Goal: Information Seeking & Learning: Learn about a topic

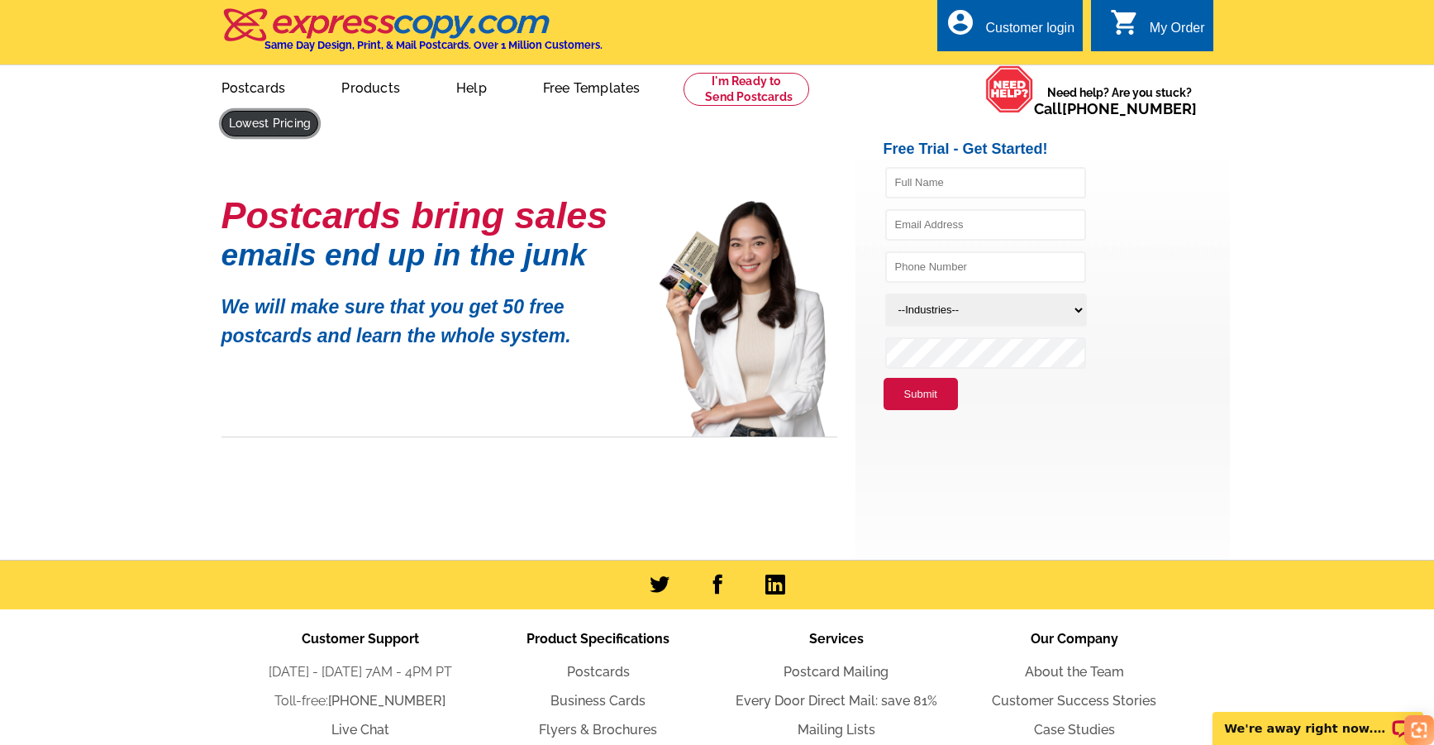
click at [319, 111] on link at bounding box center [271, 124] width 98 height 26
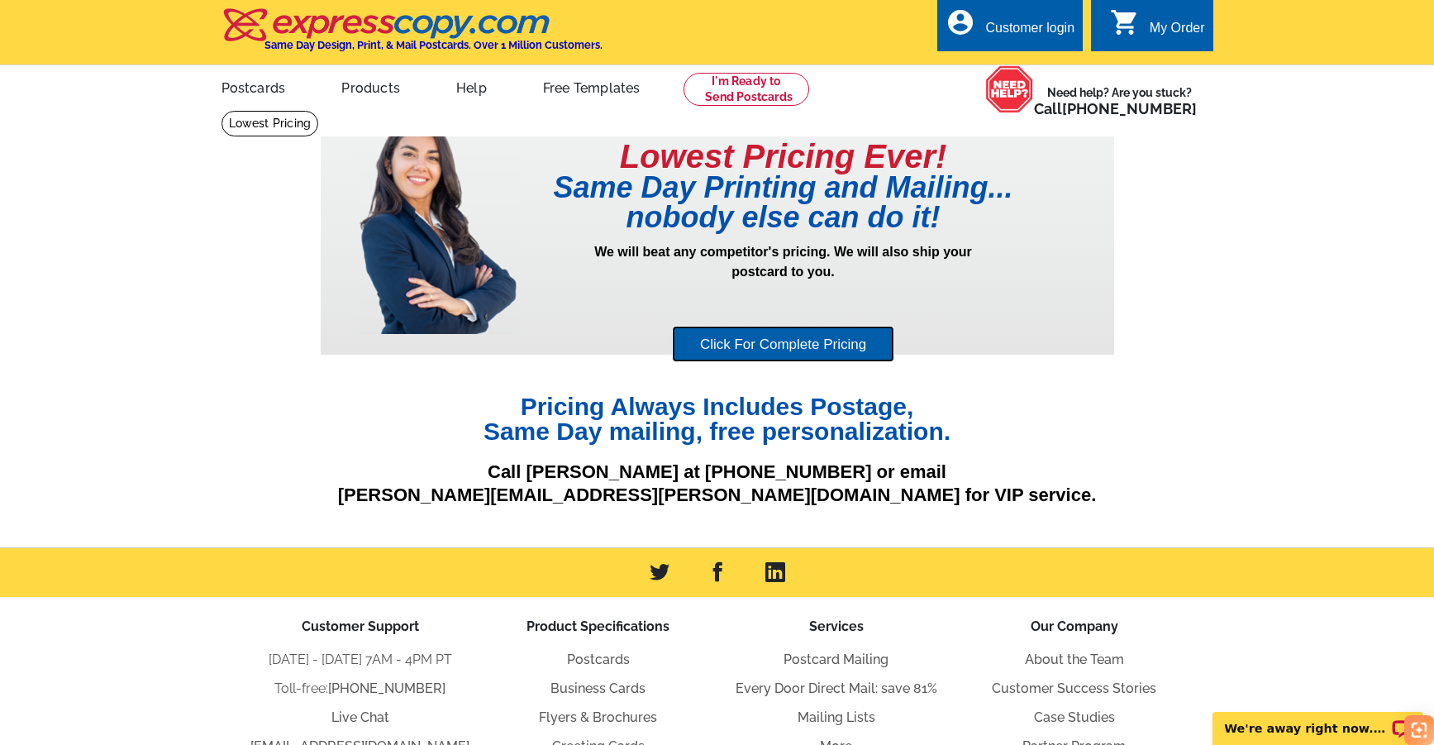
click at [778, 346] on link "Click For Complete Pricing" at bounding box center [783, 344] width 222 height 37
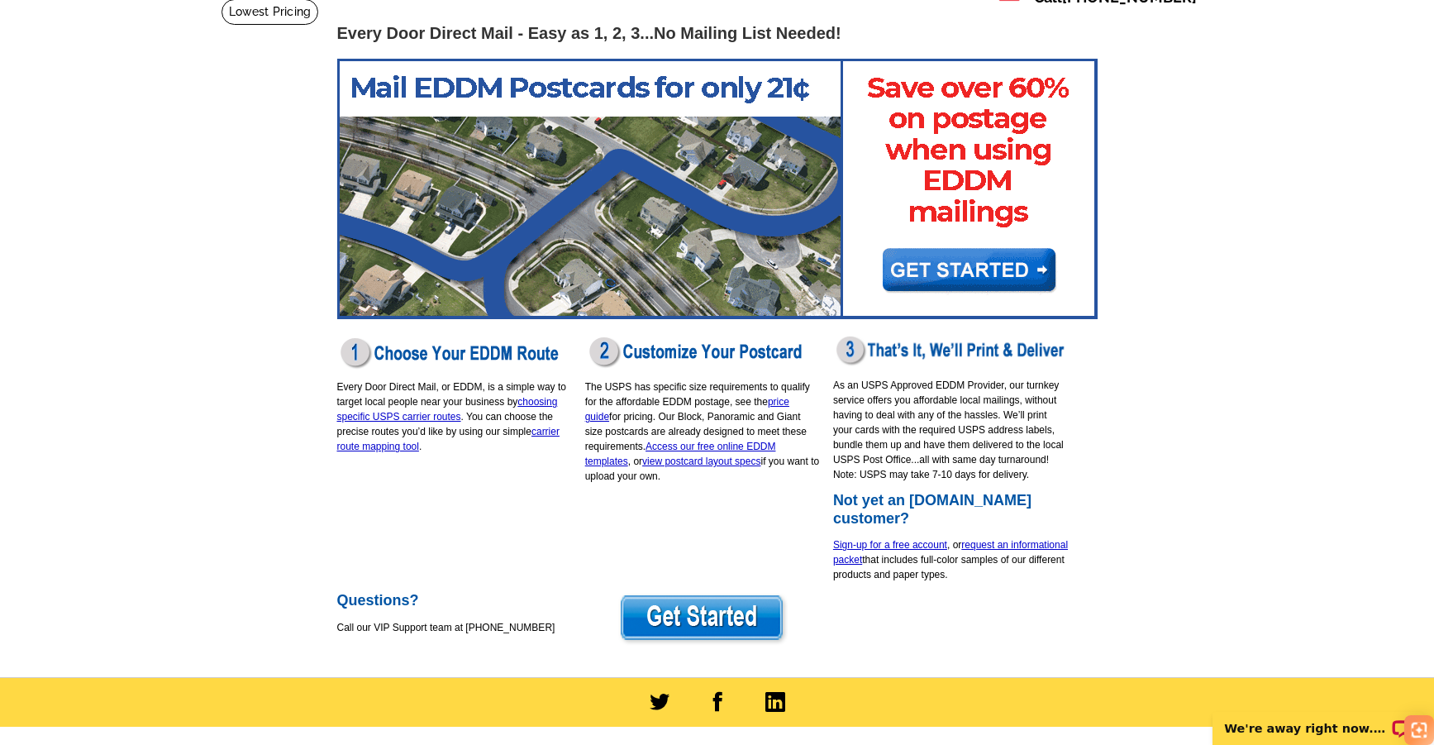
scroll to position [83, 0]
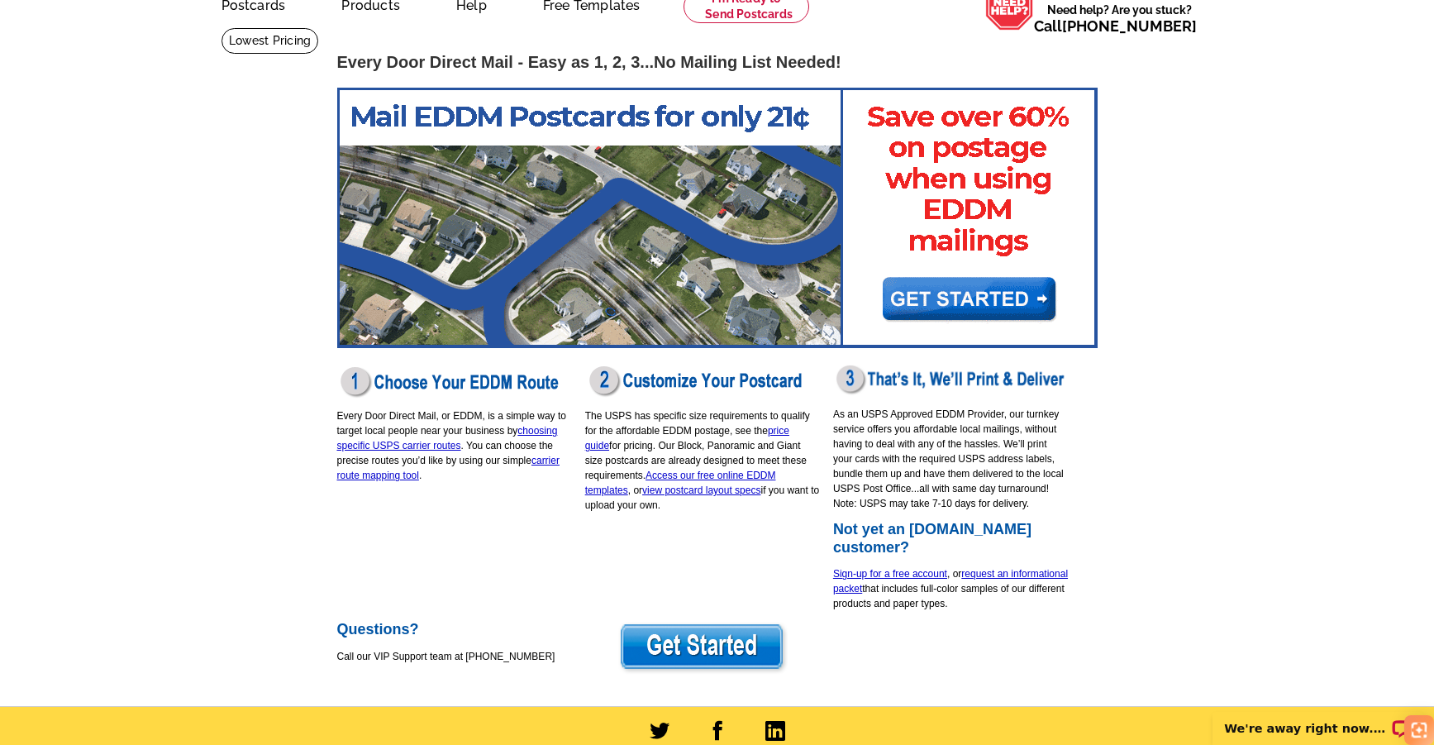
click at [958, 293] on img at bounding box center [717, 218] width 761 height 260
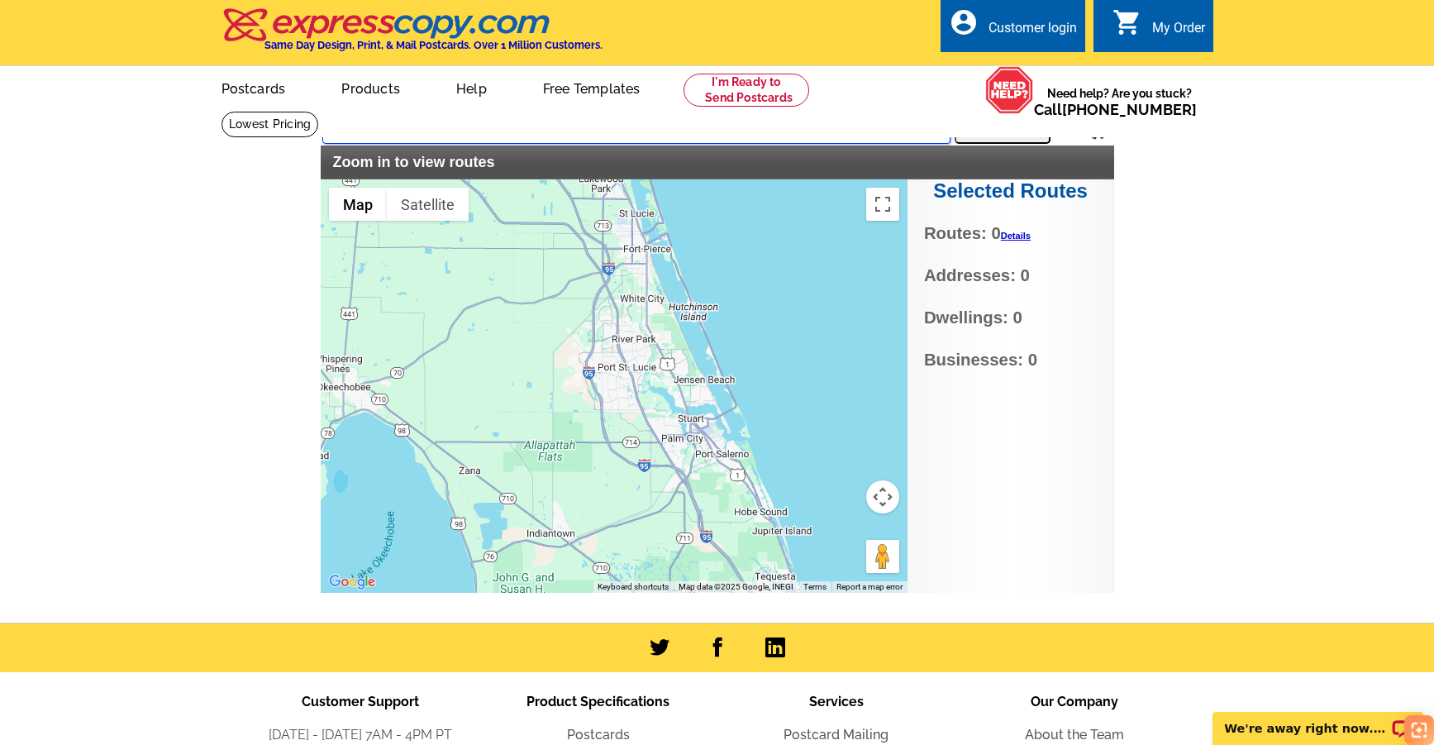
click at [377, 127] on input "text" at bounding box center [636, 129] width 628 height 30
type input "34987"
click at [991, 125] on button "Search" at bounding box center [1003, 127] width 96 height 33
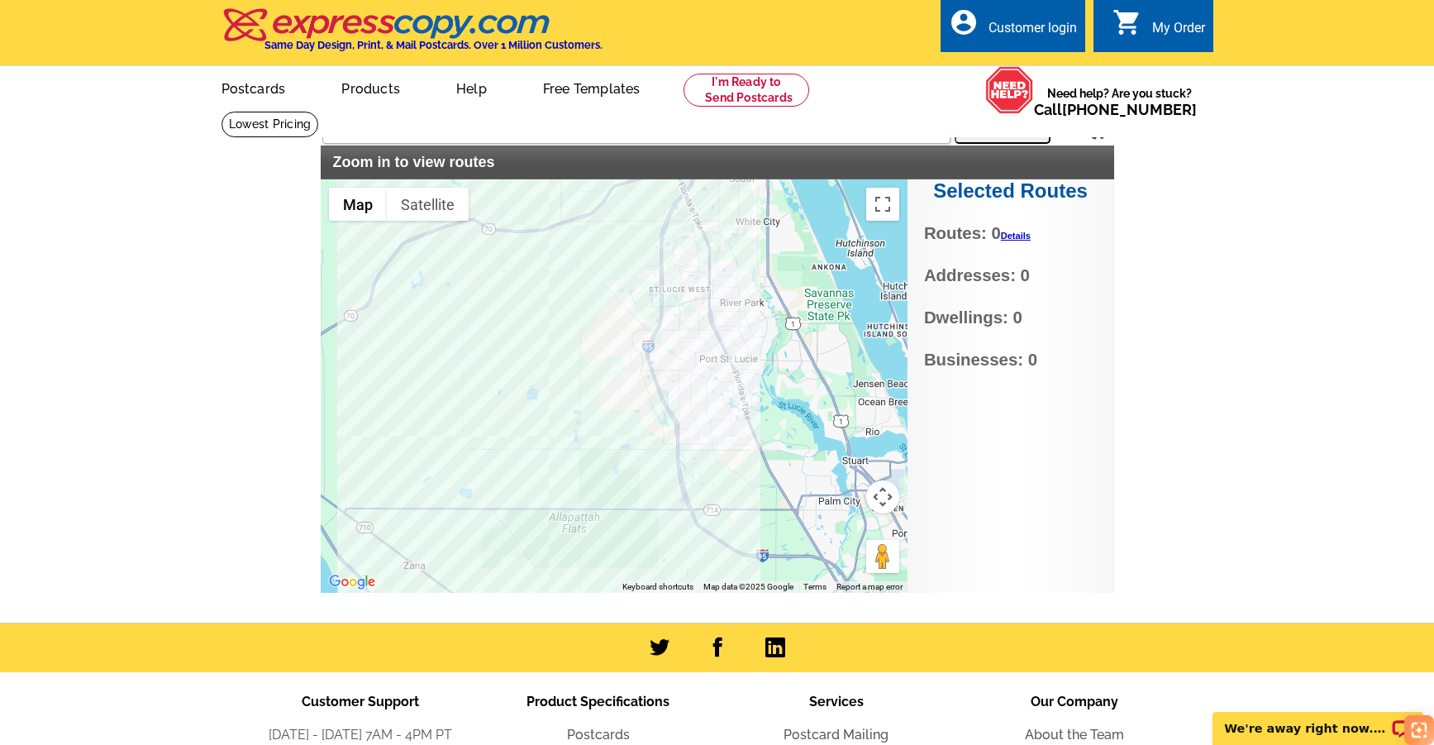
drag, startPoint x: 740, startPoint y: 454, endPoint x: 692, endPoint y: 421, distance: 58.2
click at [692, 421] on div at bounding box center [614, 385] width 587 height 413
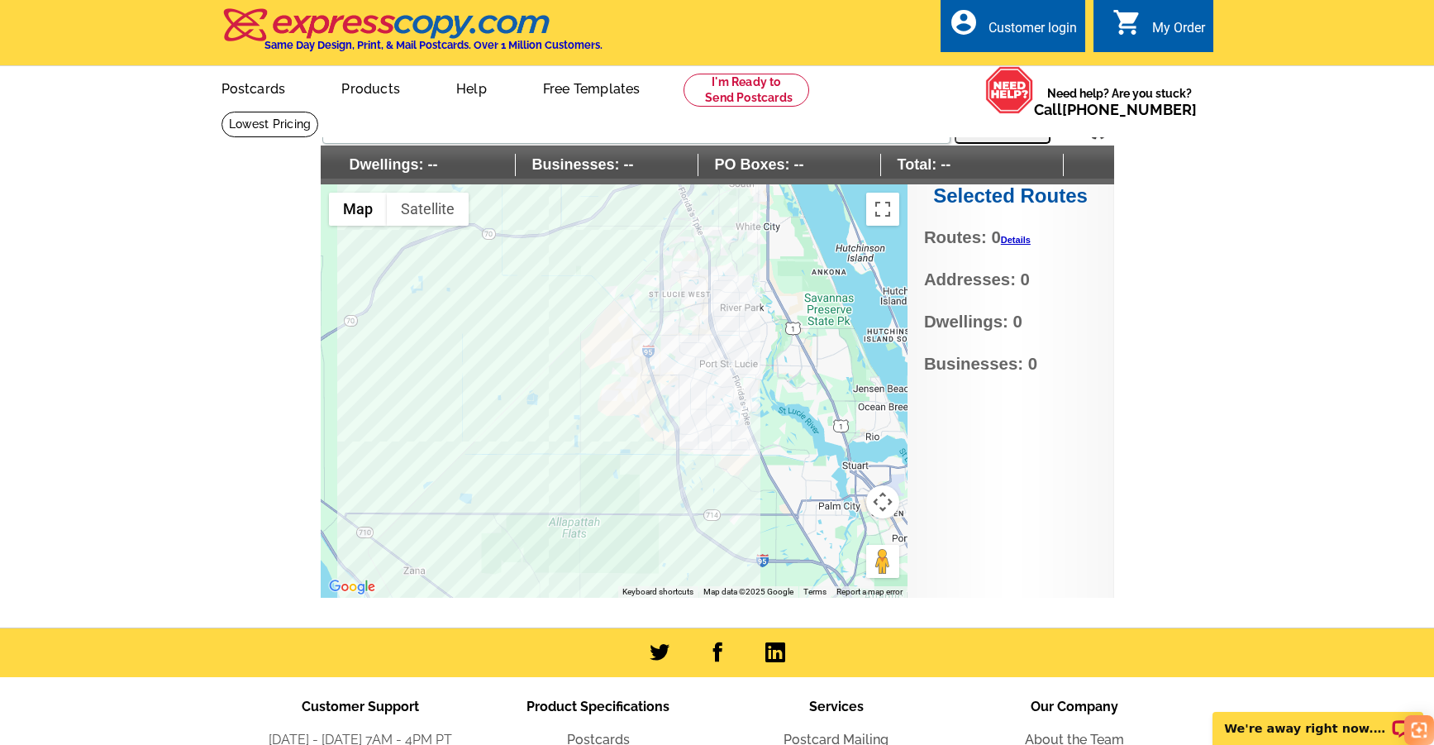
click at [881, 499] on button "Map camera controls" at bounding box center [882, 501] width 33 height 33
click at [837, 458] on button "Zoom in" at bounding box center [841, 460] width 33 height 33
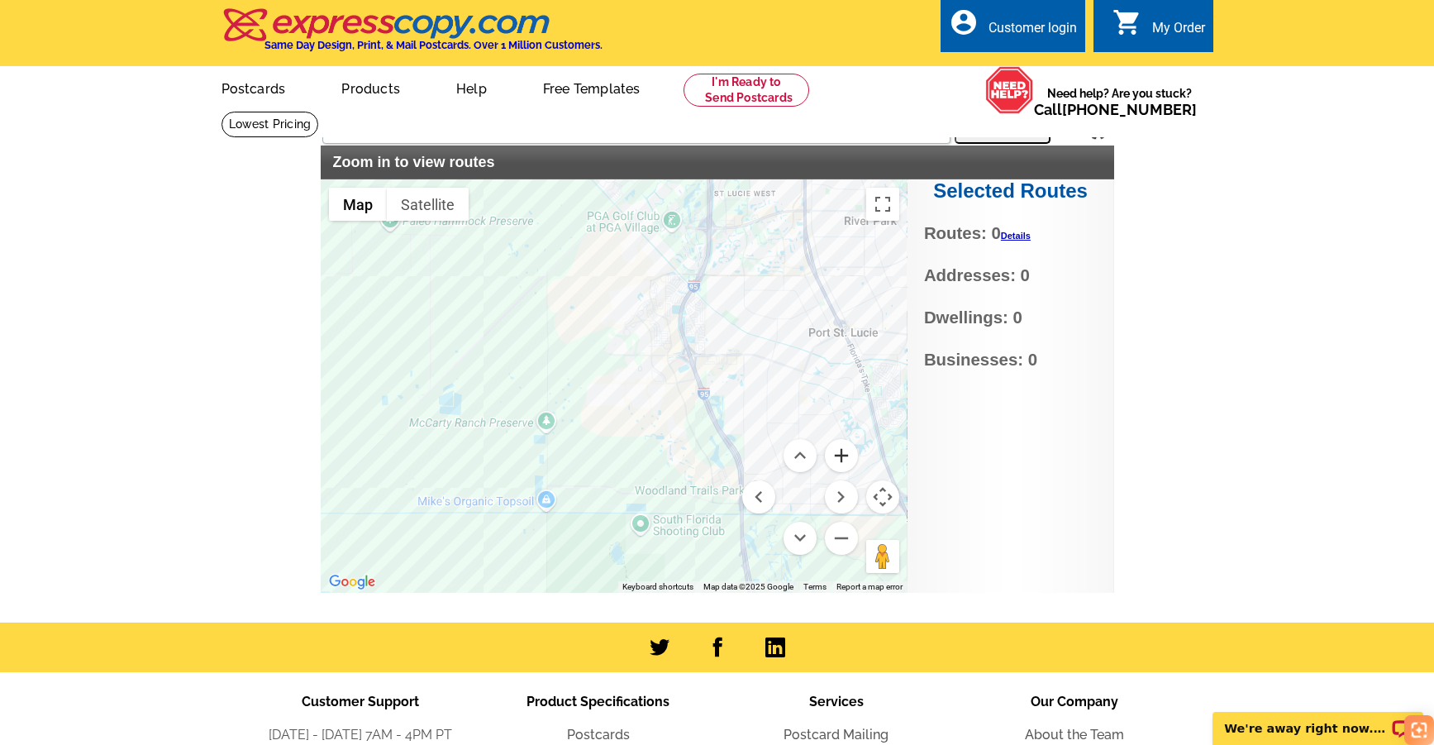
click at [837, 458] on button "Zoom in" at bounding box center [841, 455] width 33 height 33
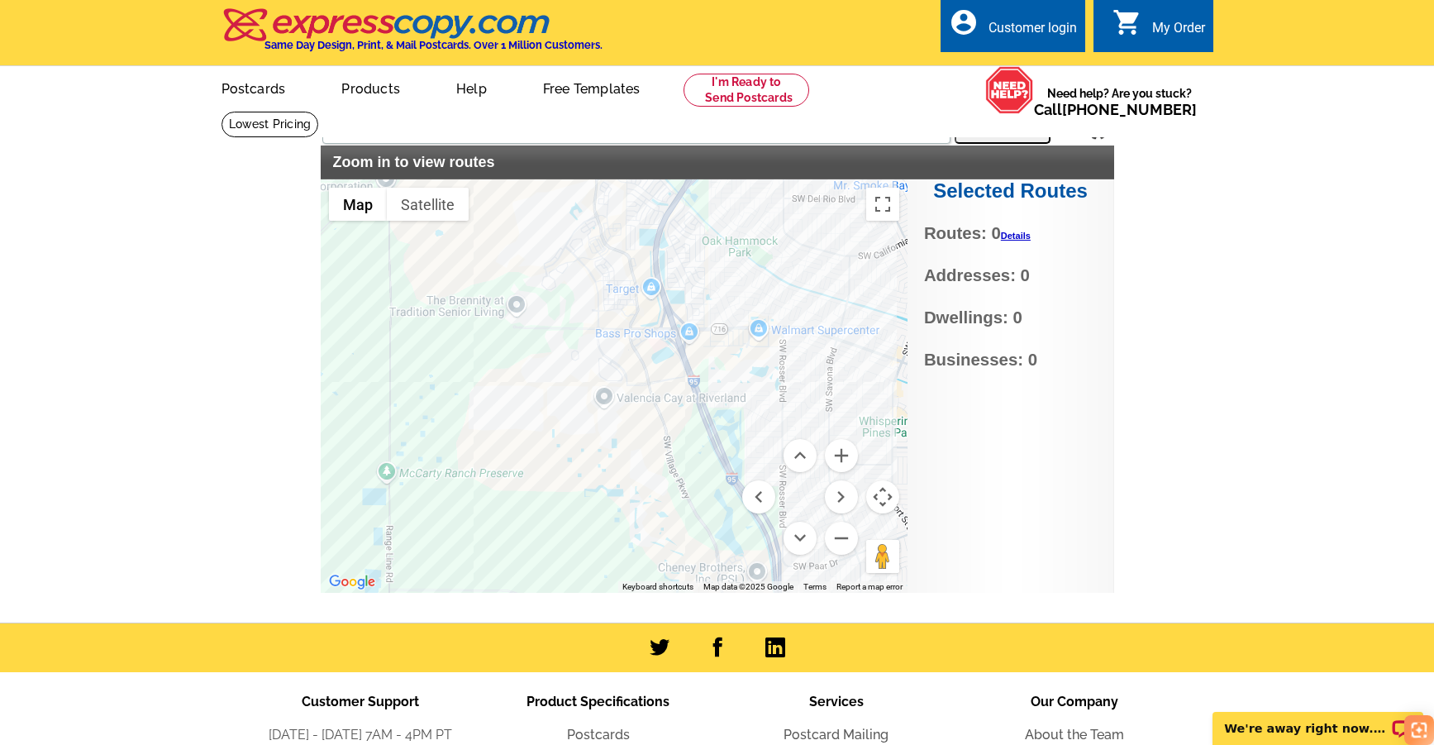
drag, startPoint x: 829, startPoint y: 391, endPoint x: 737, endPoint y: 395, distance: 92.7
click at [737, 395] on div at bounding box center [614, 385] width 587 height 413
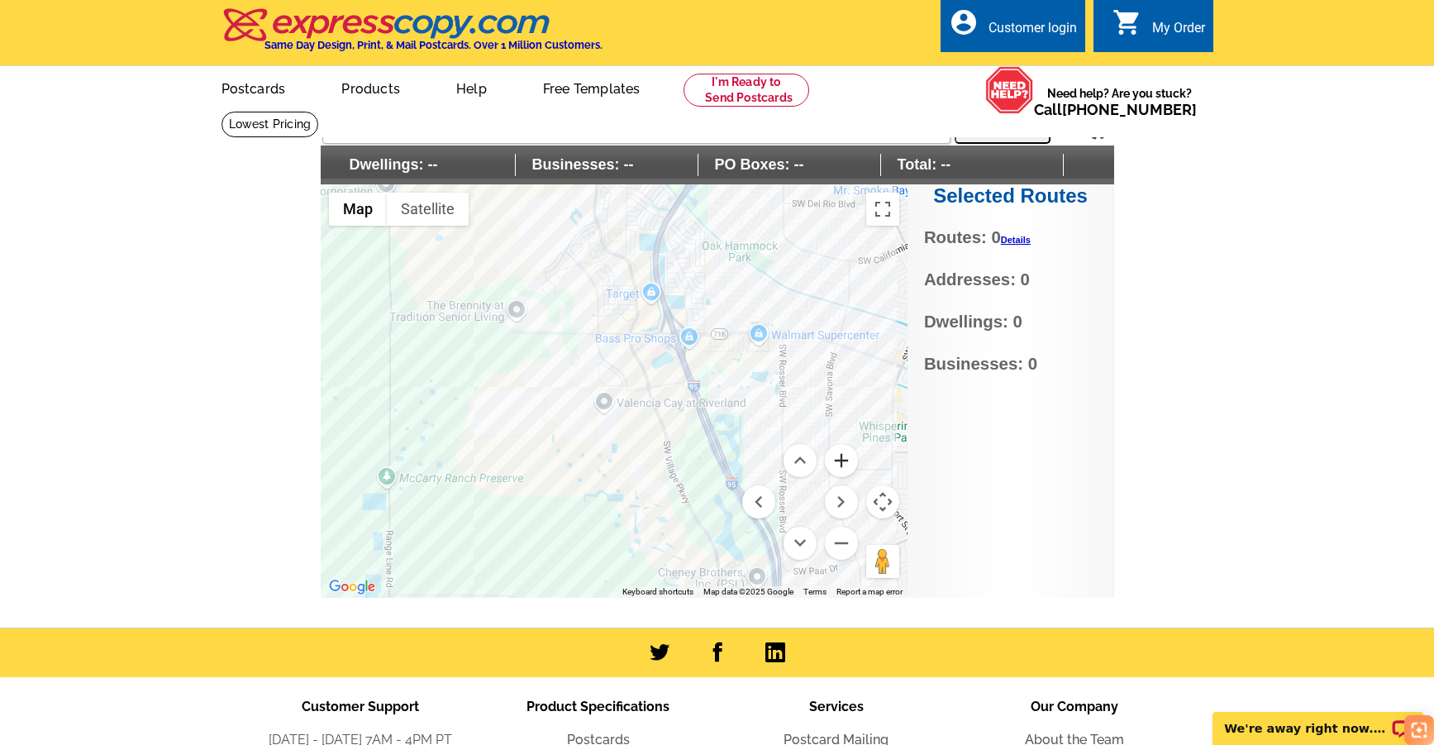
click at [842, 457] on button "Zoom in" at bounding box center [841, 460] width 33 height 33
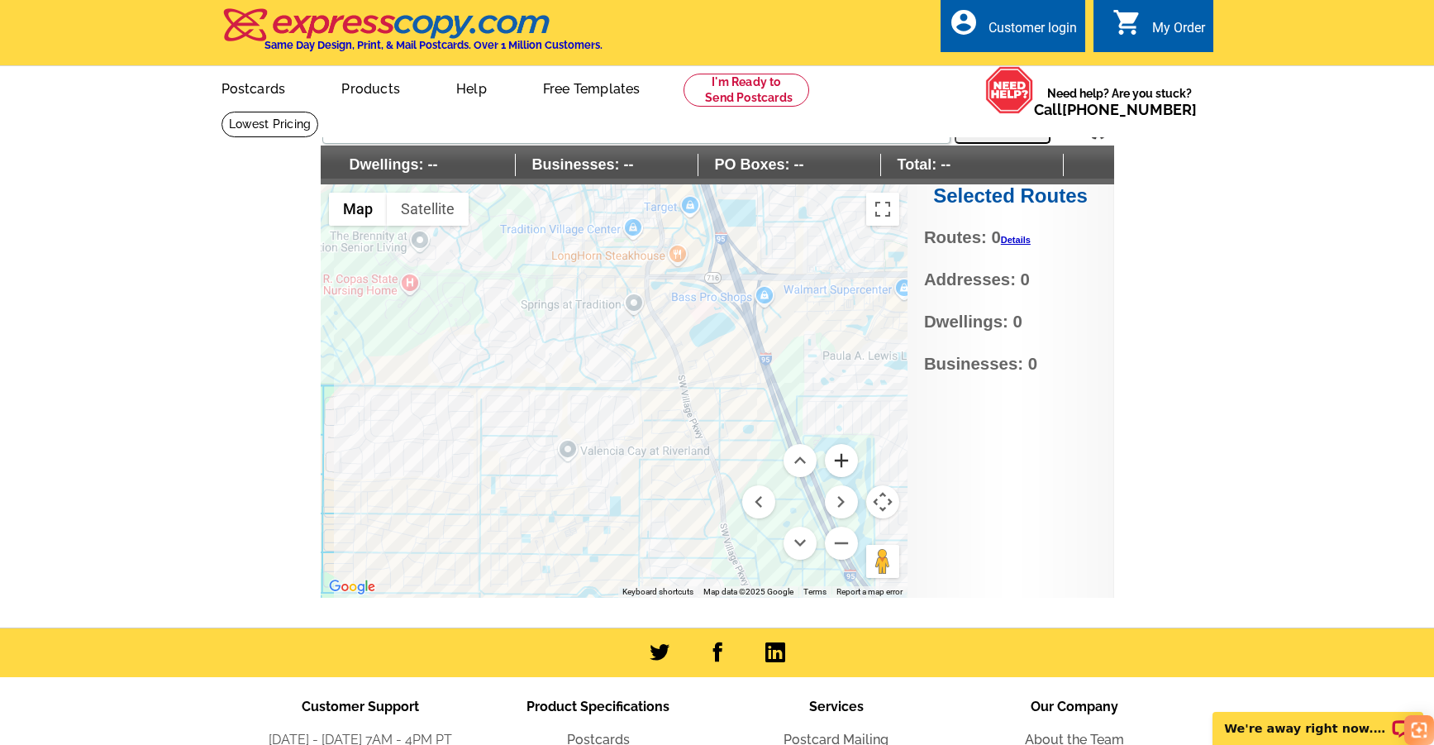
click at [839, 461] on button "Zoom in" at bounding box center [841, 460] width 33 height 33
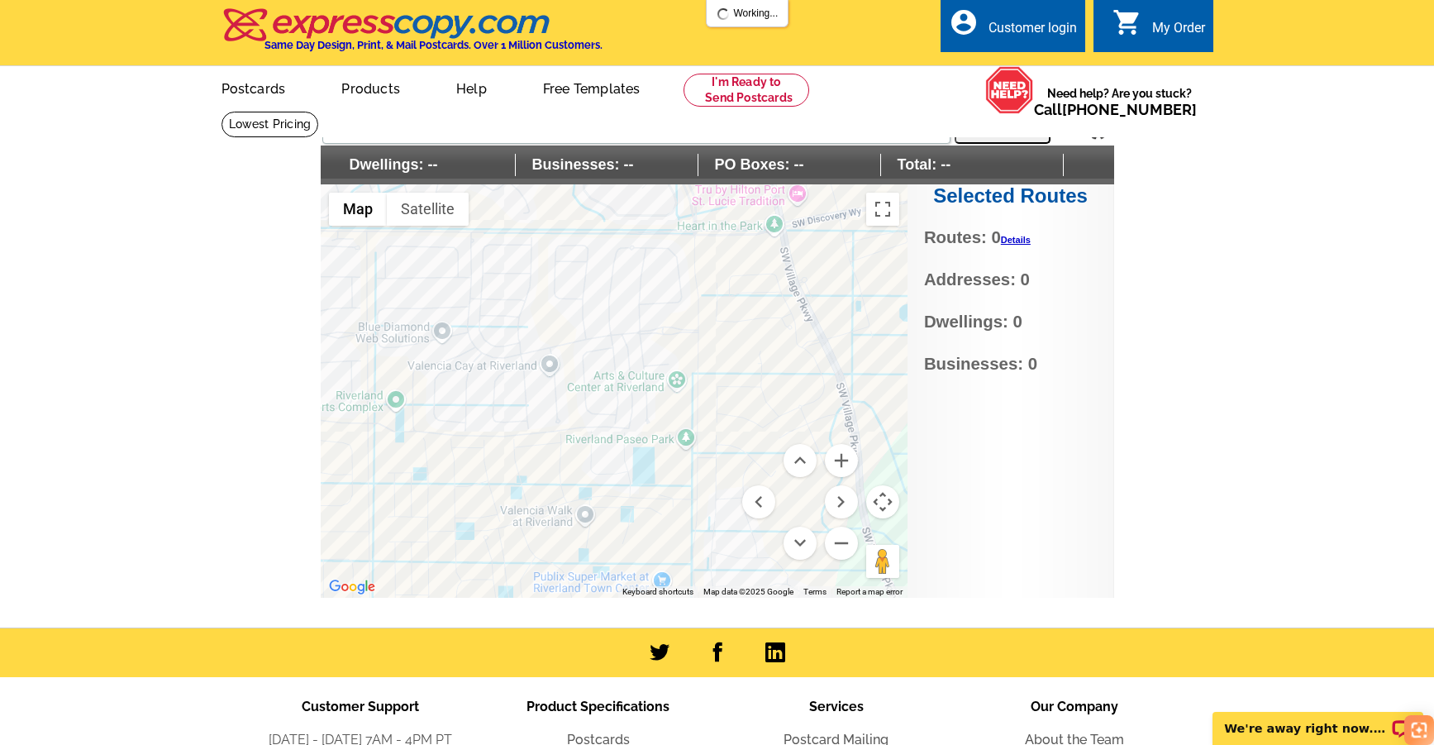
drag, startPoint x: 656, startPoint y: 438, endPoint x: 684, endPoint y: 281, distance: 159.4
click at [684, 281] on div at bounding box center [614, 390] width 587 height 413
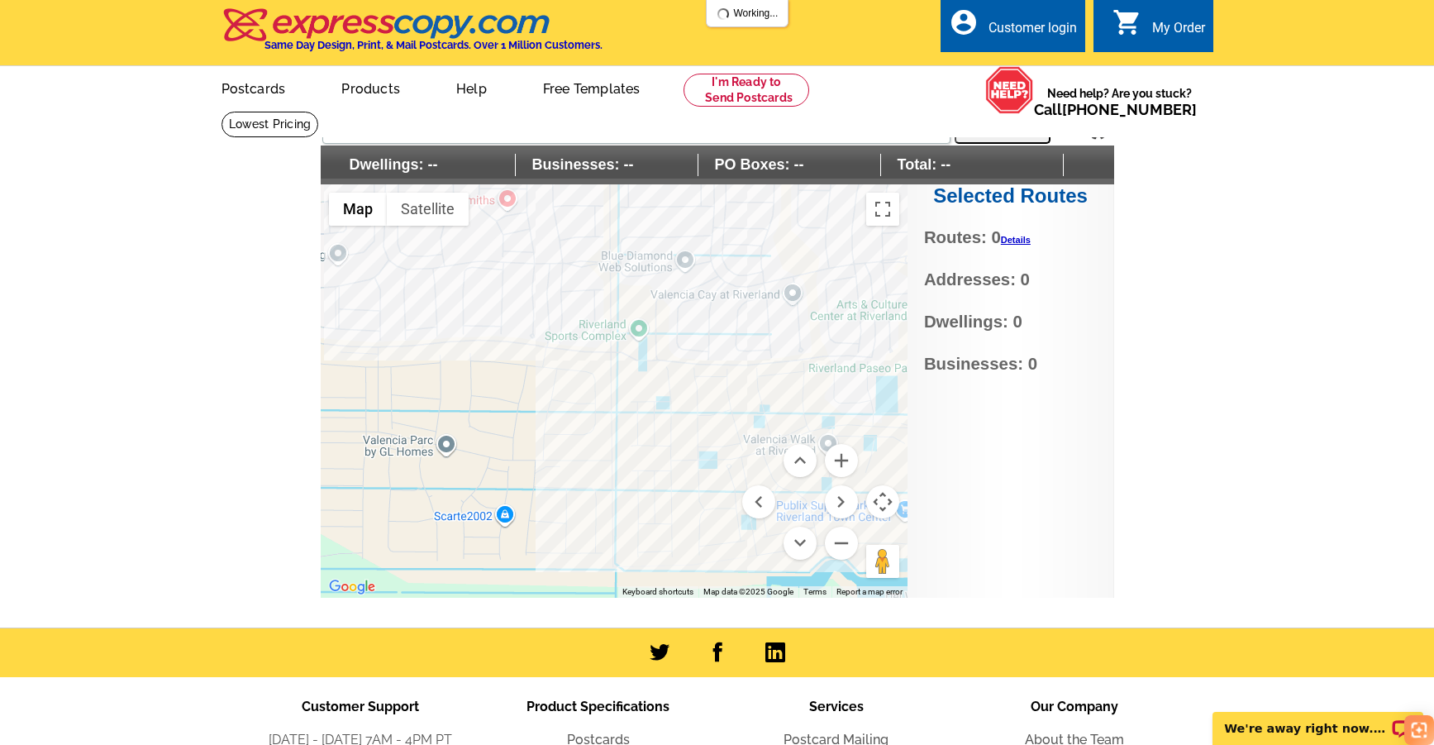
drag, startPoint x: 708, startPoint y: 440, endPoint x: 952, endPoint y: 369, distance: 254.8
click at [952, 369] on div "Settings Display PO Boxes 34987 Search Dwellings: -- Businesses: -- PO Boxes: -…" at bounding box center [718, 354] width 794 height 487
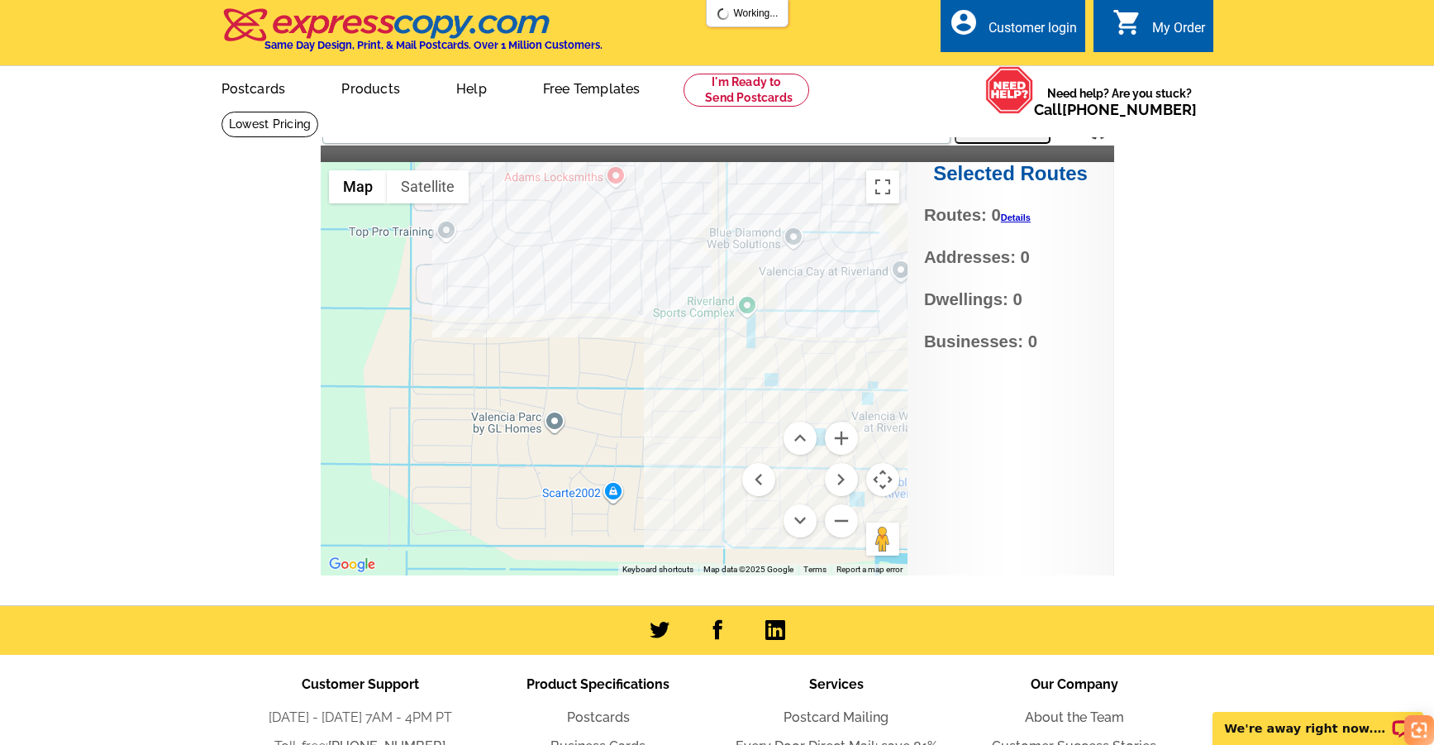
drag, startPoint x: 546, startPoint y: 456, endPoint x: 656, endPoint y: 431, distance: 113.5
click at [656, 431] on div at bounding box center [614, 368] width 587 height 413
click at [553, 418] on div at bounding box center [614, 368] width 587 height 413
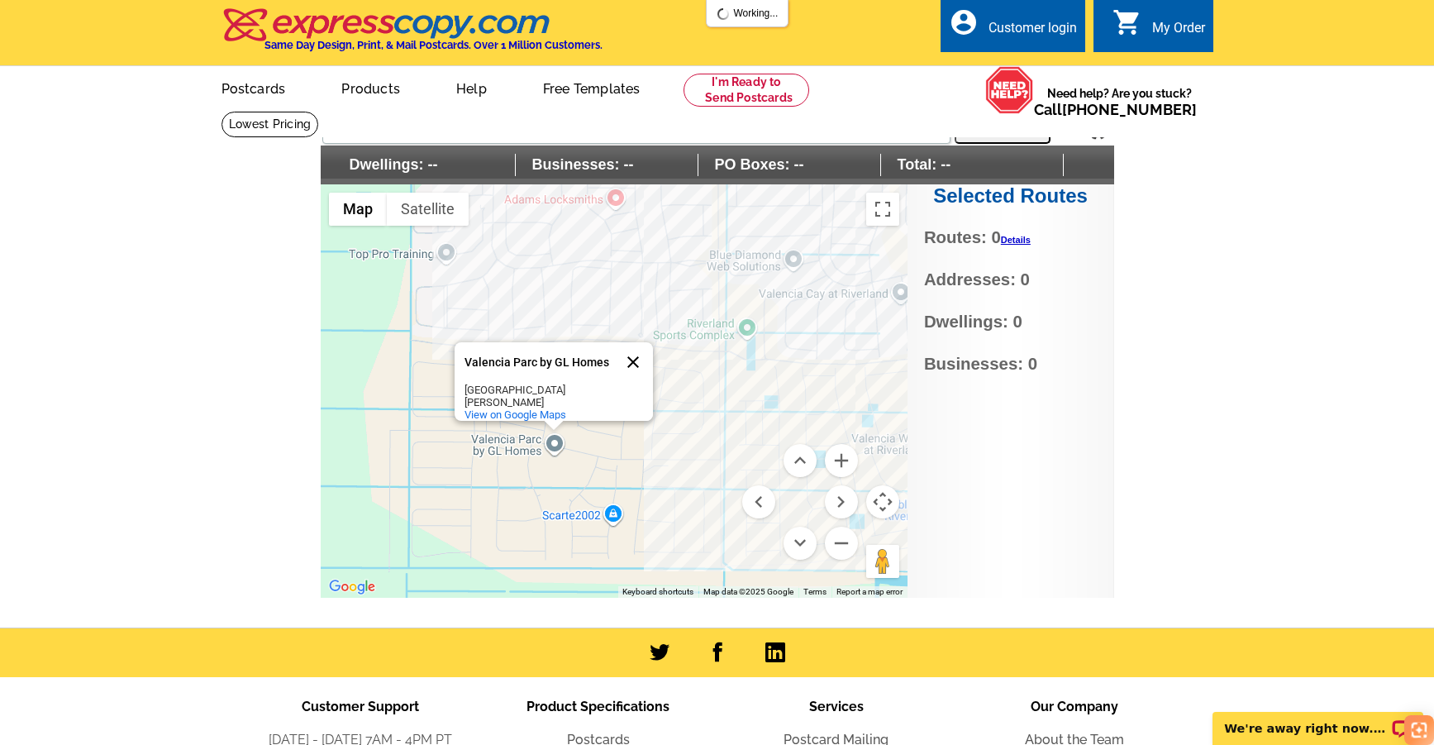
click at [631, 360] on button "Close" at bounding box center [633, 362] width 40 height 40
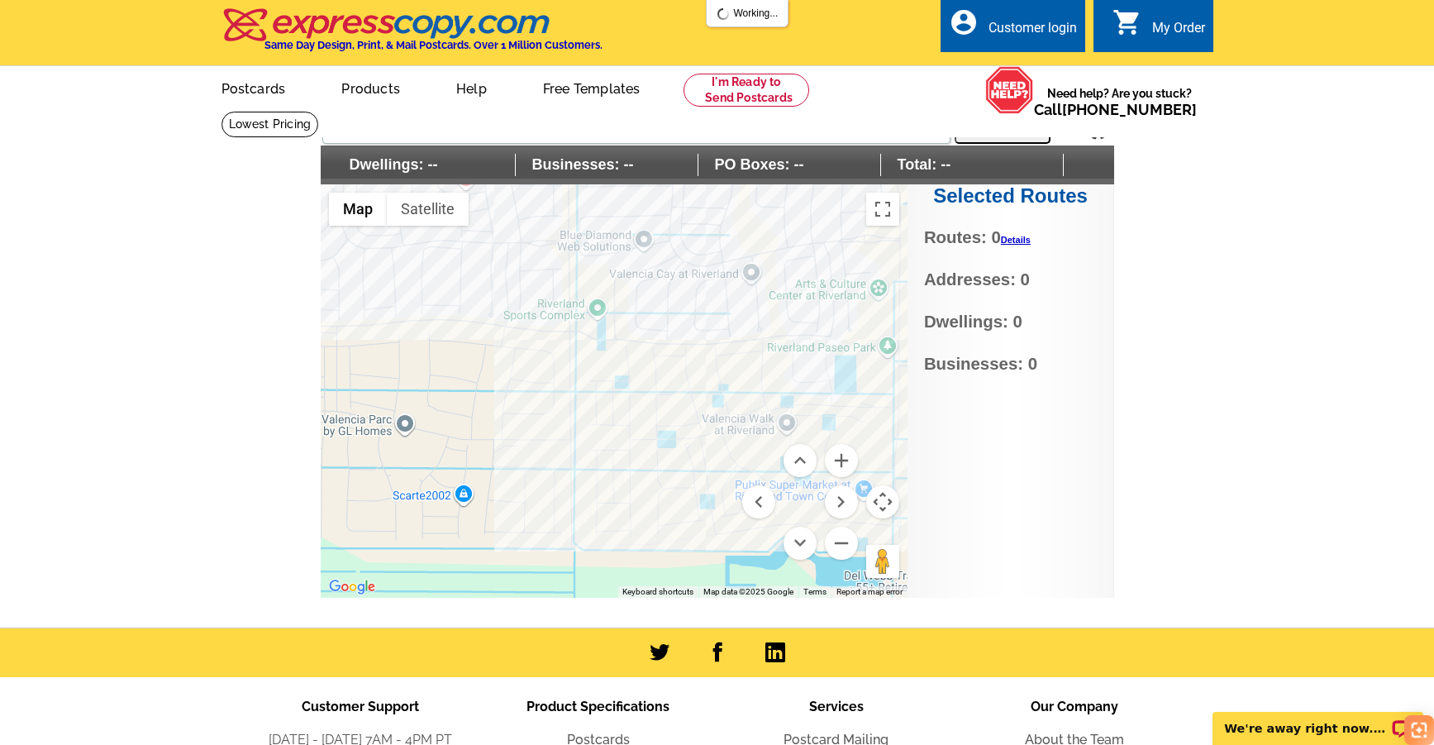
drag, startPoint x: 798, startPoint y: 394, endPoint x: 647, endPoint y: 375, distance: 152.4
click at [647, 375] on div at bounding box center [614, 390] width 587 height 413
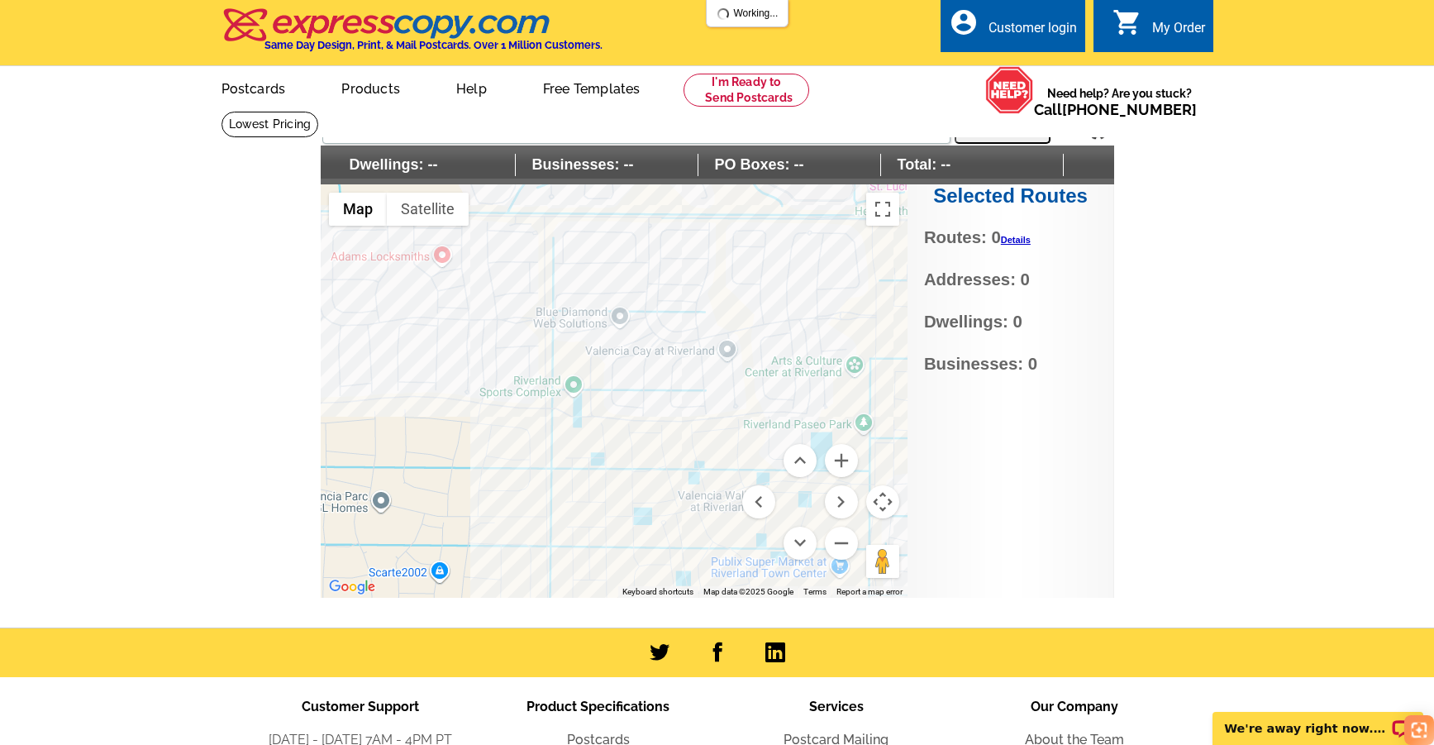
drag, startPoint x: 647, startPoint y: 304, endPoint x: 623, endPoint y: 379, distance: 78.2
click at [623, 379] on div at bounding box center [614, 390] width 587 height 413
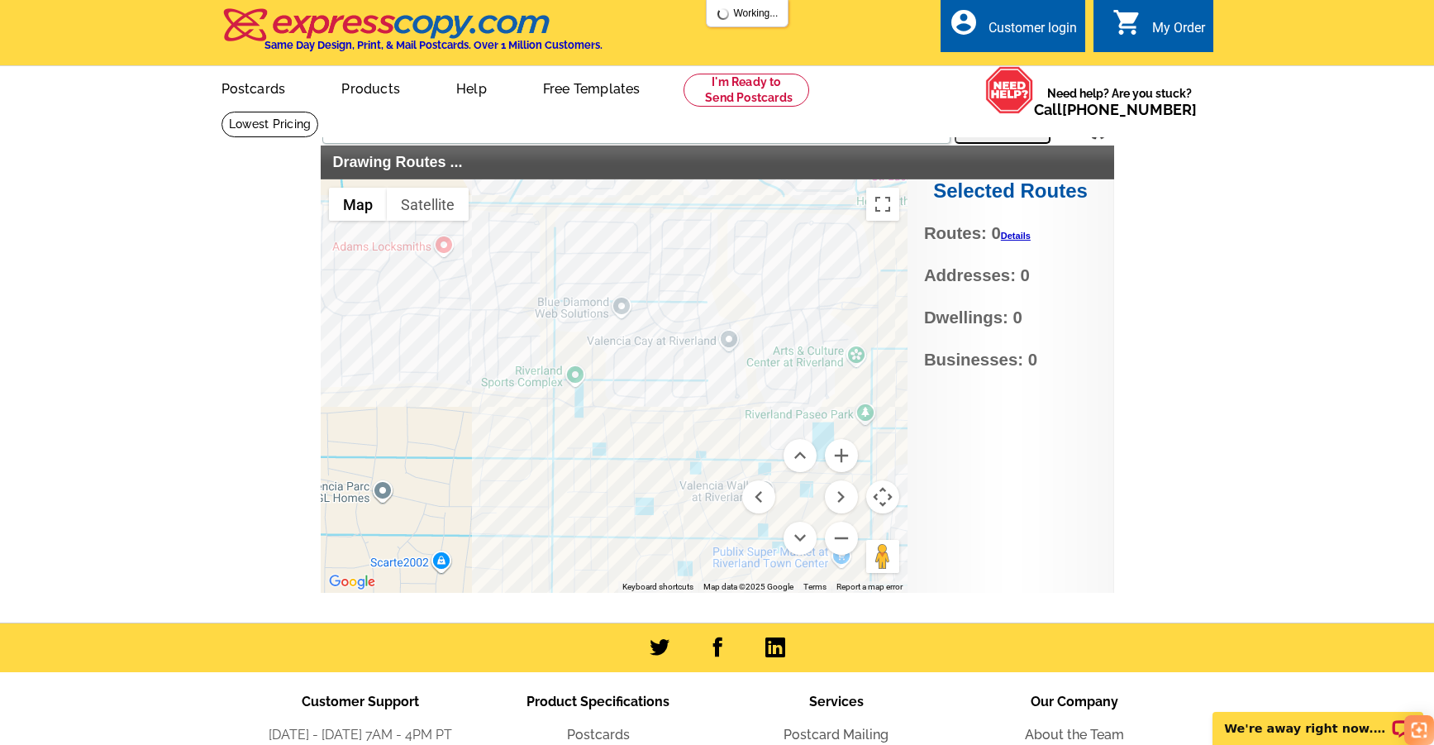
click at [726, 340] on div at bounding box center [614, 385] width 587 height 413
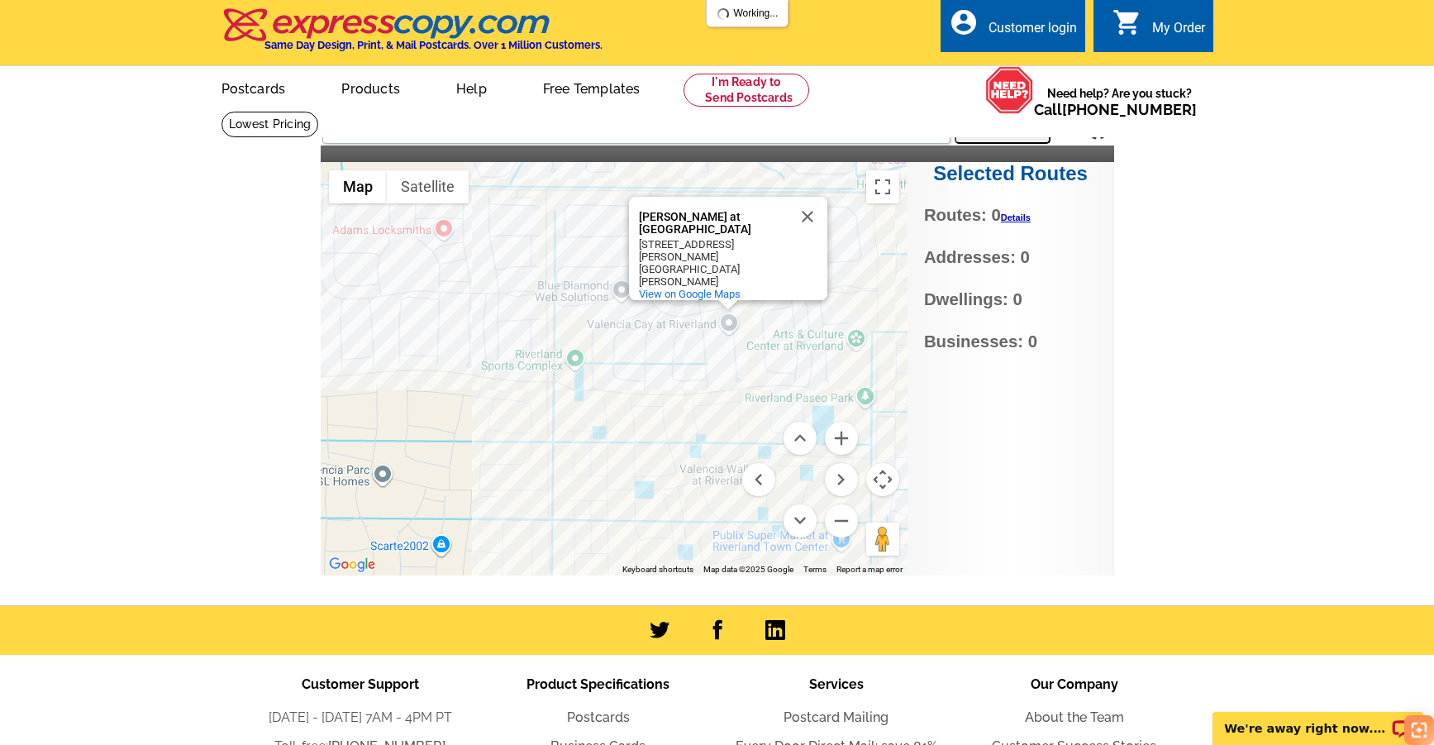
click at [730, 322] on div "Valencia Cay at Riverland Valencia Cay at Riverland 11914 SW Chestnut Grove Dr …" at bounding box center [614, 368] width 587 height 413
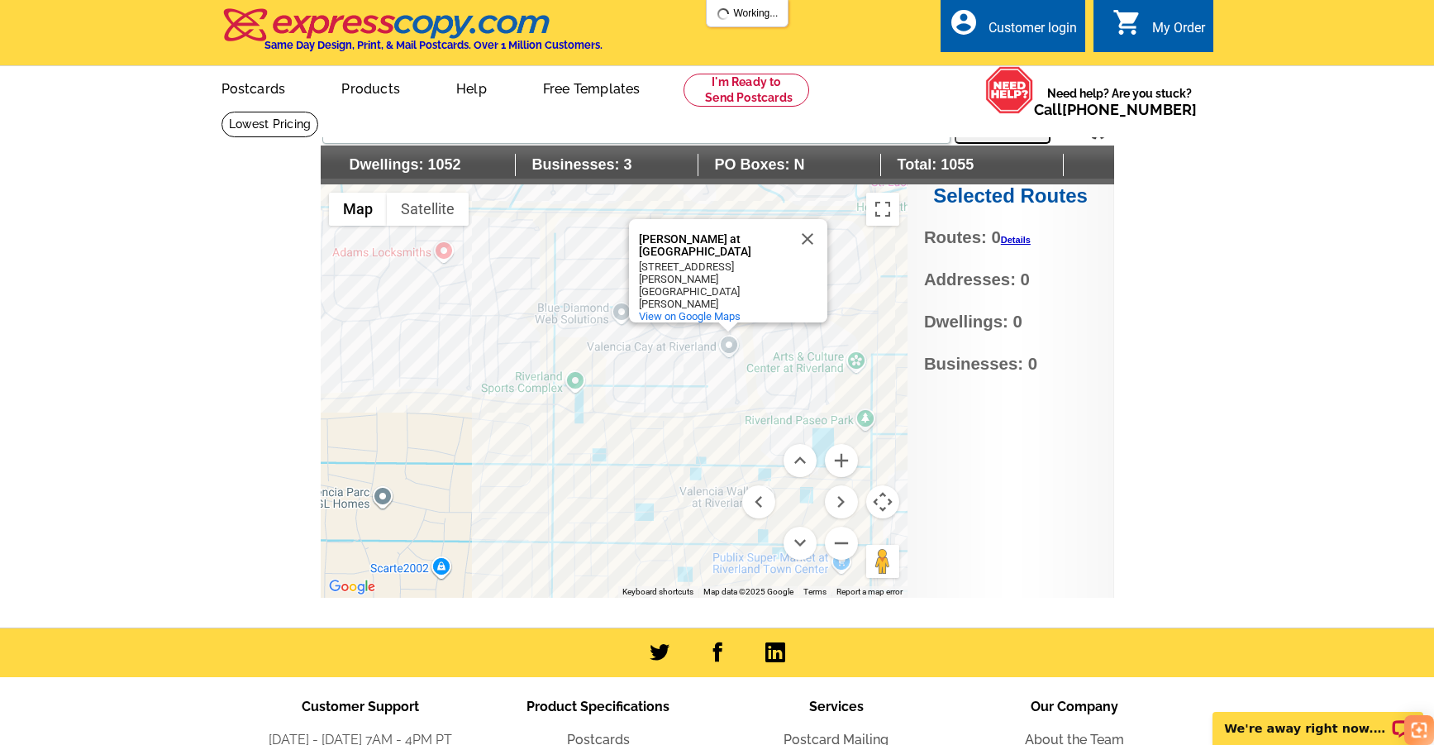
click at [696, 335] on div "Valencia Cay at Riverland Valencia Cay at Riverland 11914 SW Chestnut Grove Dr …" at bounding box center [614, 390] width 587 height 413
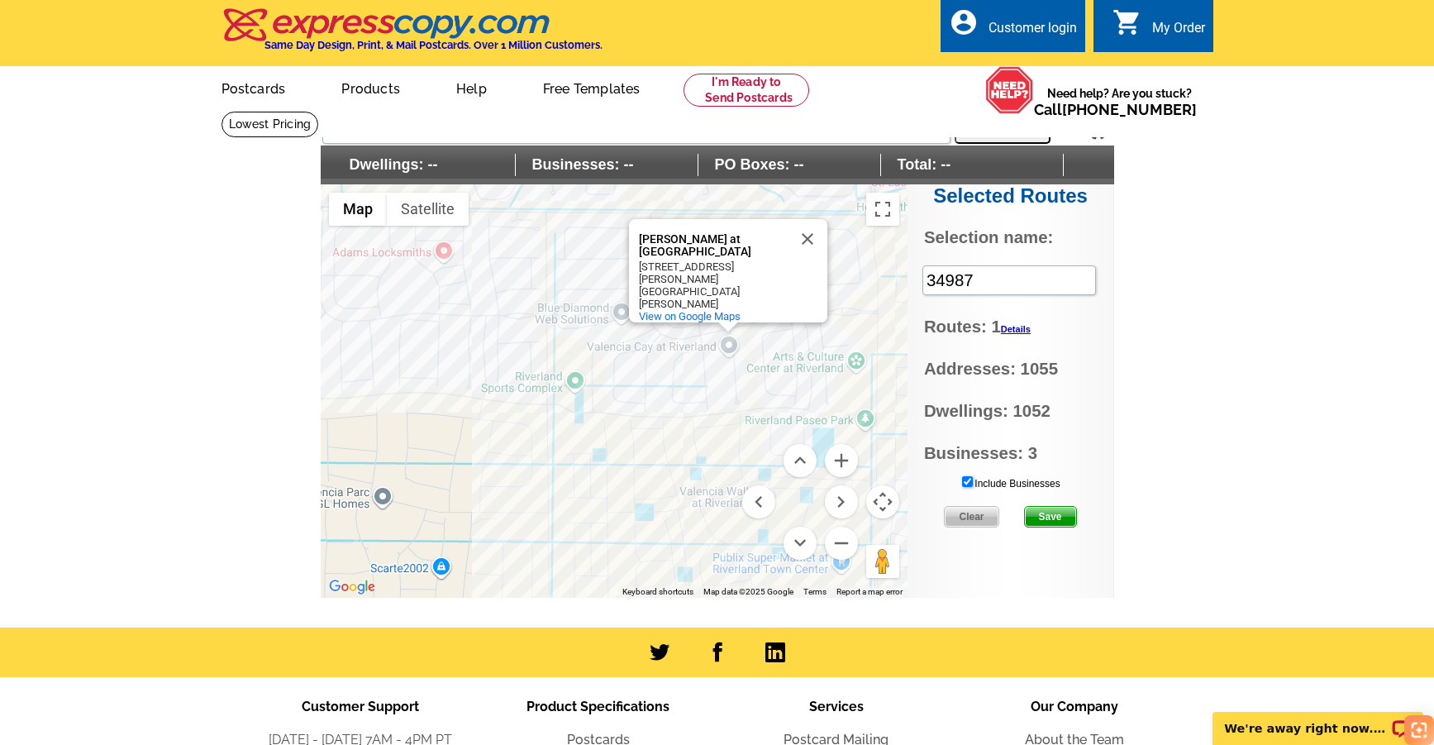
click at [968, 479] on input "Include Businesses" at bounding box center [967, 481] width 11 height 11
click at [1018, 326] on link "Details" at bounding box center [1016, 329] width 30 height 10
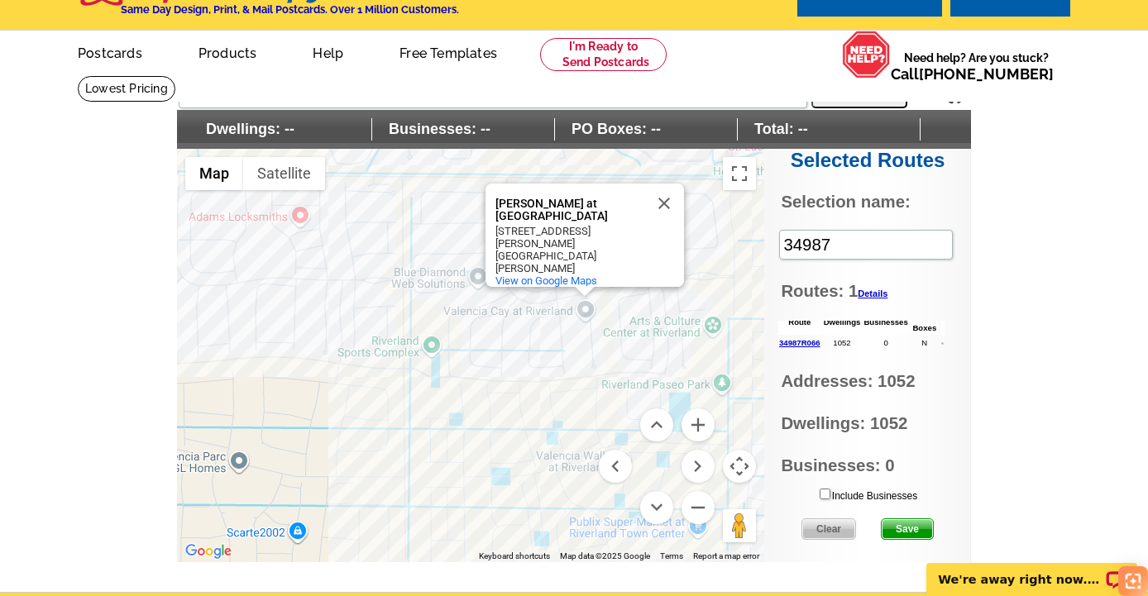
scroll to position [66, 0]
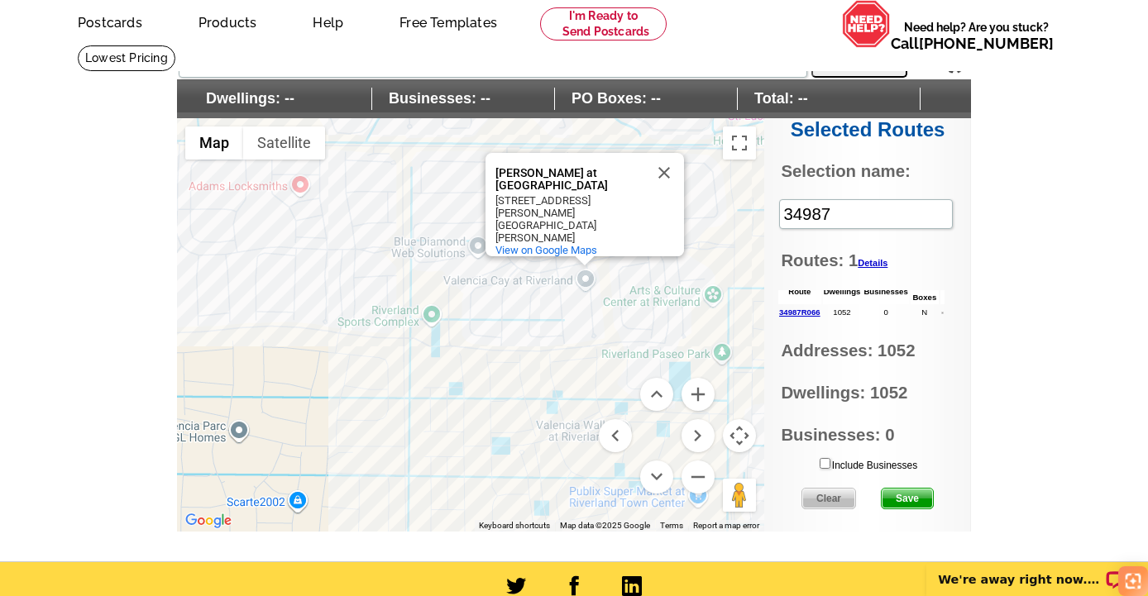
click at [796, 312] on link "34987R066" at bounding box center [799, 312] width 41 height 9
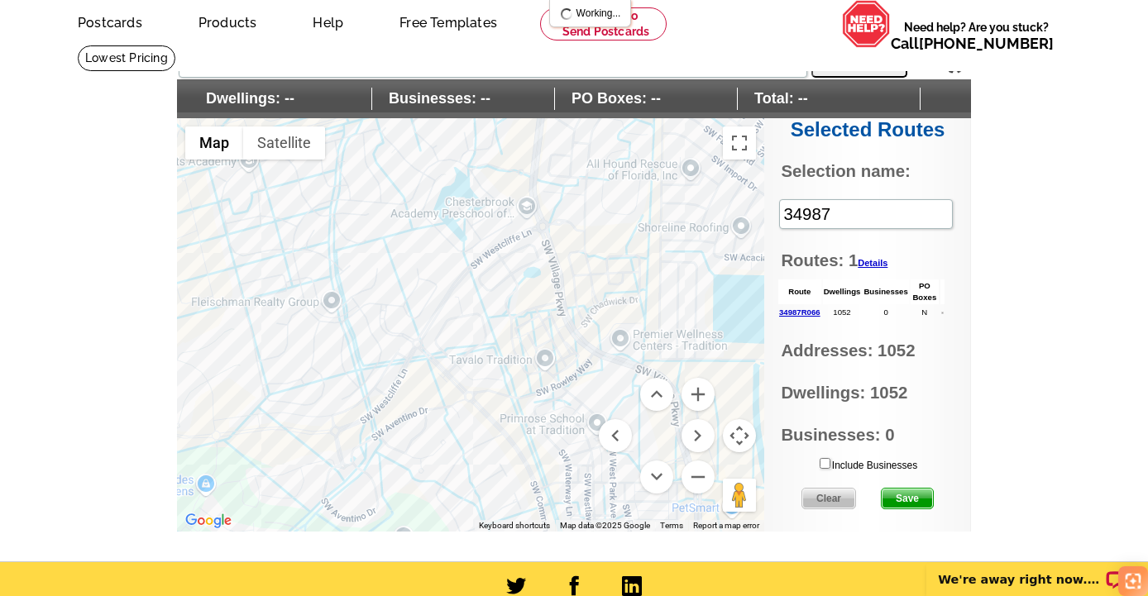
drag, startPoint x: 513, startPoint y: 307, endPoint x: 519, endPoint y: 324, distance: 18.3
click at [521, 330] on div "Valencia Cay at Riverland Valencia Cay at Riverland 11914 SW Chestnut Grove Dr …" at bounding box center [470, 324] width 587 height 413
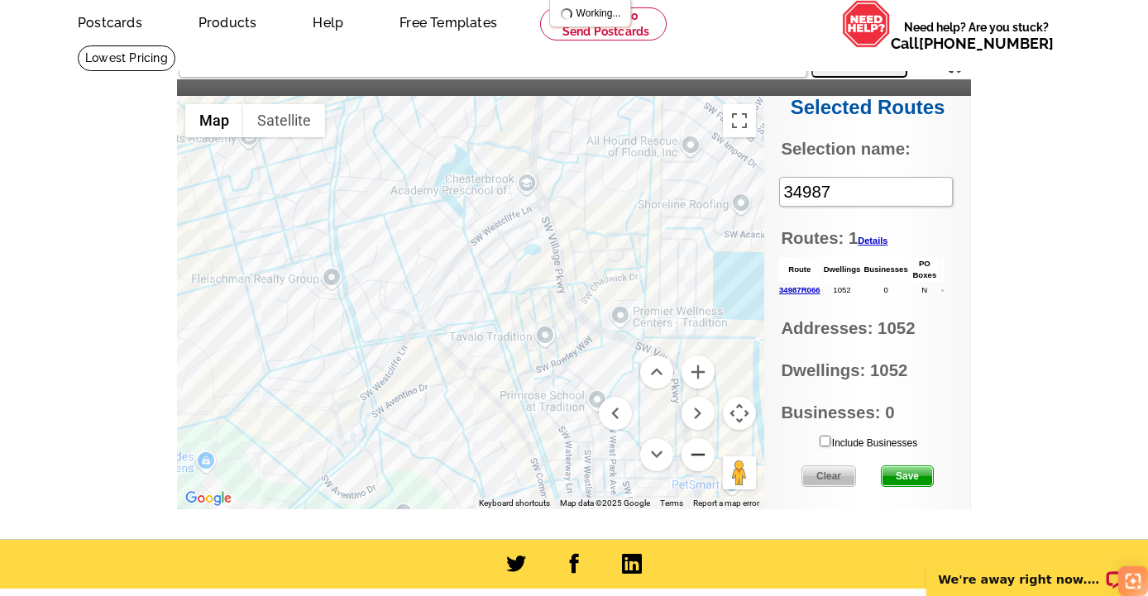
click at [694, 453] on button "Zoom out" at bounding box center [697, 454] width 33 height 33
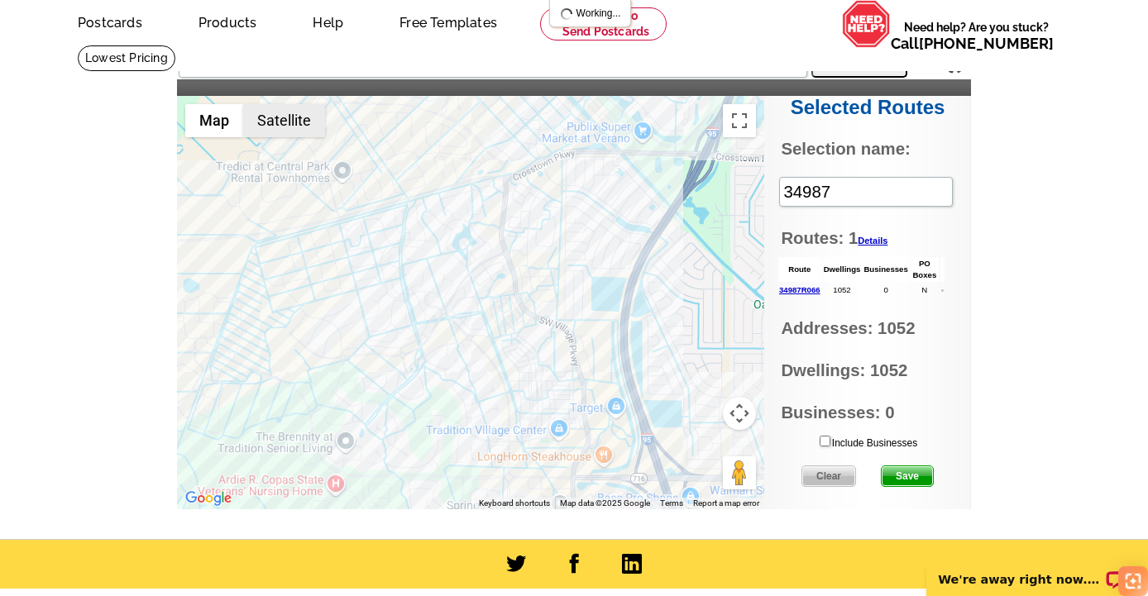
click at [287, 120] on button "Satellite" at bounding box center [284, 120] width 82 height 33
click at [287, 121] on button "Satellite" at bounding box center [285, 120] width 84 height 33
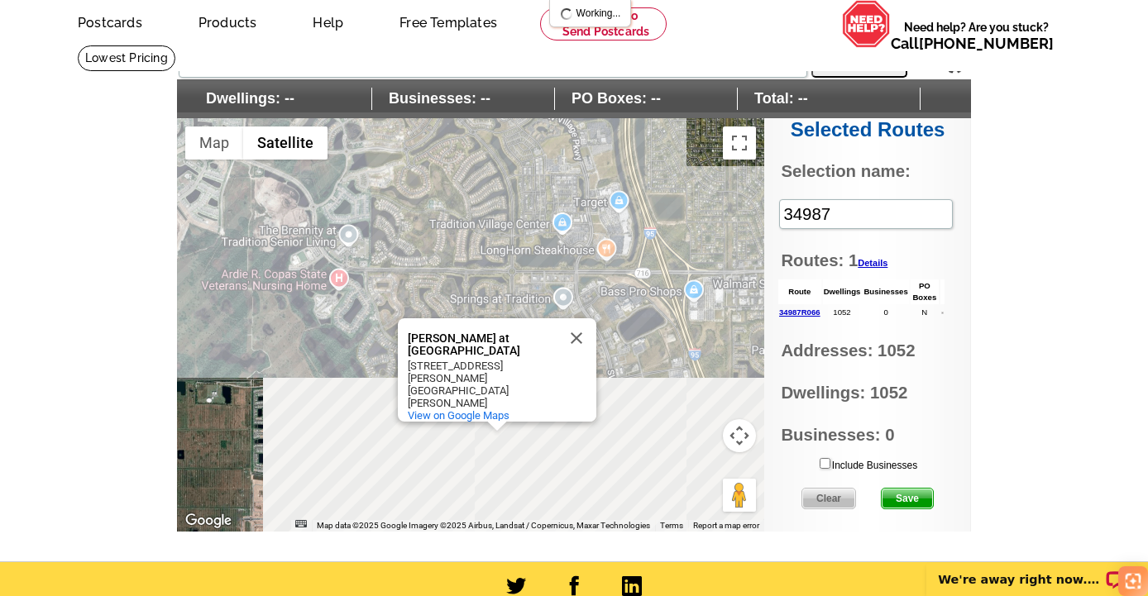
drag, startPoint x: 491, startPoint y: 427, endPoint x: 494, endPoint y: 219, distance: 208.4
click at [494, 219] on div "Valencia Cay at Riverland Valencia Cay at Riverland 11914 SW Chestnut Grove Dr …" at bounding box center [470, 324] width 587 height 413
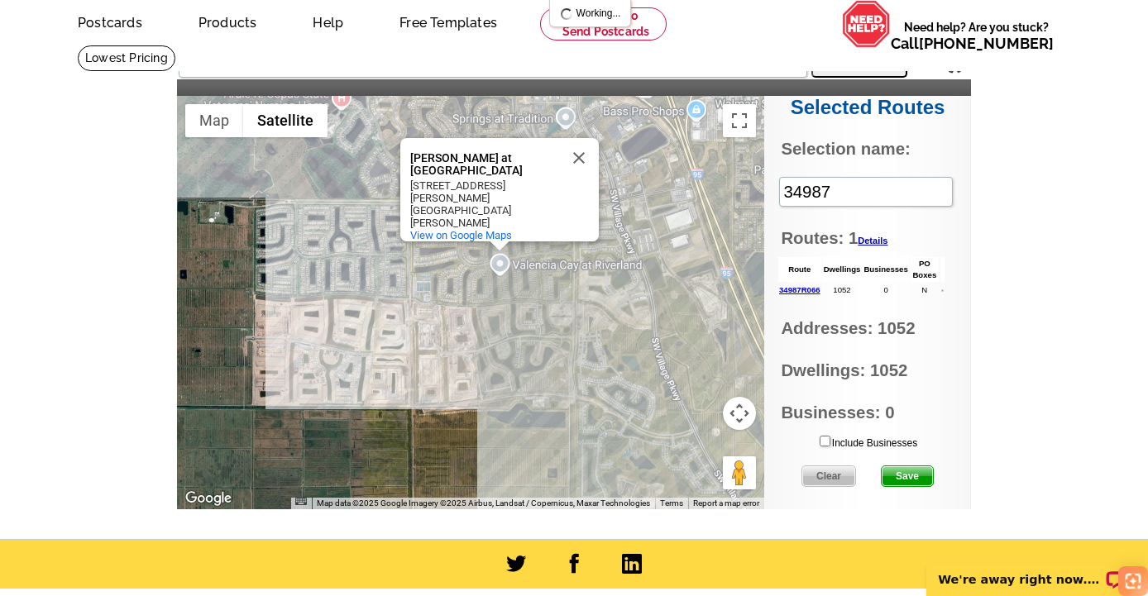
drag, startPoint x: 582, startPoint y: 460, endPoint x: 585, endPoint y: 282, distance: 177.8
click at [585, 282] on div "Valencia Cay at Riverland Valencia Cay at Riverland 11914 SW Chestnut Grove Dr …" at bounding box center [470, 302] width 587 height 413
drag, startPoint x: 569, startPoint y: 186, endPoint x: 600, endPoint y: 156, distance: 43.3
click at [594, 156] on button "Close" at bounding box center [579, 158] width 40 height 40
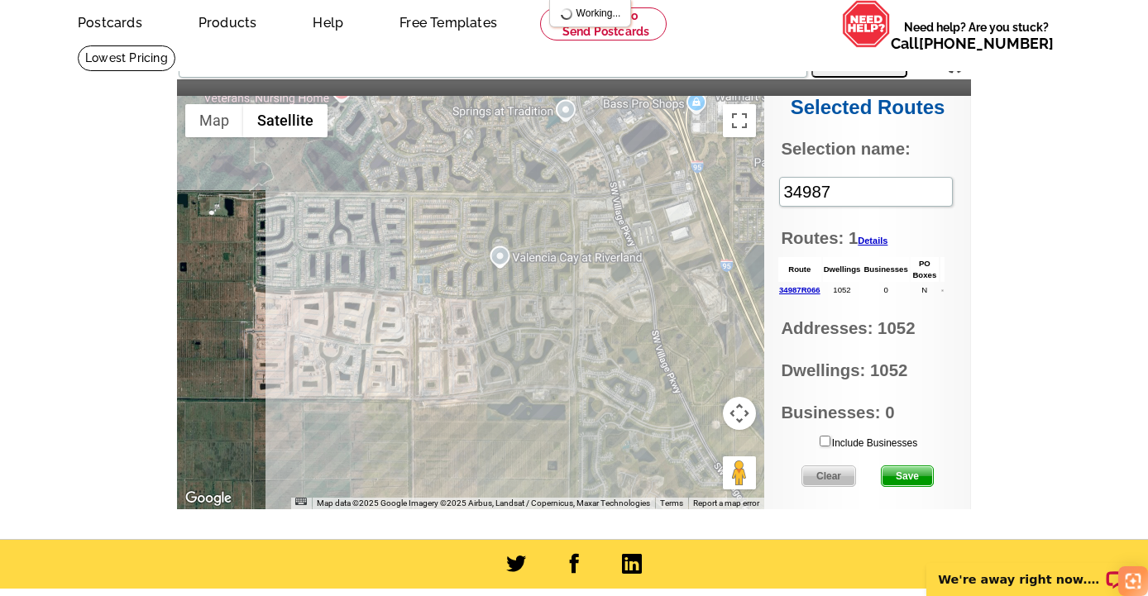
drag, startPoint x: 536, startPoint y: 356, endPoint x: 536, endPoint y: 347, distance: 9.1
click at [536, 347] on div at bounding box center [470, 302] width 587 height 413
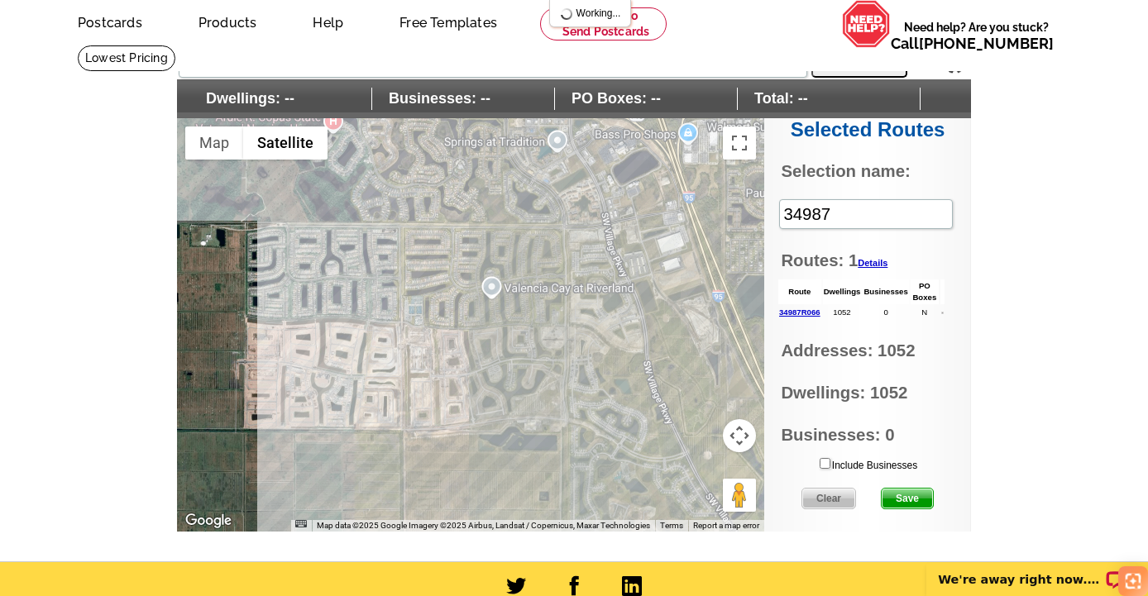
drag, startPoint x: 516, startPoint y: 347, endPoint x: 506, endPoint y: 356, distance: 13.5
click at [506, 356] on div at bounding box center [470, 324] width 587 height 413
click at [738, 430] on button "Map camera controls" at bounding box center [739, 435] width 33 height 33
click at [696, 394] on button "Zoom in" at bounding box center [697, 394] width 33 height 33
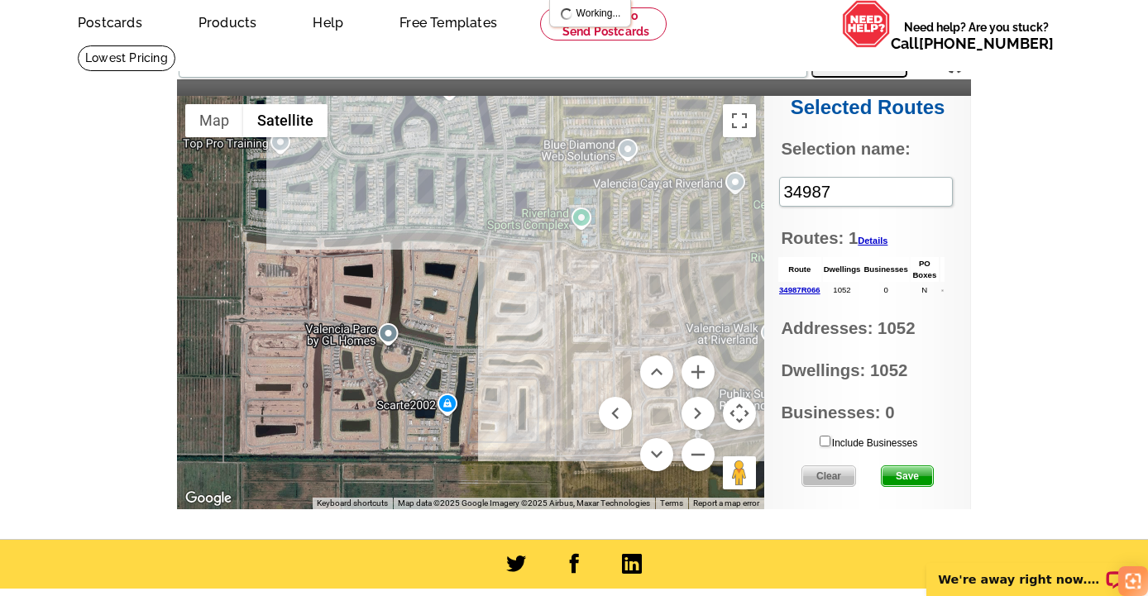
drag, startPoint x: 437, startPoint y: 292, endPoint x: 656, endPoint y: 236, distance: 226.8
click at [656, 236] on div at bounding box center [470, 302] width 587 height 413
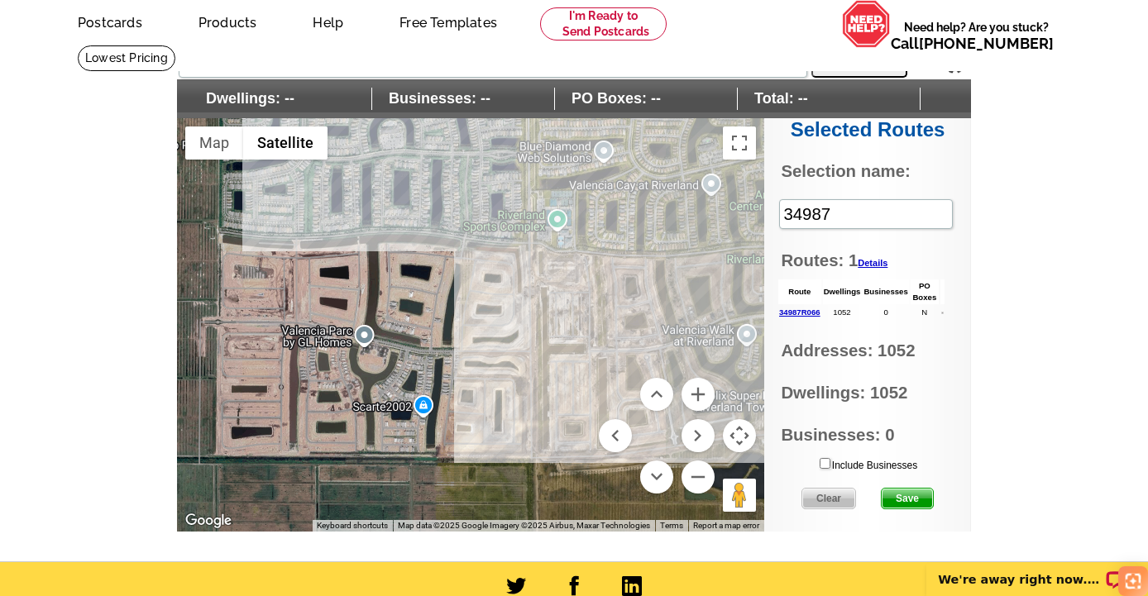
drag, startPoint x: 548, startPoint y: 326, endPoint x: 518, endPoint y: 322, distance: 29.9
click at [527, 308] on div at bounding box center [470, 324] width 587 height 413
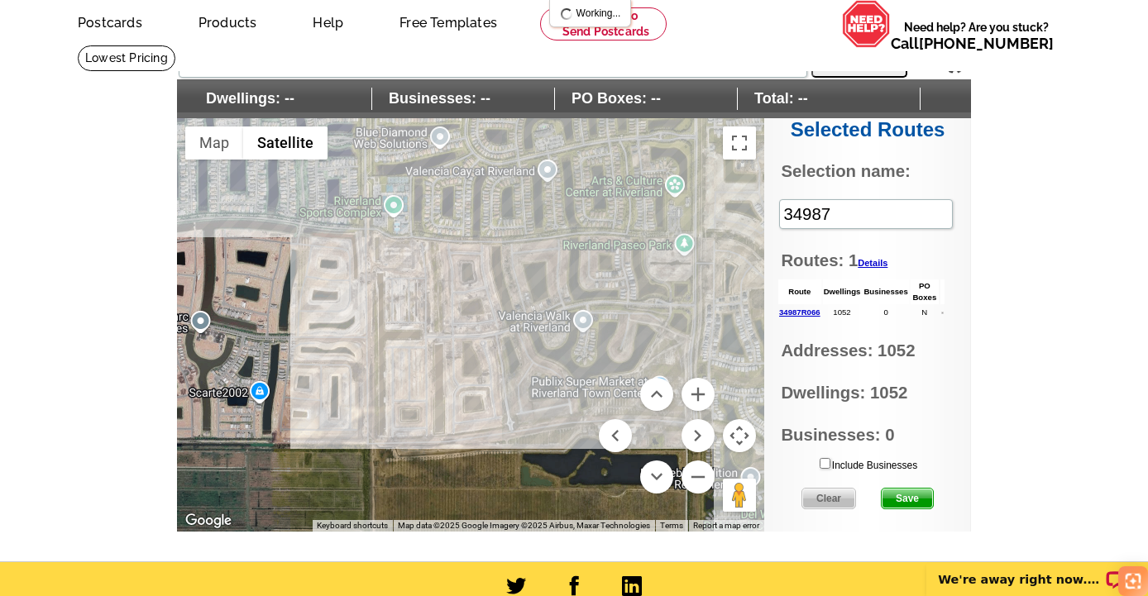
drag, startPoint x: 621, startPoint y: 342, endPoint x: 459, endPoint y: 327, distance: 162.7
click at [459, 327] on div at bounding box center [470, 324] width 587 height 413
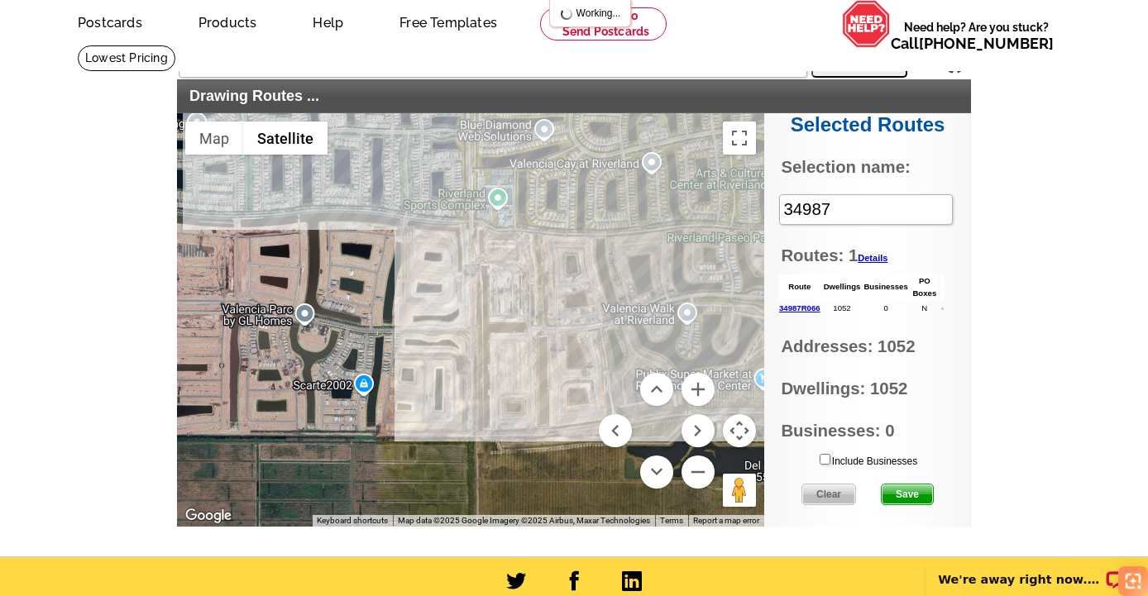
drag, startPoint x: 499, startPoint y: 336, endPoint x: 606, endPoint y: 334, distance: 106.7
click at [606, 334] on div at bounding box center [470, 319] width 587 height 413
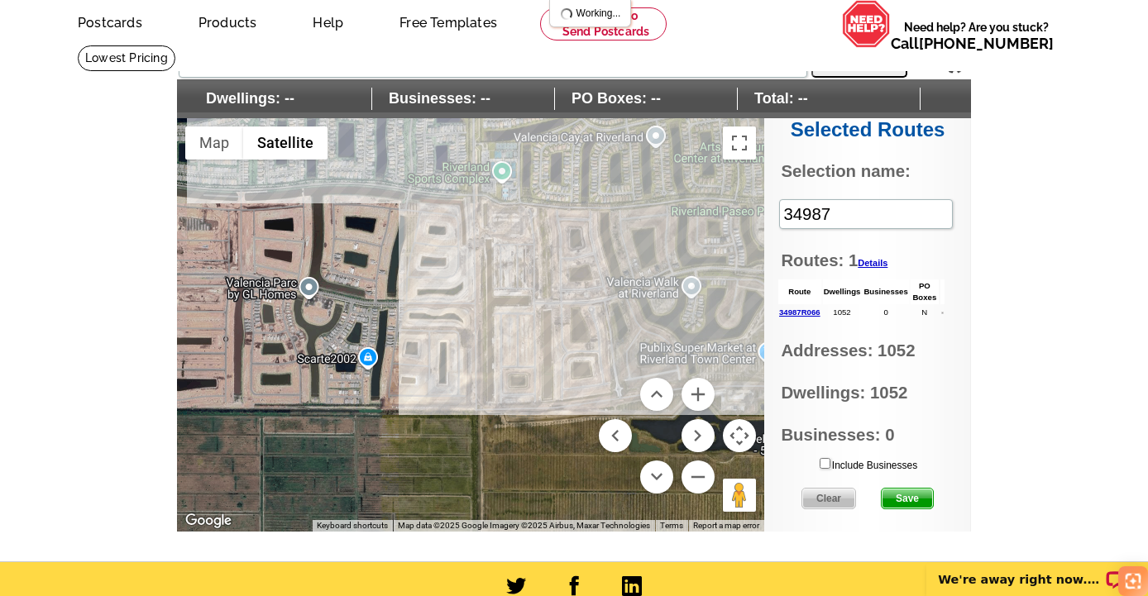
drag, startPoint x: 531, startPoint y: 294, endPoint x: 537, endPoint y: 264, distance: 31.1
click at [536, 263] on div at bounding box center [470, 324] width 587 height 413
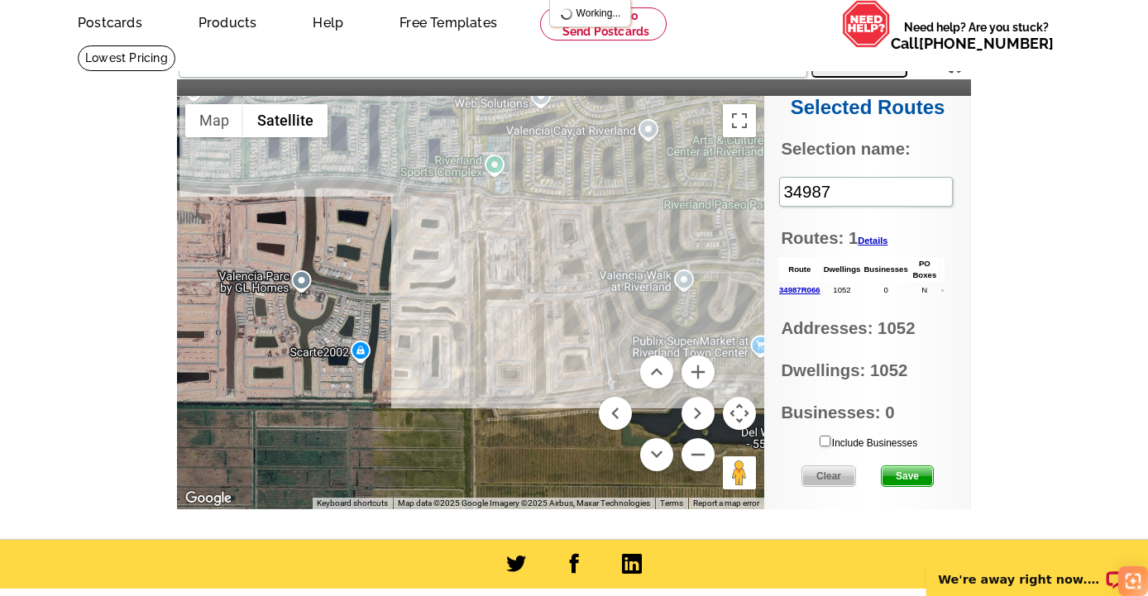
drag, startPoint x: 661, startPoint y: 352, endPoint x: 656, endPoint y: 346, distance: 8.8
click at [656, 346] on div at bounding box center [470, 302] width 587 height 413
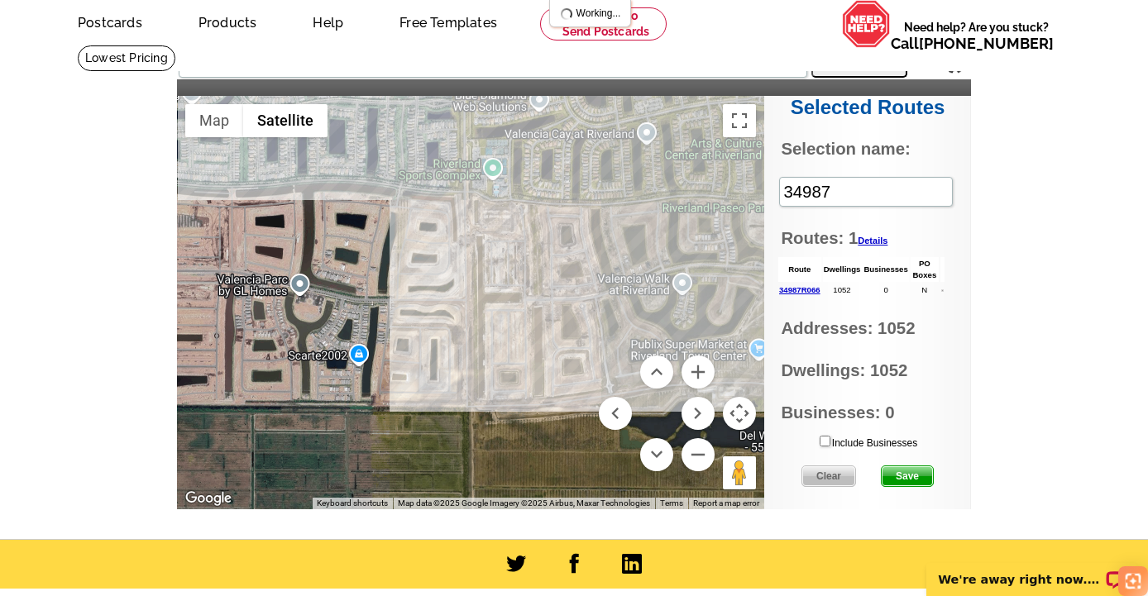
click at [676, 331] on div at bounding box center [470, 302] width 587 height 413
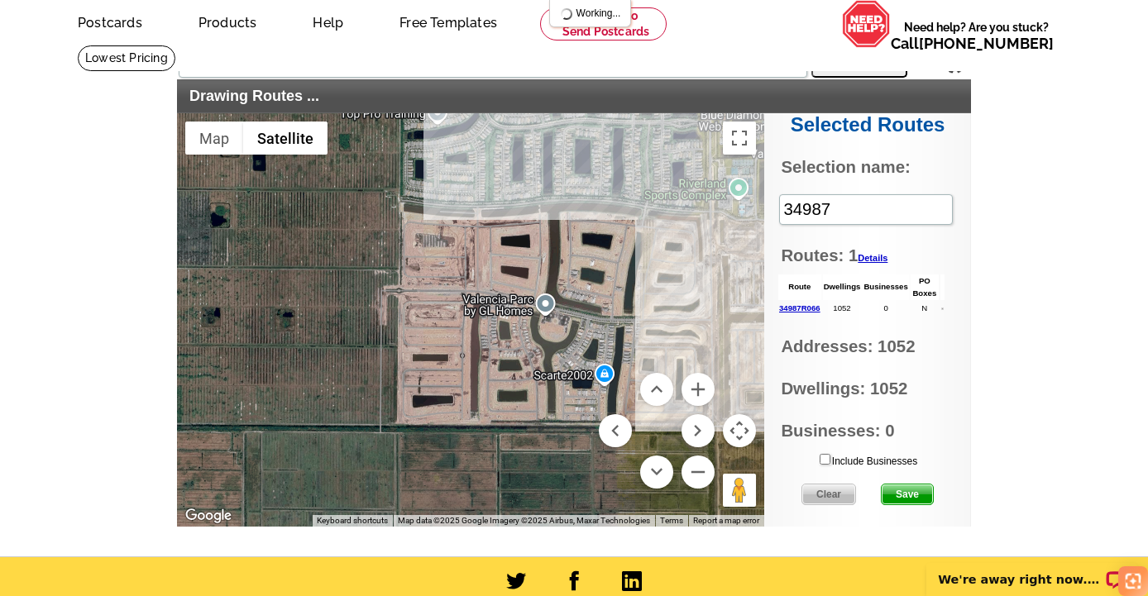
drag, startPoint x: 355, startPoint y: 309, endPoint x: 604, endPoint y: 308, distance: 249.7
click at [604, 308] on div at bounding box center [470, 319] width 587 height 413
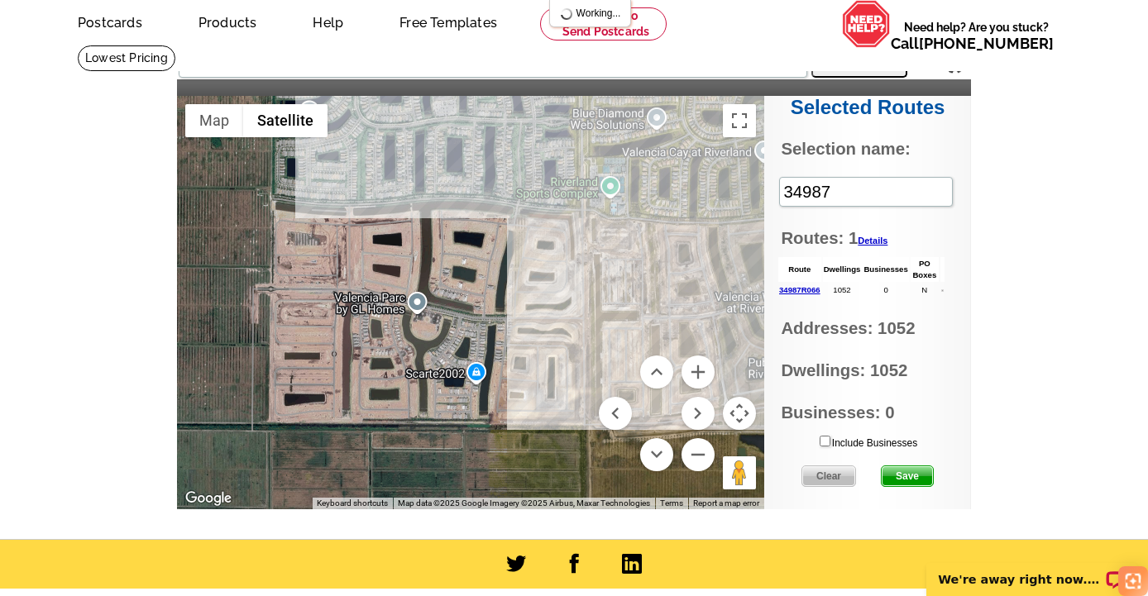
drag, startPoint x: 456, startPoint y: 334, endPoint x: 328, endPoint y: 350, distance: 129.1
click at [327, 350] on div at bounding box center [470, 302] width 587 height 413
click at [701, 370] on div "Map Terrain Satellite Labels Keyboard shortcuts Map Data Map data ©2025 Google …" at bounding box center [470, 302] width 587 height 413
click at [694, 387] on button "Zoom in" at bounding box center [697, 371] width 33 height 33
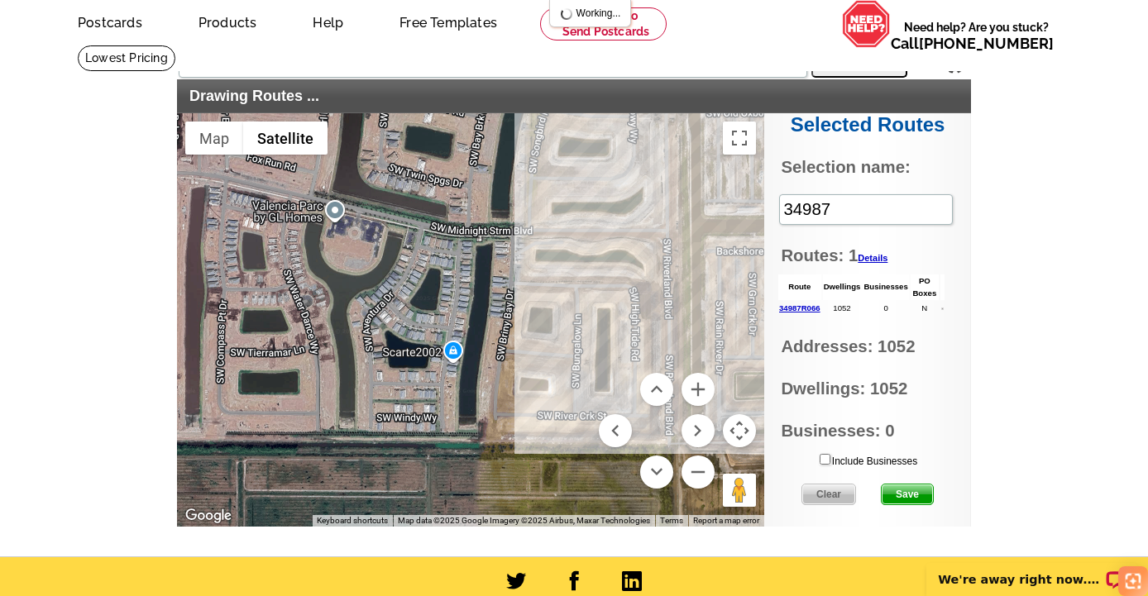
drag, startPoint x: 534, startPoint y: 360, endPoint x: 510, endPoint y: 273, distance: 90.9
click at [510, 273] on div at bounding box center [470, 319] width 587 height 413
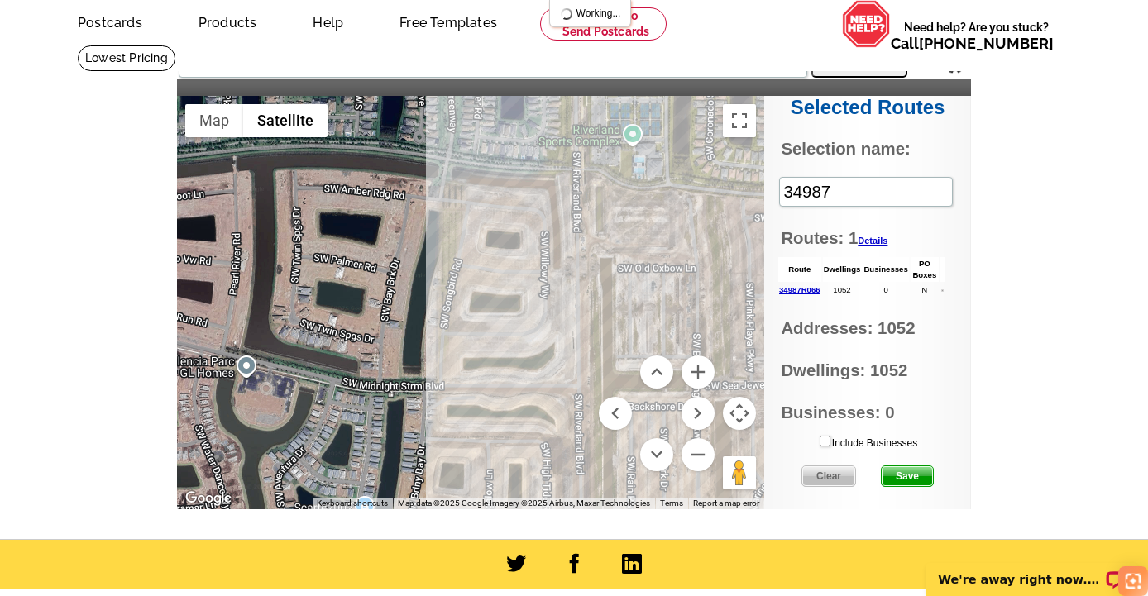
drag, startPoint x: 632, startPoint y: 327, endPoint x: 545, endPoint y: 507, distance: 199.7
click at [545, 507] on div "Map Terrain Satellite Labels Keyboard shortcuts Map Data Map data ©2025 Google …" at bounding box center [470, 302] width 587 height 413
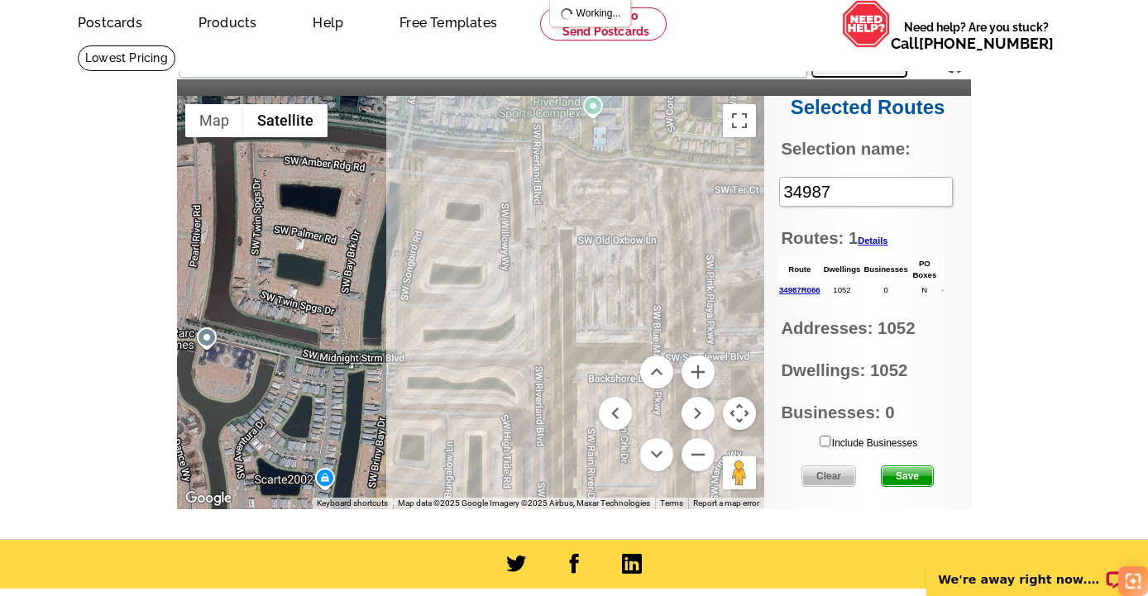
drag, startPoint x: 528, startPoint y: 242, endPoint x: 484, endPoint y: 212, distance: 53.4
click at [484, 212] on div at bounding box center [470, 302] width 587 height 413
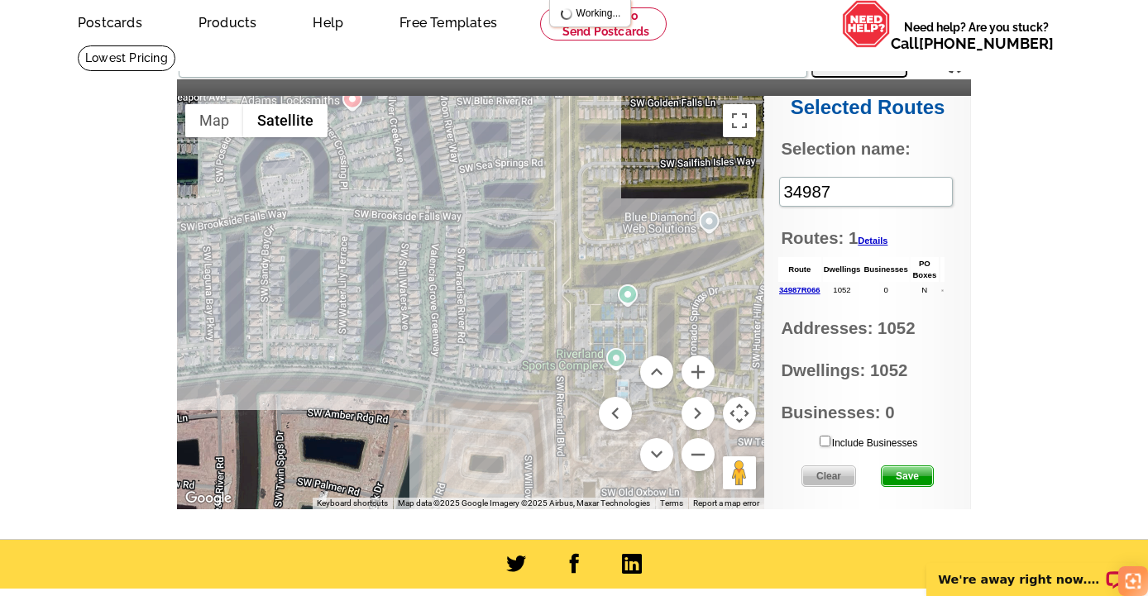
drag, startPoint x: 495, startPoint y: 231, endPoint x: 519, endPoint y: 467, distance: 237.7
click at [519, 467] on div at bounding box center [470, 302] width 587 height 413
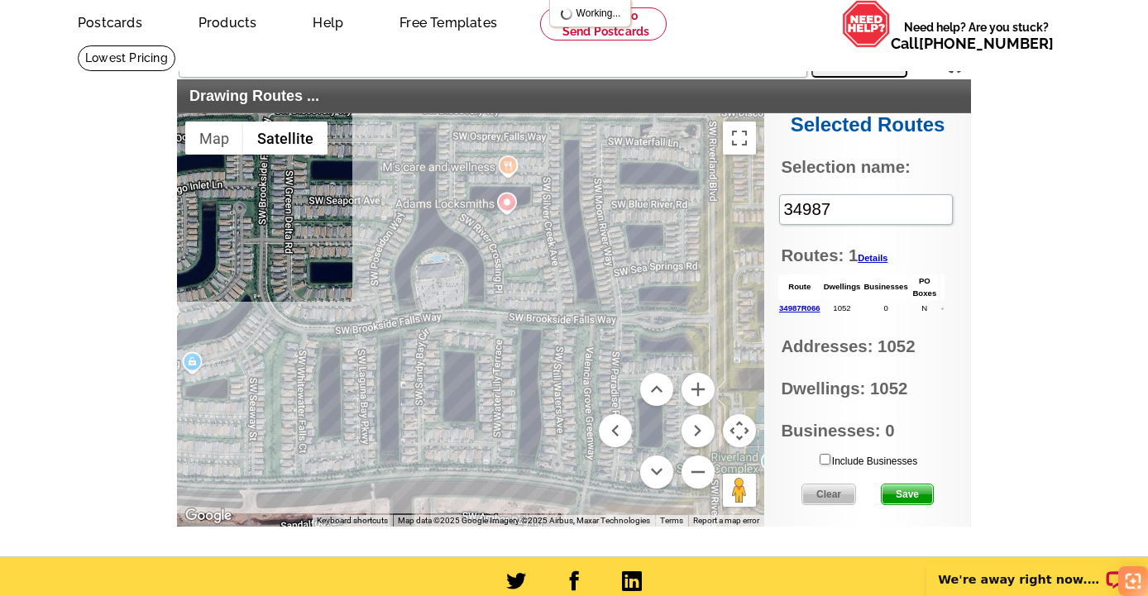
drag, startPoint x: 499, startPoint y: 456, endPoint x: 655, endPoint y: 542, distance: 177.2
click at [655, 542] on div "Settings Display PO Boxes 34987 Search Drawing Routes ... Selected Routes Selec…" at bounding box center [574, 301] width 794 height 513
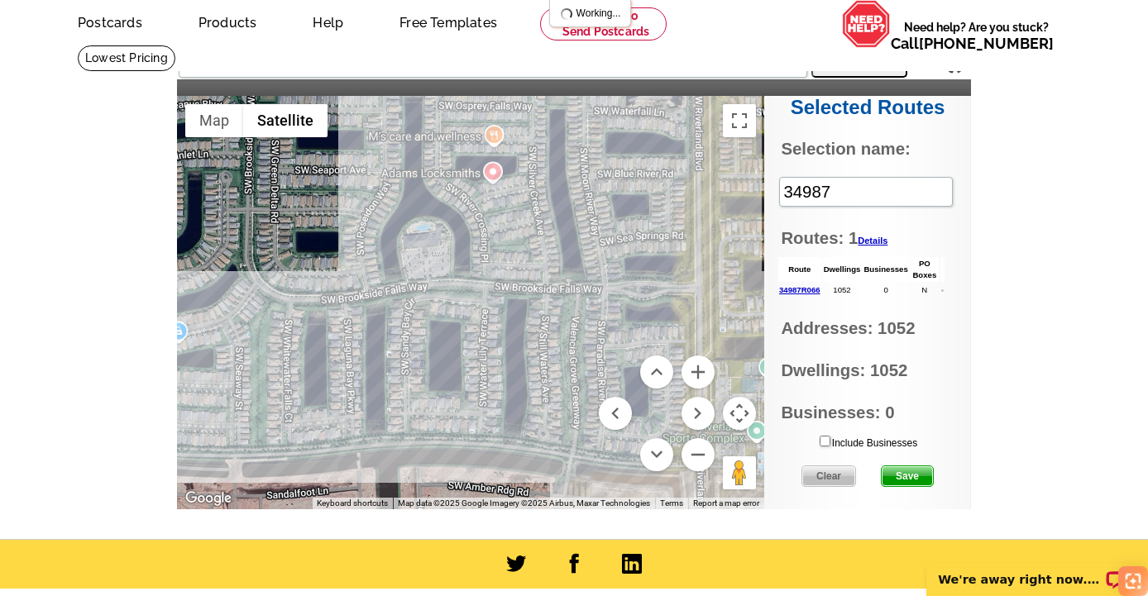
drag, startPoint x: 575, startPoint y: 340, endPoint x: 570, endPoint y: 333, distance: 8.8
click at [570, 333] on div at bounding box center [470, 302] width 587 height 413
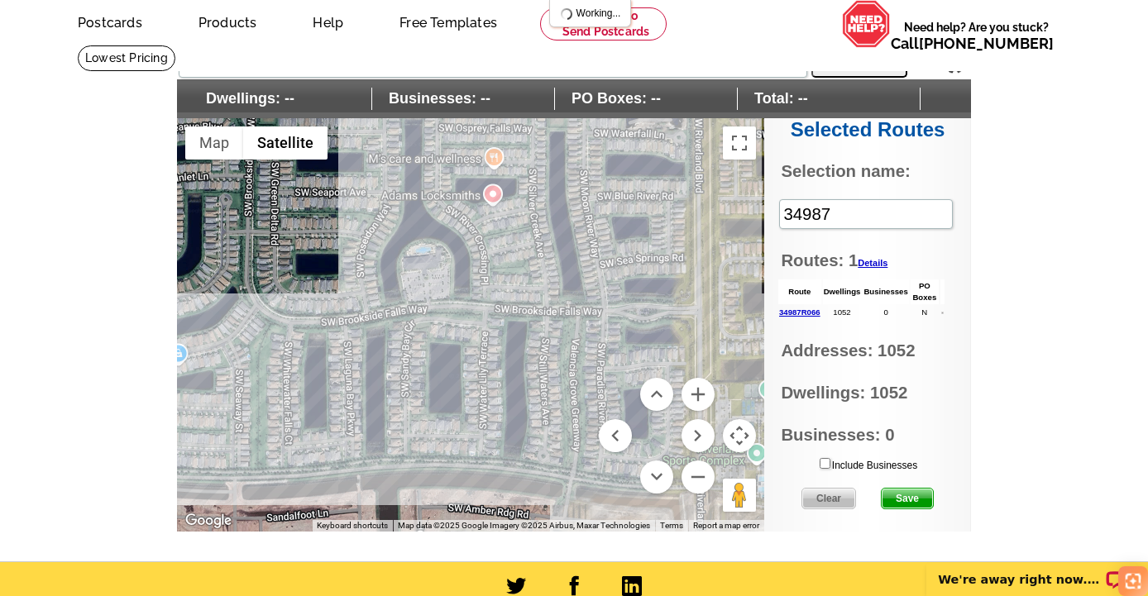
click at [738, 427] on button "Map camera controls" at bounding box center [739, 435] width 33 height 33
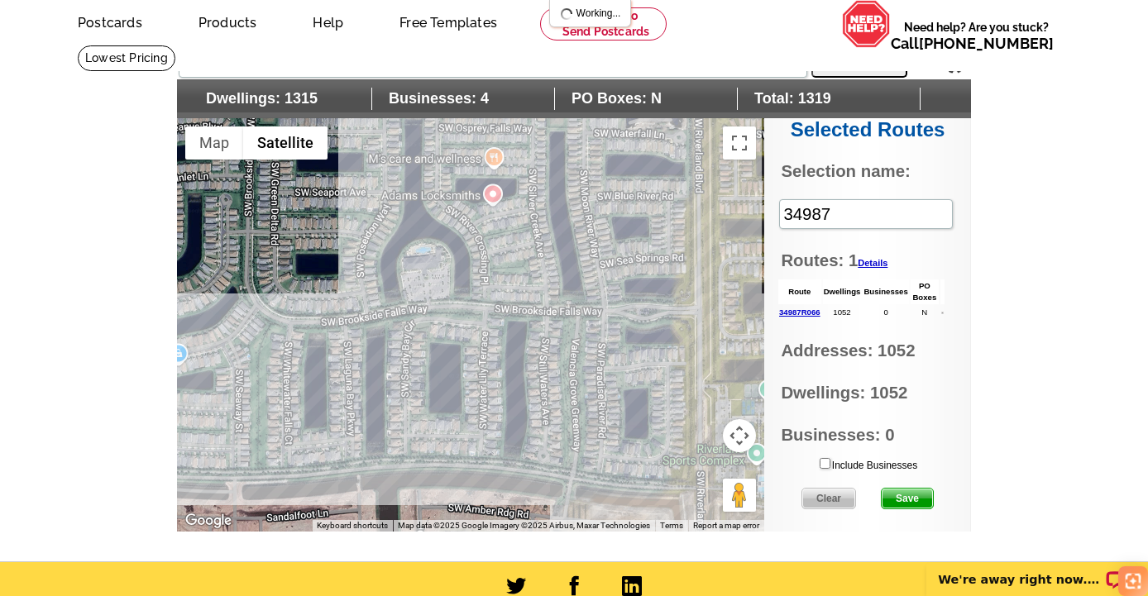
click at [666, 418] on div at bounding box center [470, 324] width 587 height 413
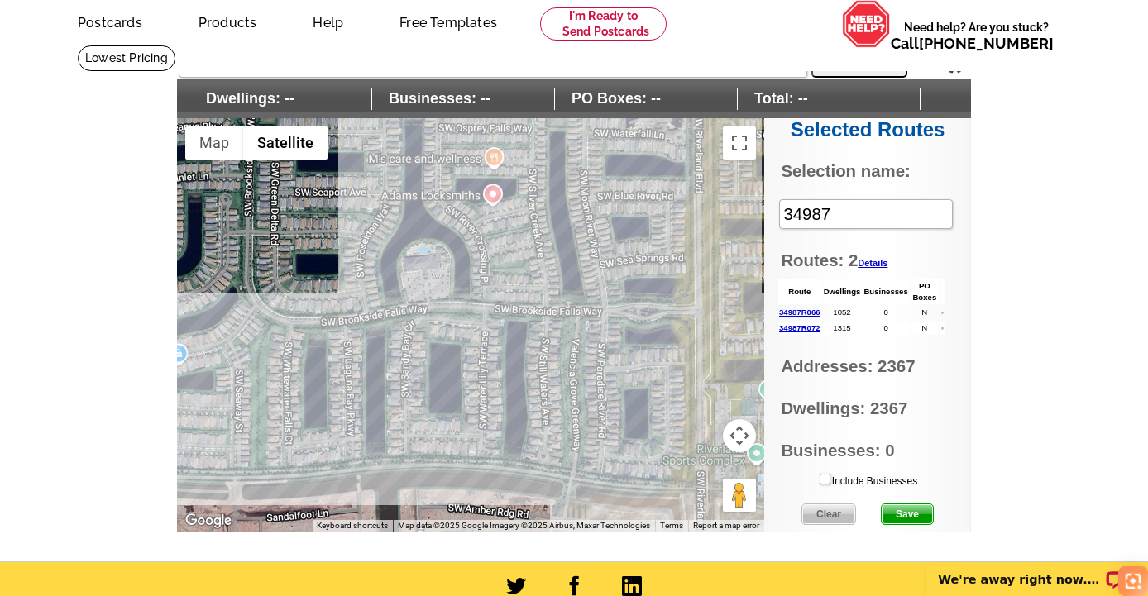
click at [741, 432] on button "Map camera controls" at bounding box center [739, 435] width 33 height 33
click at [696, 467] on button "Zoom out" at bounding box center [697, 476] width 33 height 33
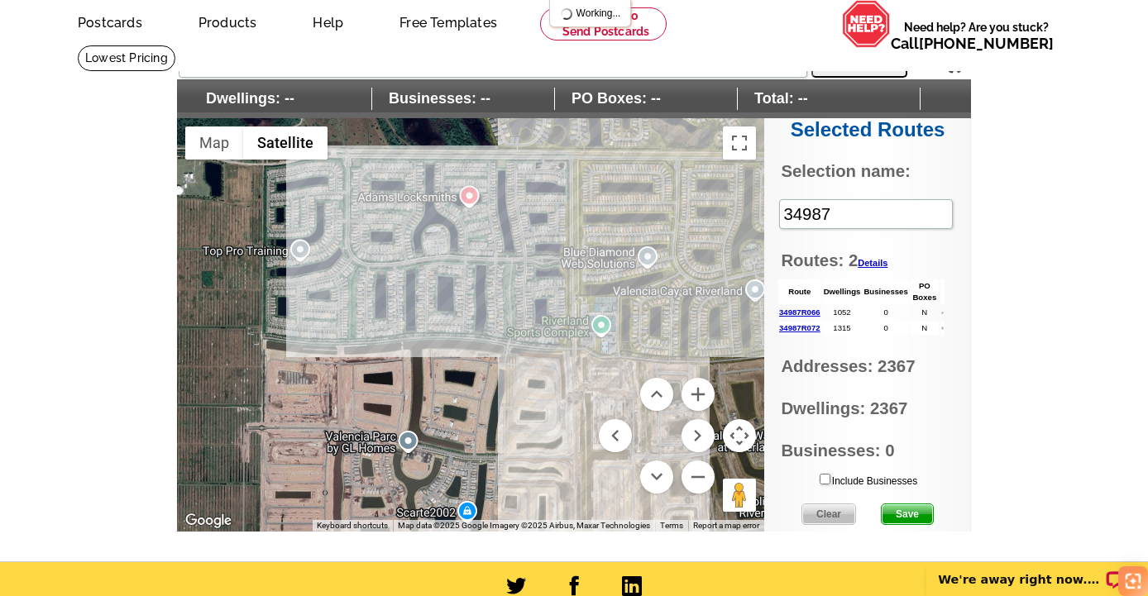
drag, startPoint x: 554, startPoint y: 406, endPoint x: 542, endPoint y: 345, distance: 62.4
click at [542, 345] on div at bounding box center [470, 324] width 587 height 413
click at [405, 260] on div at bounding box center [470, 324] width 587 height 413
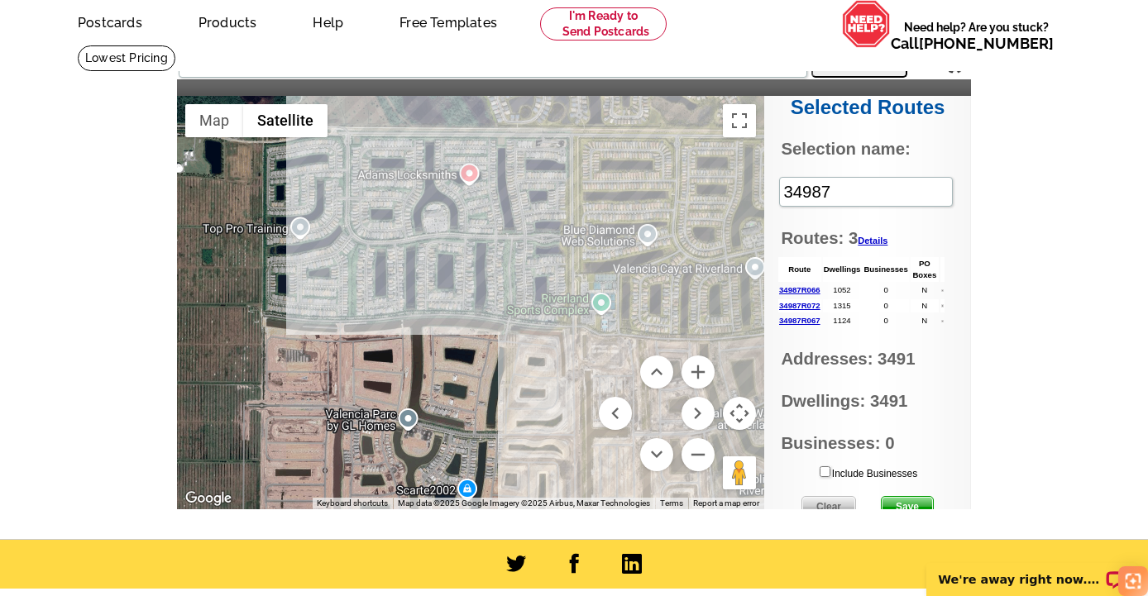
click at [351, 268] on div at bounding box center [470, 302] width 587 height 413
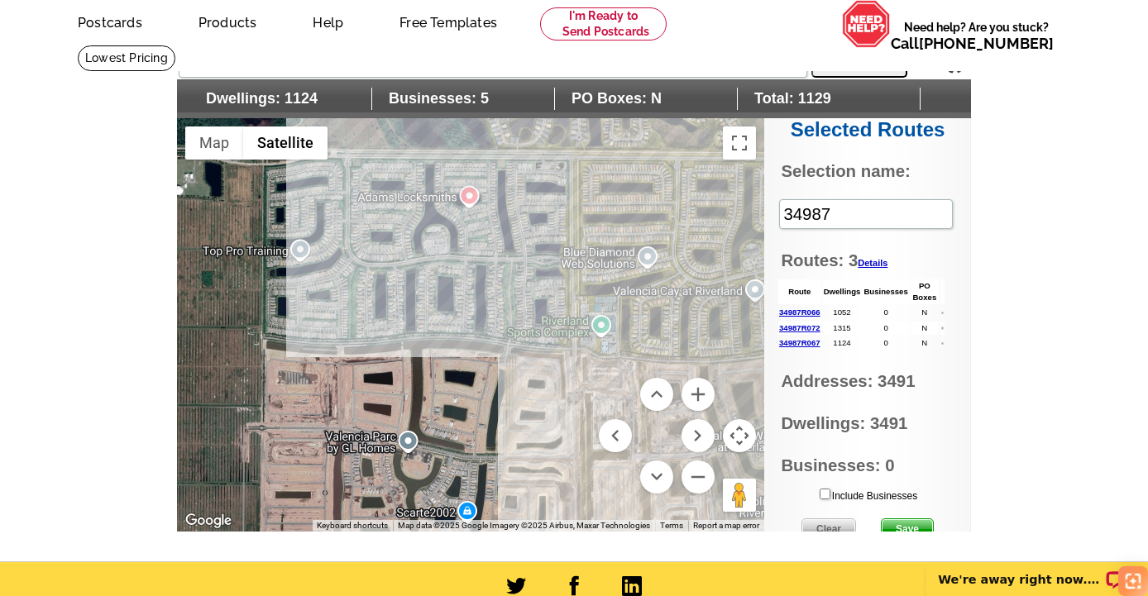
click at [416, 261] on div at bounding box center [470, 324] width 587 height 413
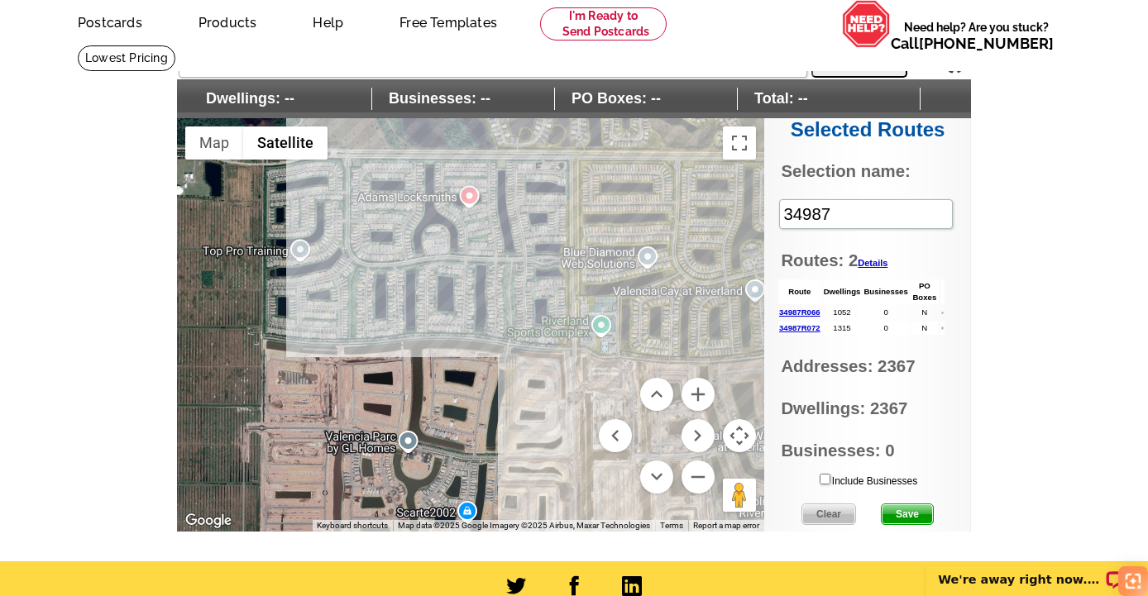
click at [519, 255] on div at bounding box center [470, 324] width 587 height 413
click at [519, 229] on div at bounding box center [470, 324] width 587 height 413
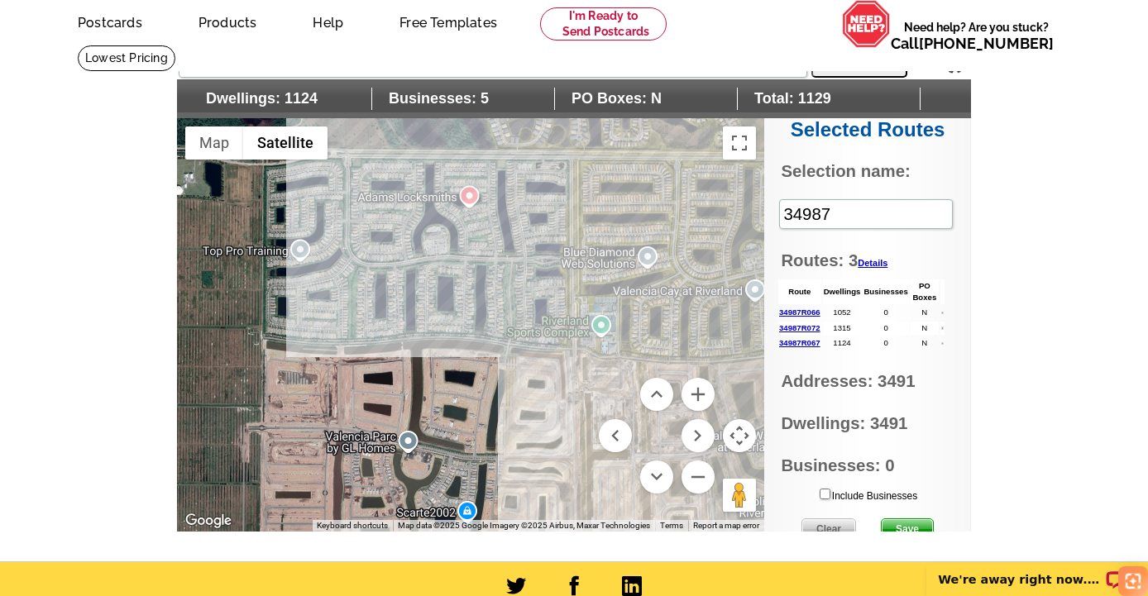
click at [519, 229] on div at bounding box center [470, 324] width 587 height 413
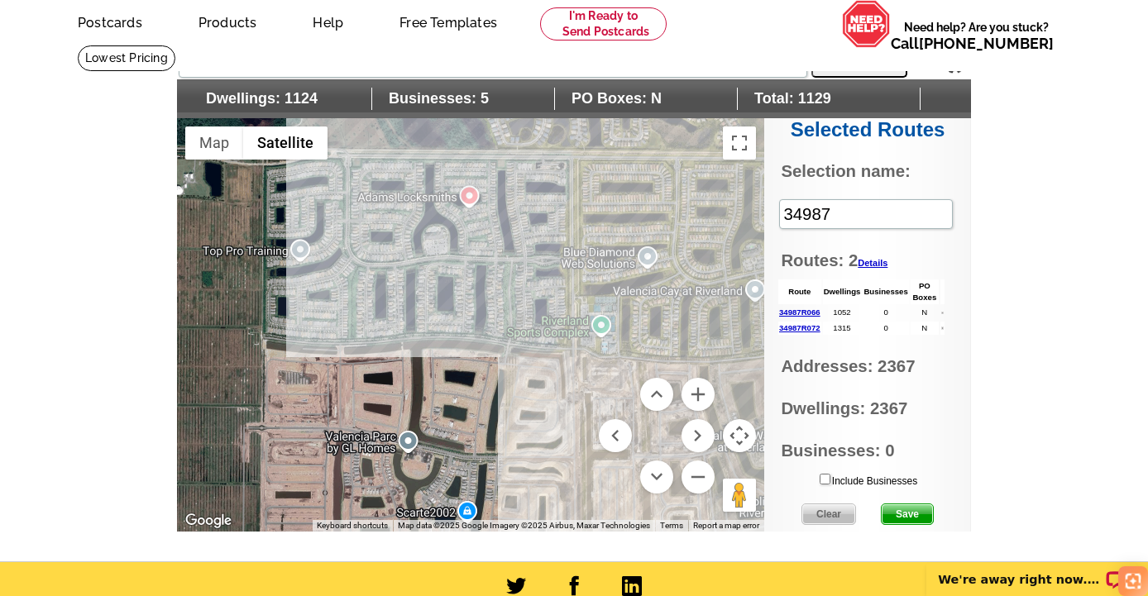
click at [520, 230] on div at bounding box center [470, 324] width 587 height 413
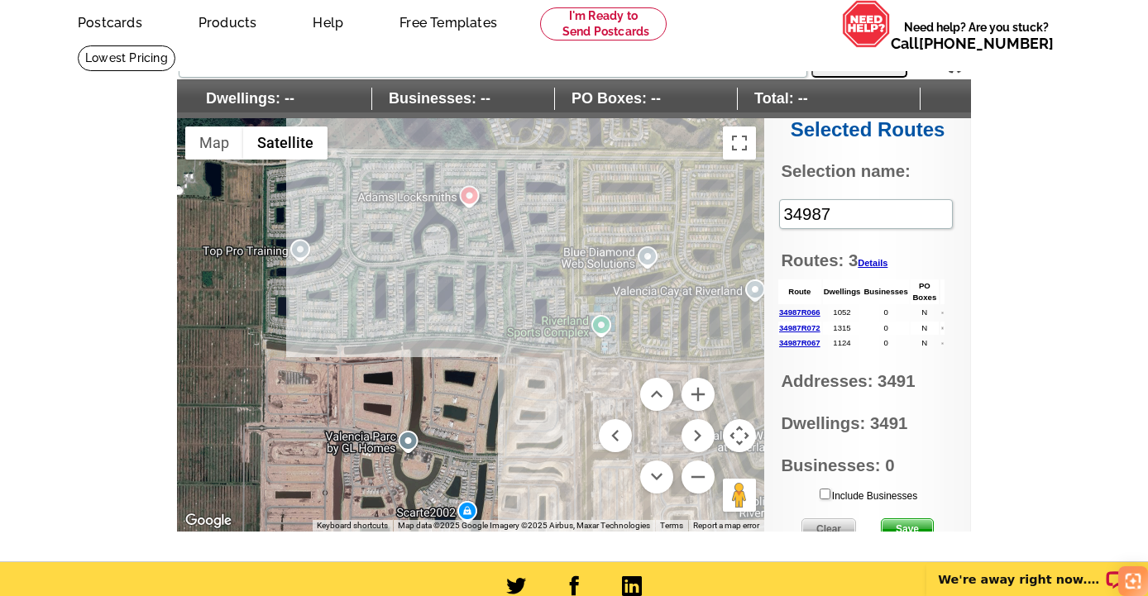
click at [804, 338] on link "34987R067" at bounding box center [799, 342] width 41 height 9
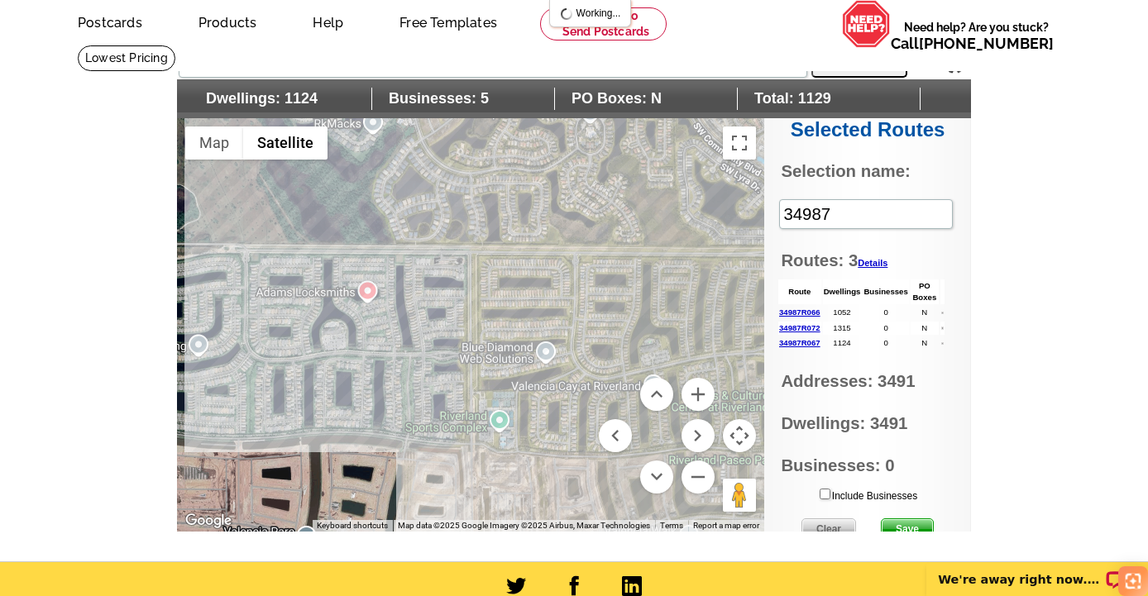
click at [387, 354] on div at bounding box center [470, 324] width 587 height 413
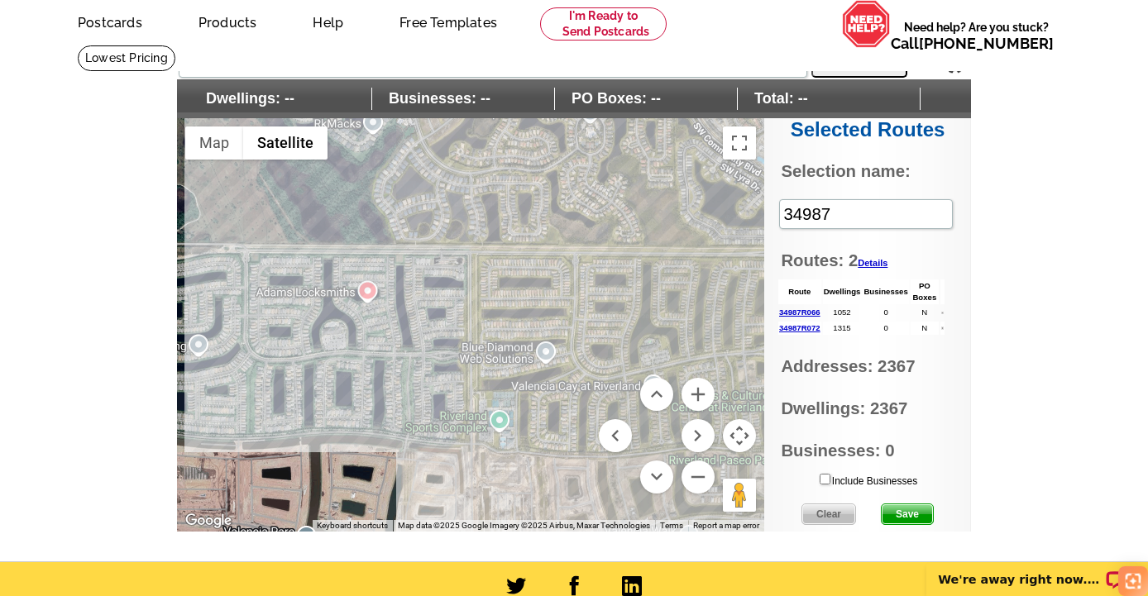
click at [370, 332] on div at bounding box center [470, 324] width 587 height 413
click at [395, 353] on div at bounding box center [470, 324] width 587 height 413
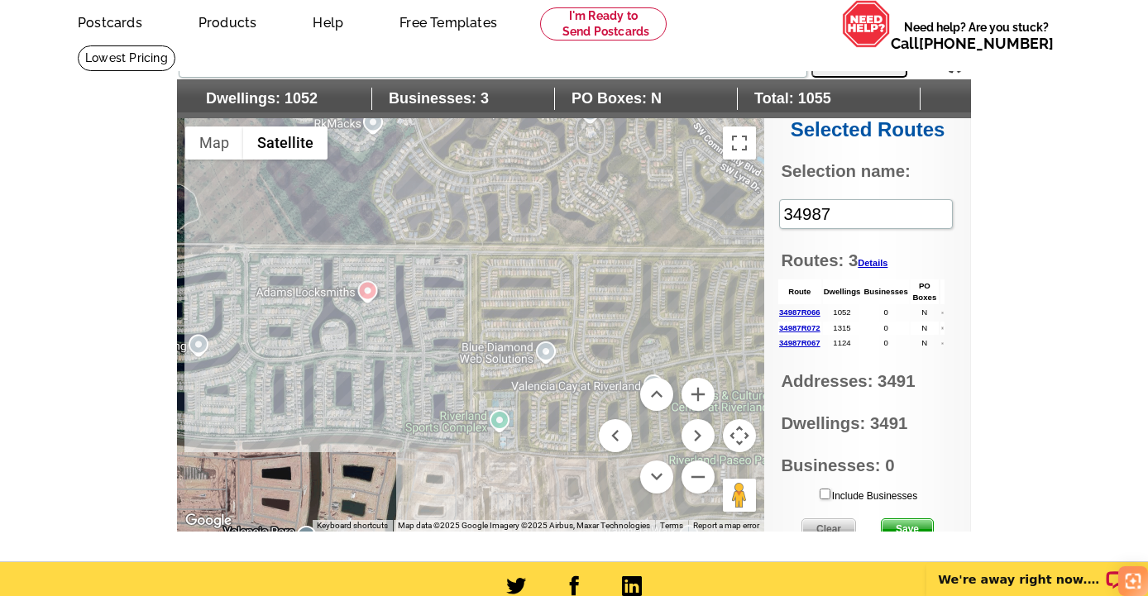
click at [612, 375] on div at bounding box center [470, 324] width 587 height 413
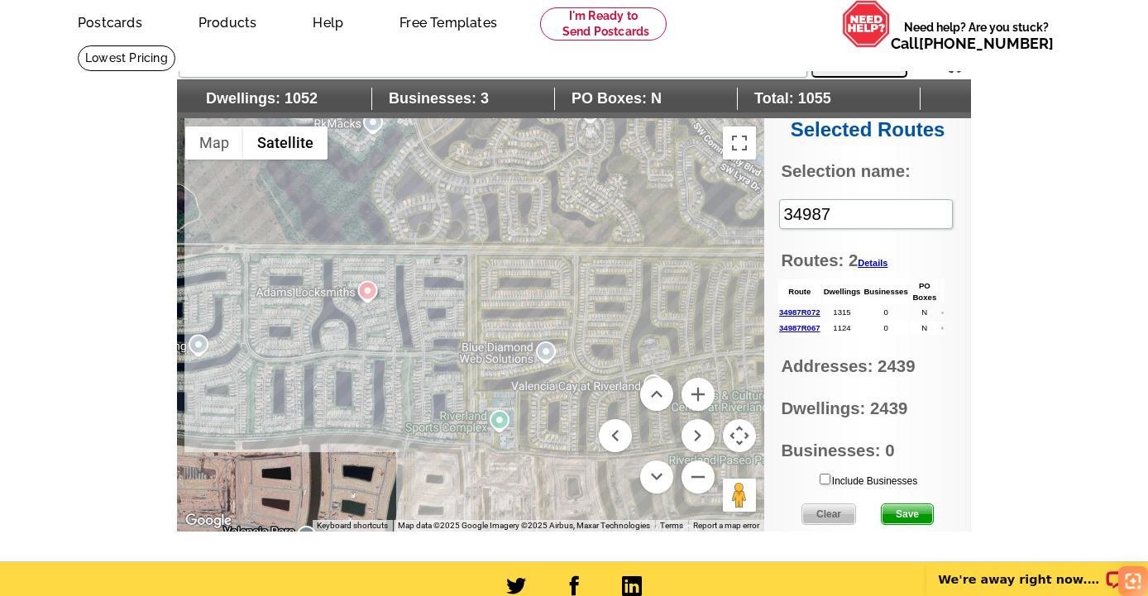
click at [612, 375] on div at bounding box center [470, 324] width 587 height 413
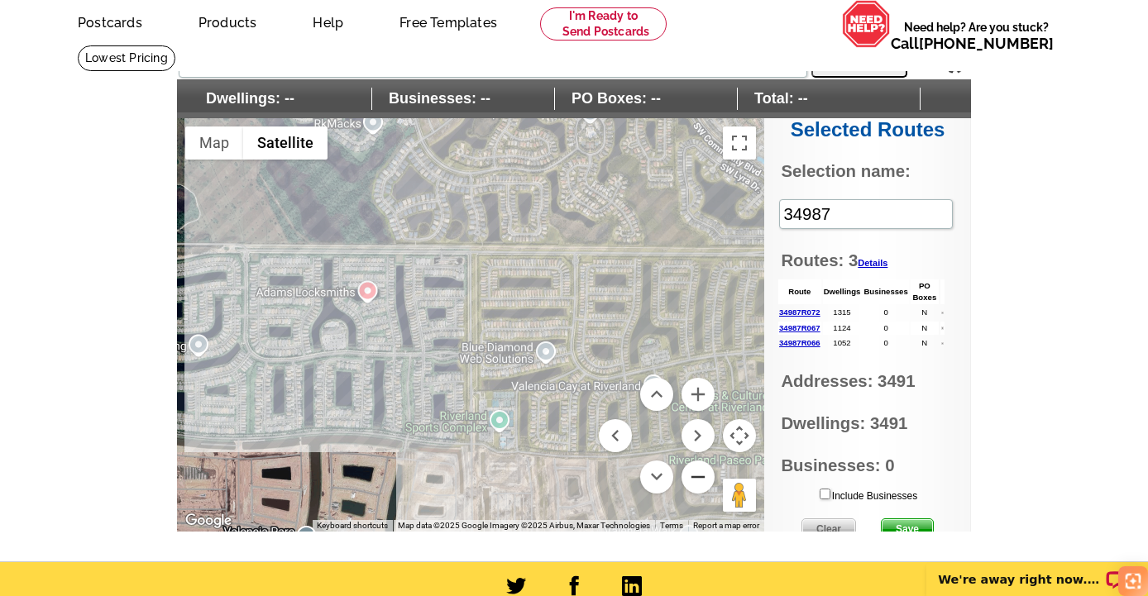
click at [701, 475] on button "Zoom out" at bounding box center [697, 476] width 33 height 33
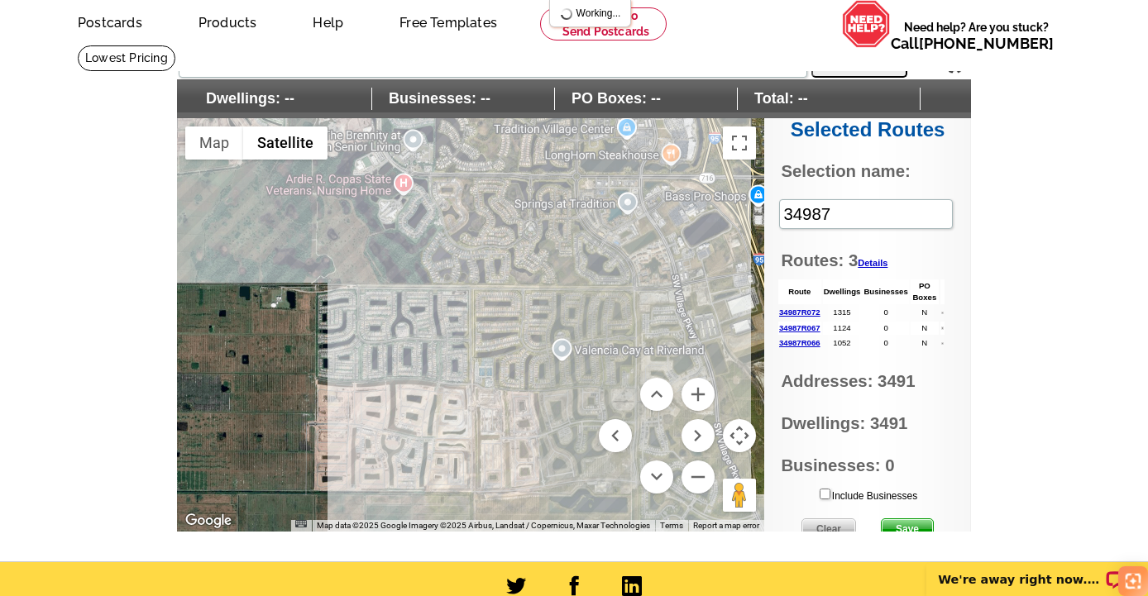
click at [738, 432] on button "Map camera controls" at bounding box center [739, 435] width 33 height 33
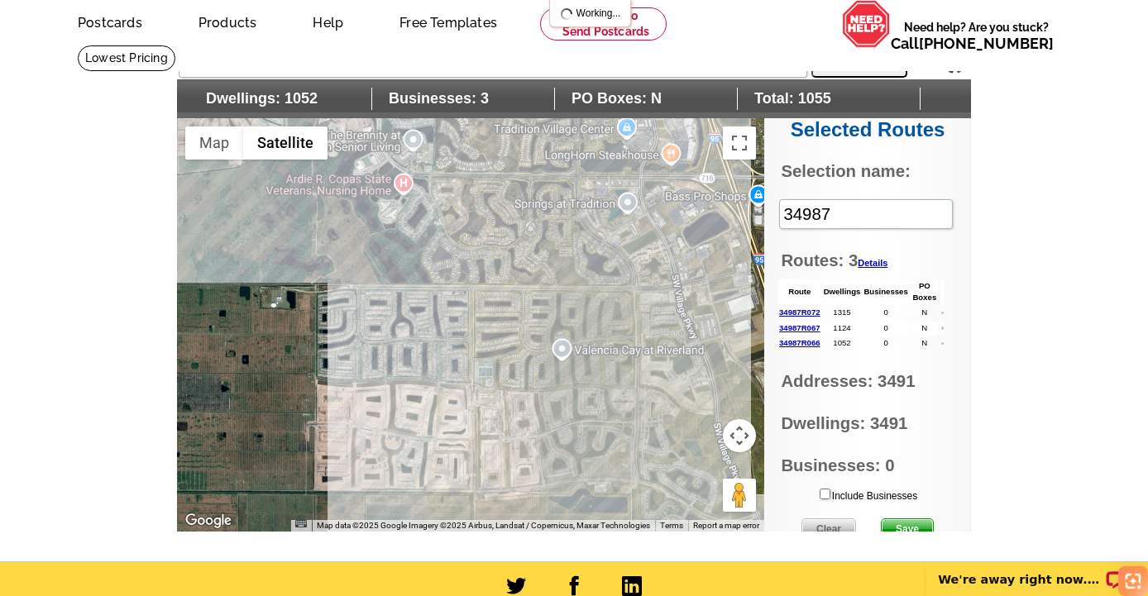
click at [575, 341] on div at bounding box center [470, 324] width 587 height 413
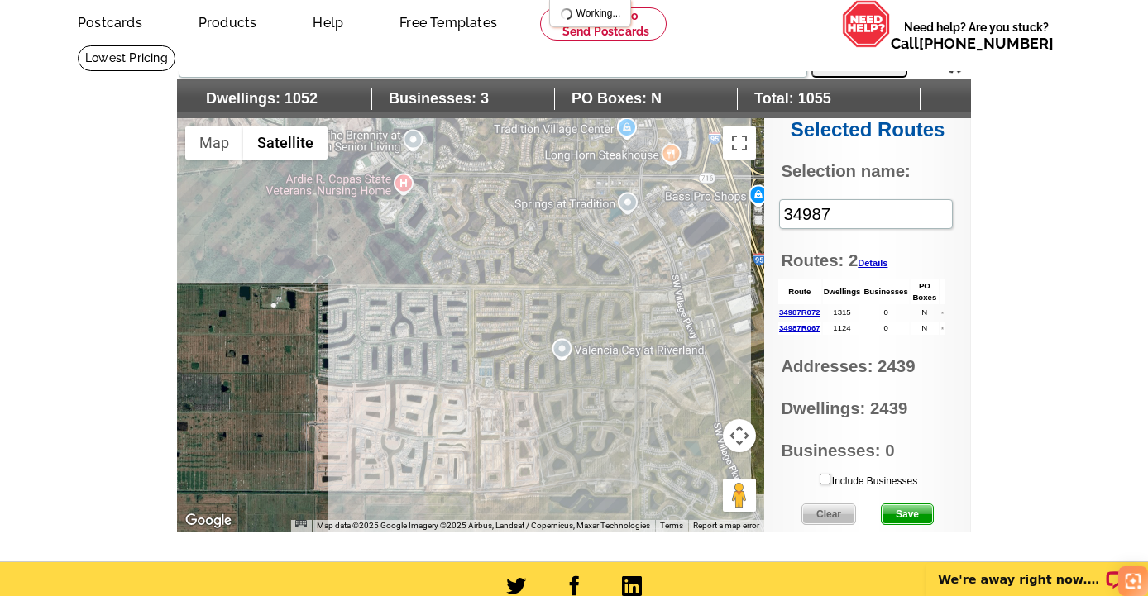
click at [575, 341] on div at bounding box center [470, 324] width 587 height 413
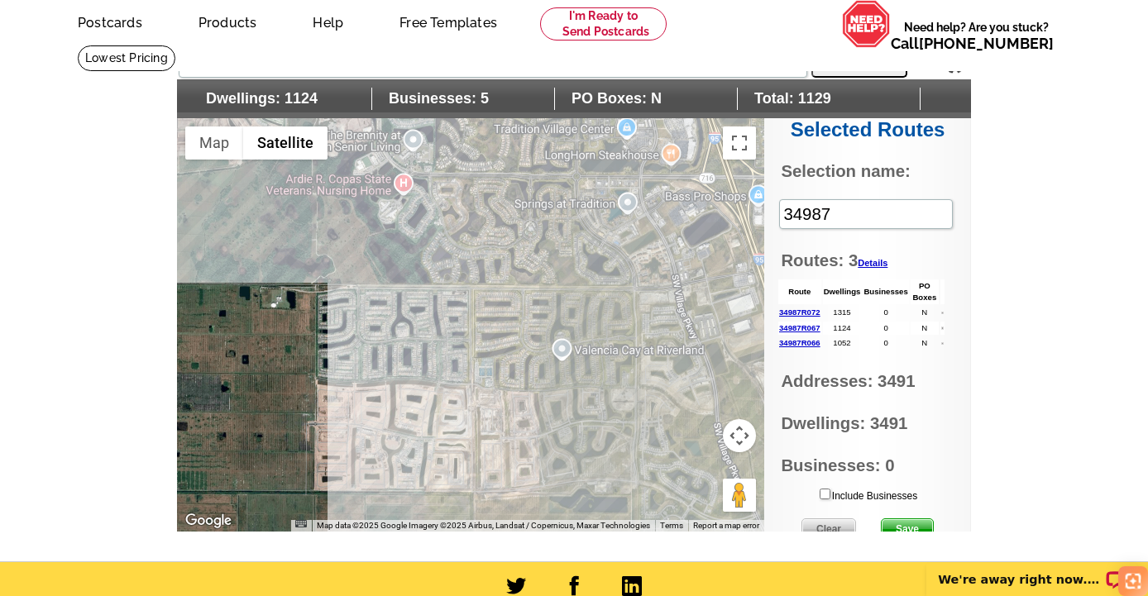
click at [431, 337] on div at bounding box center [470, 324] width 587 height 413
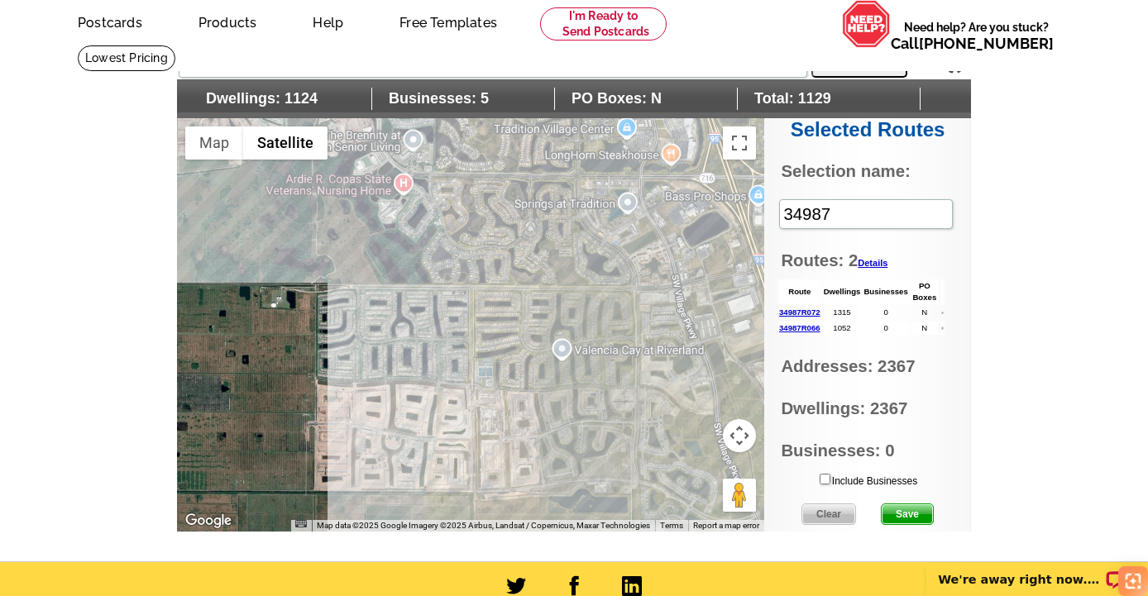
click at [432, 337] on div at bounding box center [470, 324] width 587 height 413
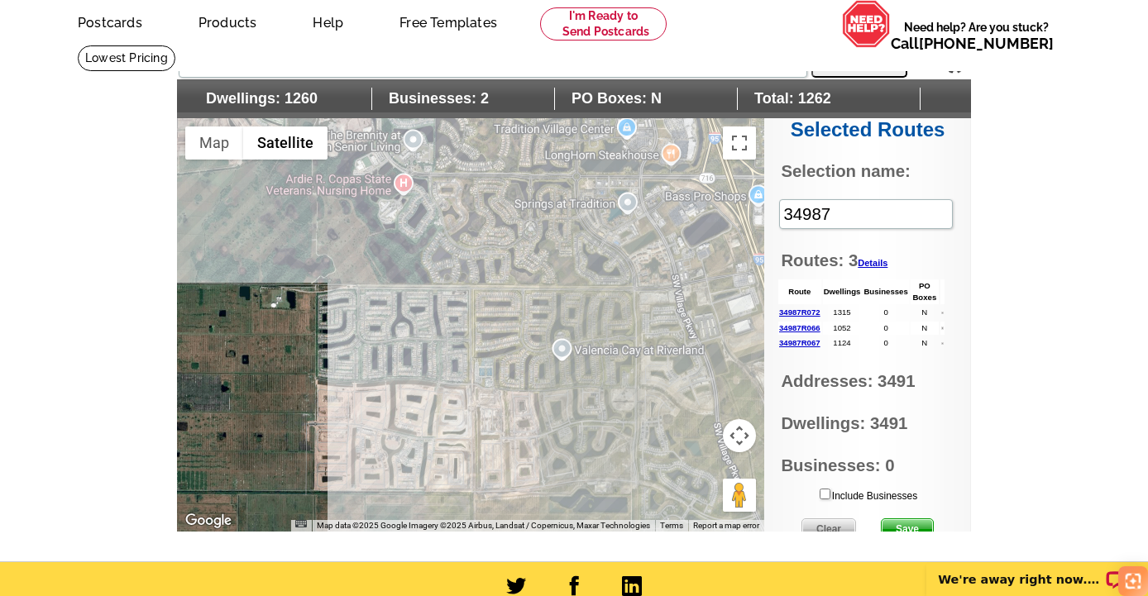
click at [561, 427] on div at bounding box center [470, 324] width 587 height 413
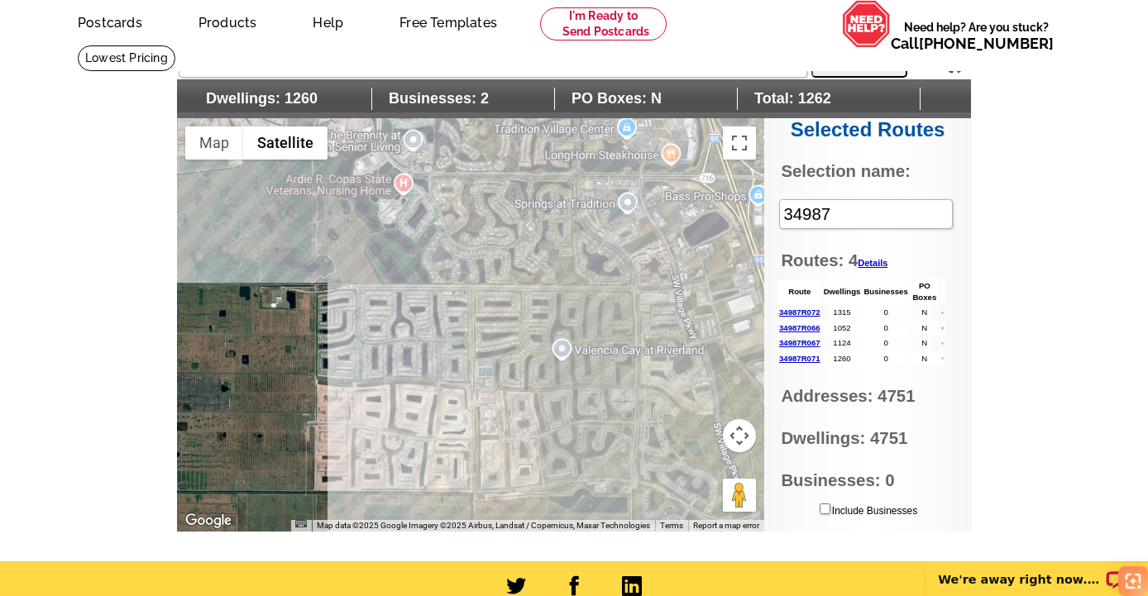
click at [568, 425] on div at bounding box center [470, 324] width 587 height 413
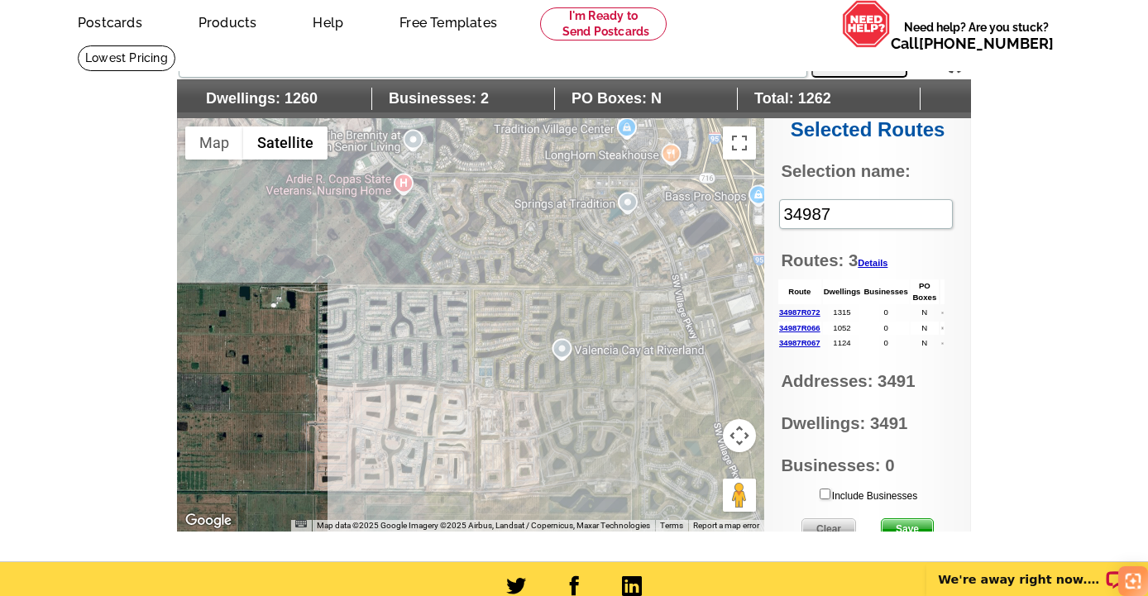
click at [568, 425] on div at bounding box center [470, 324] width 587 height 413
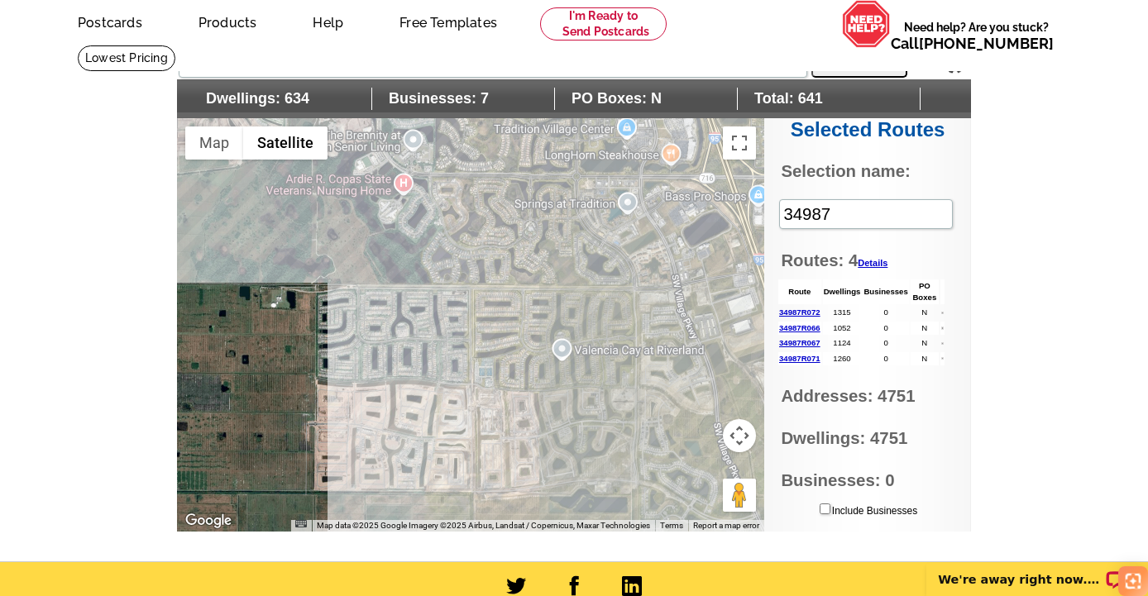
click at [527, 260] on div at bounding box center [470, 324] width 587 height 413
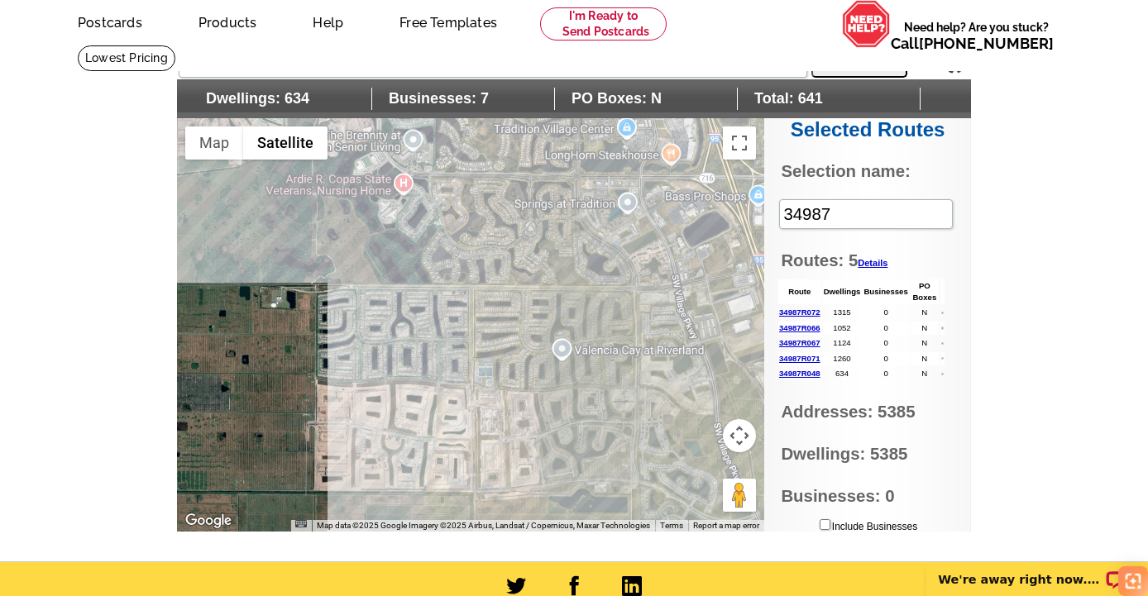
click at [528, 261] on div at bounding box center [470, 324] width 587 height 413
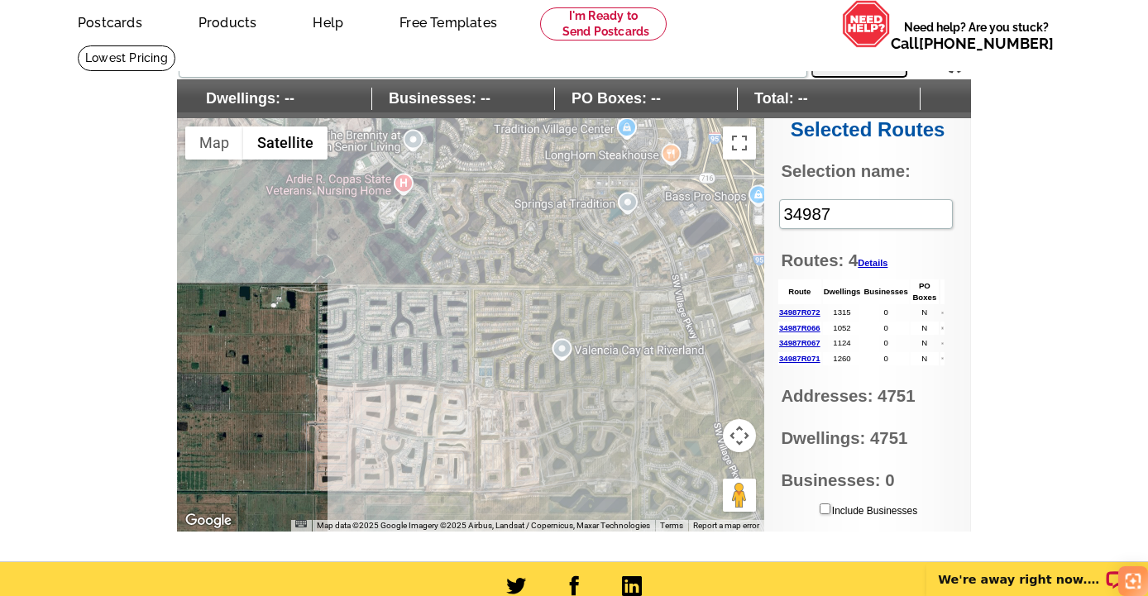
click at [533, 263] on div at bounding box center [470, 324] width 587 height 413
click at [537, 267] on div at bounding box center [470, 324] width 587 height 413
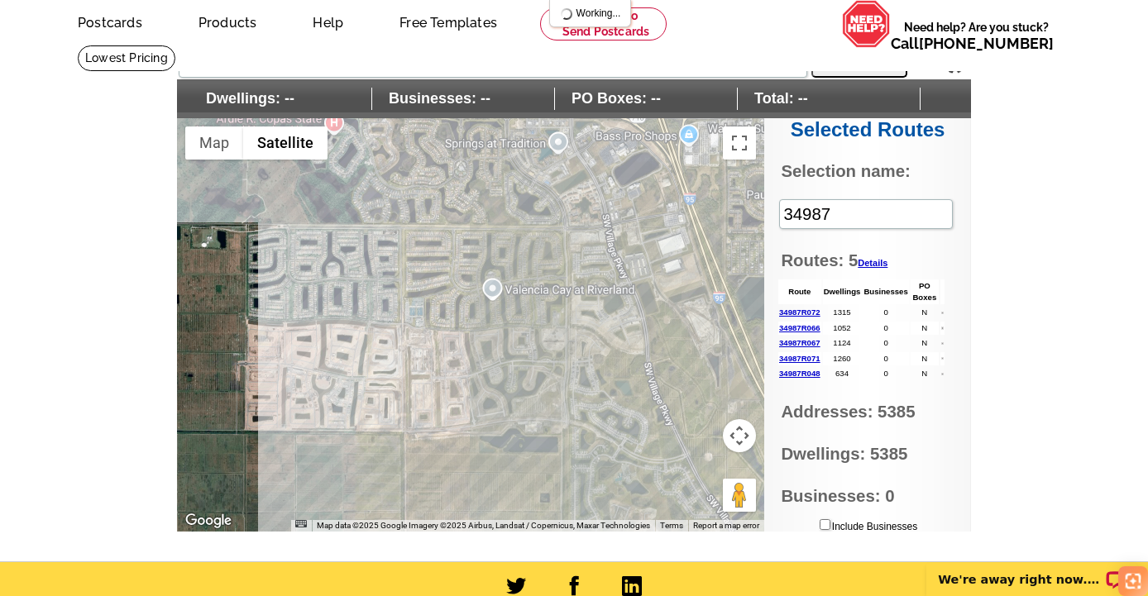
drag, startPoint x: 613, startPoint y: 389, endPoint x: 542, endPoint y: 328, distance: 93.8
click at [542, 328] on div at bounding box center [470, 324] width 587 height 413
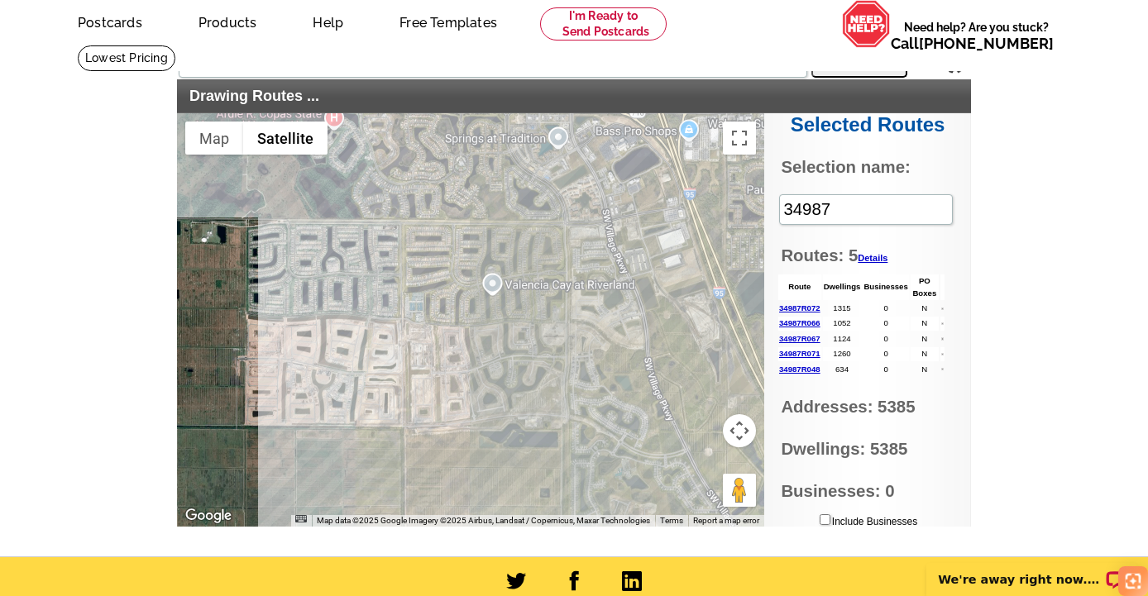
click at [499, 363] on div at bounding box center [470, 319] width 587 height 413
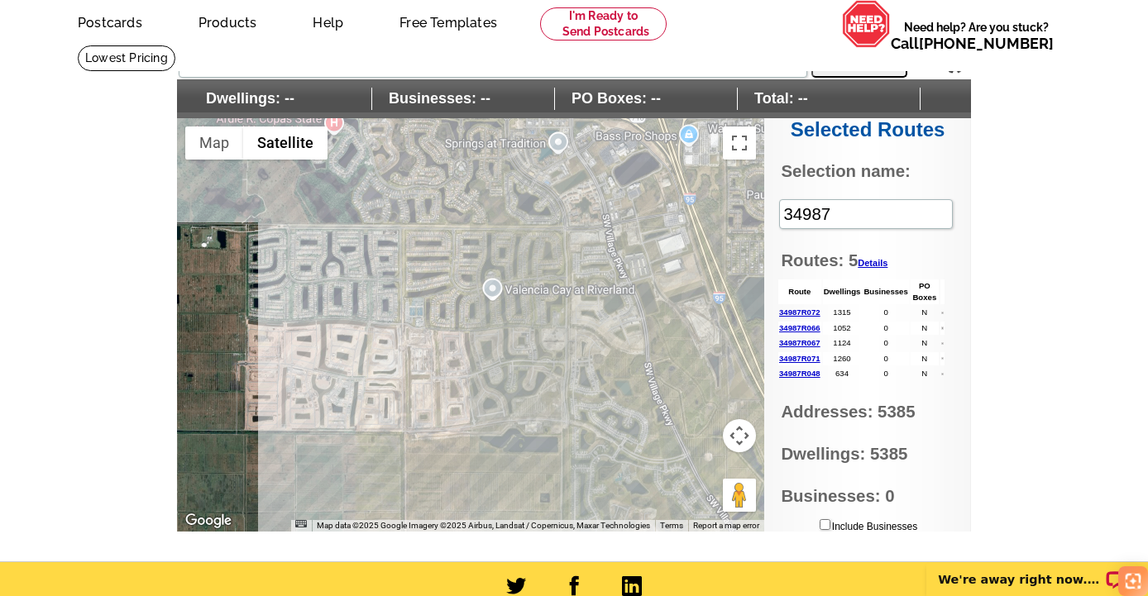
click at [734, 436] on button "Map camera controls" at bounding box center [739, 435] width 33 height 33
click at [695, 396] on button "Zoom in" at bounding box center [697, 394] width 33 height 33
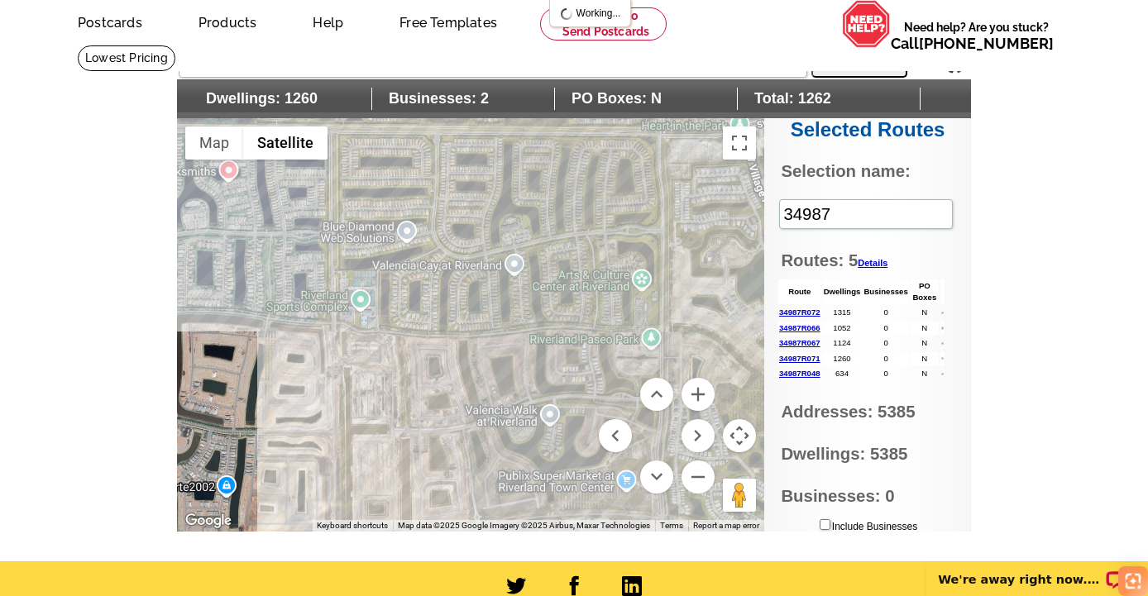
click at [459, 402] on div at bounding box center [470, 324] width 587 height 413
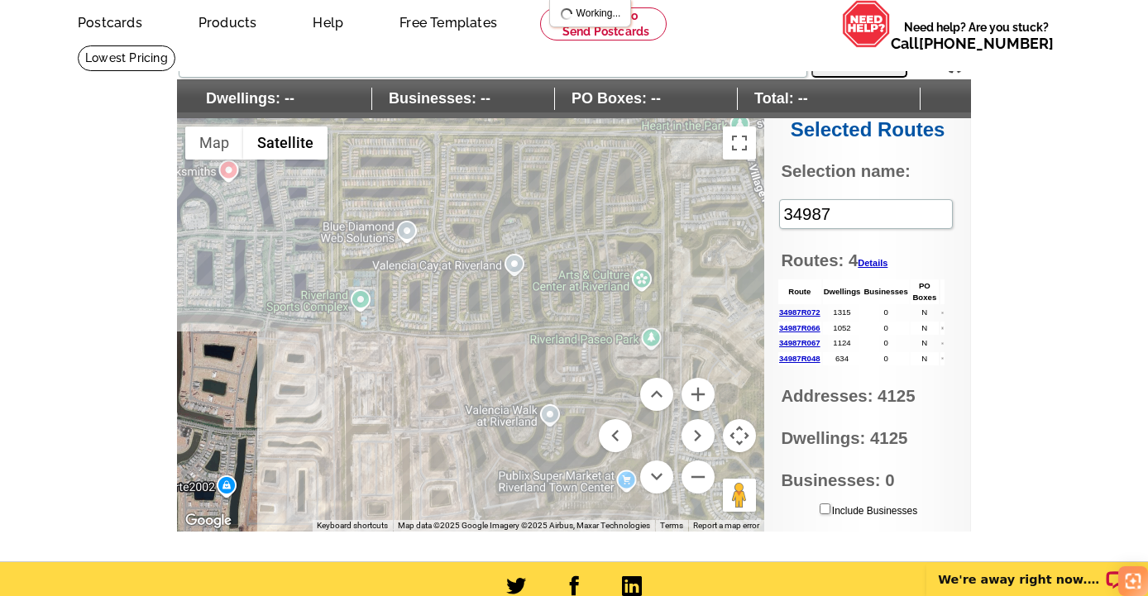
click at [469, 400] on div at bounding box center [470, 324] width 587 height 413
click at [478, 413] on div at bounding box center [470, 324] width 587 height 413
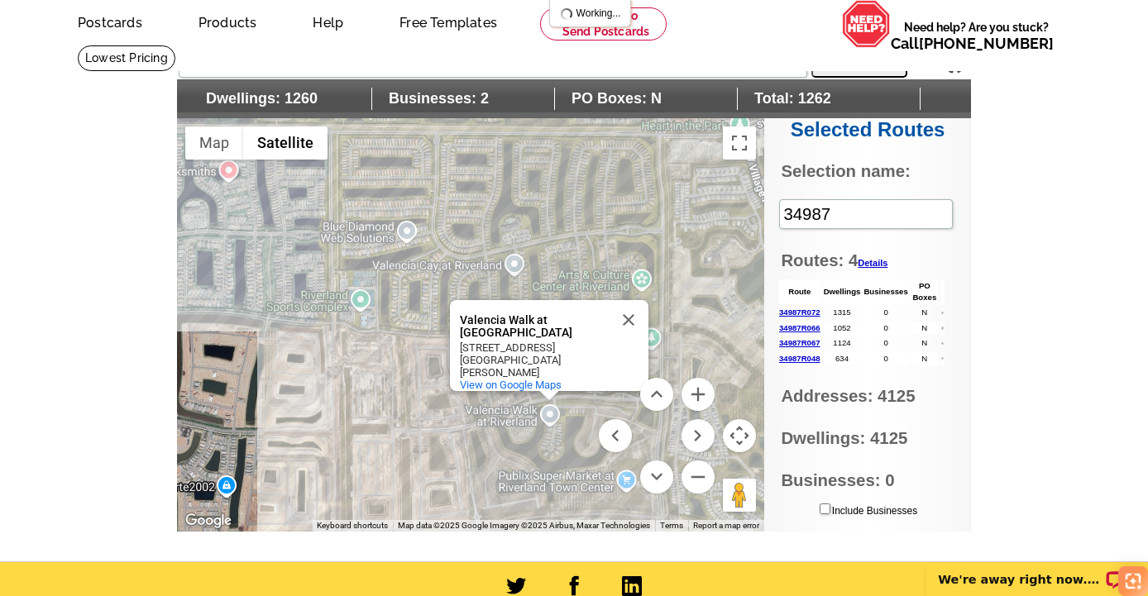
click at [417, 413] on div "Valencia Walk at Riverland Valencia Walk at Riverland 12320 SW Calm Pointe Ct P…" at bounding box center [470, 324] width 587 height 413
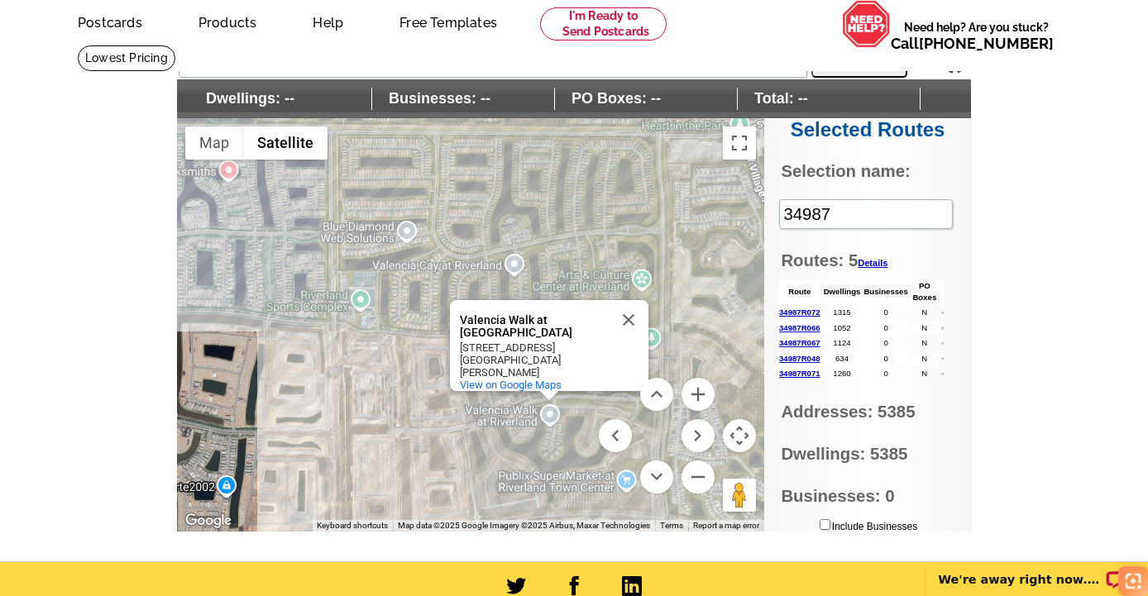
click at [513, 261] on div "Valencia Walk at Riverland Valencia Walk at Riverland 12320 SW Calm Pointe Ct P…" at bounding box center [470, 324] width 587 height 413
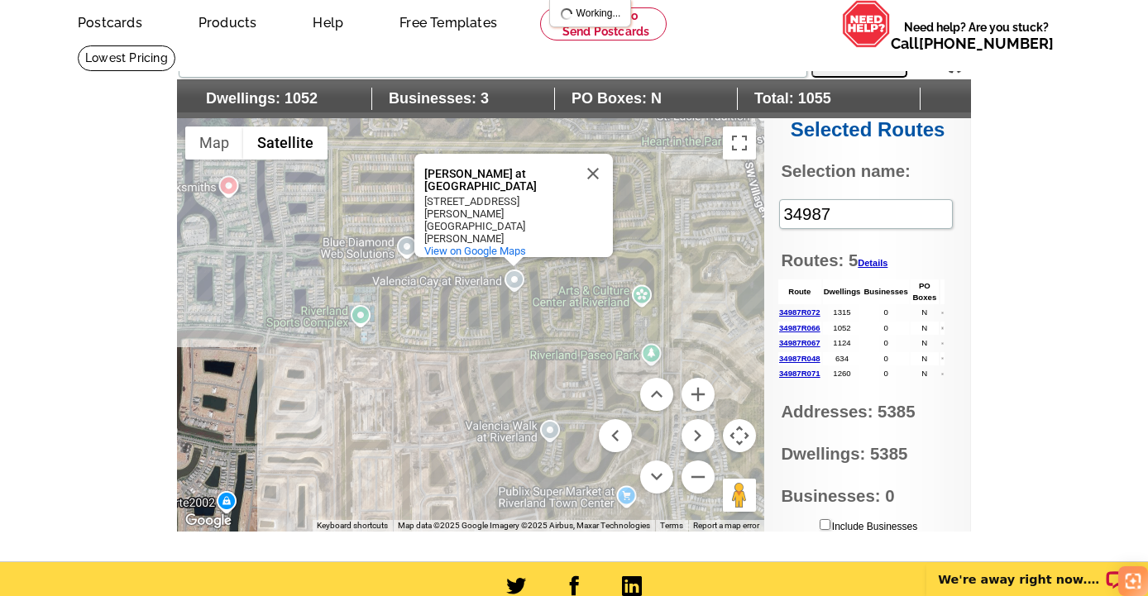
click at [482, 267] on div "Valencia Cay at Riverland Valencia Cay at Riverland 11914 SW Chestnut Grove Dr …" at bounding box center [470, 324] width 587 height 413
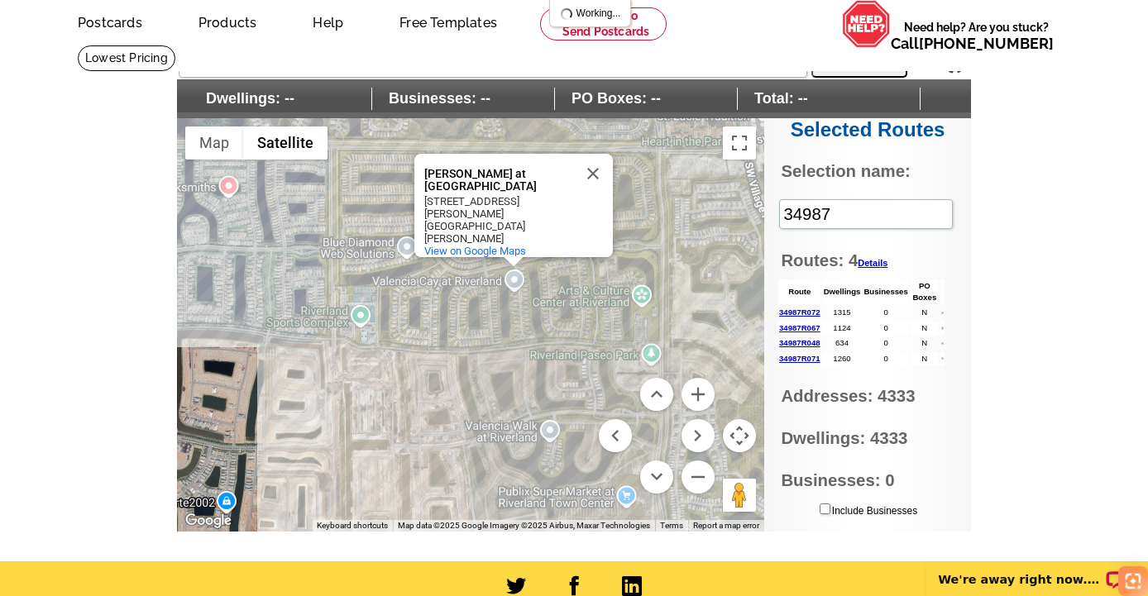
click at [513, 280] on div "Valencia Cay at Riverland Valencia Cay at Riverland 11914 SW Chestnut Grove Dr …" at bounding box center [470, 324] width 587 height 413
click at [594, 181] on button "Close" at bounding box center [593, 174] width 40 height 40
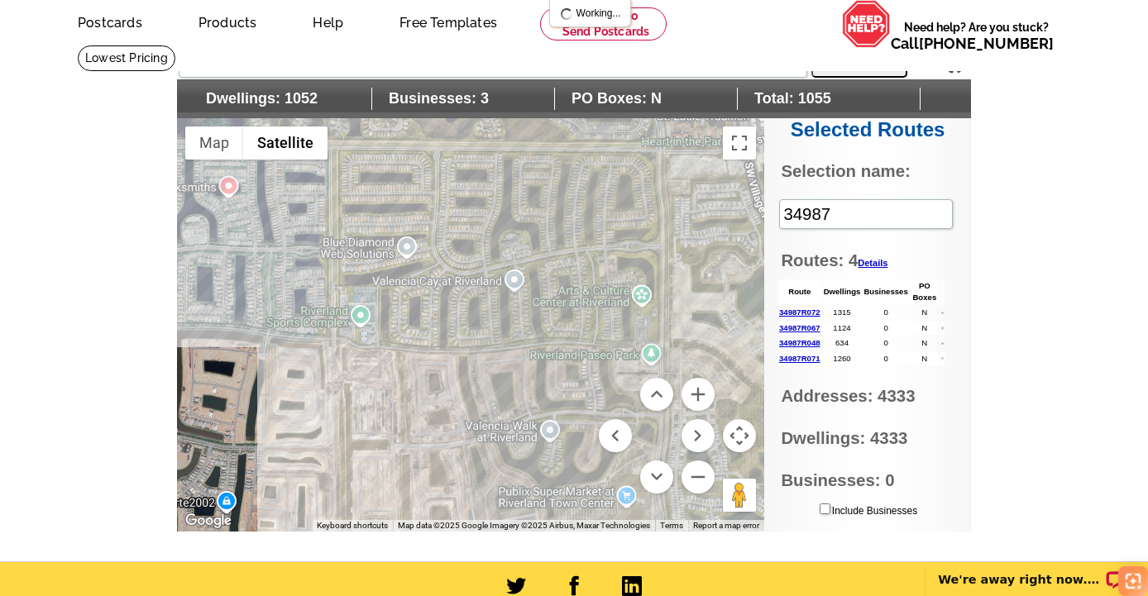
click at [509, 261] on div at bounding box center [470, 324] width 587 height 413
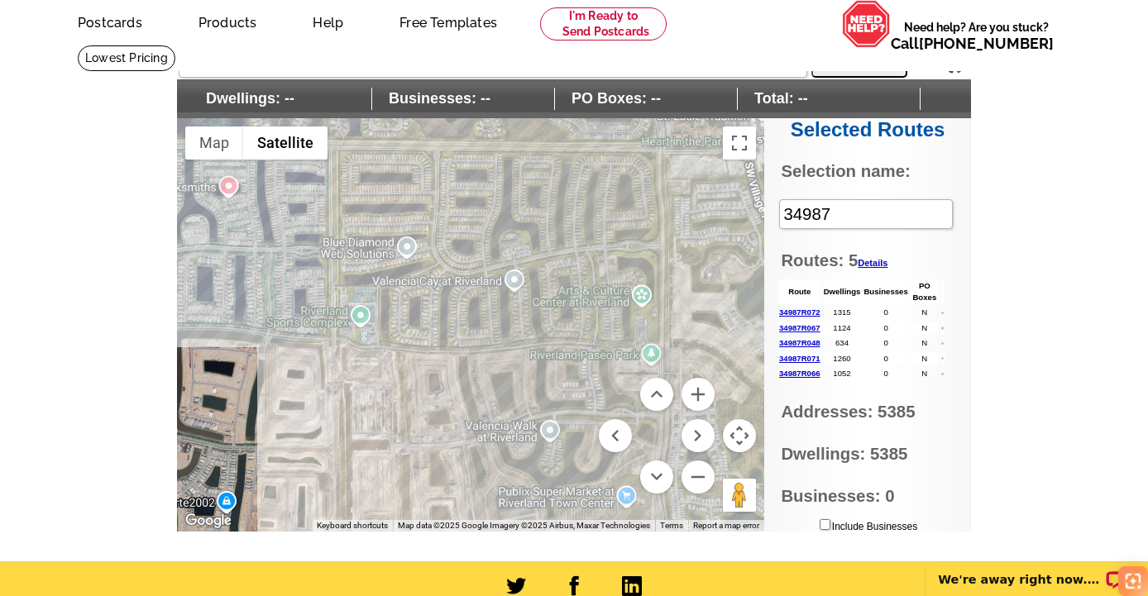
click at [569, 308] on div at bounding box center [470, 324] width 587 height 413
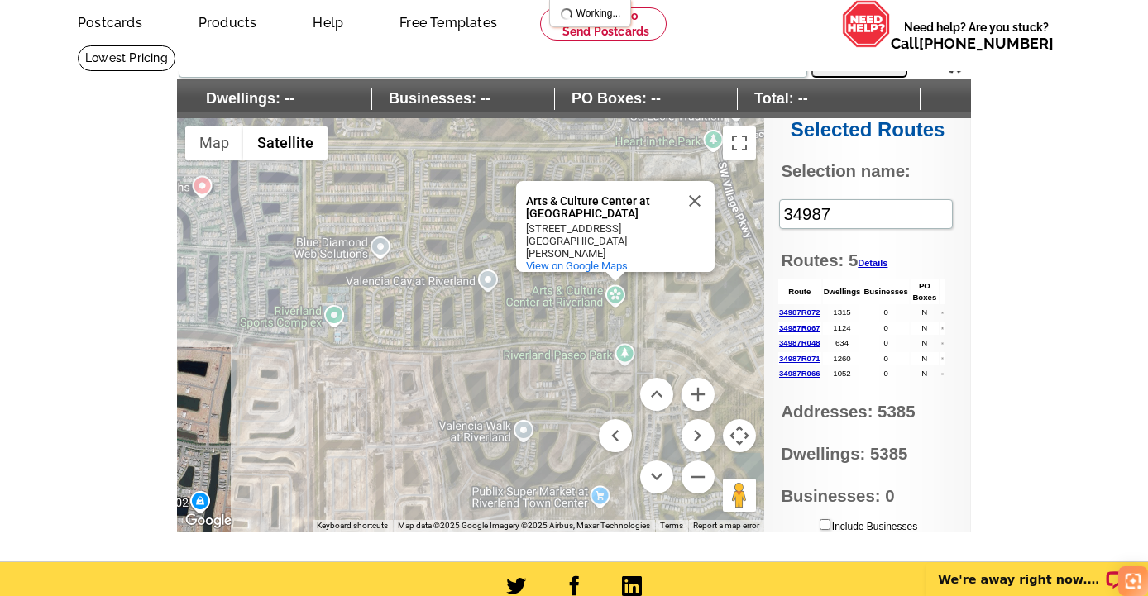
click at [484, 277] on div "Arts & Culture Center at Riverland Arts & Culture Center at Riverland 12067 SW …" at bounding box center [470, 324] width 587 height 413
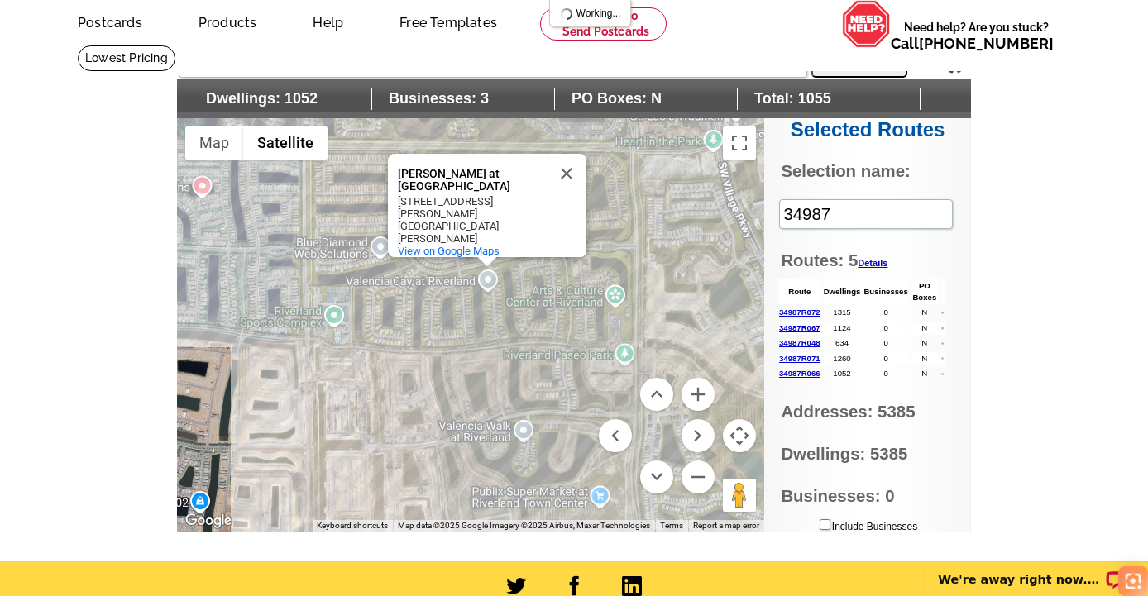
click at [449, 269] on div "Valencia Cay at Riverland Valencia Cay at Riverland 11914 SW Chestnut Grove Dr …" at bounding box center [470, 324] width 587 height 413
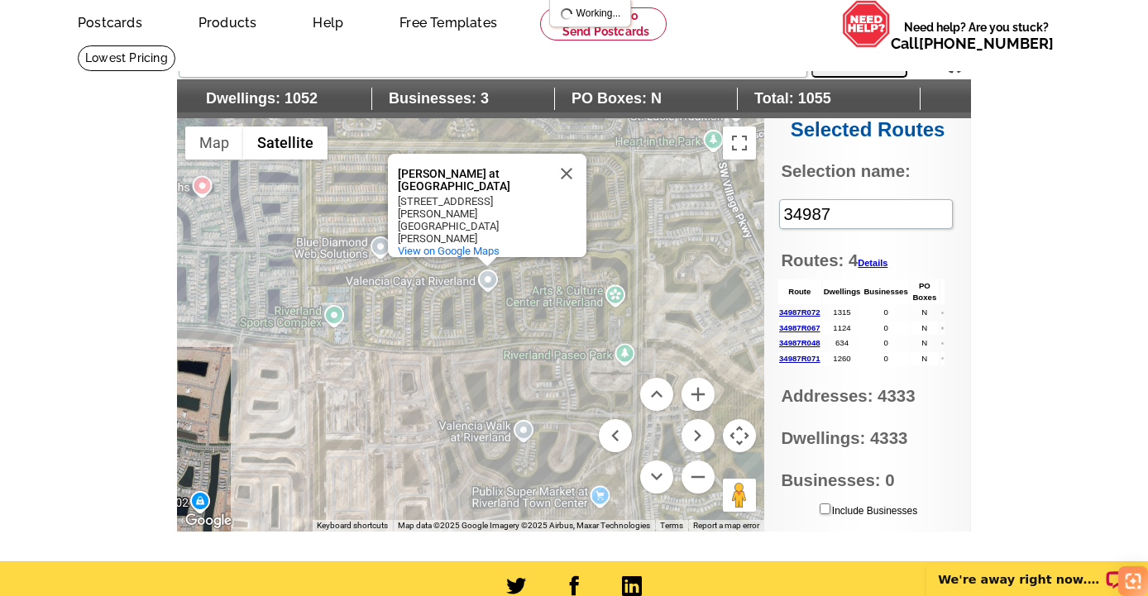
click at [449, 269] on div "Valencia Cay at Riverland Valencia Cay at Riverland 11914 SW Chestnut Grove Dr …" at bounding box center [470, 324] width 587 height 413
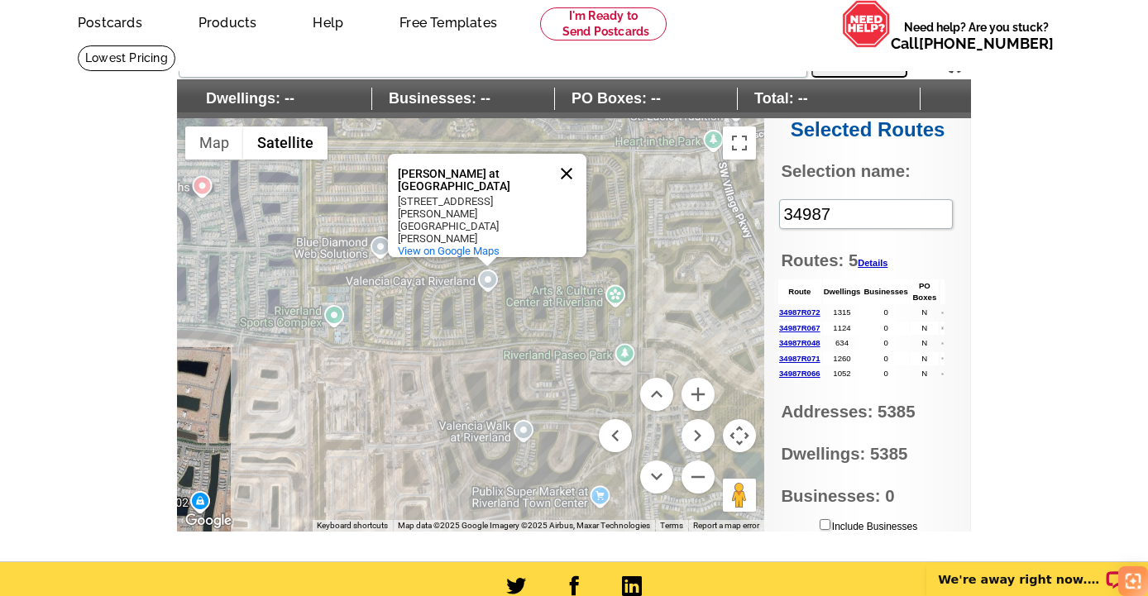
click at [568, 184] on button "Close" at bounding box center [566, 174] width 40 height 40
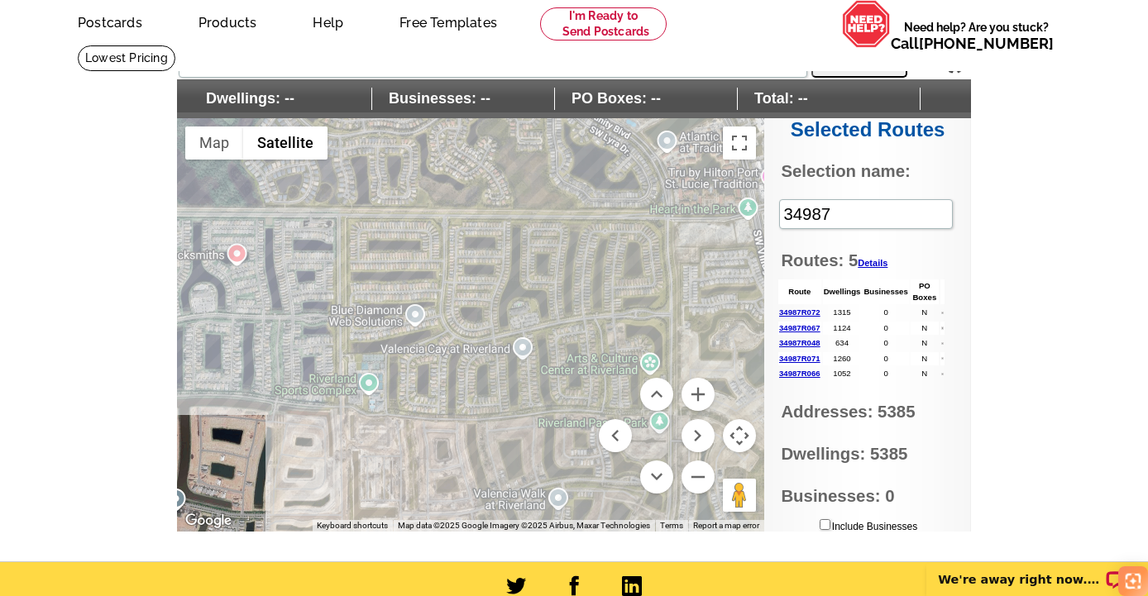
drag, startPoint x: 456, startPoint y: 208, endPoint x: 493, endPoint y: 272, distance: 73.7
click at [493, 275] on div at bounding box center [470, 324] width 587 height 413
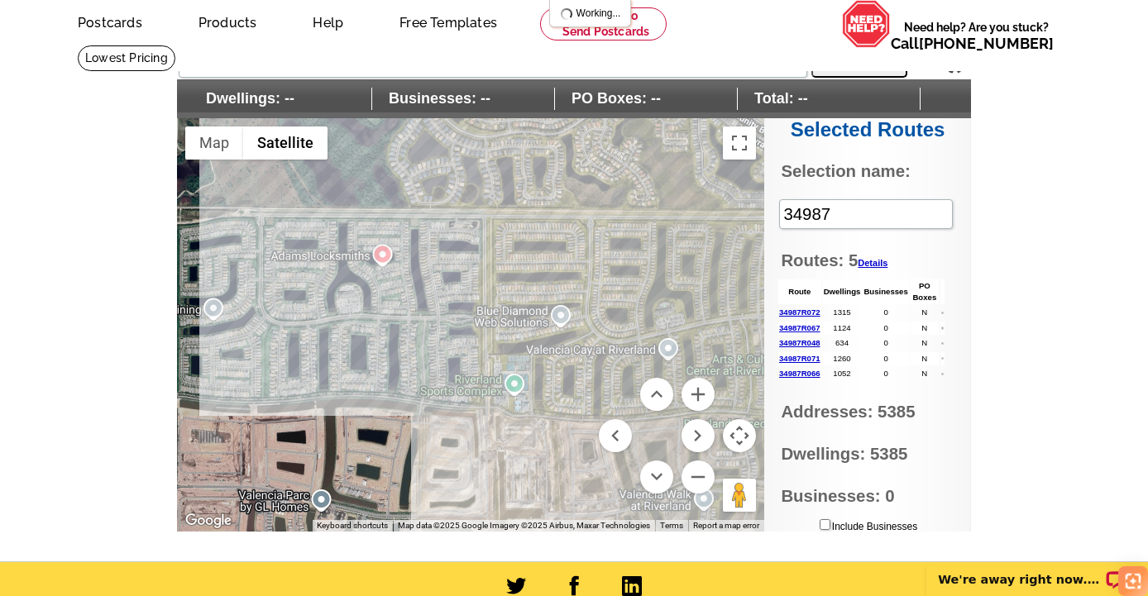
drag, startPoint x: 453, startPoint y: 274, endPoint x: 594, endPoint y: 280, distance: 141.5
click at [594, 280] on div at bounding box center [470, 324] width 587 height 413
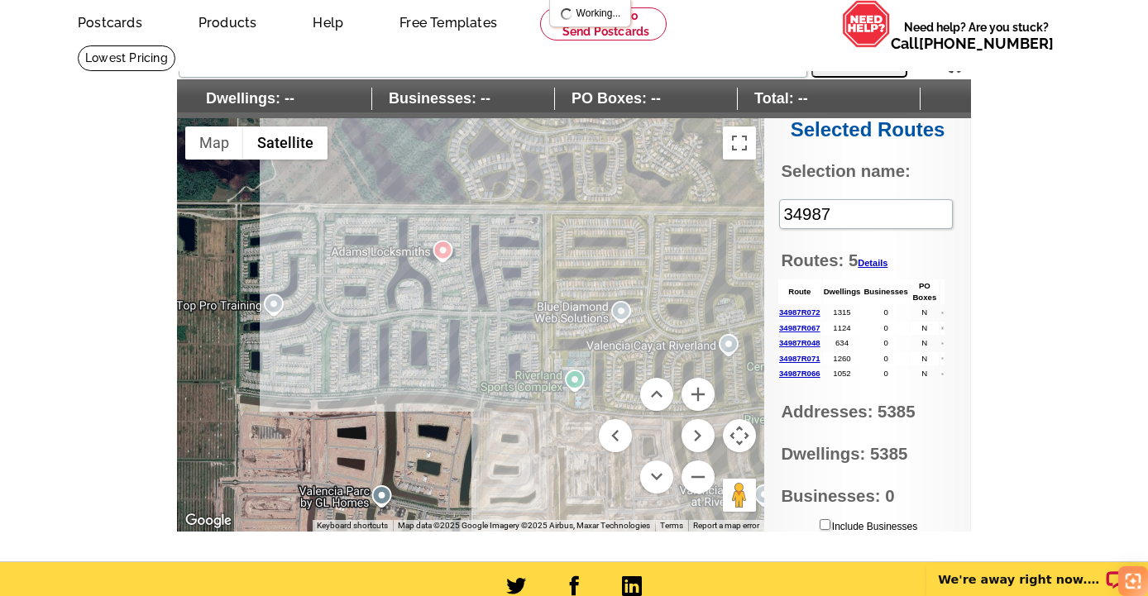
drag, startPoint x: 322, startPoint y: 281, endPoint x: 385, endPoint y: 278, distance: 62.9
click at [385, 278] on div at bounding box center [470, 324] width 587 height 413
click at [392, 318] on div at bounding box center [470, 324] width 587 height 413
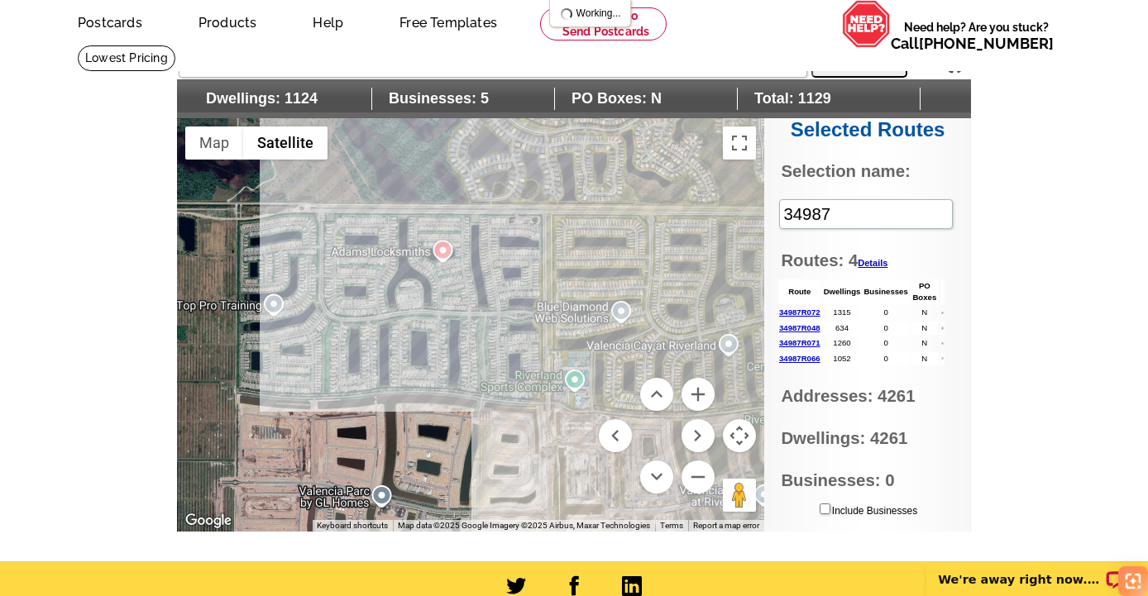
click at [413, 311] on div at bounding box center [470, 324] width 587 height 413
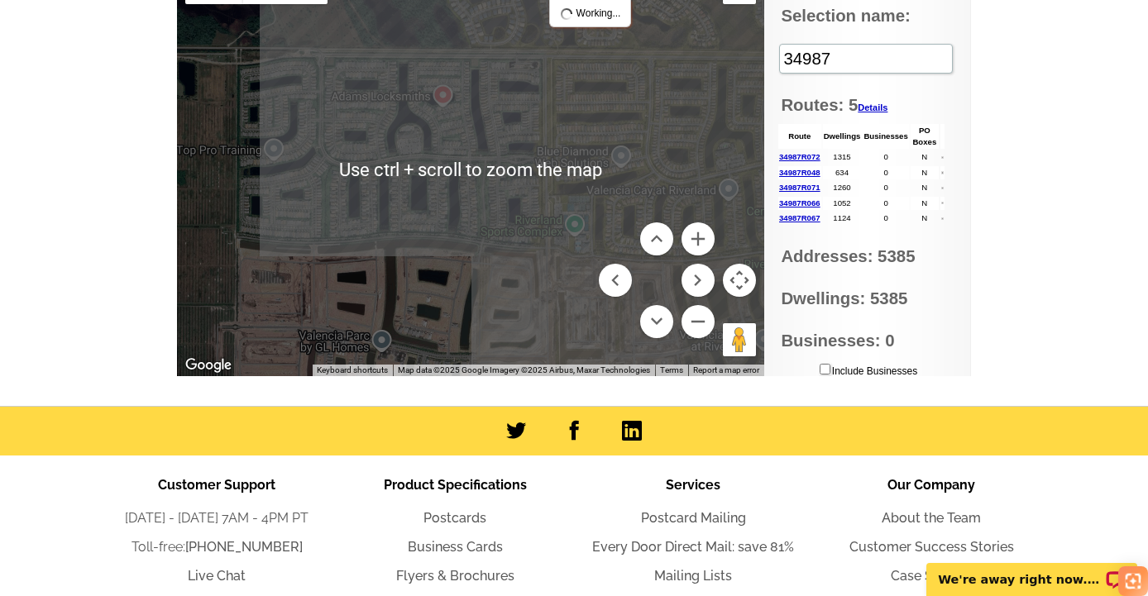
scroll to position [265, 0]
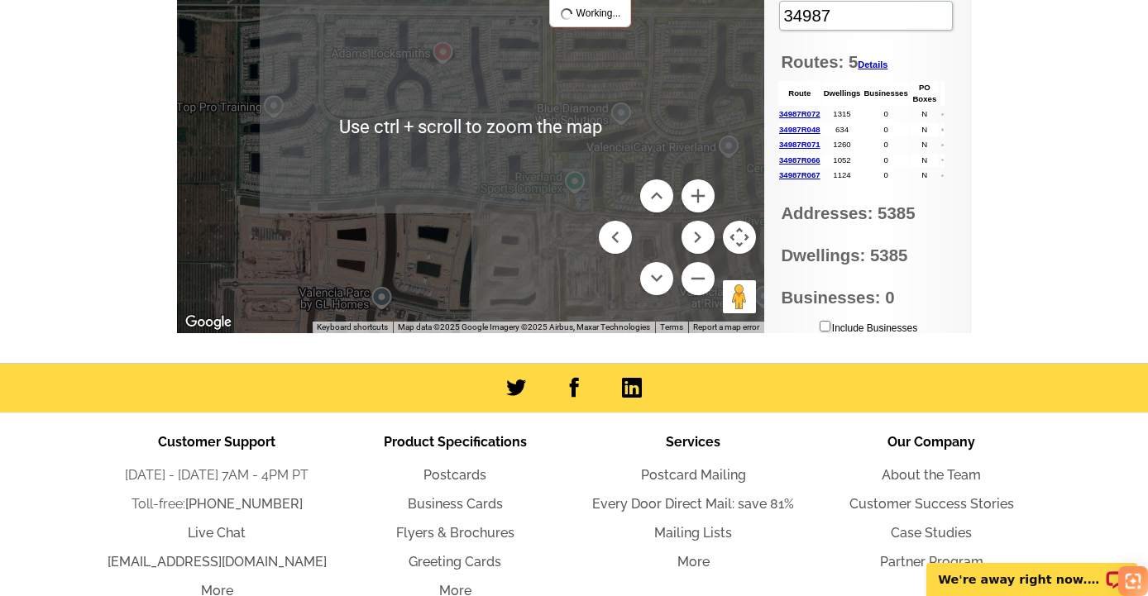
click at [438, 271] on div at bounding box center [470, 126] width 587 height 413
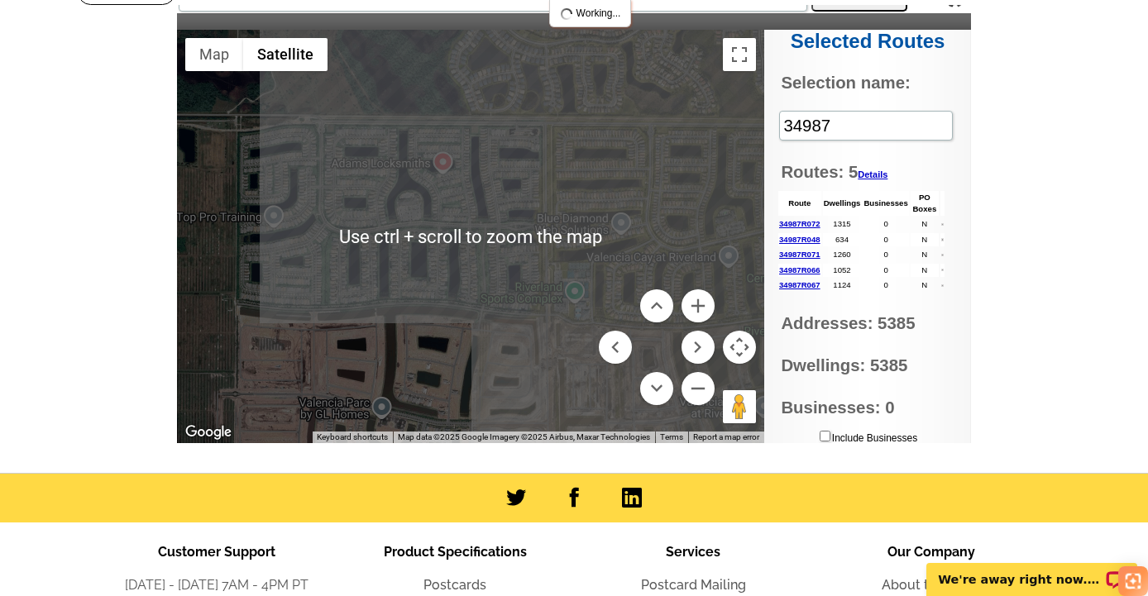
scroll to position [127, 0]
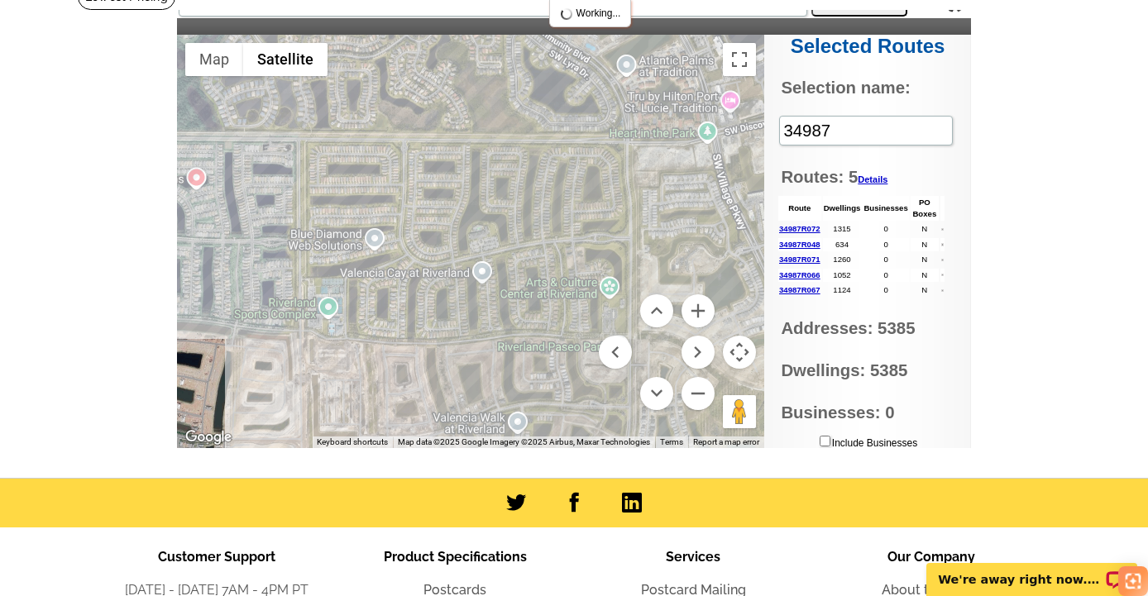
drag, startPoint x: 486, startPoint y: 251, endPoint x: 241, endPoint y: 246, distance: 244.7
click at [241, 246] on div at bounding box center [470, 241] width 587 height 413
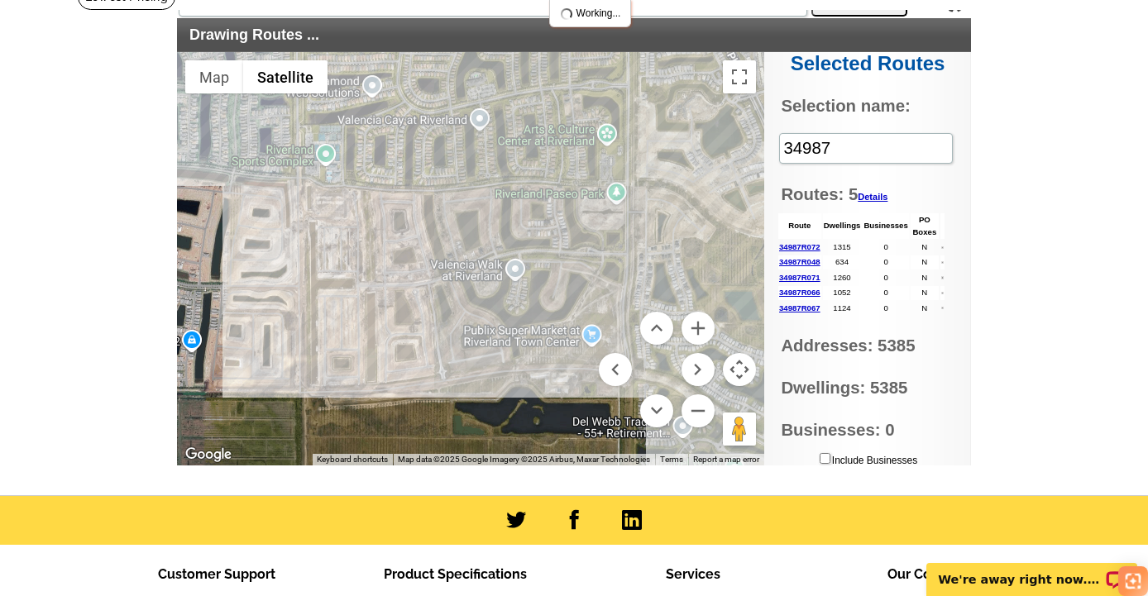
drag, startPoint x: 536, startPoint y: 356, endPoint x: 534, endPoint y: 167, distance: 189.3
click at [534, 162] on div at bounding box center [470, 258] width 587 height 413
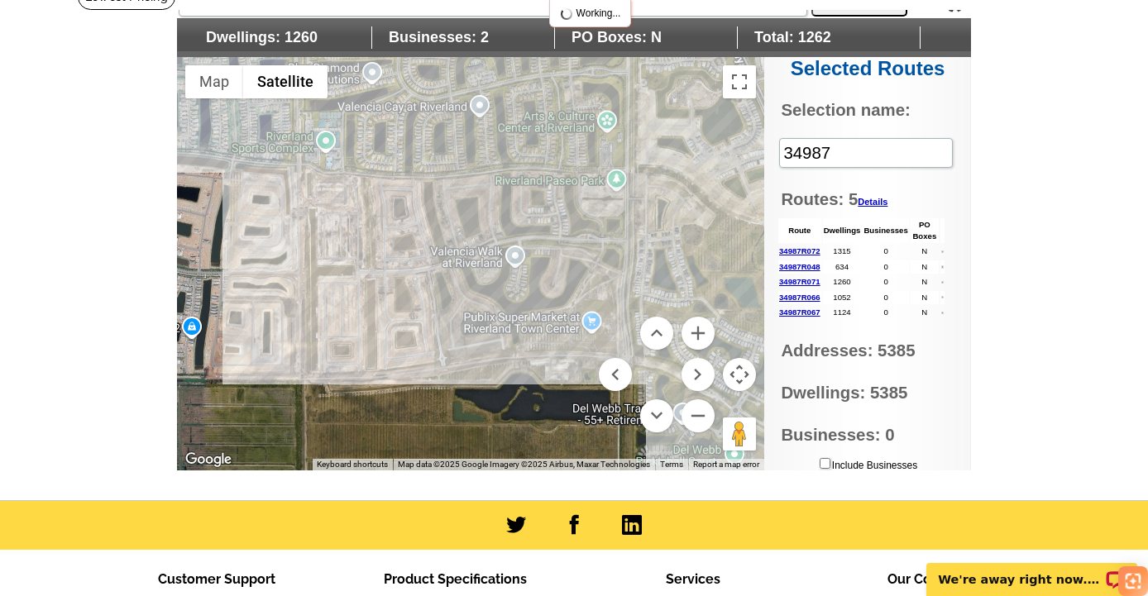
click at [516, 250] on div at bounding box center [470, 263] width 587 height 413
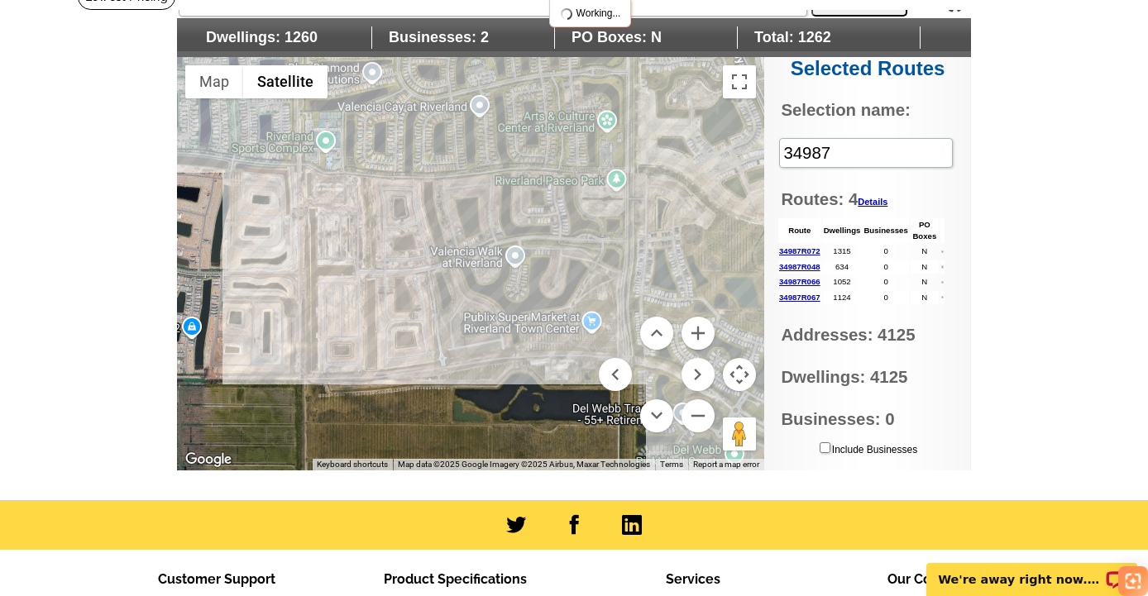
click at [516, 250] on div at bounding box center [470, 263] width 587 height 413
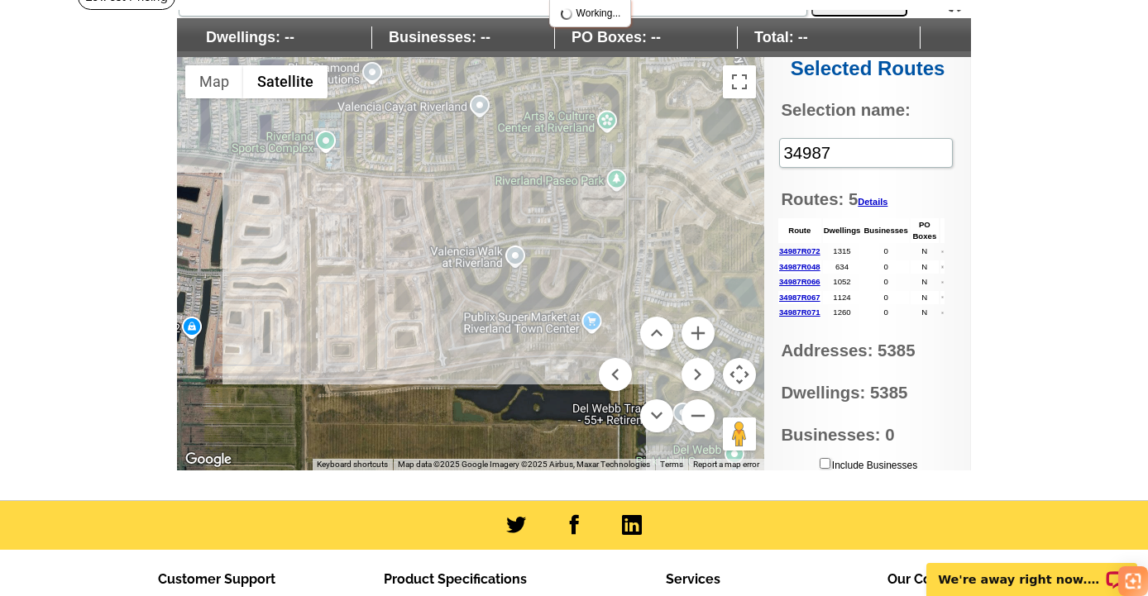
click at [473, 99] on div at bounding box center [470, 263] width 587 height 413
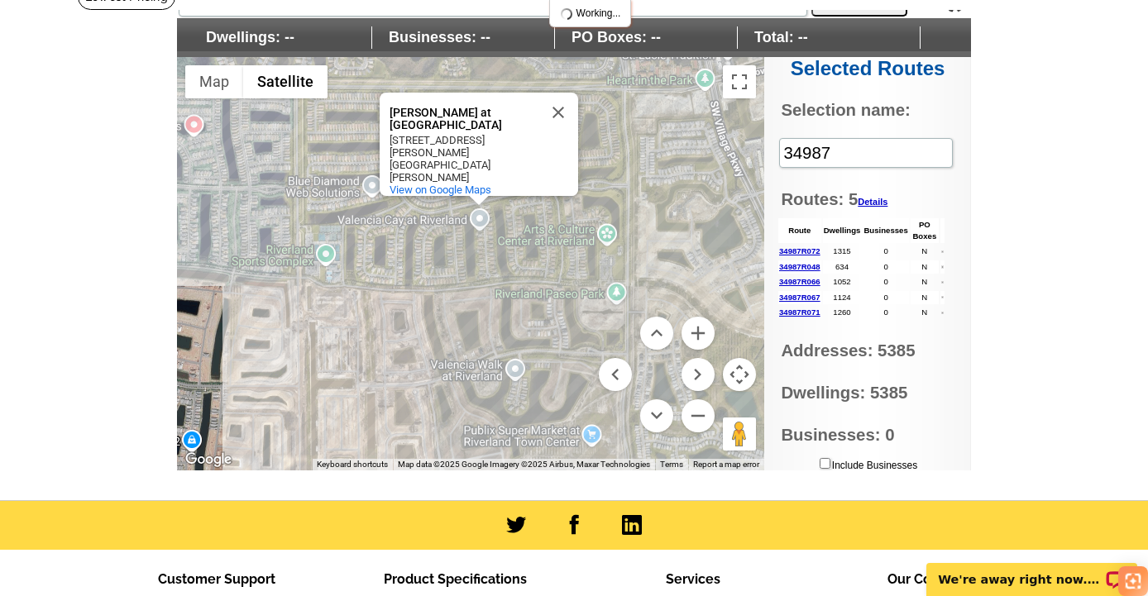
click at [503, 255] on div "Valencia Cay at Riverland Valencia Cay at Riverland 11914 SW Chestnut Grove Dr …" at bounding box center [470, 263] width 587 height 413
click at [476, 212] on div "Valencia Cay at Riverland Valencia Cay at Riverland 11914 SW Chestnut Grove Dr …" at bounding box center [470, 263] width 587 height 413
click at [558, 122] on button "Close" at bounding box center [558, 113] width 40 height 40
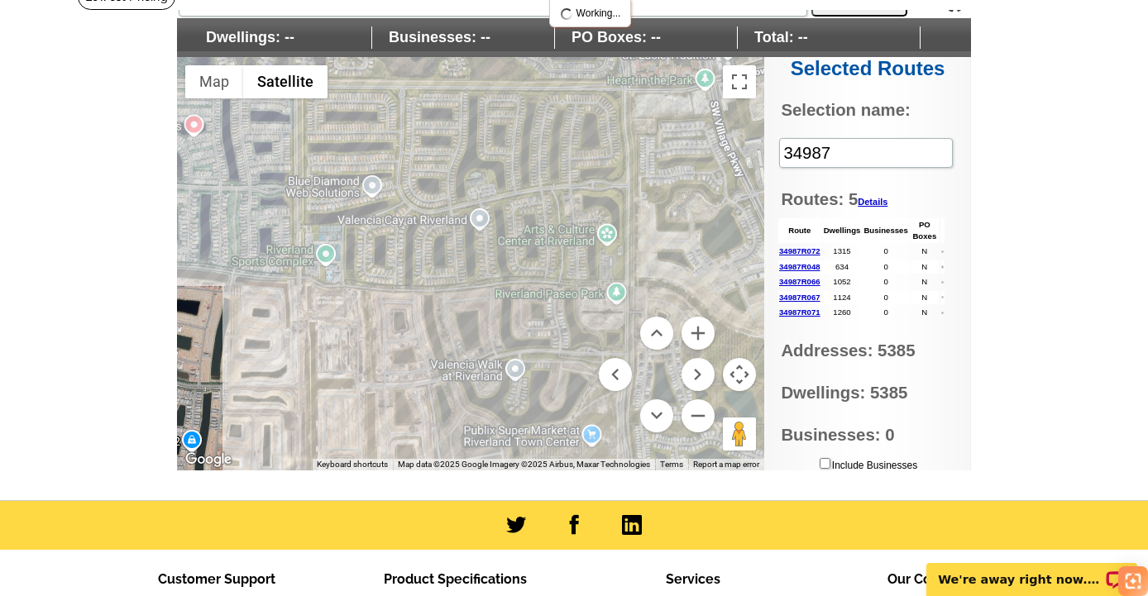
click at [479, 217] on div at bounding box center [470, 263] width 587 height 413
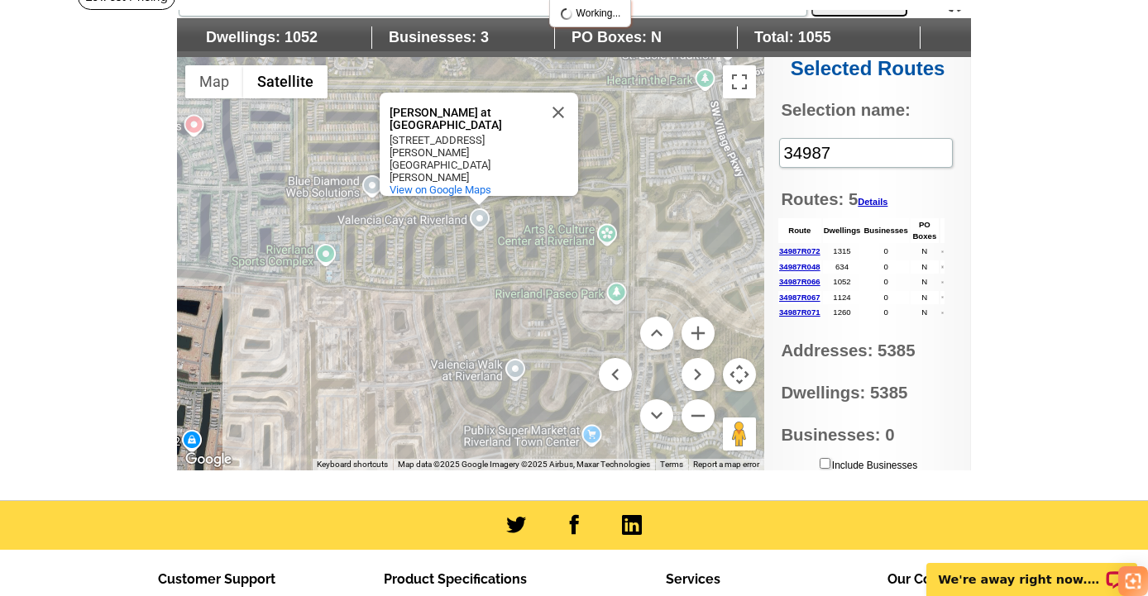
click at [464, 202] on div "Valencia Cay at Riverland Valencia Cay at Riverland 11914 SW Chestnut Grove Dr …" at bounding box center [470, 263] width 587 height 413
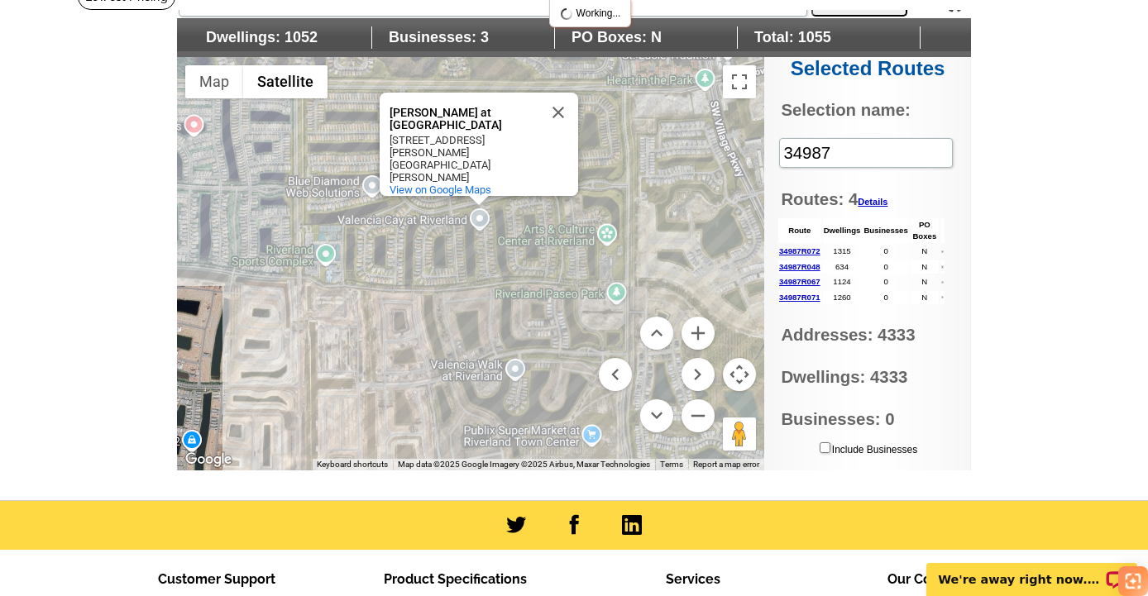
click at [460, 203] on div "Valencia Cay at Riverland Valencia Cay at Riverland 11914 SW Chestnut Grove Dr …" at bounding box center [470, 263] width 587 height 413
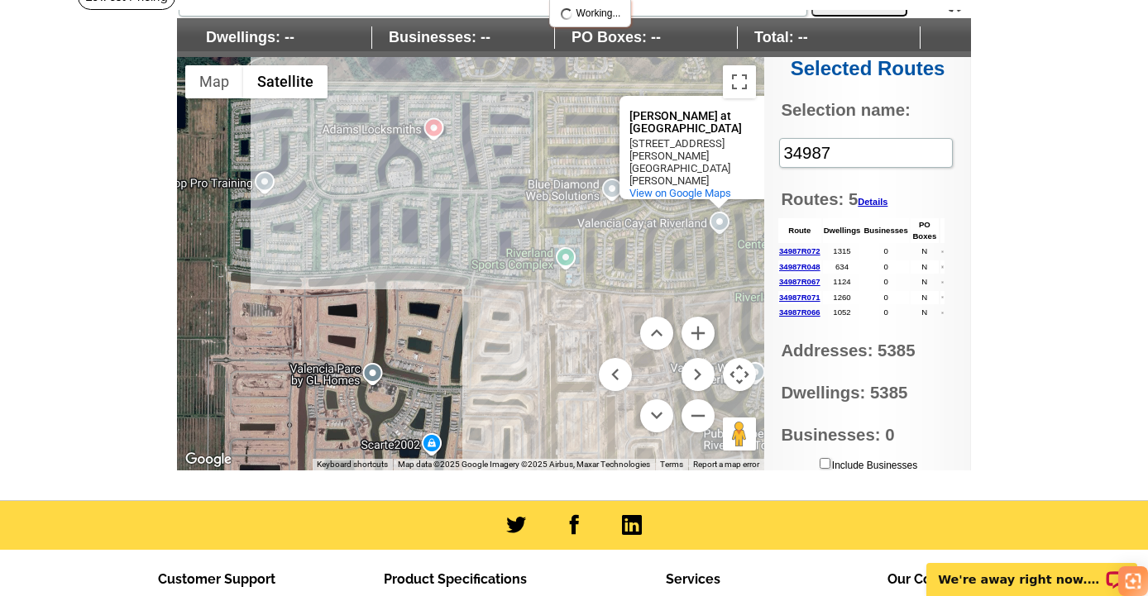
drag, startPoint x: 379, startPoint y: 258, endPoint x: 594, endPoint y: 250, distance: 215.9
click at [618, 261] on div "Valencia Cay at Riverland Valencia Cay at Riverland 11914 SW Chestnut Grove Dr …" at bounding box center [470, 263] width 587 height 413
click at [489, 196] on div "Valencia Cay at Riverland Valencia Cay at Riverland 11914 SW Chestnut Grove Dr …" at bounding box center [470, 263] width 587 height 413
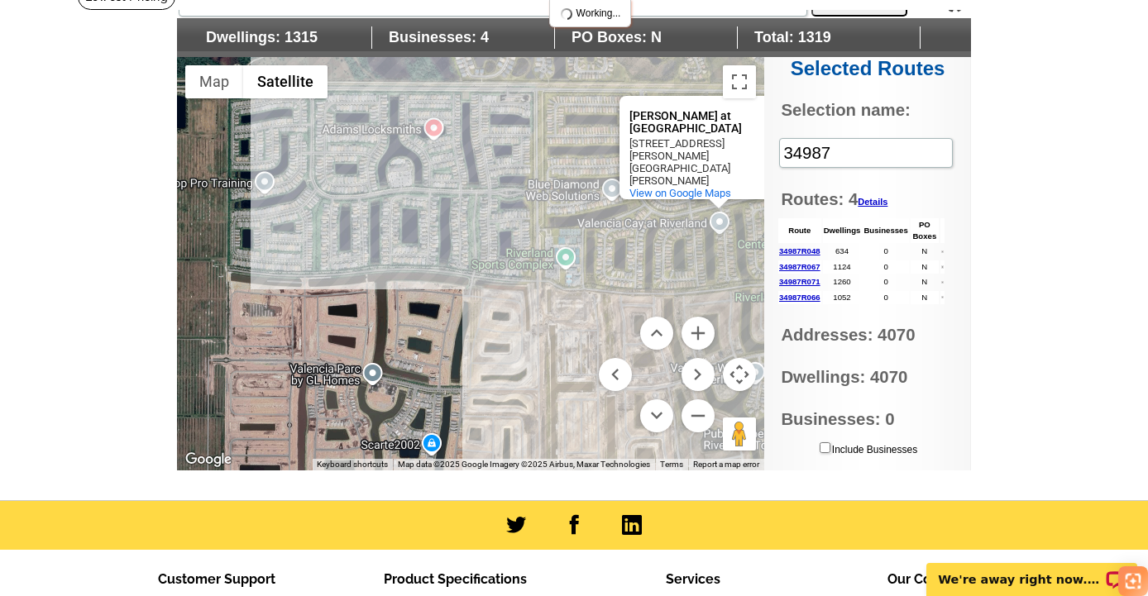
click at [489, 196] on div "Valencia Cay at Riverland Valencia Cay at Riverland 11914 SW Chestnut Grove Dr …" at bounding box center [470, 263] width 587 height 413
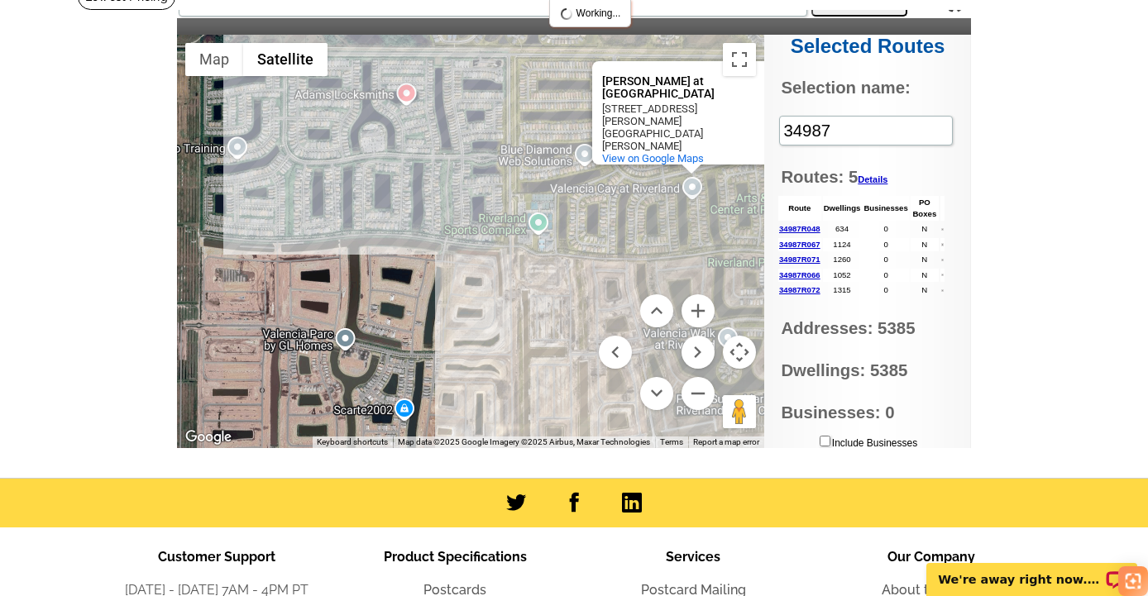
drag, startPoint x: 489, startPoint y: 196, endPoint x: 457, endPoint y: 159, distance: 48.7
click at [457, 159] on div "Valencia Cay at Riverland Valencia Cay at Riverland 11914 SW Chestnut Grove Dr …" at bounding box center [470, 241] width 587 height 413
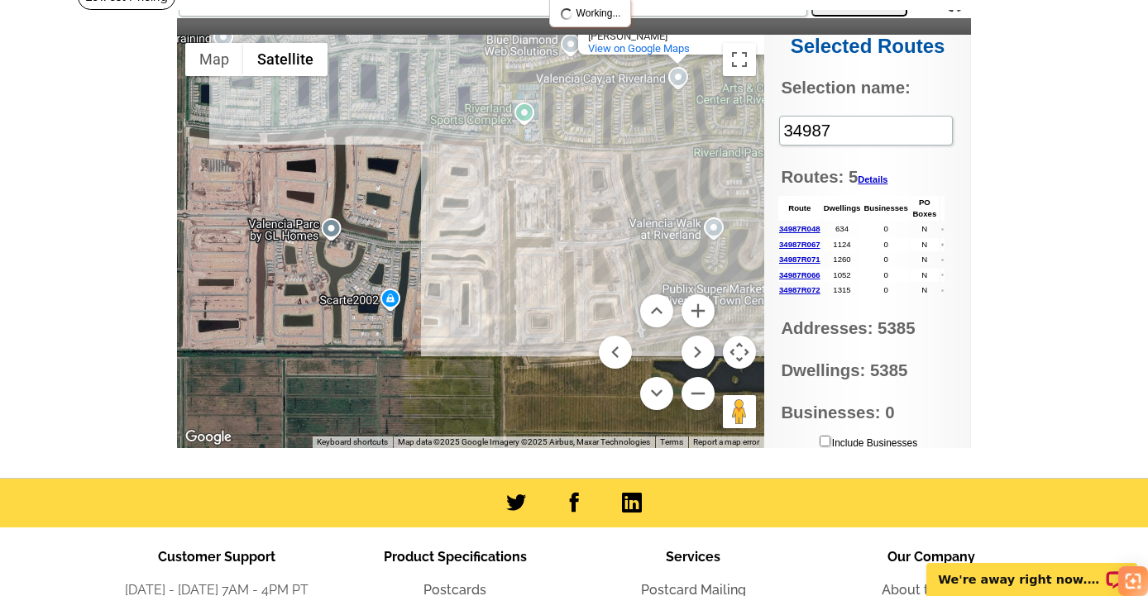
drag, startPoint x: 504, startPoint y: 317, endPoint x: 493, endPoint y: 190, distance: 127.8
click at [493, 190] on div "Valencia Cay at Riverland Valencia Cay at Riverland 11914 SW Chestnut Grove Dr …" at bounding box center [470, 241] width 587 height 413
click at [331, 226] on div "Valencia Cay at Riverland Valencia Cay at Riverland 11914 SW Chestnut Grove Dr …" at bounding box center [470, 241] width 587 height 413
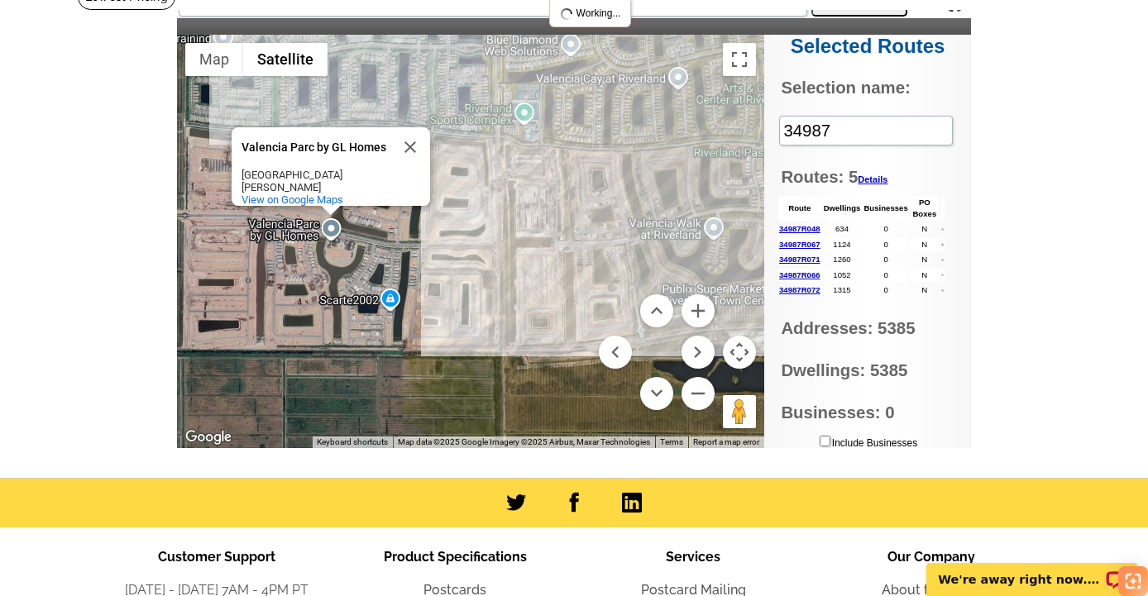
click at [369, 256] on div "Valencia Parc by GL Homes Valencia Parc by GL Homes Port St. Lucie, FL 34987 Vi…" at bounding box center [470, 241] width 587 height 413
click at [411, 143] on button "Close" at bounding box center [410, 147] width 40 height 40
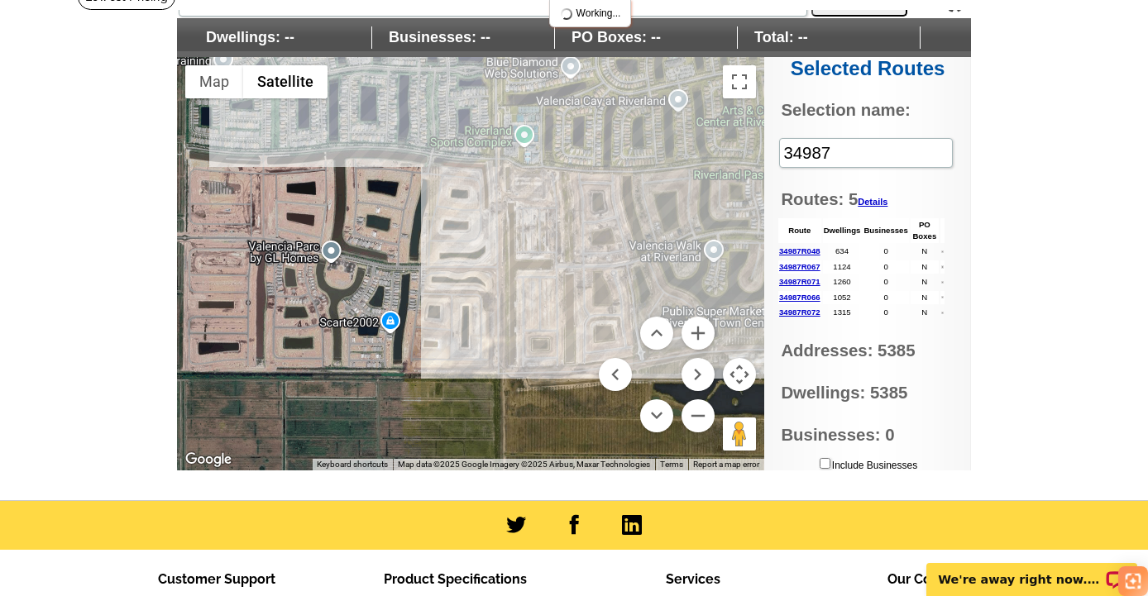
click at [380, 266] on div at bounding box center [470, 263] width 587 height 413
click at [379, 289] on div at bounding box center [470, 263] width 587 height 413
click at [359, 347] on div at bounding box center [470, 263] width 587 height 413
click at [322, 298] on div at bounding box center [470, 263] width 587 height 413
click at [306, 288] on div at bounding box center [470, 263] width 587 height 413
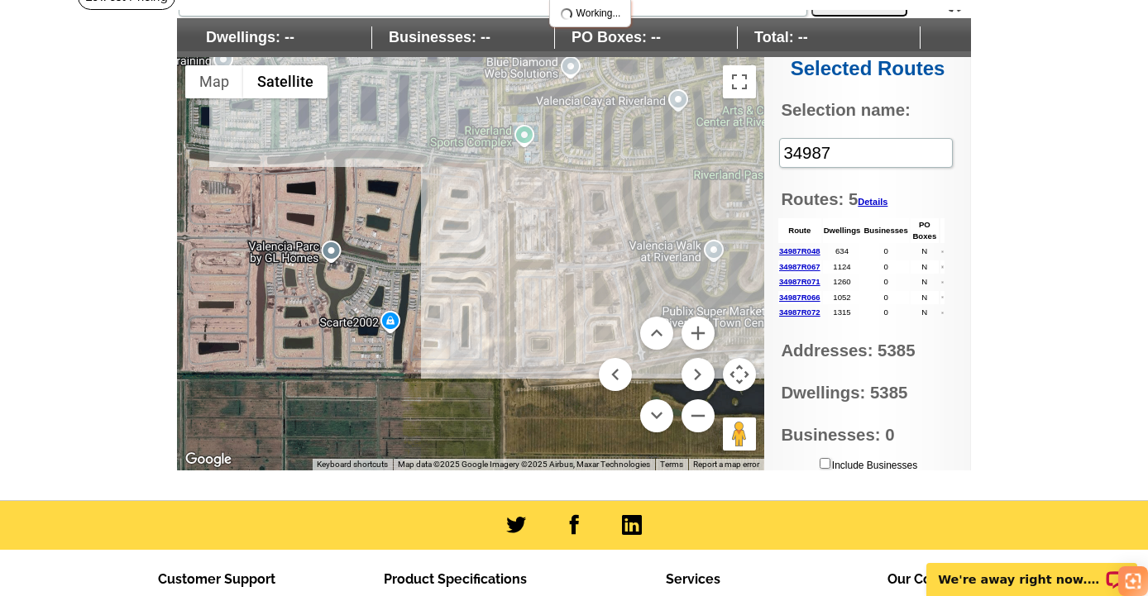
click at [279, 276] on div at bounding box center [470, 263] width 587 height 413
click at [270, 212] on div at bounding box center [470, 263] width 587 height 413
click at [327, 188] on div at bounding box center [470, 263] width 587 height 413
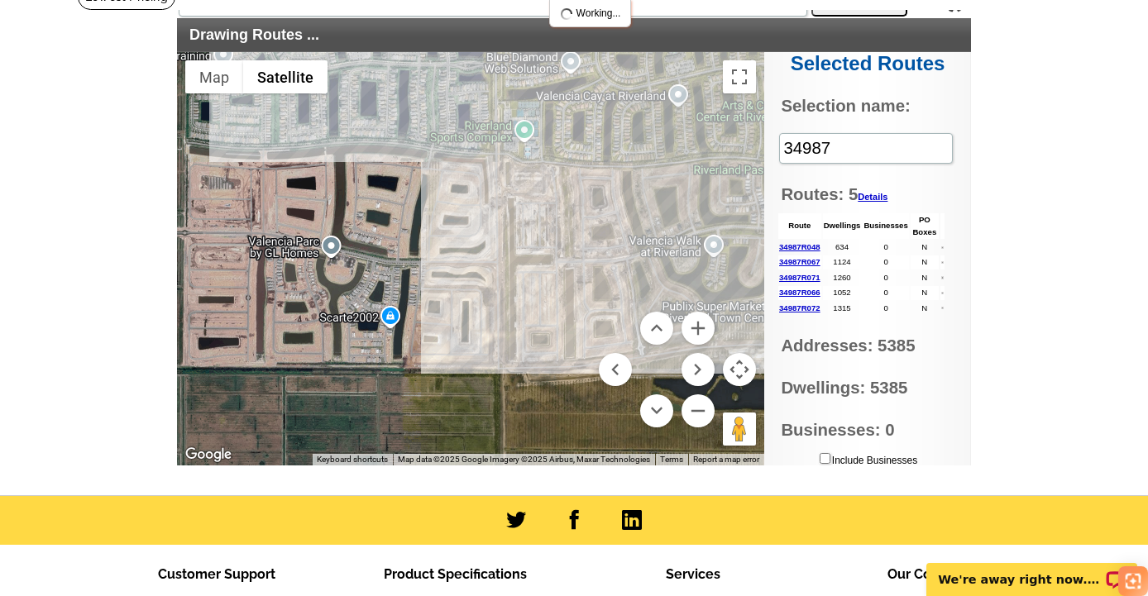
drag, startPoint x: 406, startPoint y: 193, endPoint x: 415, endPoint y: 195, distance: 9.4
click at [406, 194] on div at bounding box center [470, 258] width 587 height 413
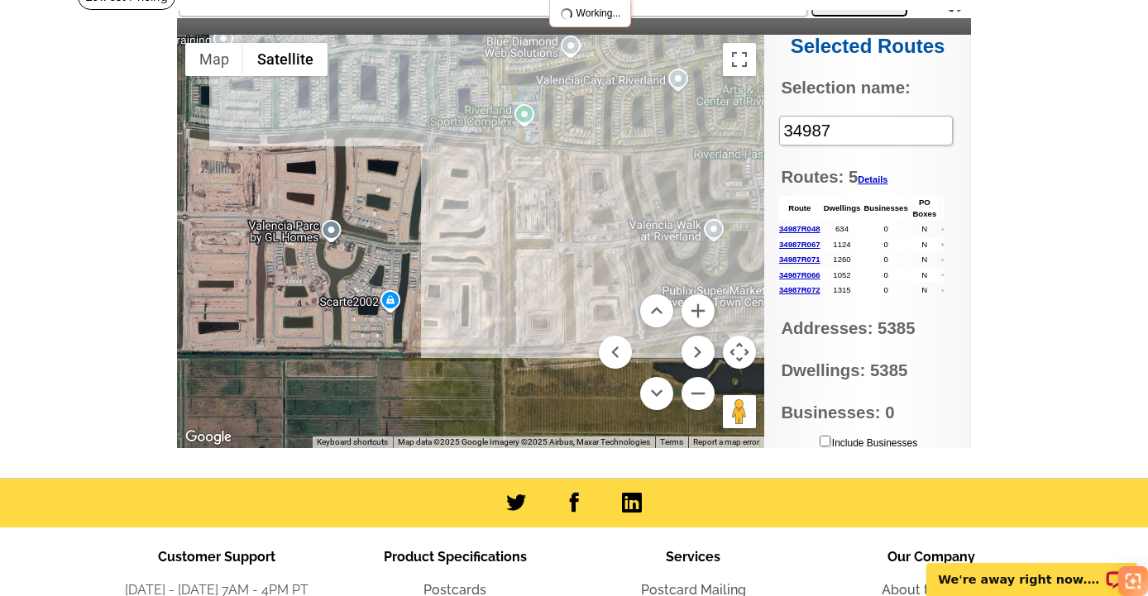
click at [441, 193] on div at bounding box center [470, 241] width 587 height 413
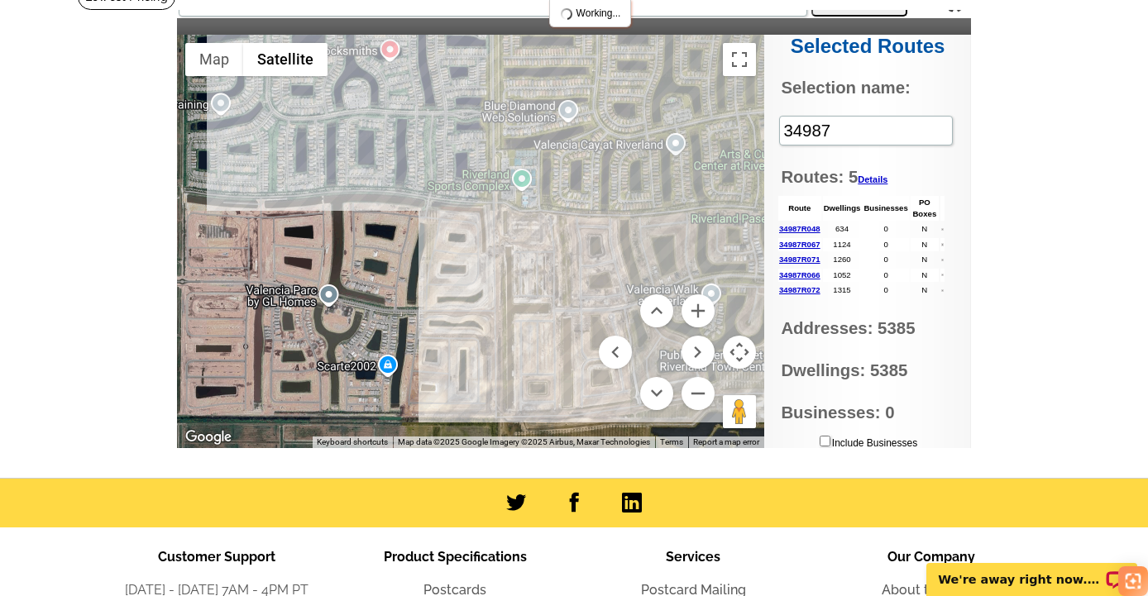
drag, startPoint x: 506, startPoint y: 253, endPoint x: 516, endPoint y: 319, distance: 66.9
click at [505, 319] on div at bounding box center [470, 241] width 587 height 413
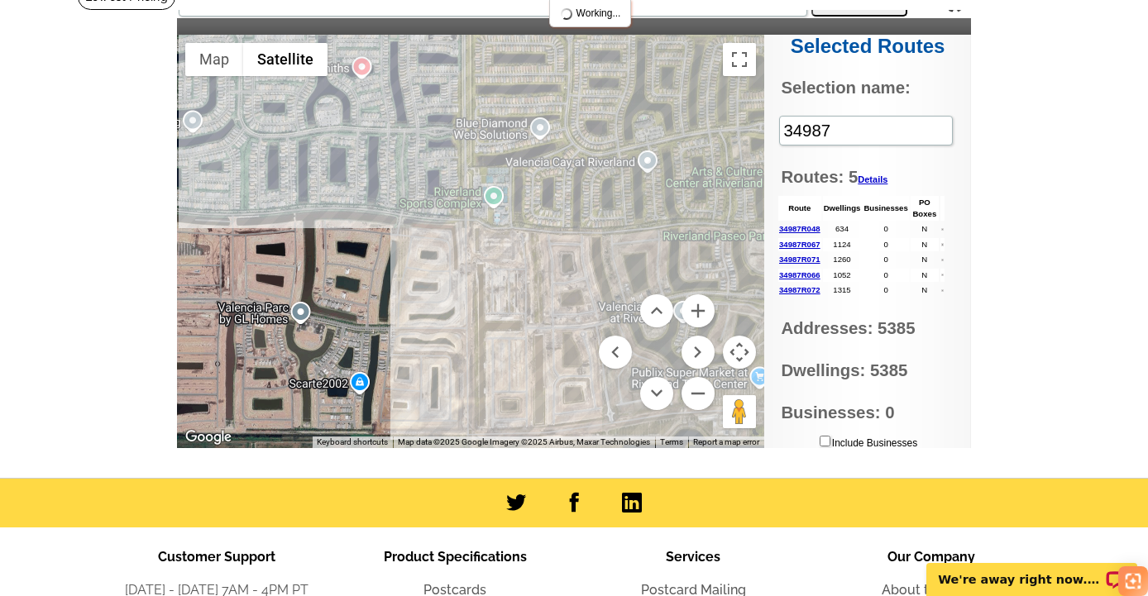
drag, startPoint x: 578, startPoint y: 244, endPoint x: 537, endPoint y: 262, distance: 45.2
click at [537, 262] on div at bounding box center [470, 241] width 587 height 413
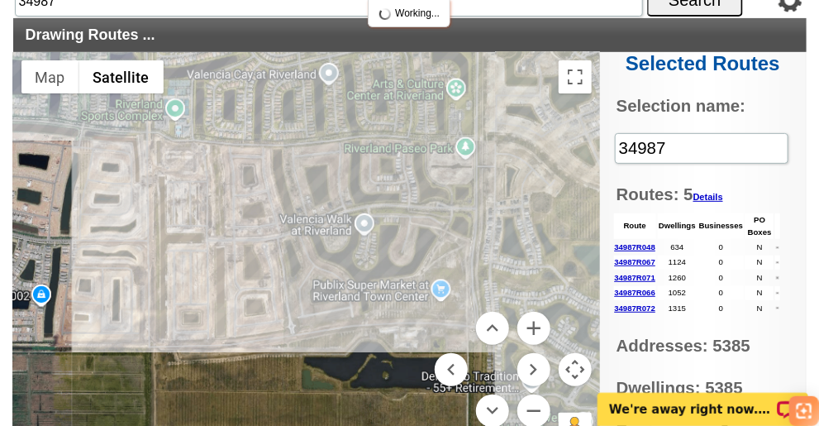
drag, startPoint x: 403, startPoint y: 275, endPoint x: 249, endPoint y: 168, distance: 188.3
click at [249, 168] on div at bounding box center [306, 258] width 587 height 413
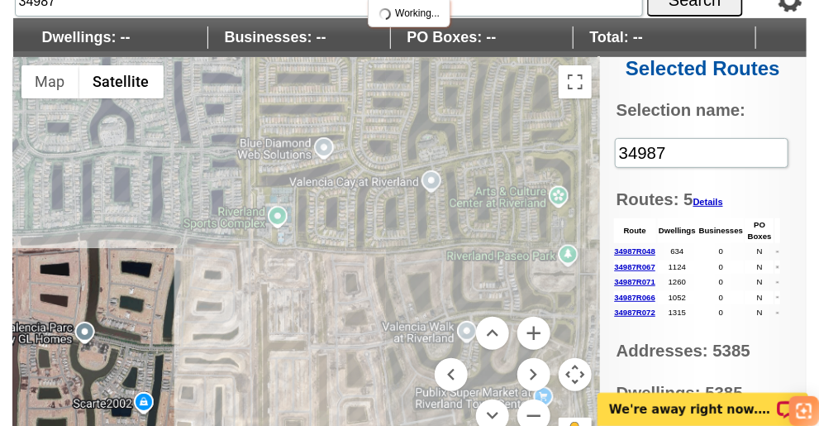
drag, startPoint x: 409, startPoint y: 255, endPoint x: 513, endPoint y: 358, distance: 146.2
click at [513, 358] on div "Use ctrl + scroll to zoom the map Map Terrain Satellite Labels Keyboard shortcu…" at bounding box center [306, 263] width 587 height 413
click at [534, 413] on button "Zoom out" at bounding box center [534, 415] width 33 height 33
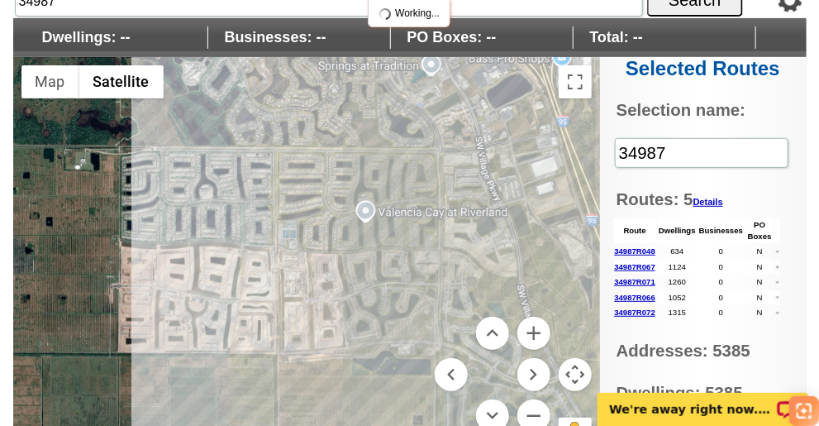
drag, startPoint x: 377, startPoint y: 277, endPoint x: 371, endPoint y: 270, distance: 9.4
click at [371, 270] on div at bounding box center [306, 263] width 587 height 413
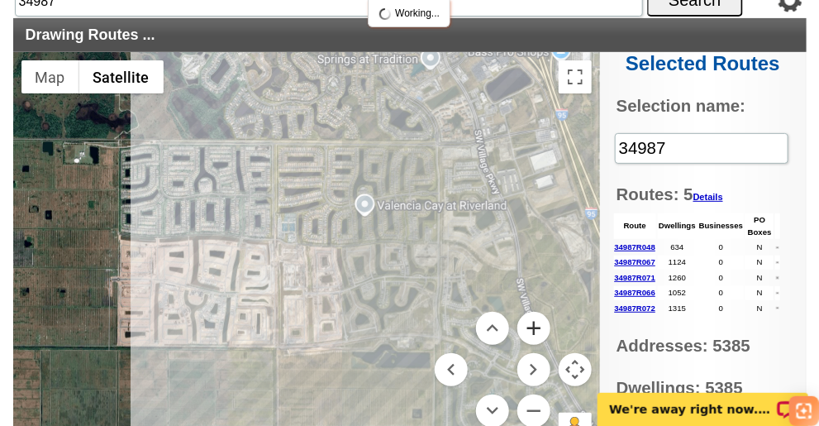
click at [535, 324] on button "Zoom in" at bounding box center [534, 328] width 33 height 33
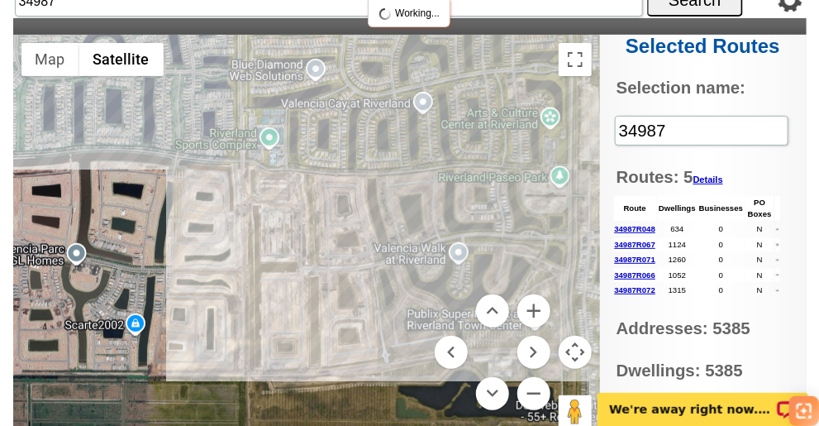
drag, startPoint x: 423, startPoint y: 248, endPoint x: 423, endPoint y: 217, distance: 30.6
click at [423, 217] on div at bounding box center [306, 241] width 587 height 413
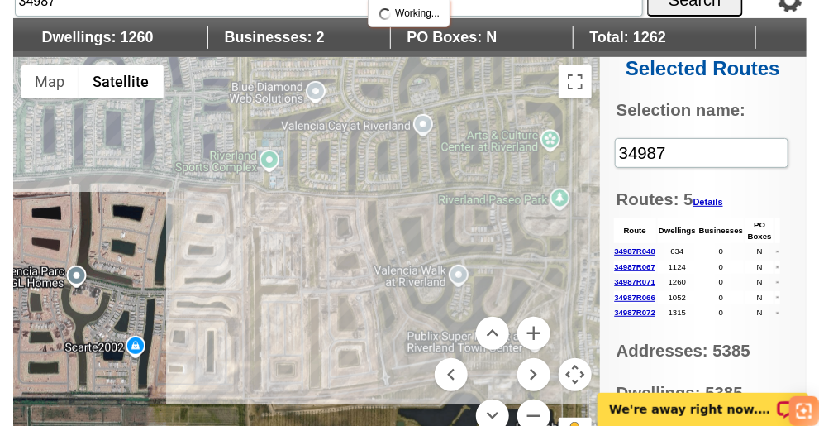
click at [461, 296] on div at bounding box center [306, 263] width 587 height 413
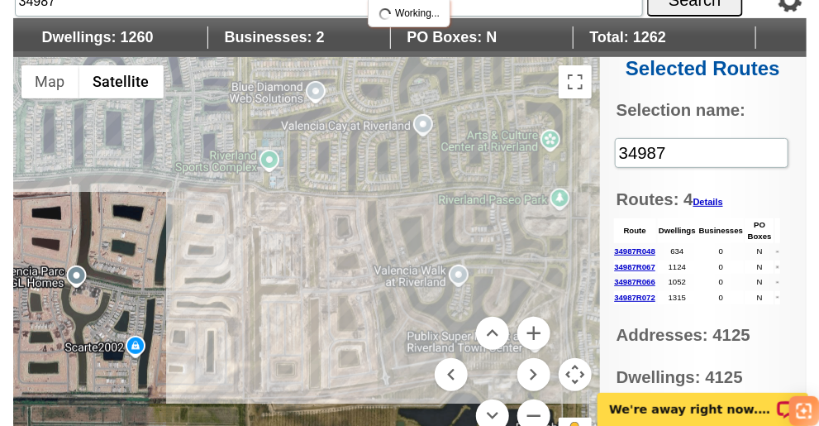
click at [461, 296] on div at bounding box center [306, 263] width 587 height 413
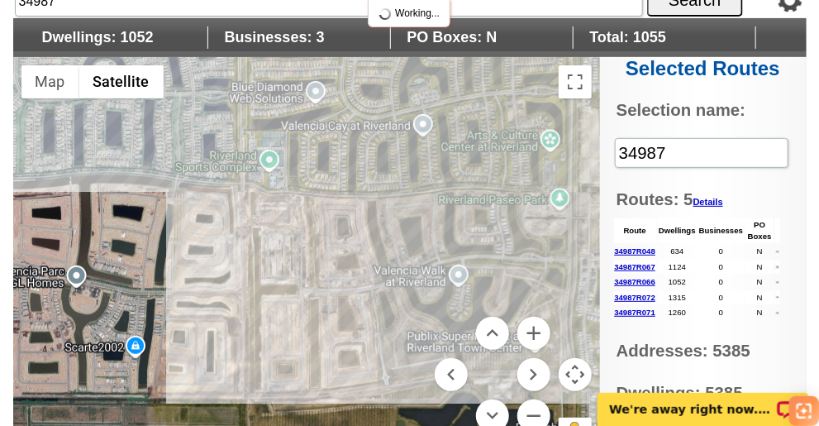
click at [445, 98] on div at bounding box center [306, 263] width 587 height 413
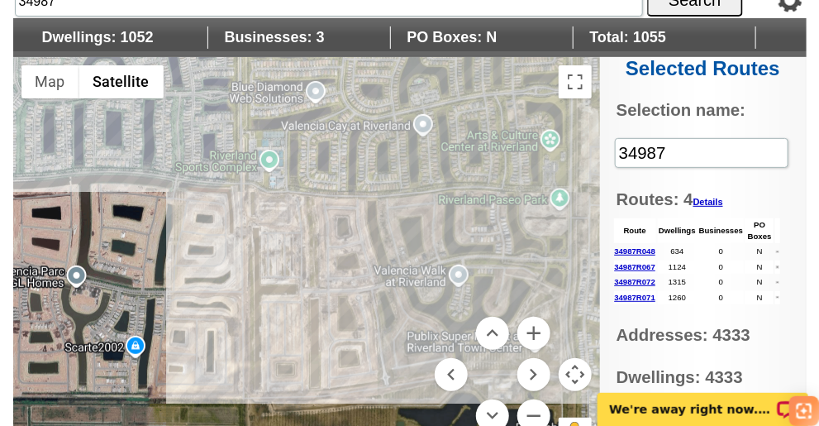
click at [445, 98] on div at bounding box center [306, 263] width 587 height 413
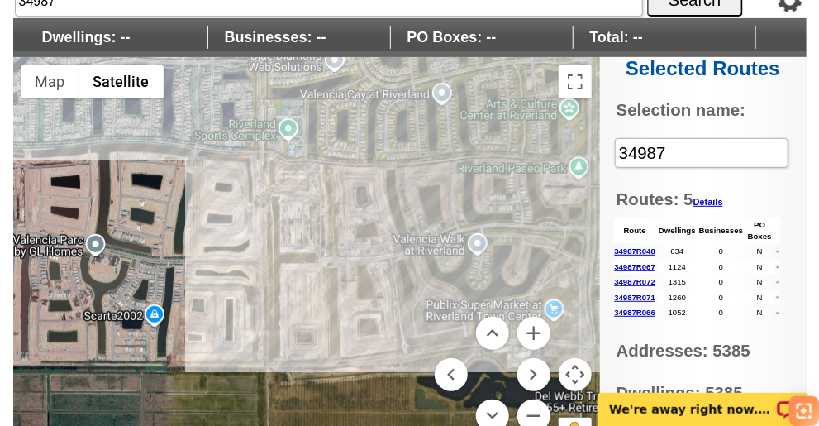
drag, startPoint x: 341, startPoint y: 252, endPoint x: 360, endPoint y: 219, distance: 38.6
click at [360, 219] on div at bounding box center [306, 263] width 587 height 413
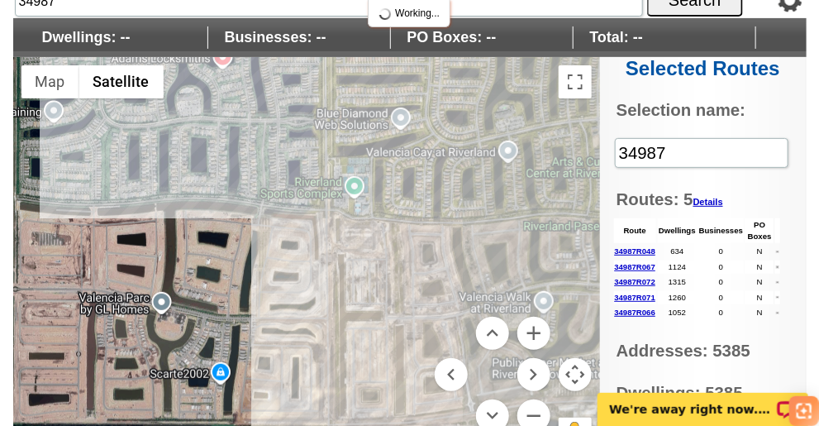
drag, startPoint x: 222, startPoint y: 322, endPoint x: 276, endPoint y: 387, distance: 85.1
click at [276, 387] on div at bounding box center [306, 263] width 587 height 413
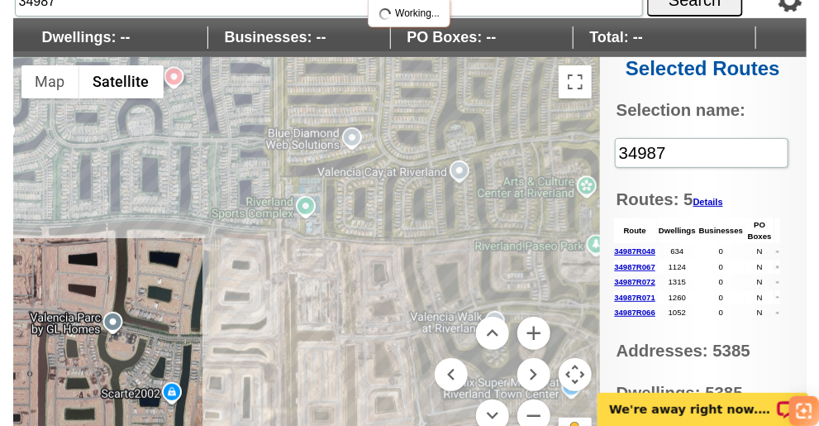
drag, startPoint x: 274, startPoint y: 265, endPoint x: 255, endPoint y: 278, distance: 22.7
click at [255, 278] on div at bounding box center [306, 263] width 587 height 413
click at [537, 418] on button "Zoom out" at bounding box center [534, 415] width 33 height 33
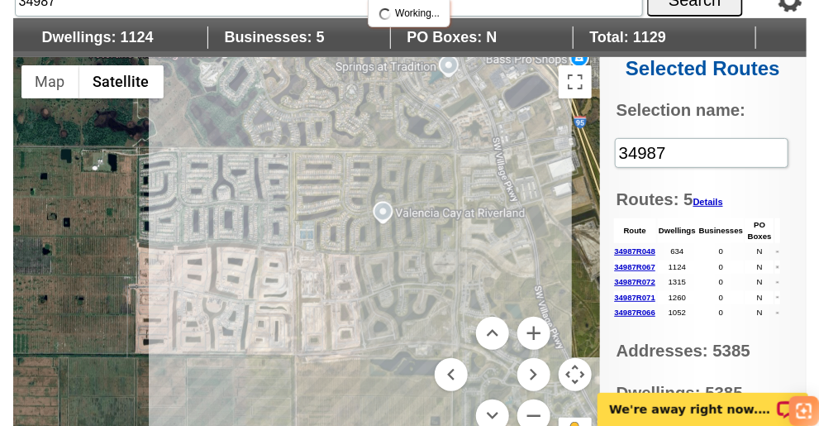
click at [262, 175] on div at bounding box center [306, 263] width 587 height 413
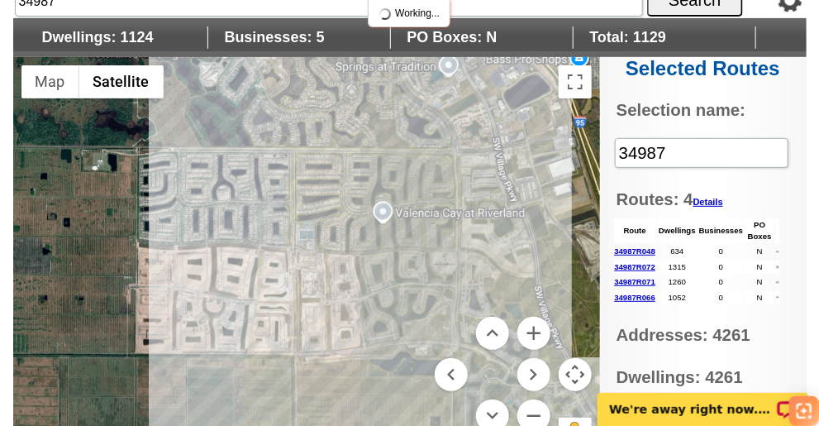
click at [262, 175] on div at bounding box center [306, 263] width 587 height 413
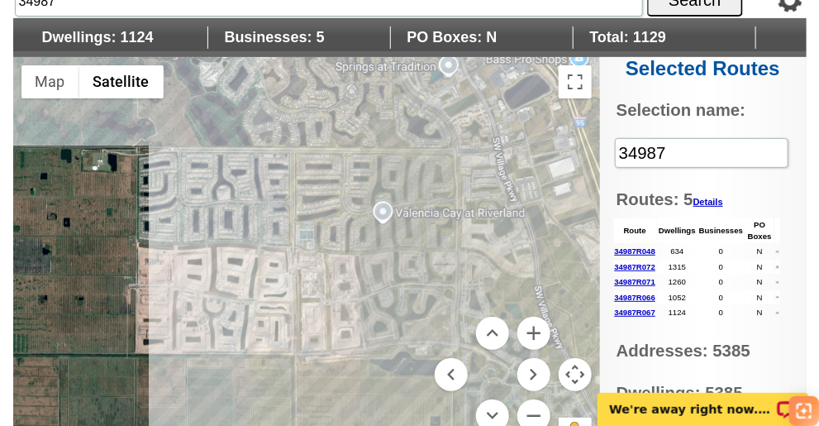
click at [267, 191] on div at bounding box center [306, 263] width 587 height 413
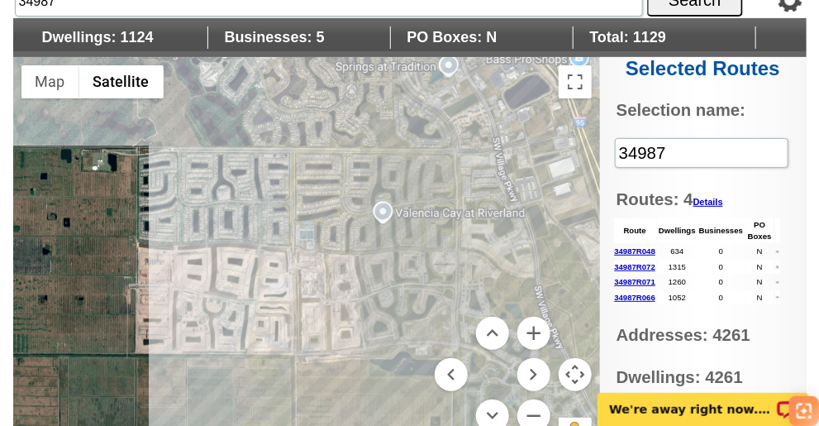
click at [267, 191] on div at bounding box center [306, 263] width 587 height 413
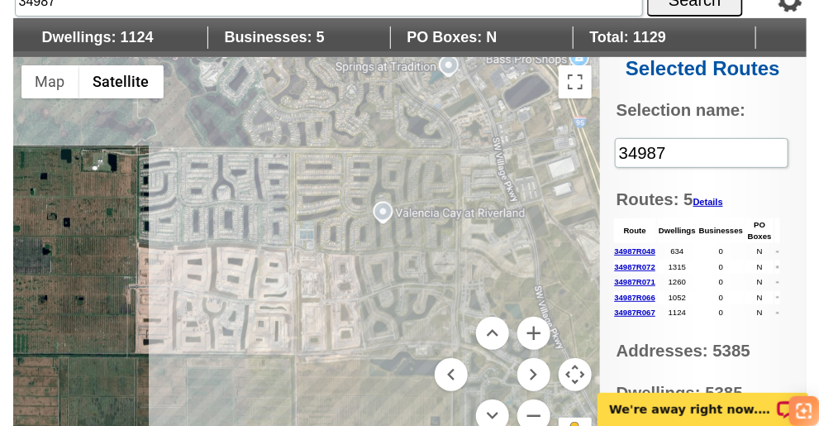
click at [267, 191] on div at bounding box center [306, 263] width 587 height 413
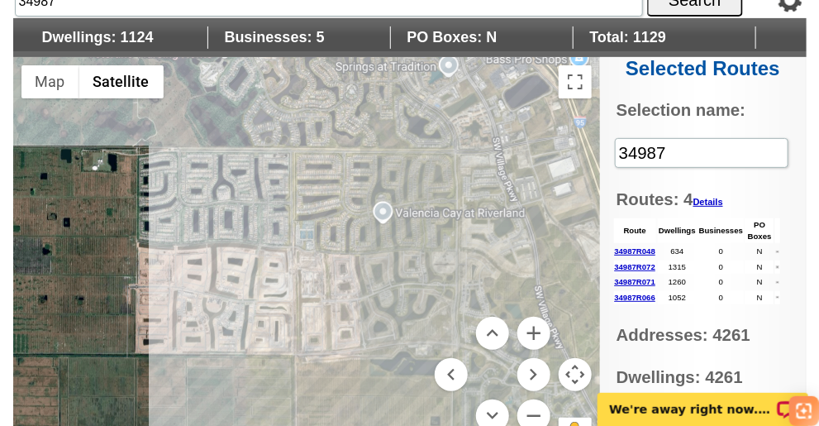
click at [267, 191] on div at bounding box center [306, 263] width 587 height 413
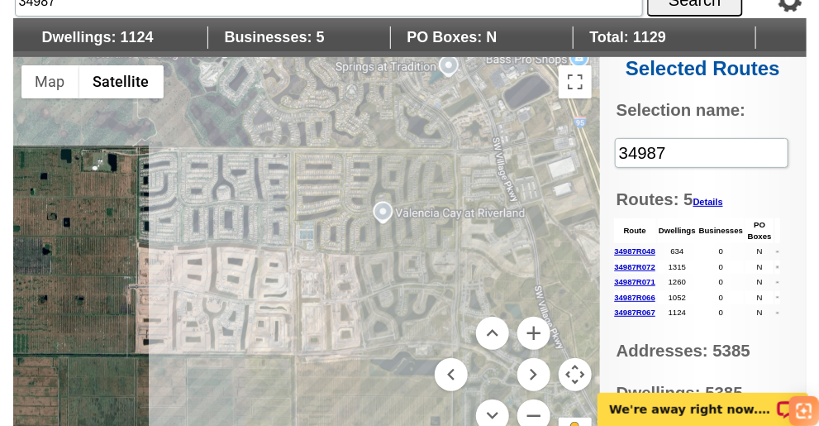
click at [268, 190] on div at bounding box center [306, 263] width 587 height 413
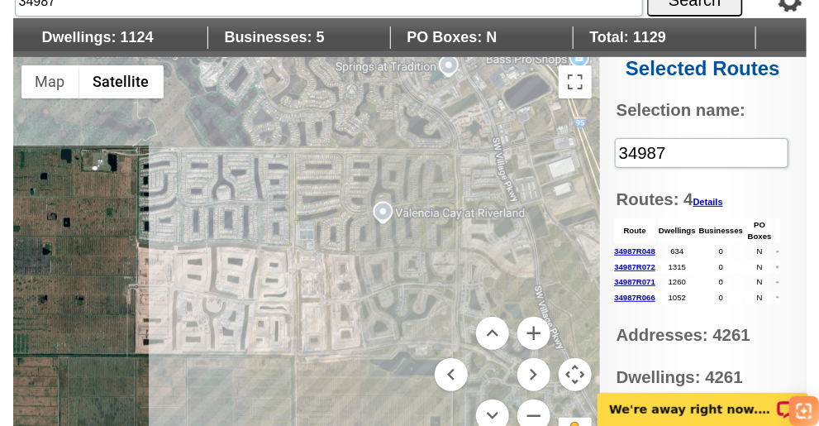
click at [268, 190] on div at bounding box center [306, 263] width 587 height 413
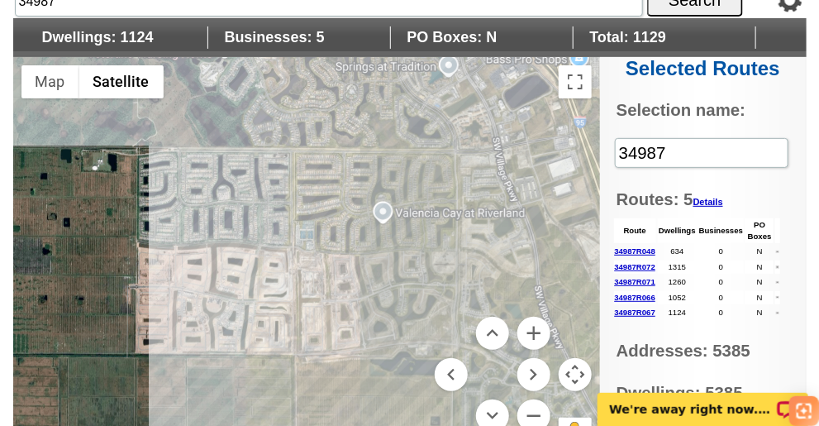
click at [268, 190] on div at bounding box center [306, 263] width 587 height 413
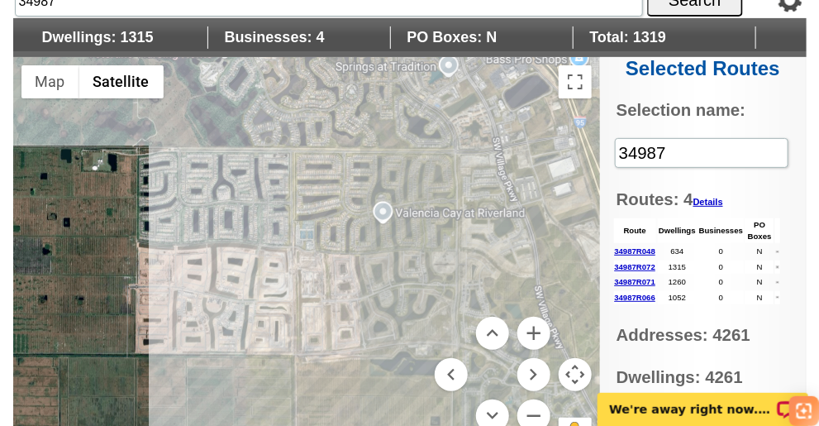
click at [268, 219] on div at bounding box center [306, 263] width 587 height 413
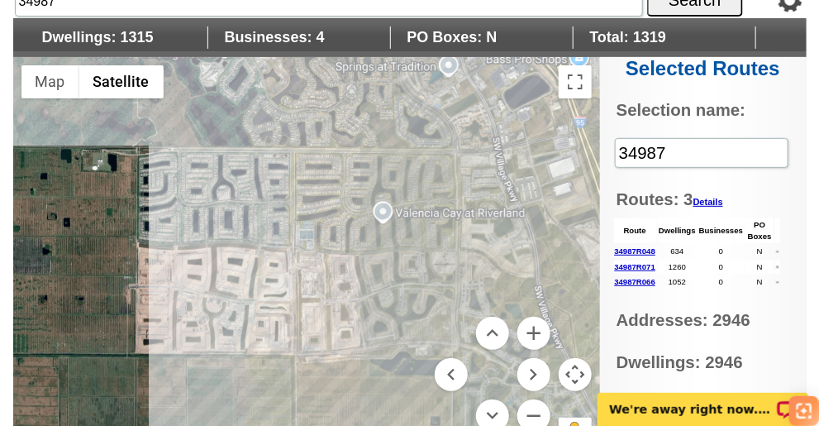
click at [268, 219] on div at bounding box center [306, 263] width 587 height 413
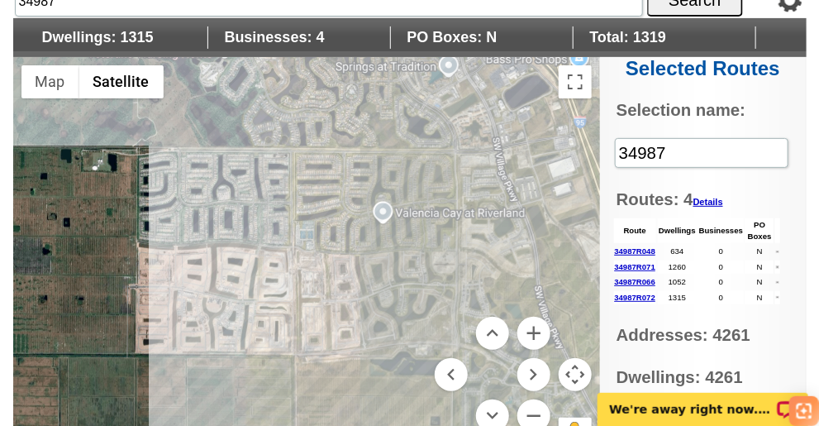
click at [266, 231] on div at bounding box center [306, 263] width 587 height 413
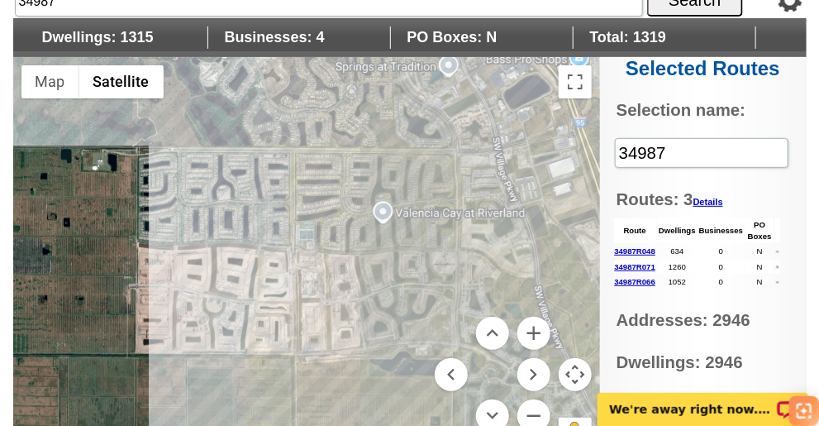
click at [266, 231] on div at bounding box center [306, 263] width 587 height 413
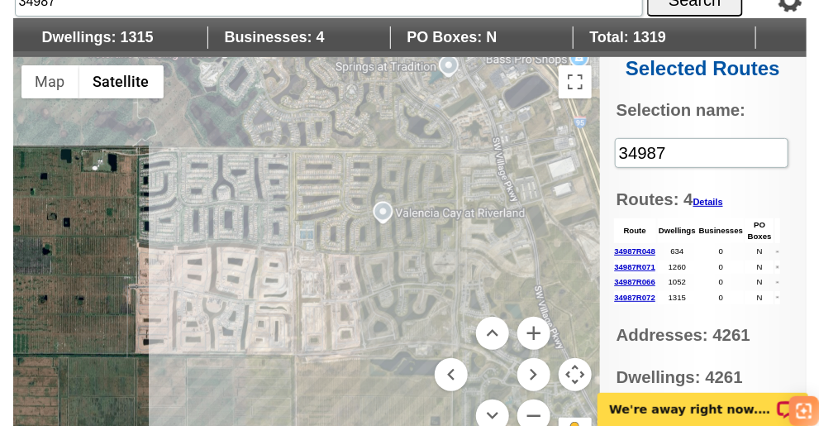
click at [266, 231] on div at bounding box center [306, 263] width 587 height 413
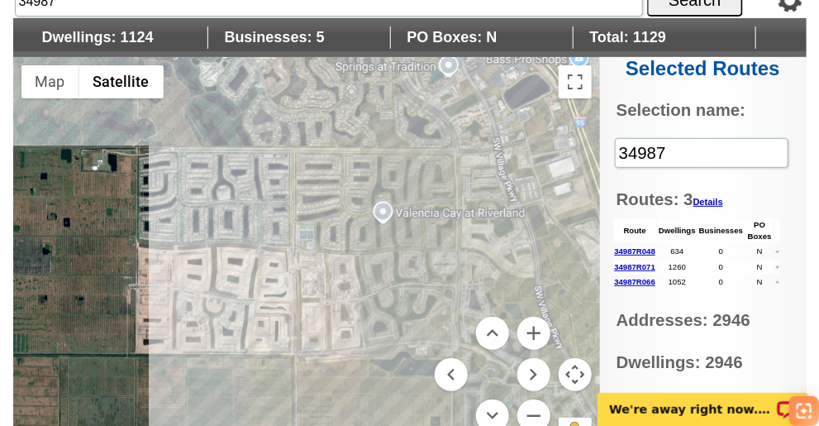
click at [291, 155] on div at bounding box center [306, 263] width 587 height 413
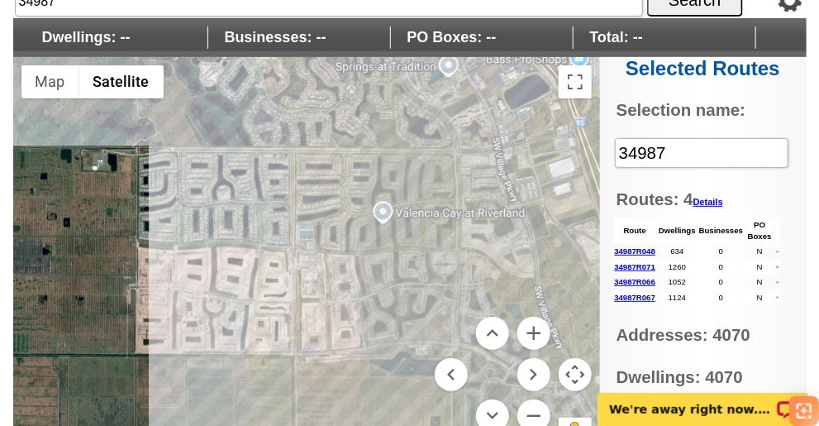
click at [632, 246] on link "34987R048" at bounding box center [635, 250] width 41 height 9
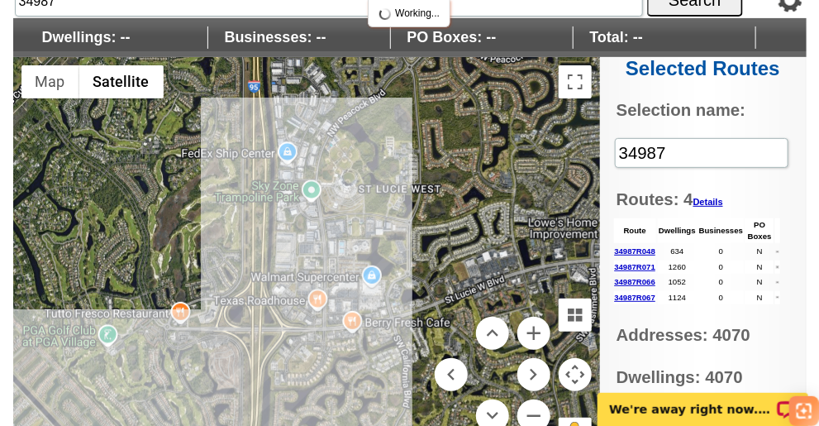
click at [632, 246] on link "34987R048" at bounding box center [635, 250] width 41 height 9
click at [639, 249] on link "34987R048" at bounding box center [635, 250] width 41 height 9
click at [642, 247] on link "34987R048" at bounding box center [635, 250] width 41 height 9
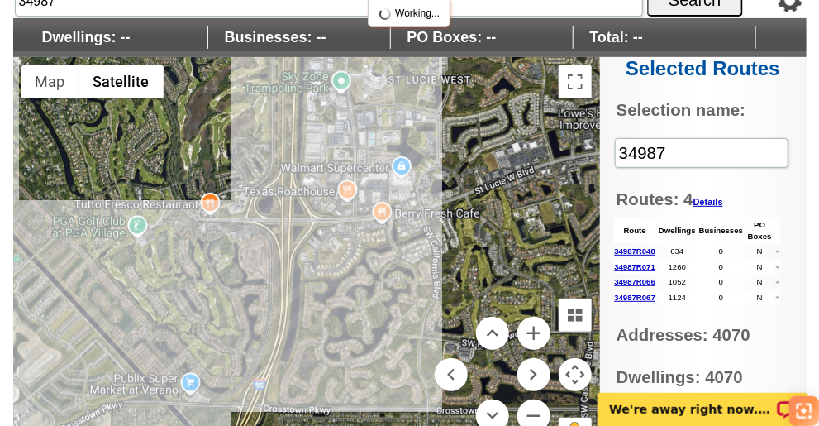
drag, startPoint x: 508, startPoint y: 238, endPoint x: 537, endPoint y: 130, distance: 112.3
click at [537, 130] on div at bounding box center [306, 263] width 587 height 413
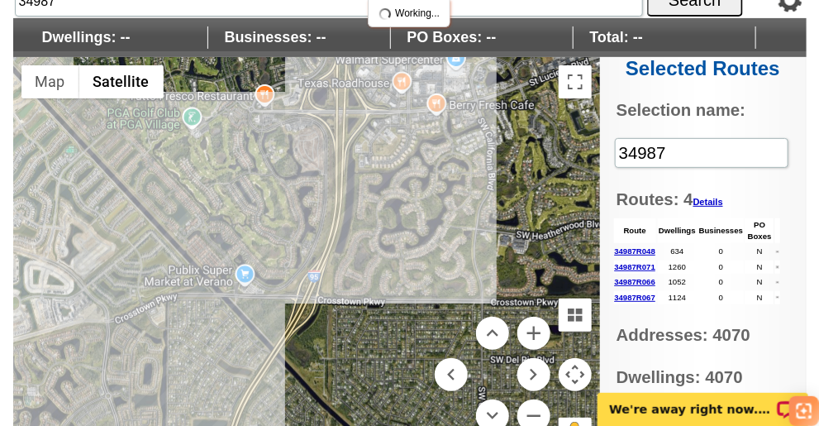
drag, startPoint x: 332, startPoint y: 274, endPoint x: 389, endPoint y: 156, distance: 131.6
click at [388, 155] on div at bounding box center [306, 263] width 587 height 413
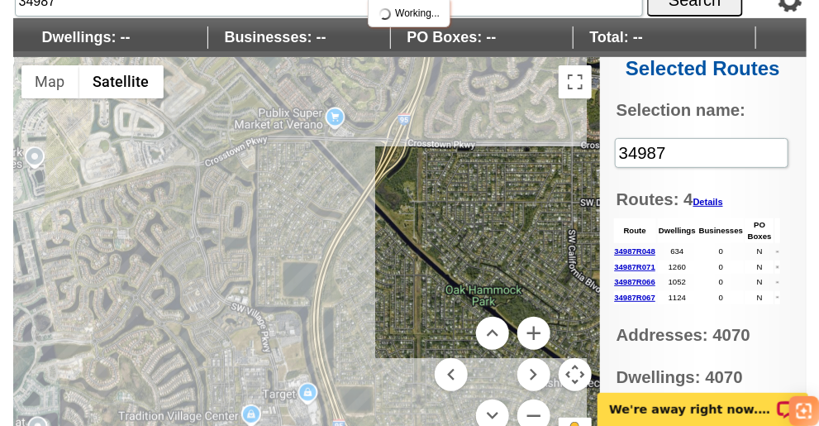
drag, startPoint x: 357, startPoint y: 335, endPoint x: 446, endPoint y: 177, distance: 181.0
click at [446, 177] on div at bounding box center [306, 263] width 587 height 413
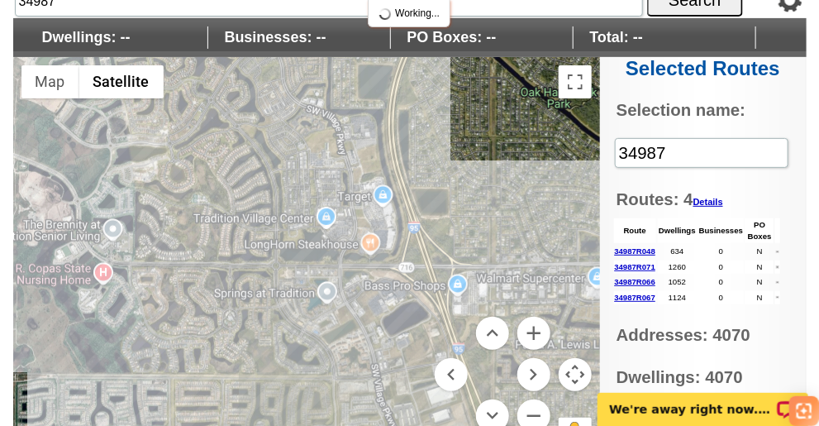
drag, startPoint x: 351, startPoint y: 345, endPoint x: 428, endPoint y: 146, distance: 213.1
click at [428, 146] on div at bounding box center [306, 263] width 587 height 413
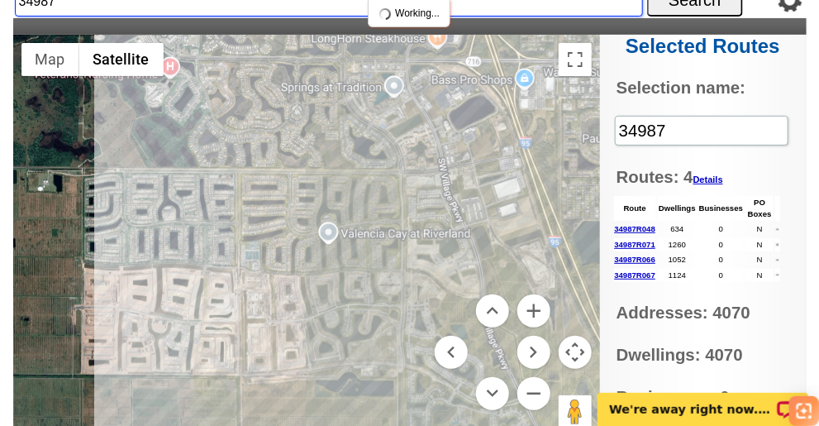
drag, startPoint x: 484, startPoint y: 303, endPoint x: 551, endPoint y: 107, distance: 207.3
click at [551, 107] on div at bounding box center [306, 241] width 587 height 413
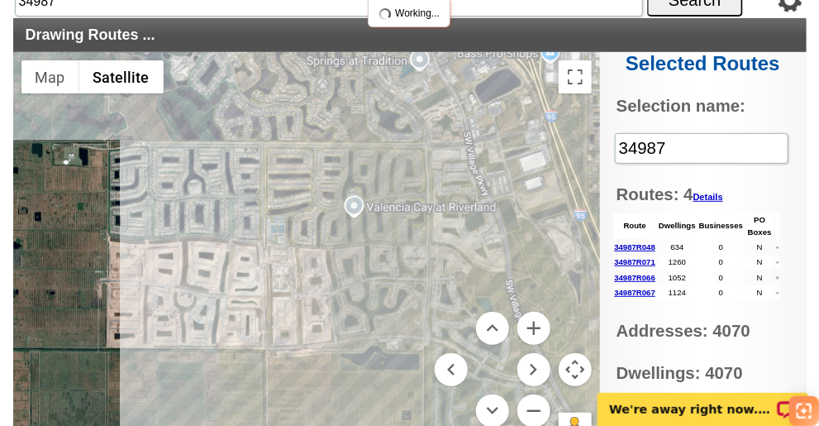
drag, startPoint x: 379, startPoint y: 310, endPoint x: 397, endPoint y: 308, distance: 18.4
click at [398, 308] on div at bounding box center [306, 258] width 587 height 413
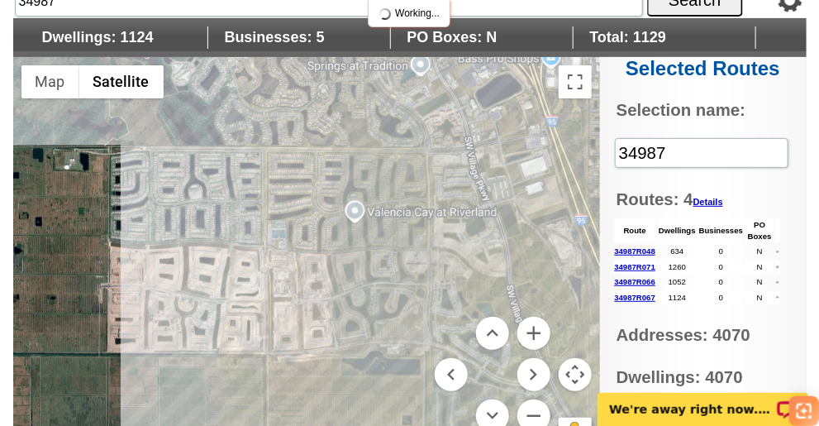
click at [235, 172] on div at bounding box center [306, 263] width 587 height 413
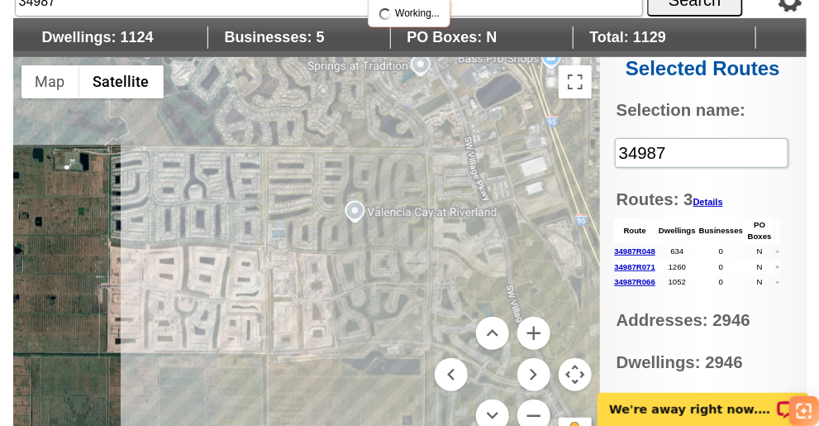
click at [235, 172] on div at bounding box center [306, 263] width 587 height 413
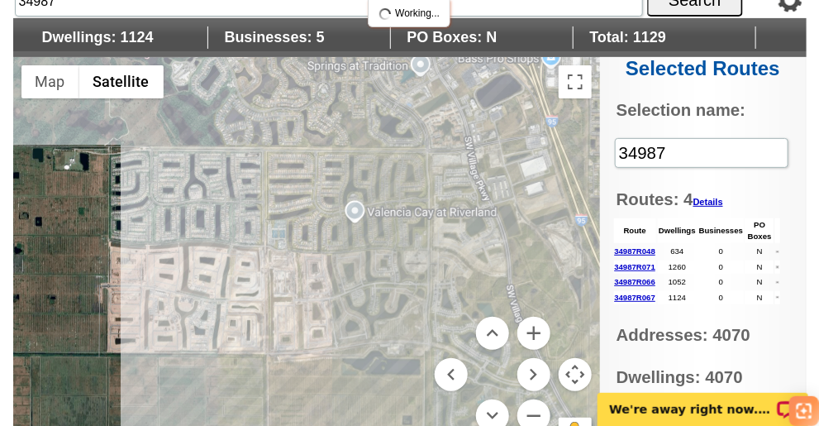
click at [228, 189] on div at bounding box center [306, 263] width 587 height 413
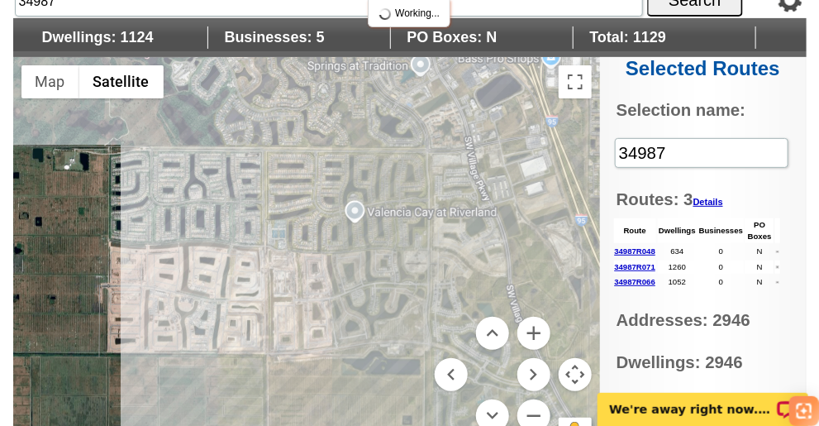
click at [227, 189] on div at bounding box center [306, 263] width 587 height 413
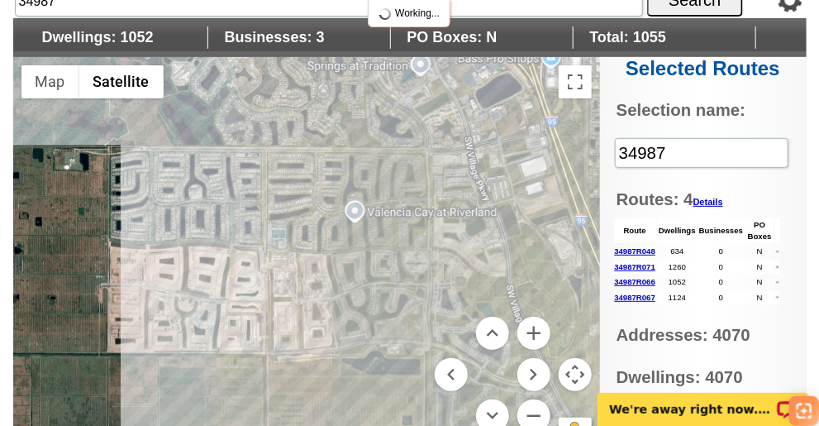
click at [388, 199] on div at bounding box center [306, 263] width 587 height 413
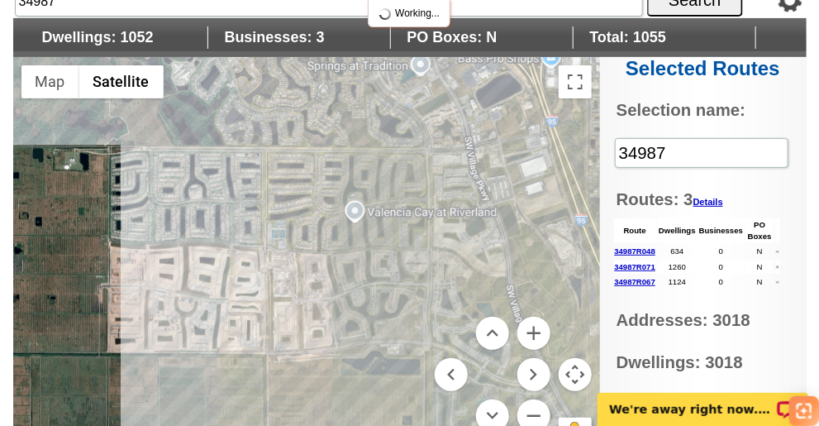
click at [384, 199] on div at bounding box center [306, 263] width 587 height 413
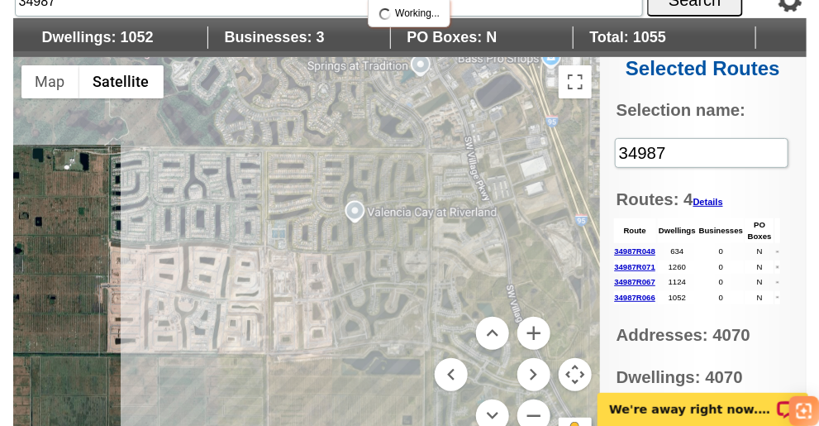
click at [384, 199] on div at bounding box center [306, 263] width 587 height 413
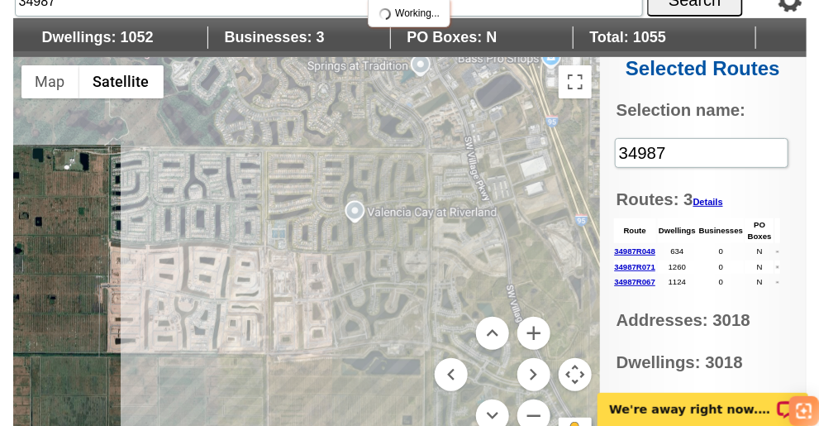
click at [384, 199] on div at bounding box center [306, 263] width 587 height 413
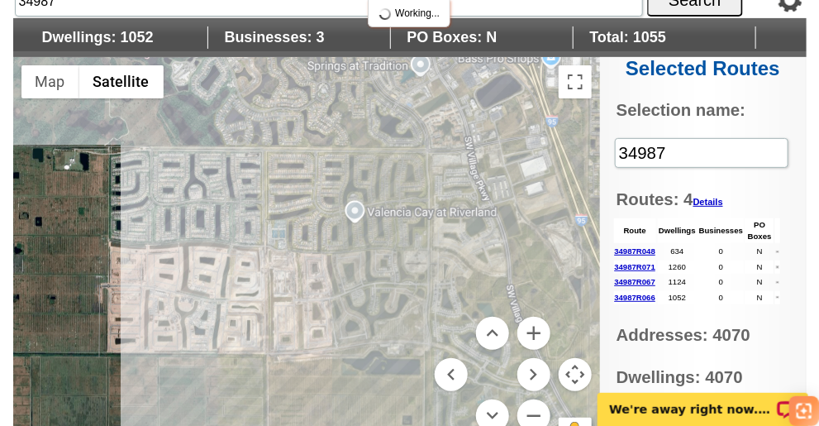
click at [384, 199] on div at bounding box center [306, 263] width 587 height 413
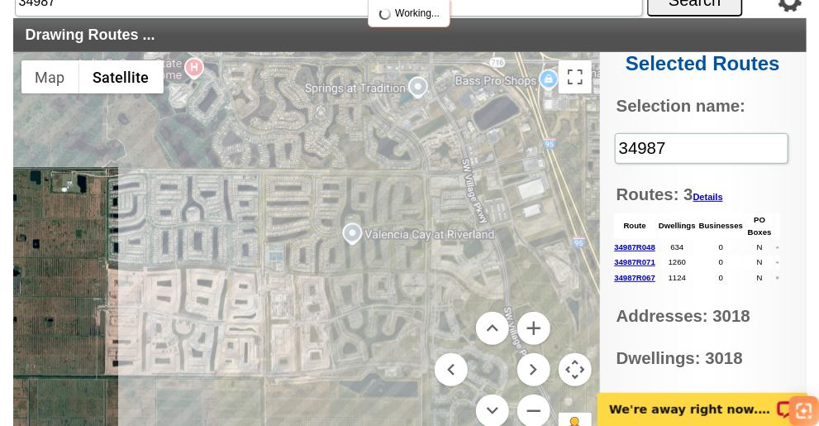
drag, startPoint x: 432, startPoint y: 198, endPoint x: 430, endPoint y: 222, distance: 24.1
click at [430, 222] on div at bounding box center [306, 258] width 587 height 413
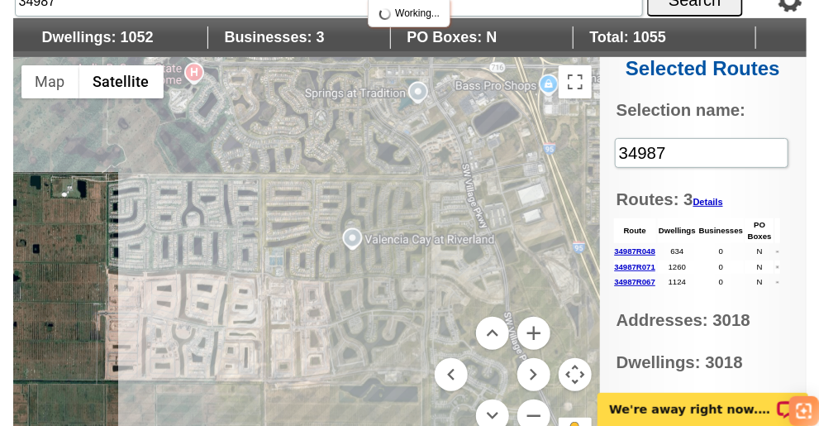
click at [379, 228] on div at bounding box center [306, 263] width 587 height 413
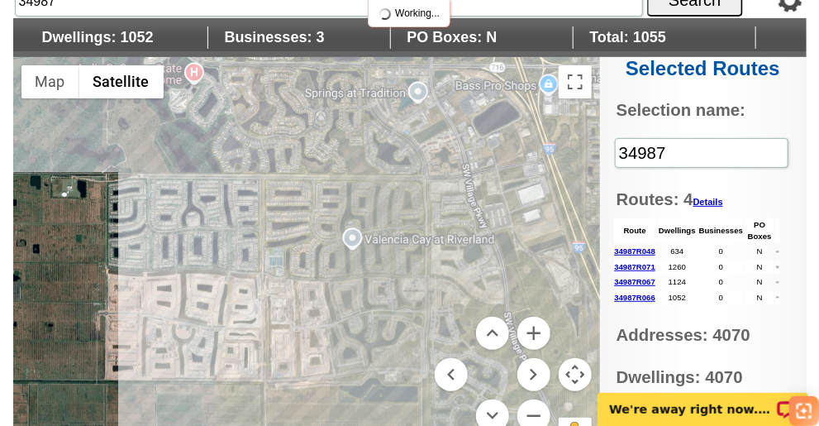
click at [379, 227] on div at bounding box center [306, 263] width 587 height 413
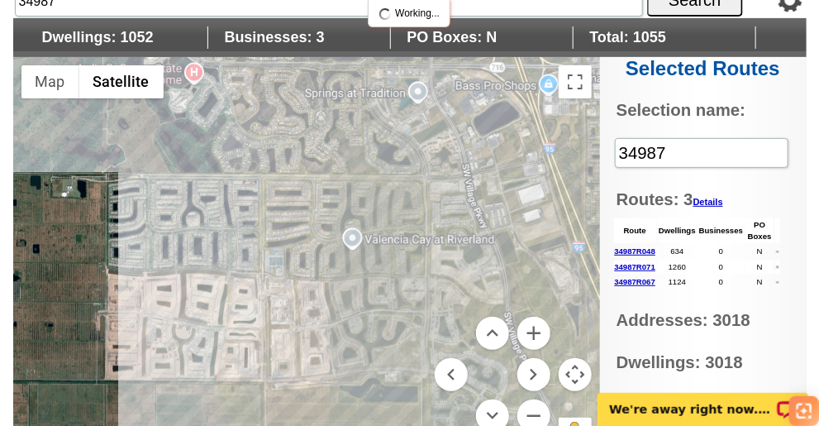
click at [379, 227] on div at bounding box center [306, 263] width 587 height 413
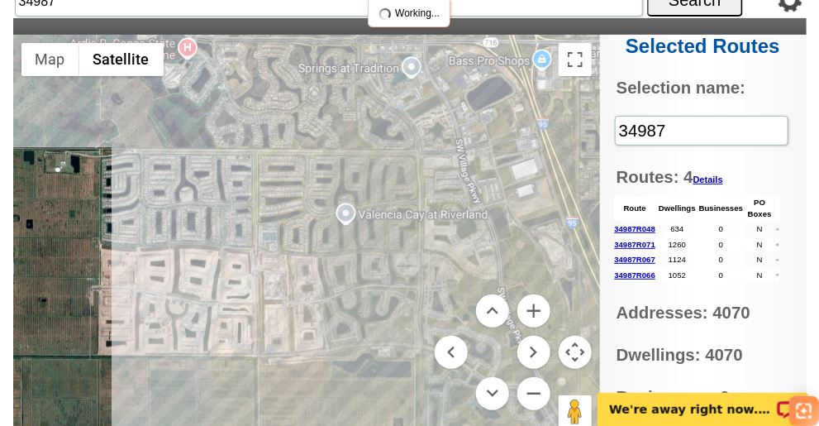
drag, startPoint x: 380, startPoint y: 227, endPoint x: 375, endPoint y: 203, distance: 24.5
click at [375, 203] on div at bounding box center [306, 241] width 587 height 413
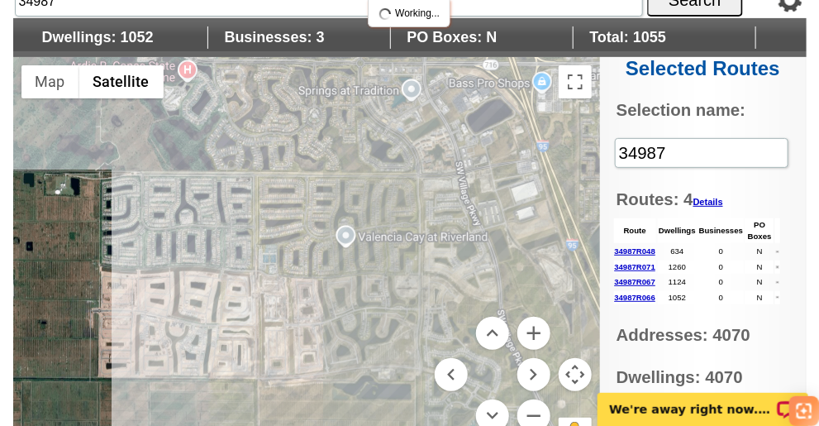
click at [365, 228] on div at bounding box center [306, 263] width 587 height 413
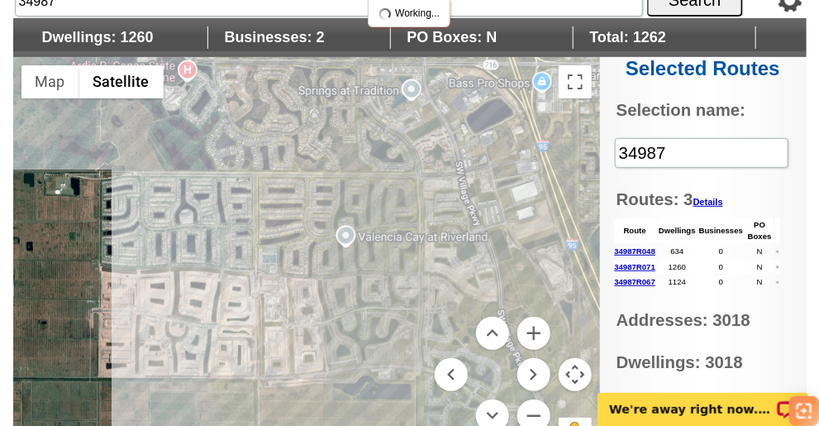
click at [465, 219] on div at bounding box center [306, 263] width 587 height 413
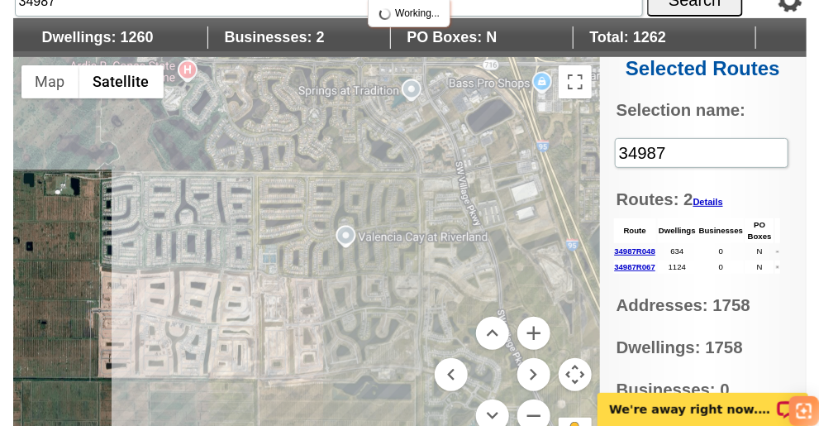
click at [329, 317] on div at bounding box center [306, 263] width 587 height 413
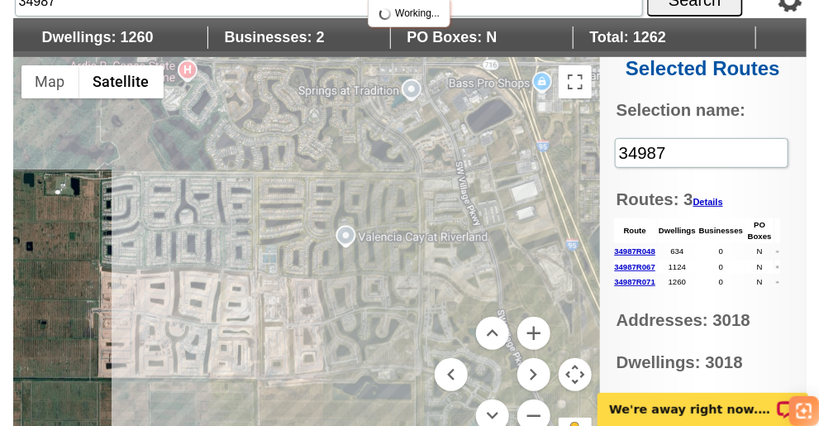
click at [329, 317] on div at bounding box center [306, 263] width 587 height 413
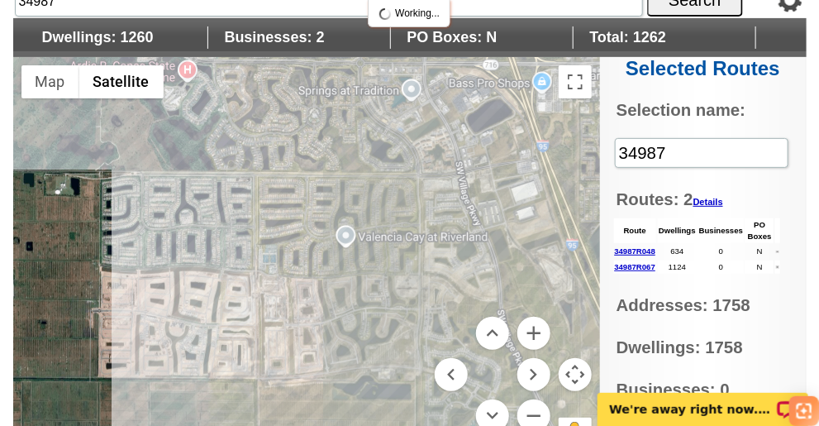
click at [329, 317] on div at bounding box center [306, 263] width 587 height 413
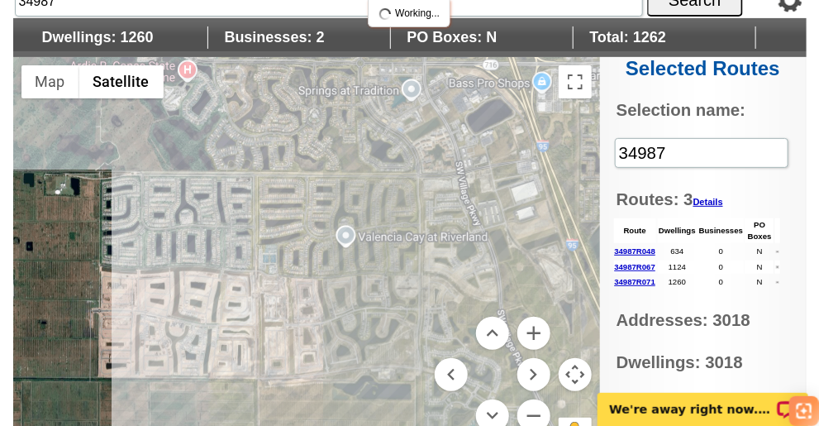
click at [329, 317] on div at bounding box center [306, 263] width 587 height 413
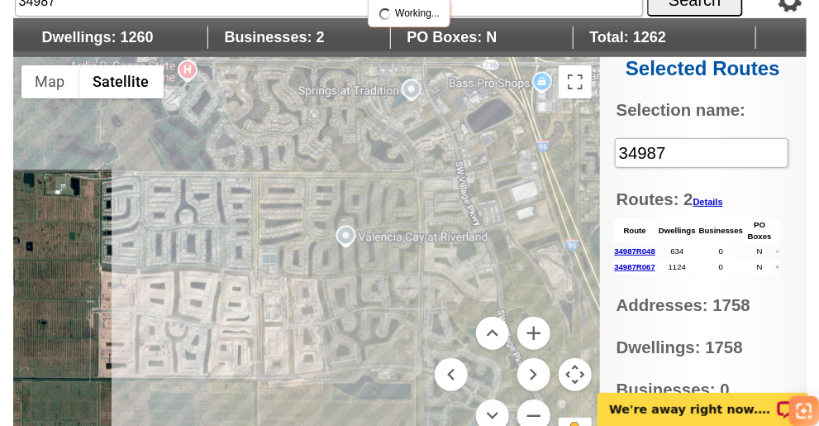
click at [329, 317] on div at bounding box center [306, 263] width 587 height 413
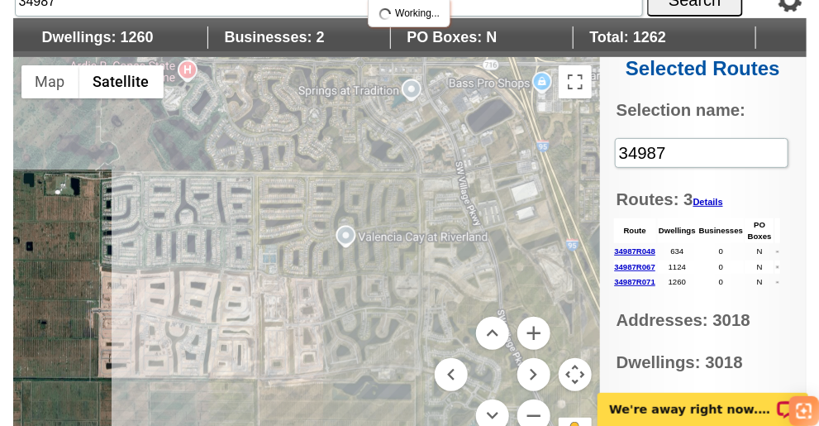
click at [329, 317] on div at bounding box center [306, 263] width 587 height 413
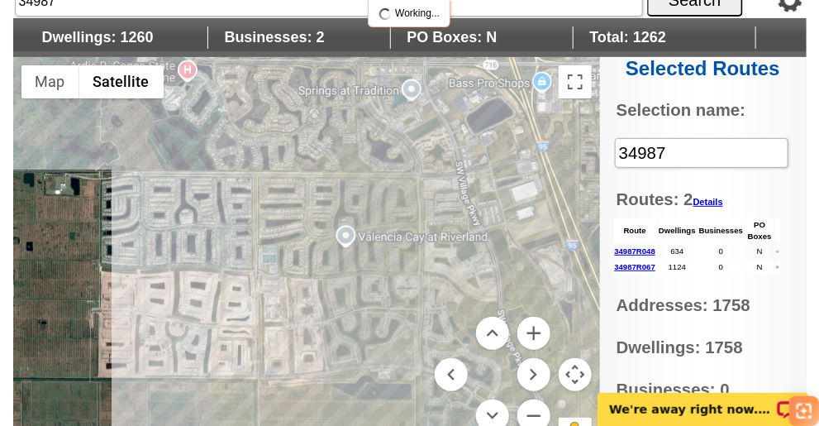
click at [329, 317] on div at bounding box center [306, 263] width 587 height 413
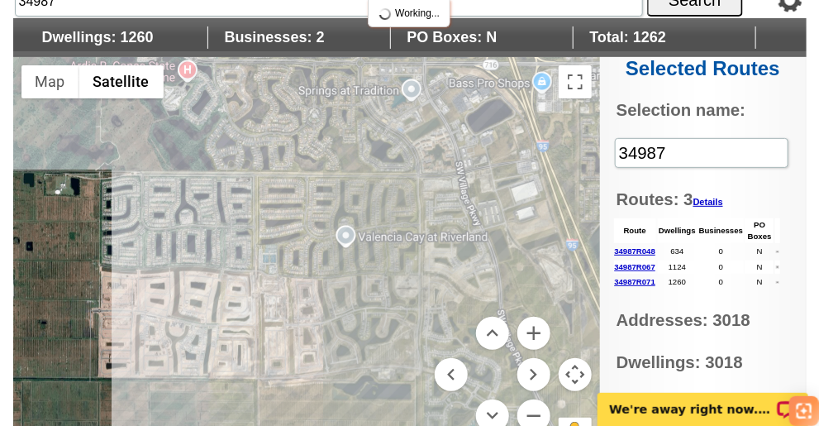
click at [329, 317] on div at bounding box center [306, 263] width 587 height 413
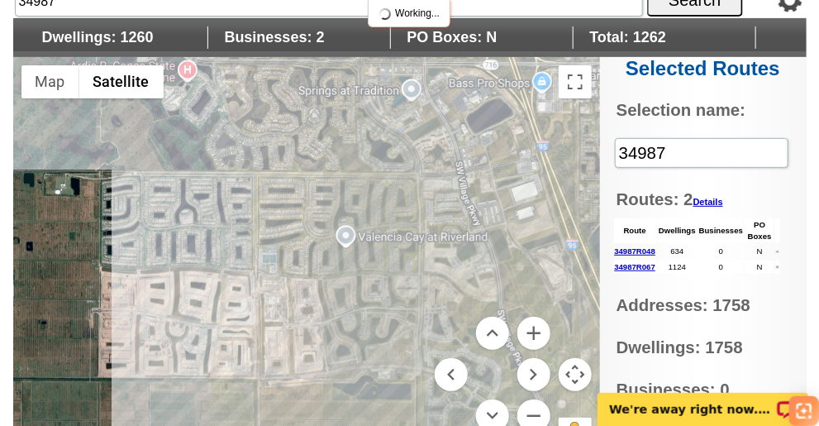
click at [329, 317] on div at bounding box center [306, 263] width 587 height 413
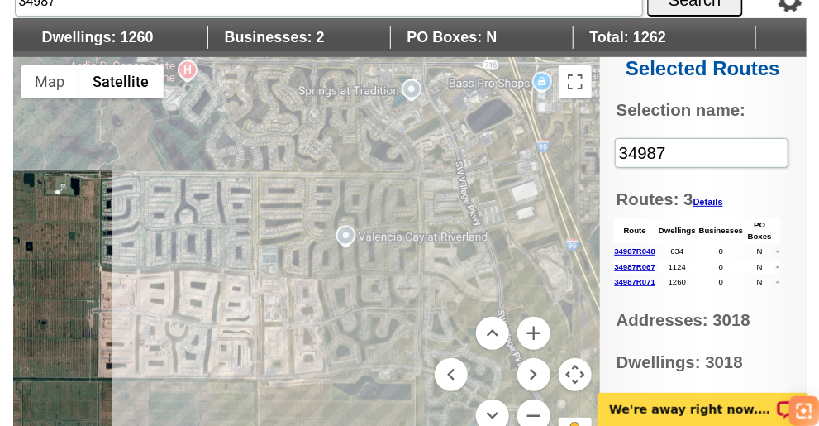
click at [329, 317] on div at bounding box center [306, 263] width 587 height 413
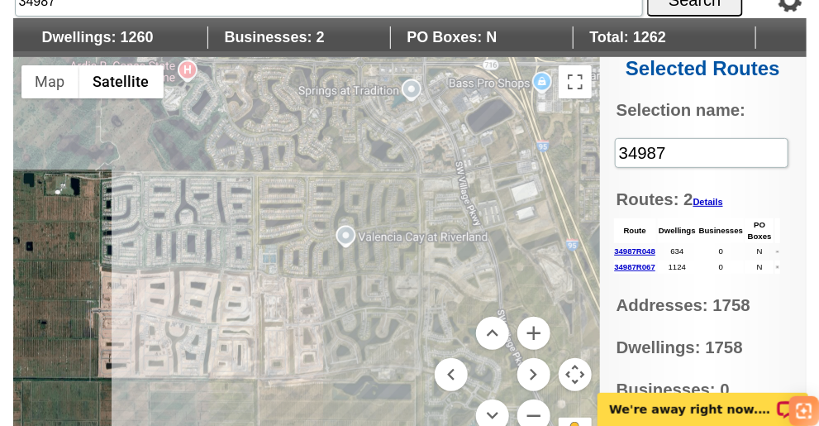
click at [329, 317] on div at bounding box center [306, 263] width 587 height 413
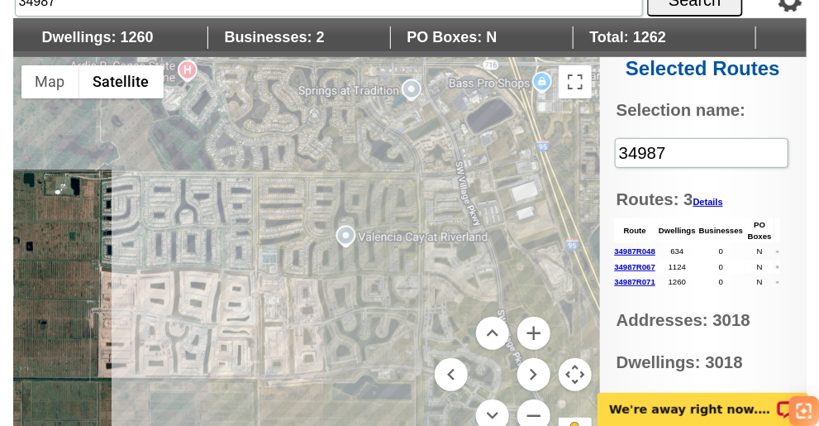
click at [319, 315] on div at bounding box center [306, 263] width 587 height 413
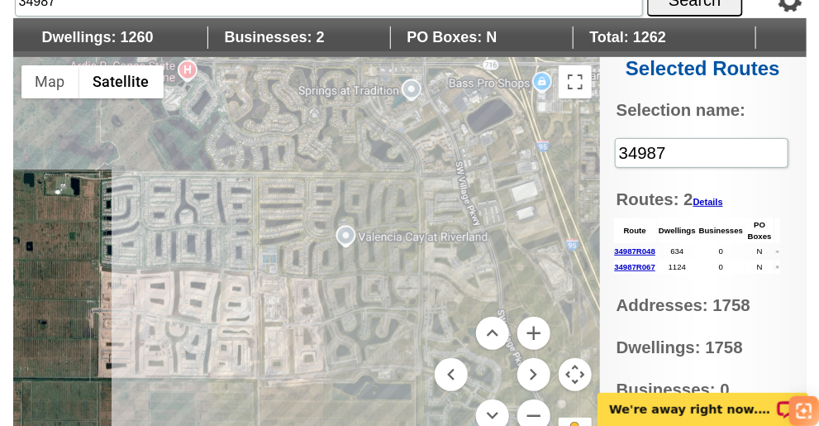
click at [317, 307] on div at bounding box center [306, 263] width 587 height 413
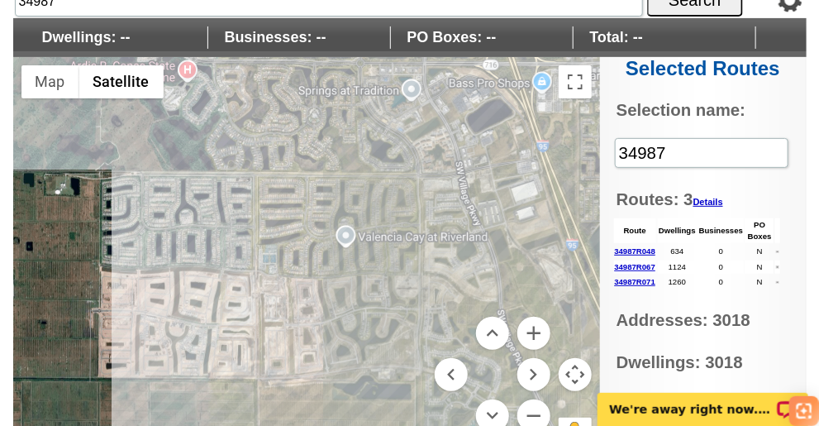
click at [318, 308] on div at bounding box center [306, 263] width 587 height 413
click at [314, 299] on div at bounding box center [306, 263] width 587 height 413
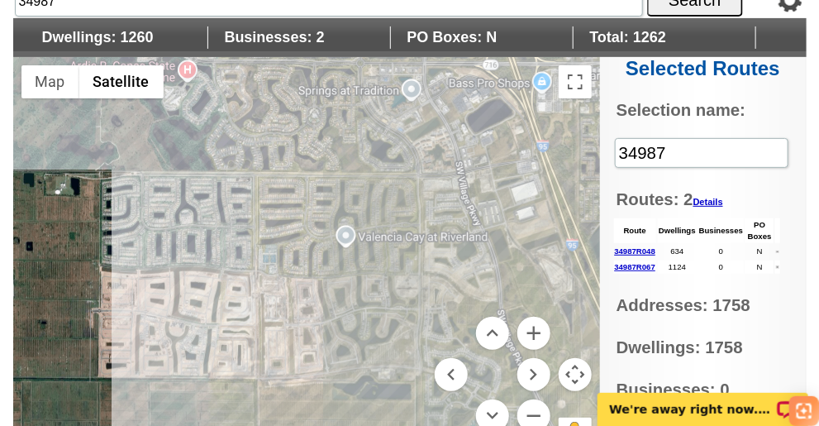
click at [316, 299] on div at bounding box center [306, 263] width 587 height 413
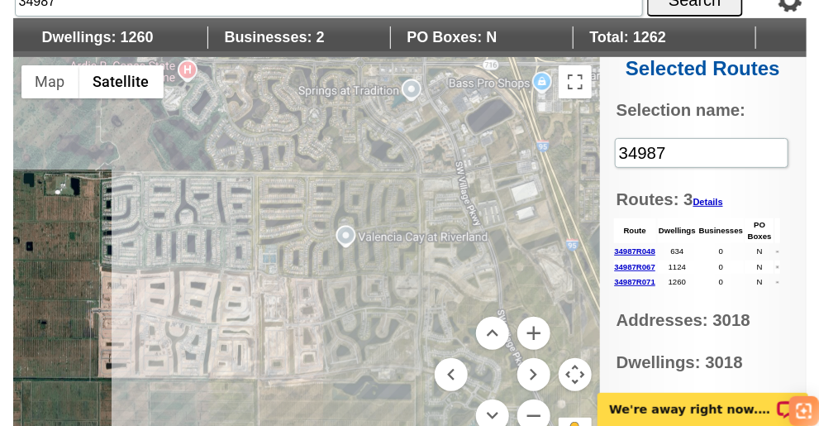
click at [313, 290] on div at bounding box center [306, 263] width 587 height 413
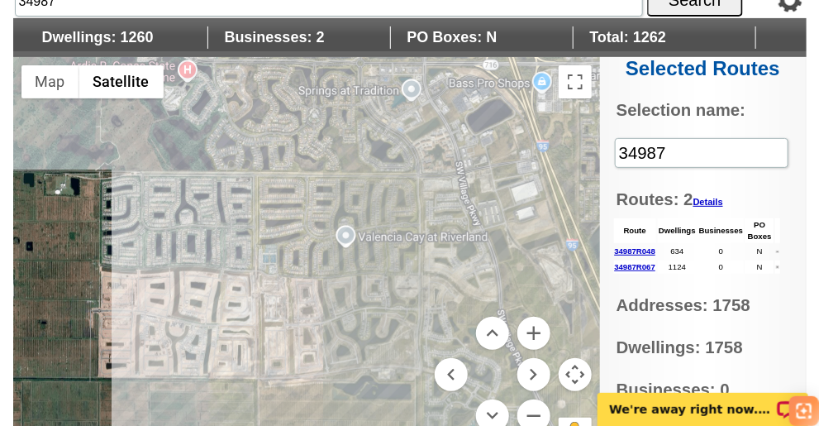
click at [313, 286] on div at bounding box center [306, 263] width 587 height 413
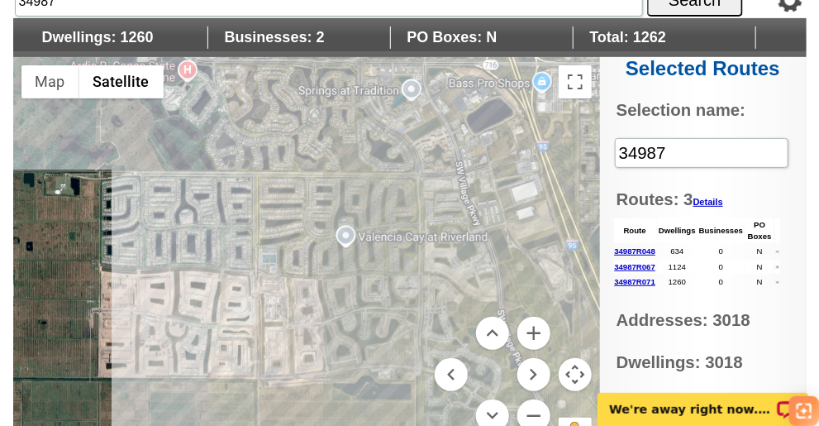
click at [313, 286] on div at bounding box center [306, 263] width 587 height 413
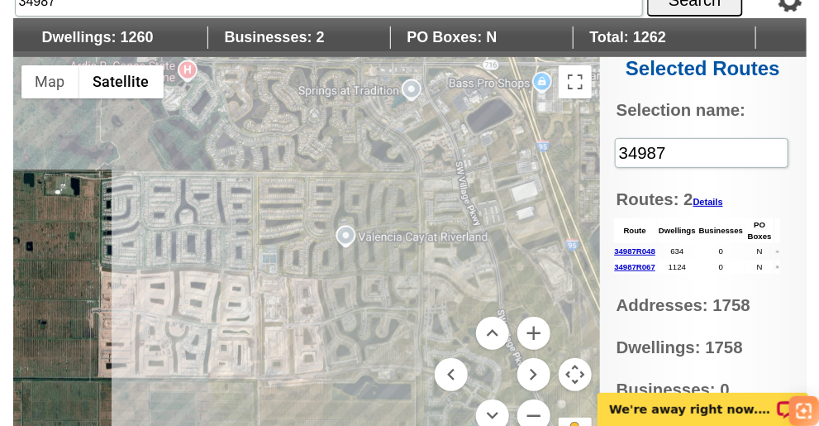
click at [313, 286] on div at bounding box center [306, 263] width 587 height 413
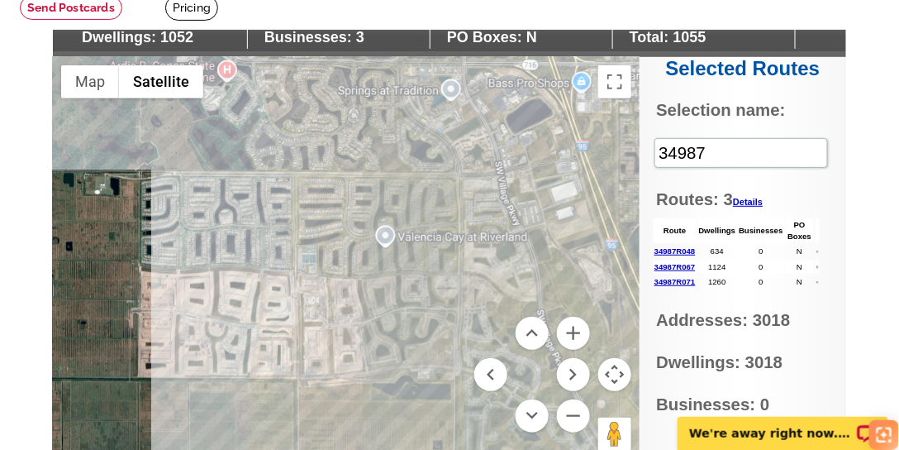
click at [409, 227] on div at bounding box center [346, 263] width 587 height 413
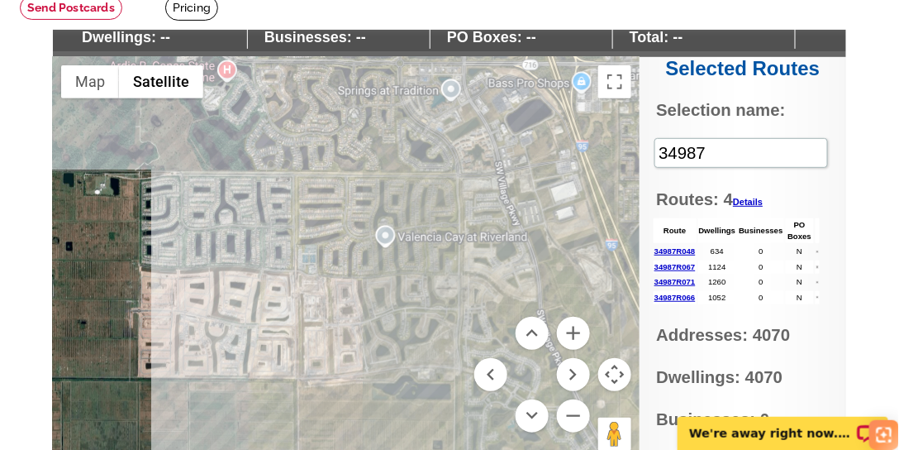
click at [681, 246] on link "34987R048" at bounding box center [675, 250] width 41 height 9
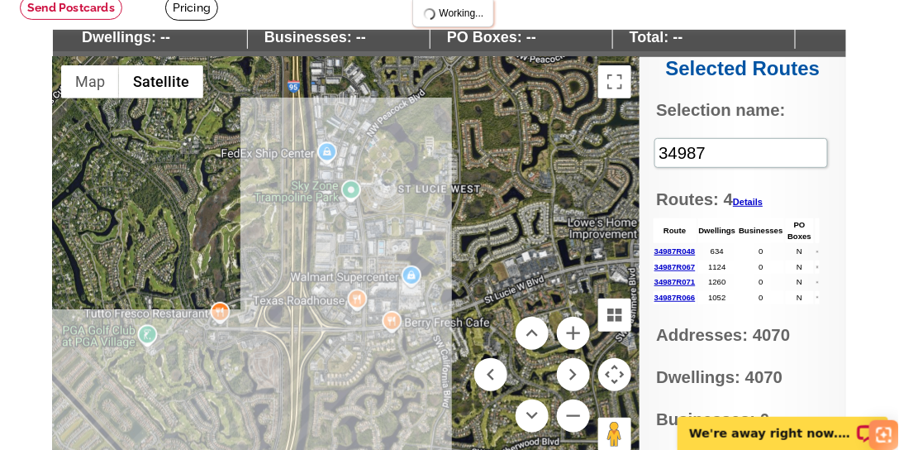
click at [681, 246] on link "34987R048" at bounding box center [675, 250] width 41 height 9
click at [664, 249] on link "34987R048" at bounding box center [675, 250] width 41 height 9
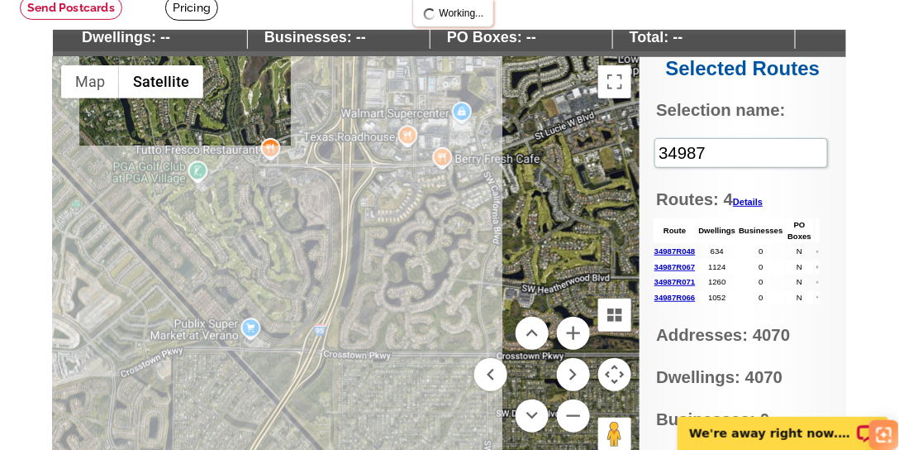
drag, startPoint x: 272, startPoint y: 292, endPoint x: 324, endPoint y: 133, distance: 167.1
click at [323, 131] on div at bounding box center [346, 263] width 587 height 413
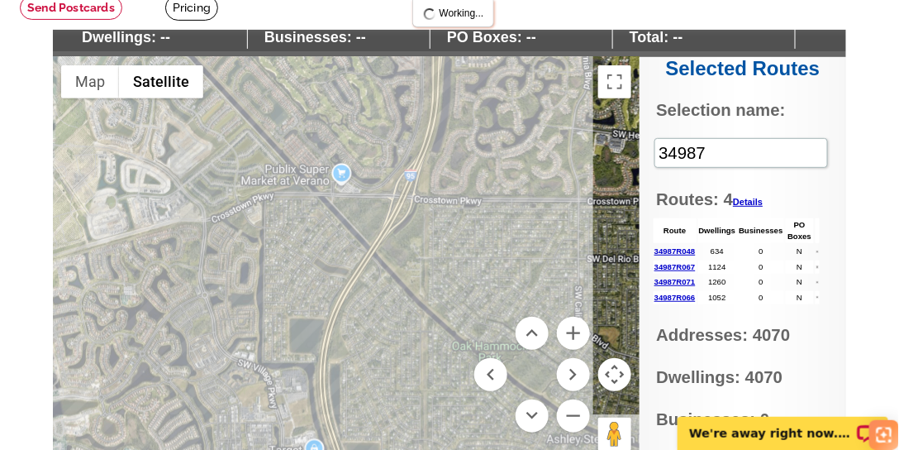
drag, startPoint x: 308, startPoint y: 279, endPoint x: 400, endPoint y: 121, distance: 182.6
click at [400, 121] on div at bounding box center [346, 263] width 587 height 413
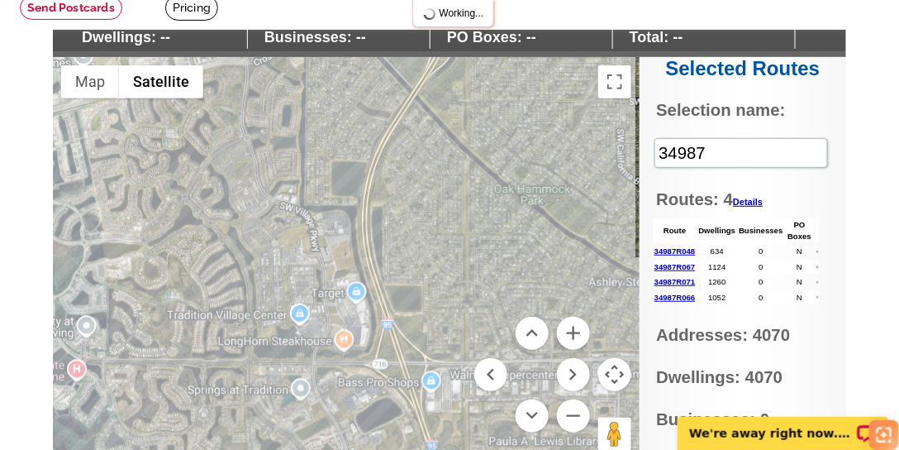
drag, startPoint x: 298, startPoint y: 246, endPoint x: 336, endPoint y: 96, distance: 155.2
click at [336, 96] on div at bounding box center [346, 263] width 587 height 413
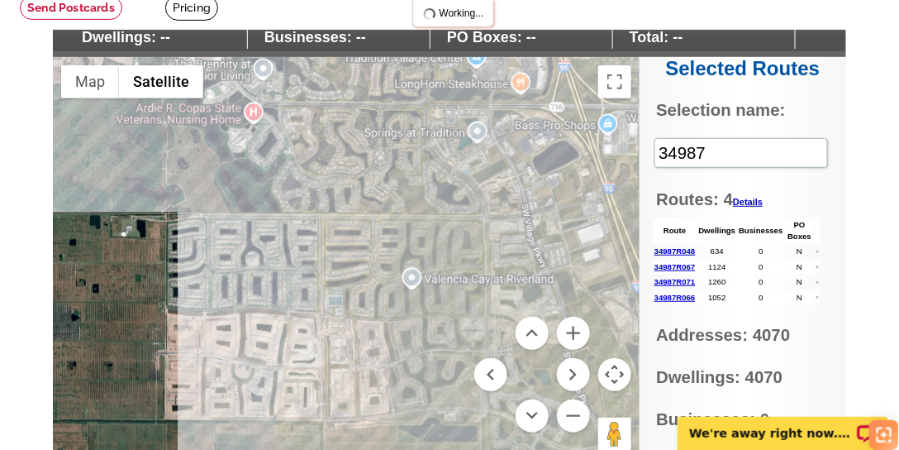
click at [455, 39] on div "Settings Display PO Boxes 34987 Search Dwellings: -- Businesses: -- PO Boxes: -…" at bounding box center [450, 226] width 794 height 487
click at [283, 247] on div at bounding box center [346, 263] width 587 height 413
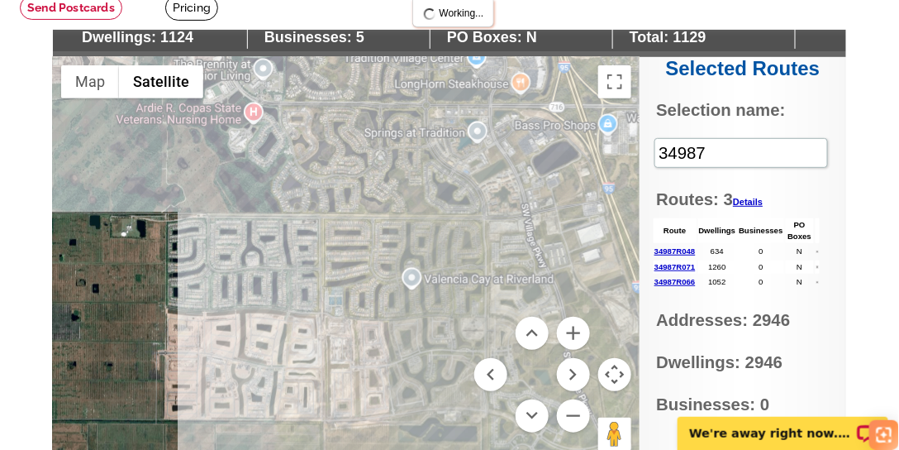
click at [281, 247] on div at bounding box center [346, 263] width 587 height 413
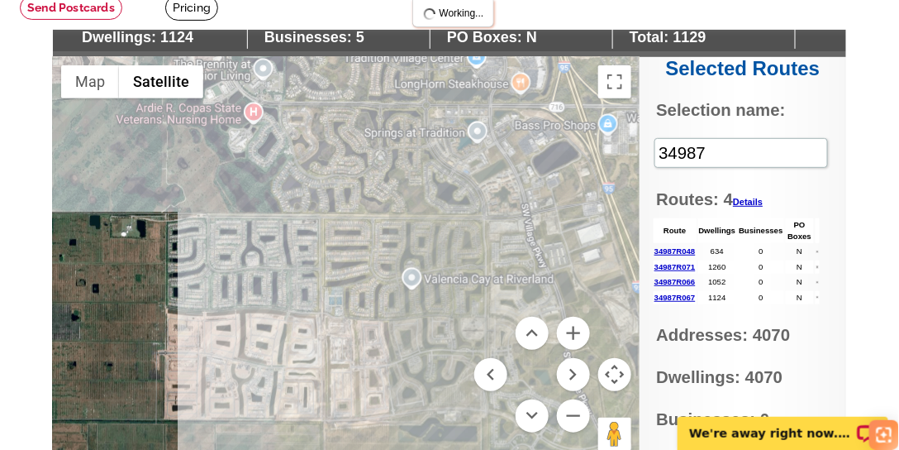
click at [281, 247] on div at bounding box center [346, 263] width 587 height 413
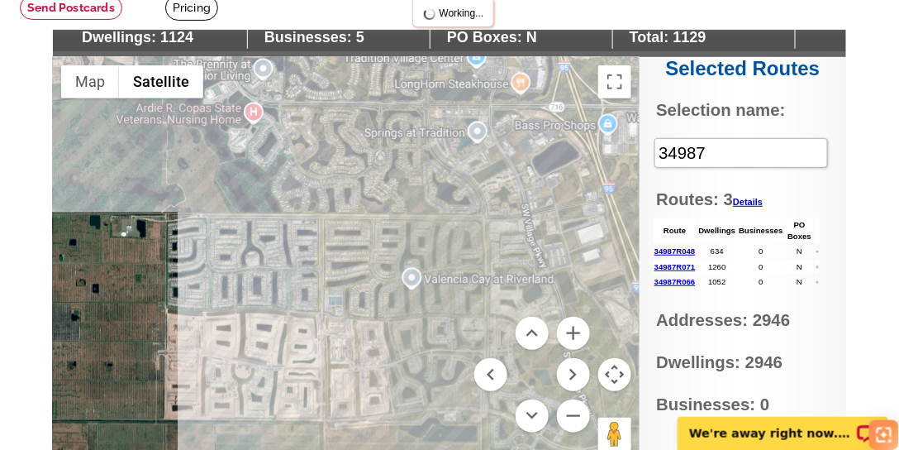
click at [281, 247] on div at bounding box center [346, 263] width 587 height 413
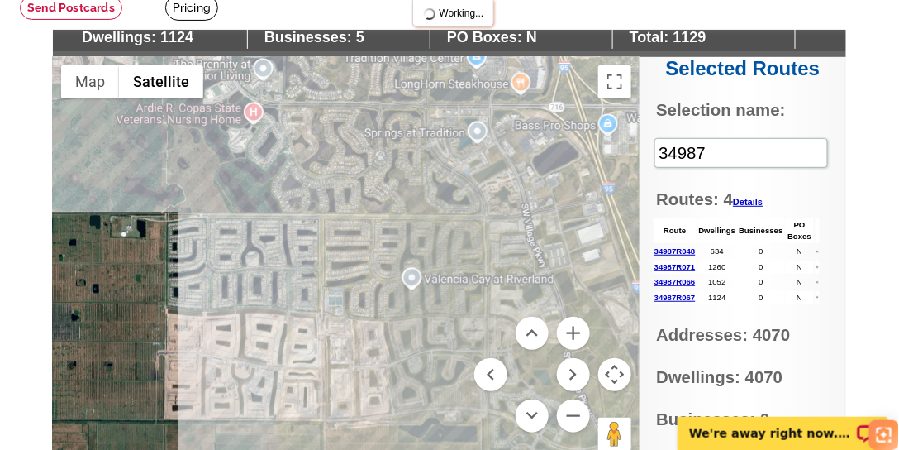
click at [281, 247] on div at bounding box center [346, 263] width 587 height 413
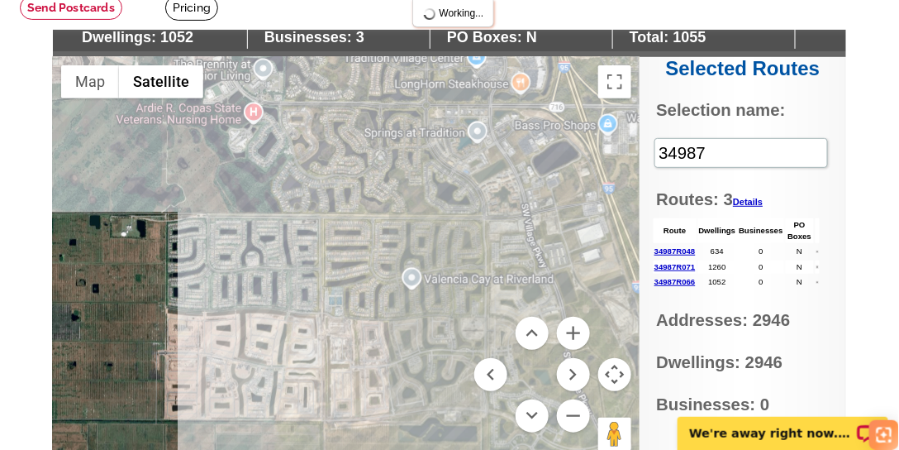
click at [389, 279] on div at bounding box center [346, 263] width 587 height 413
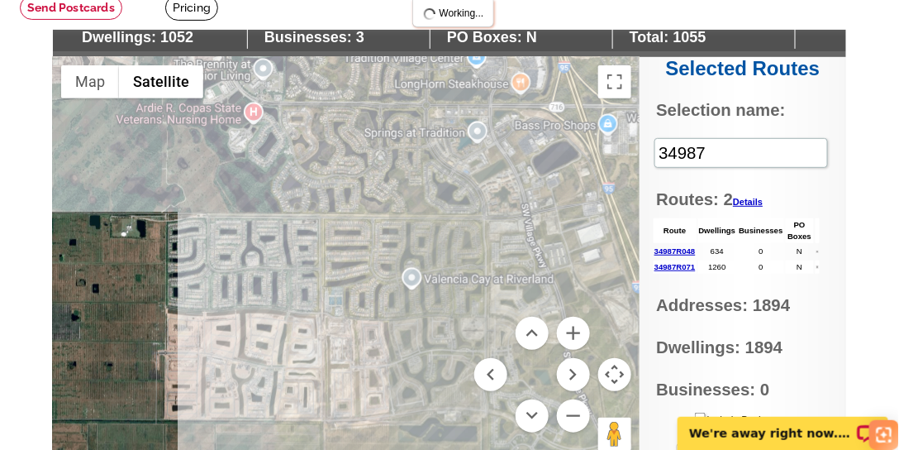
click at [389, 279] on div at bounding box center [346, 263] width 587 height 413
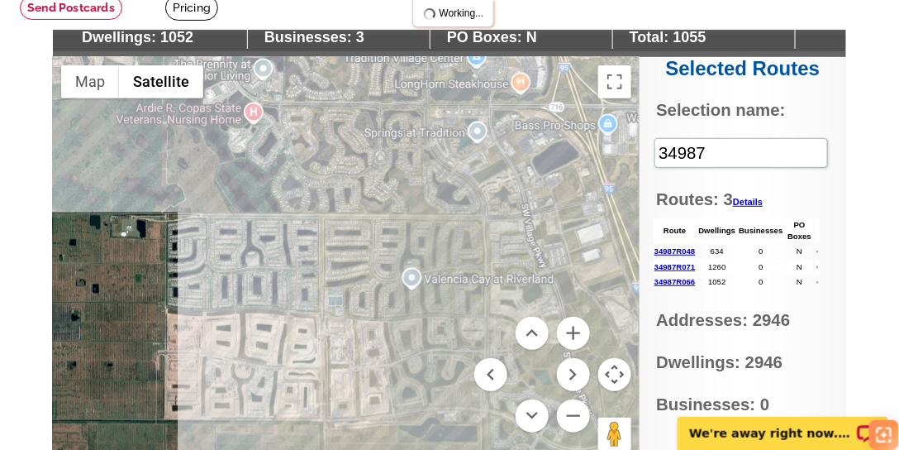
click at [389, 279] on div at bounding box center [346, 263] width 587 height 413
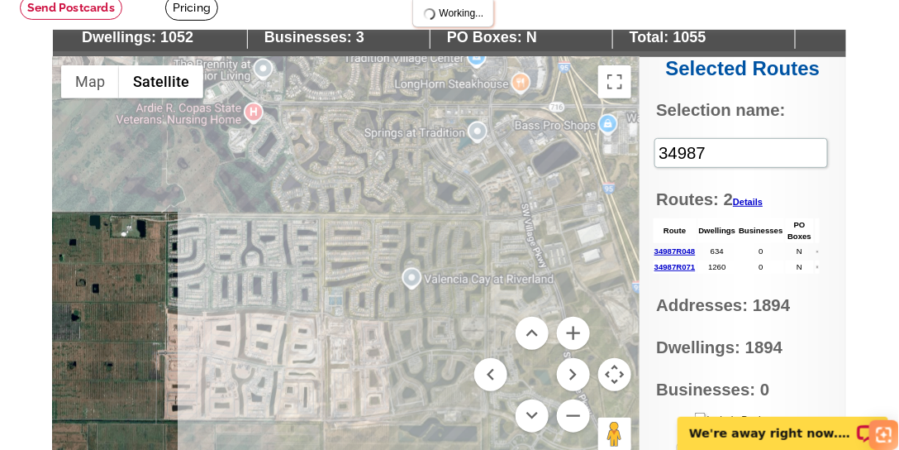
click at [389, 279] on div at bounding box center [346, 263] width 587 height 413
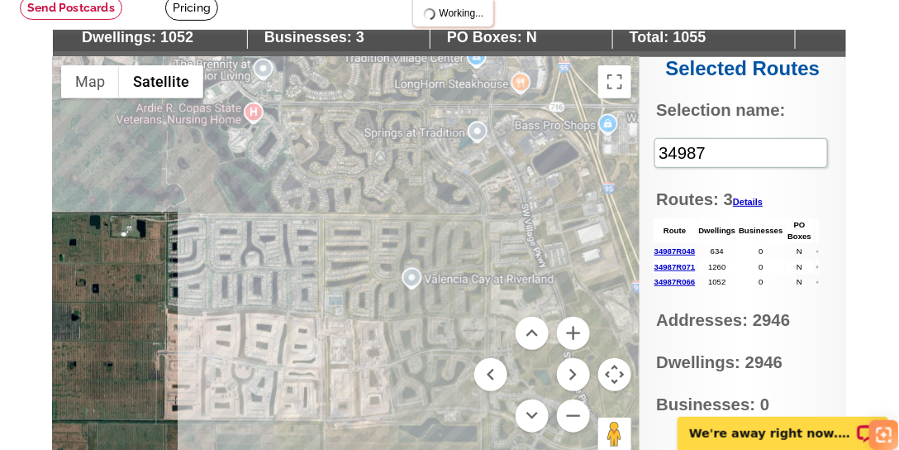
click at [389, 277] on div at bounding box center [346, 263] width 587 height 413
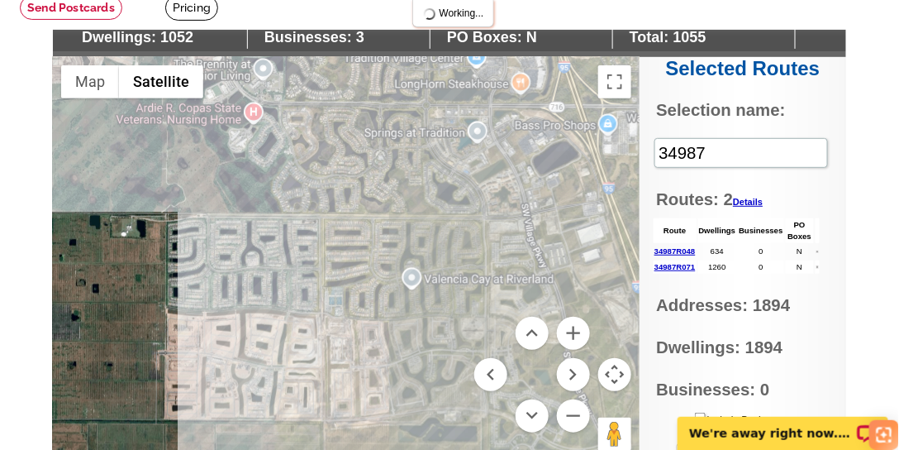
click at [389, 277] on div at bounding box center [346, 263] width 587 height 413
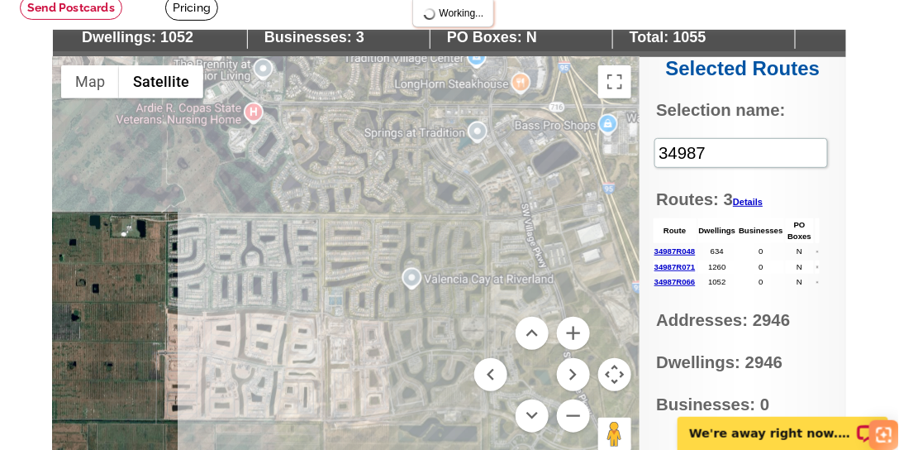
click at [389, 277] on div at bounding box center [346, 263] width 587 height 413
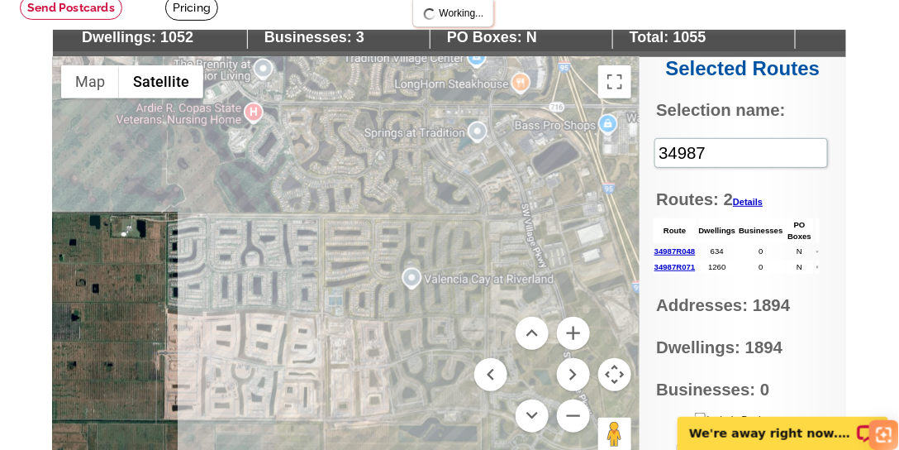
click at [389, 277] on div at bounding box center [346, 263] width 587 height 413
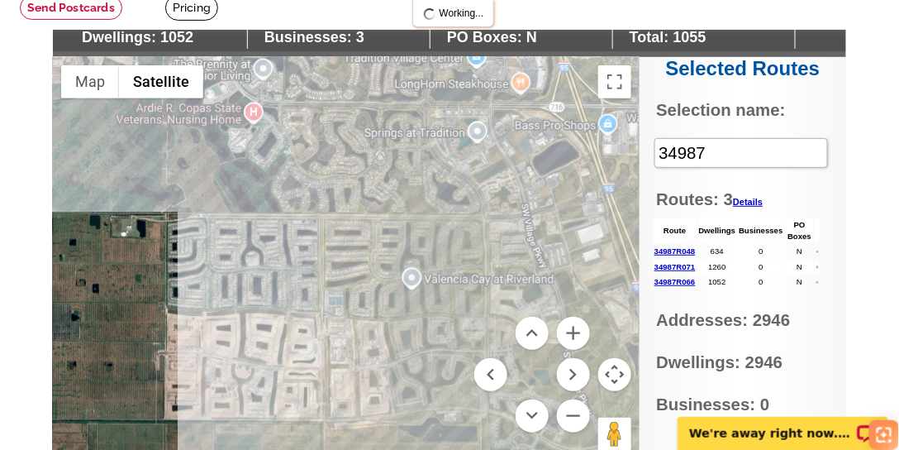
click at [388, 278] on div at bounding box center [346, 263] width 587 height 413
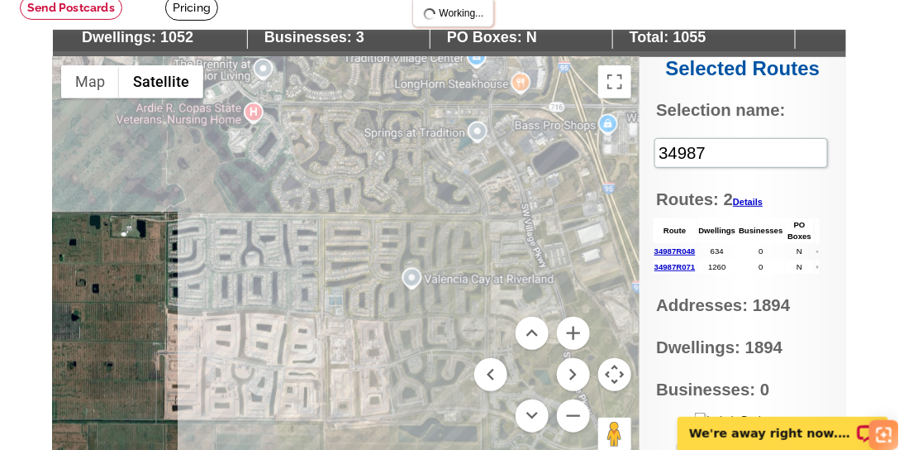
click at [388, 278] on div at bounding box center [346, 263] width 587 height 413
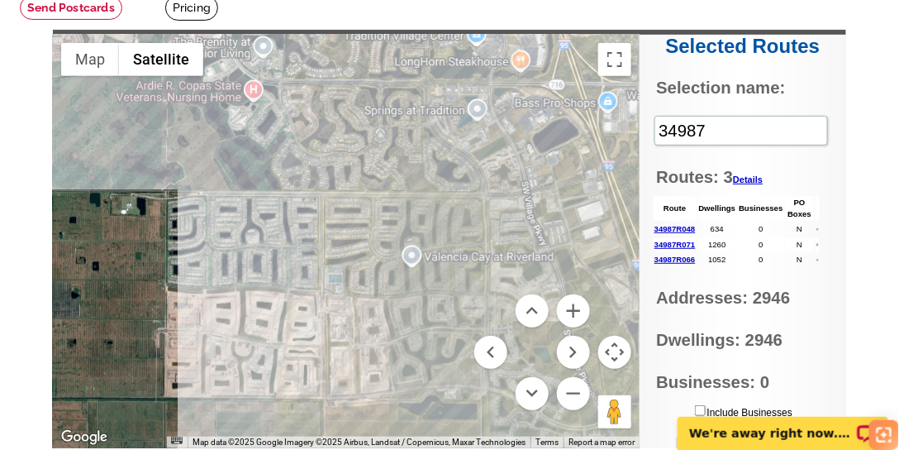
click at [394, 261] on div at bounding box center [346, 241] width 587 height 413
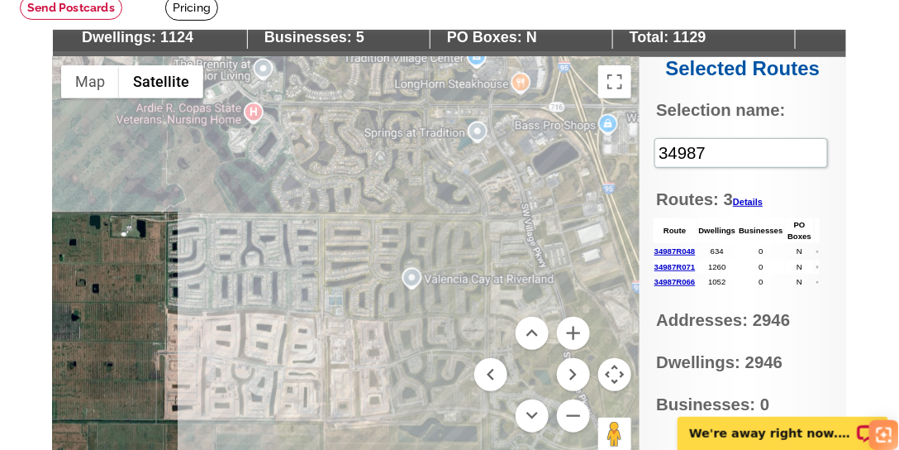
click at [294, 260] on div at bounding box center [346, 263] width 587 height 413
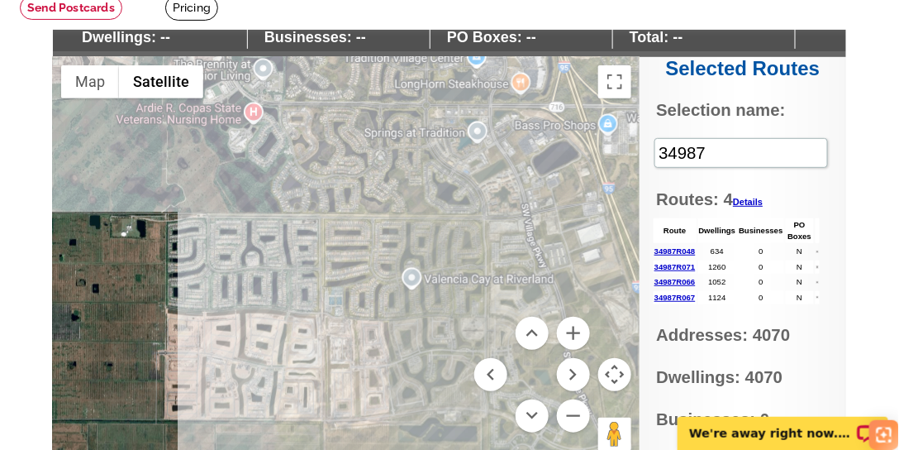
click at [303, 274] on div at bounding box center [346, 263] width 587 height 413
click at [288, 268] on div at bounding box center [346, 263] width 587 height 413
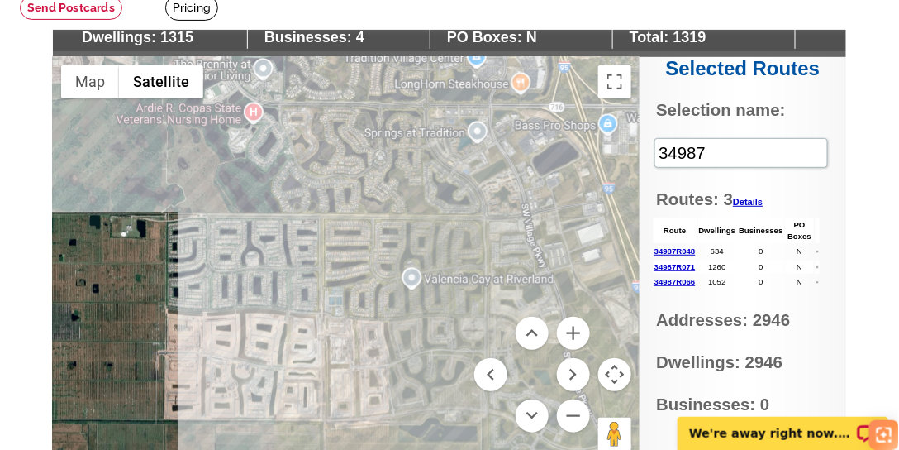
click at [297, 284] on div at bounding box center [346, 263] width 587 height 413
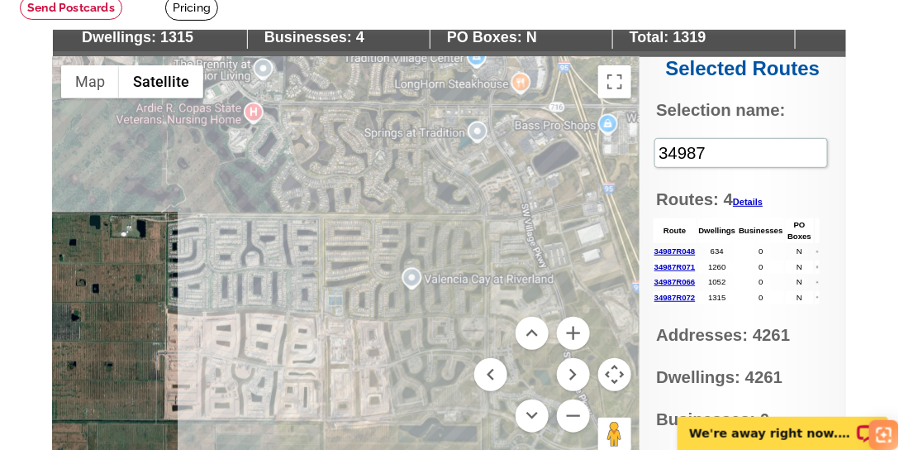
click at [295, 289] on div at bounding box center [346, 263] width 587 height 413
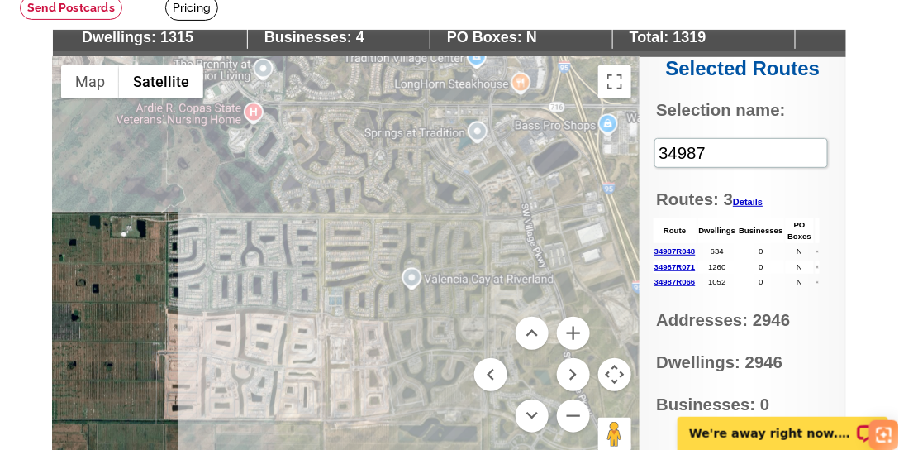
click at [294, 285] on div at bounding box center [346, 263] width 587 height 413
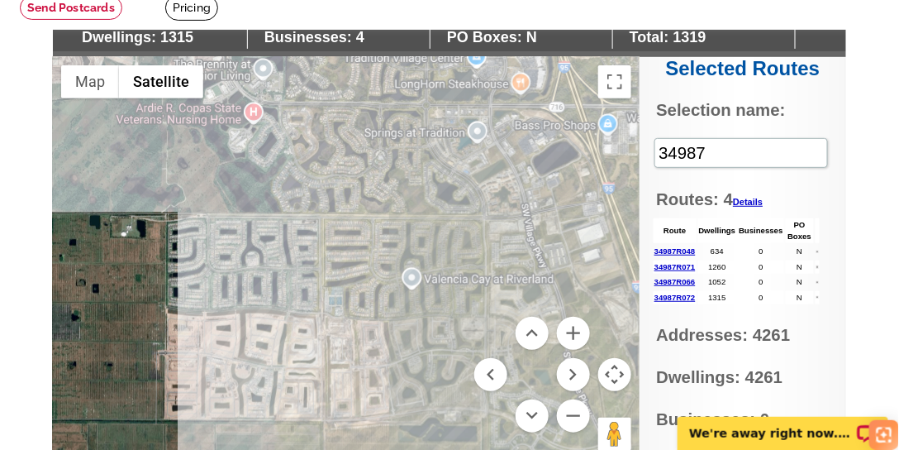
click at [294, 285] on div at bounding box center [346, 263] width 587 height 413
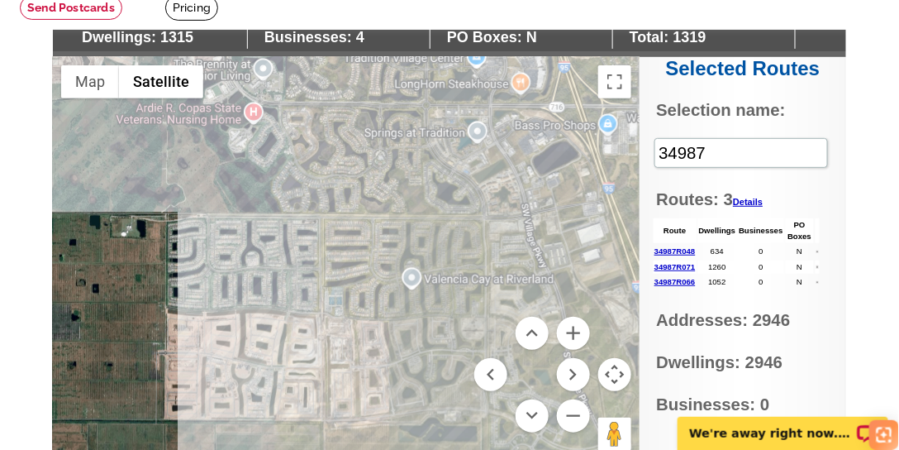
click at [294, 285] on div at bounding box center [346, 263] width 587 height 413
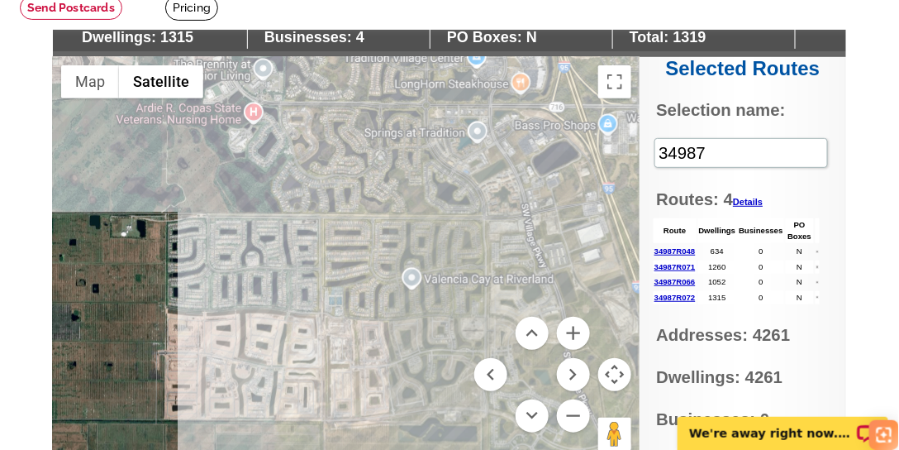
click at [294, 285] on div at bounding box center [346, 263] width 587 height 413
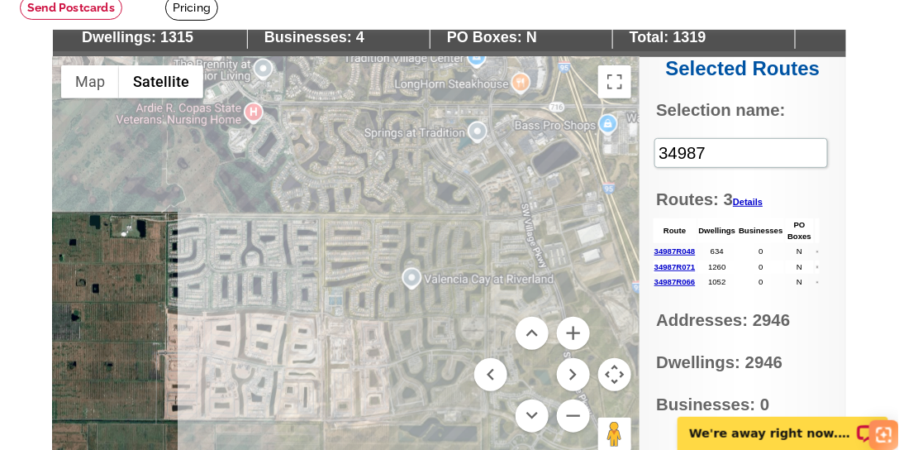
click at [294, 285] on div at bounding box center [346, 263] width 587 height 413
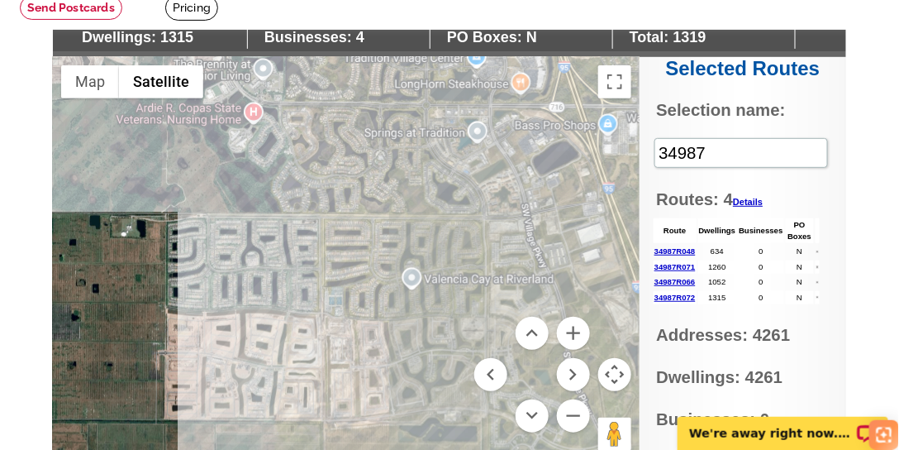
click at [294, 285] on div at bounding box center [346, 263] width 587 height 413
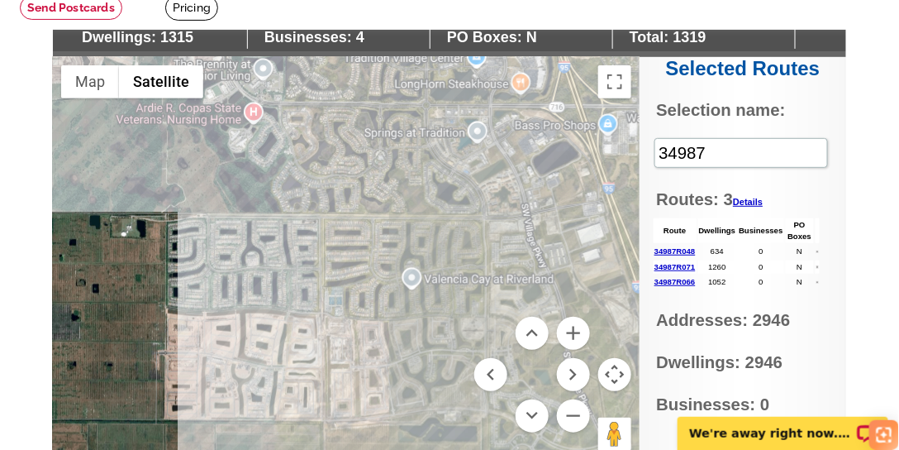
click at [294, 285] on div at bounding box center [346, 263] width 587 height 413
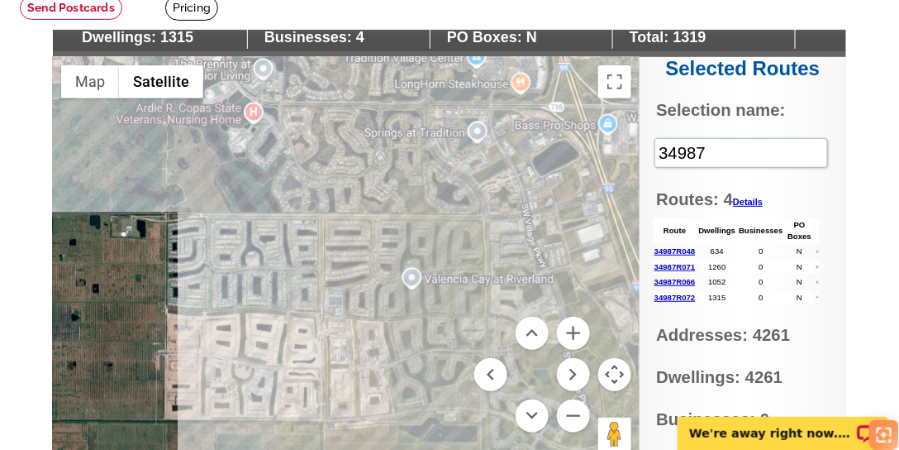
click at [294, 285] on div at bounding box center [346, 263] width 587 height 413
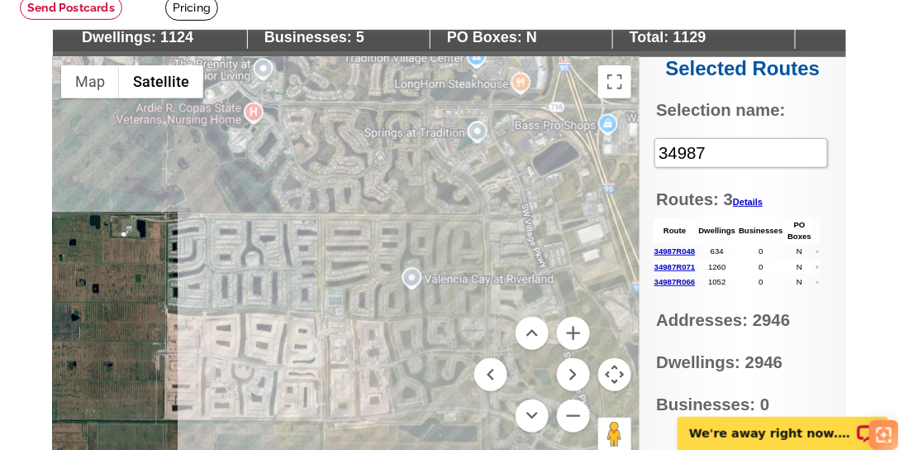
click at [259, 267] on div at bounding box center [346, 263] width 587 height 413
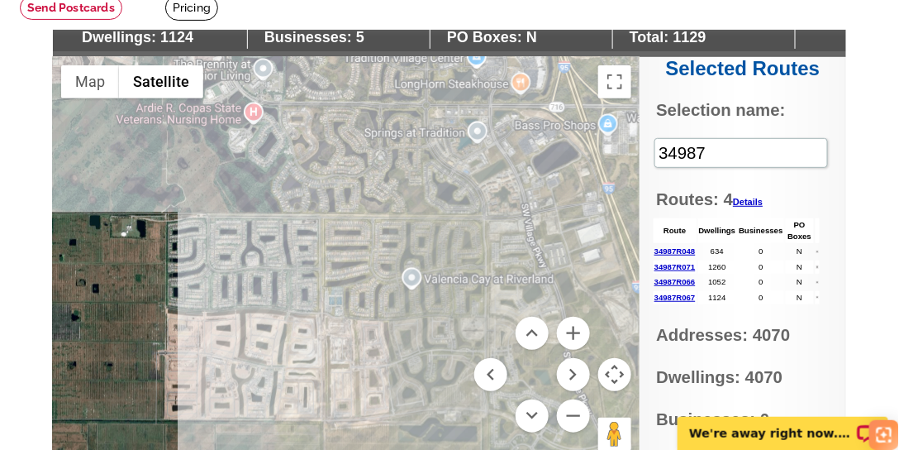
click at [259, 267] on div at bounding box center [346, 263] width 587 height 413
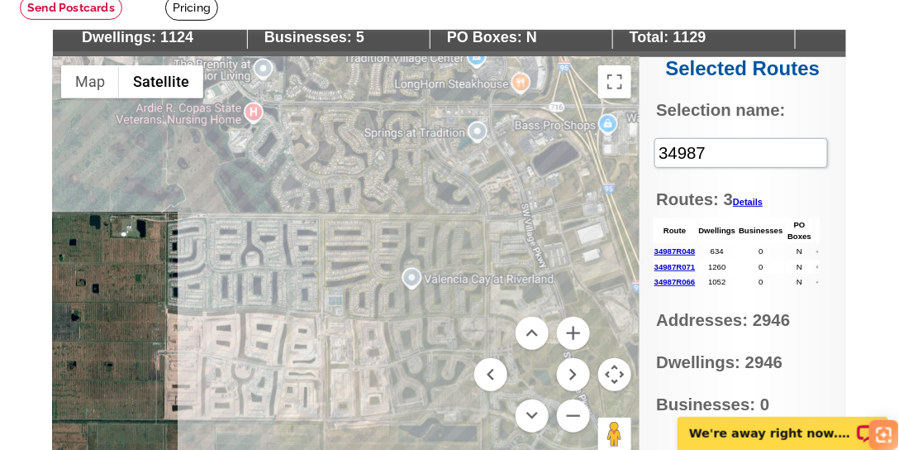
click at [259, 267] on div at bounding box center [346, 263] width 587 height 413
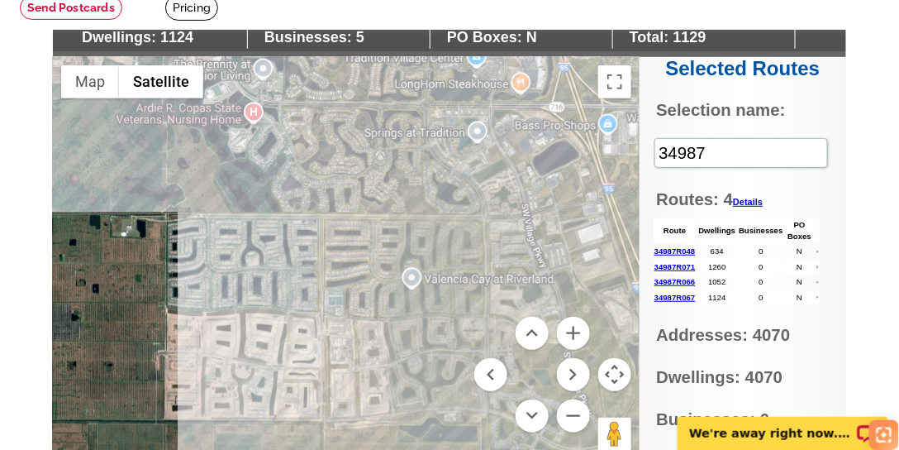
click at [259, 267] on div at bounding box center [346, 263] width 587 height 413
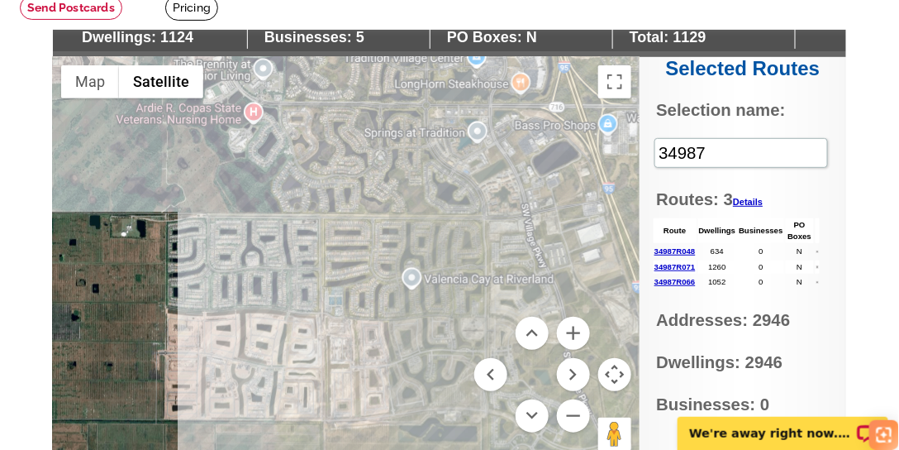
click at [255, 270] on div at bounding box center [346, 263] width 587 height 413
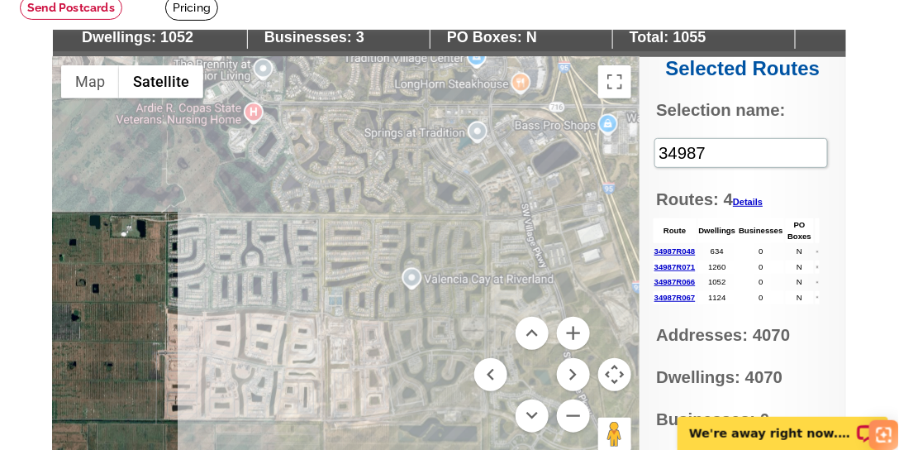
click at [391, 279] on div at bounding box center [346, 263] width 587 height 413
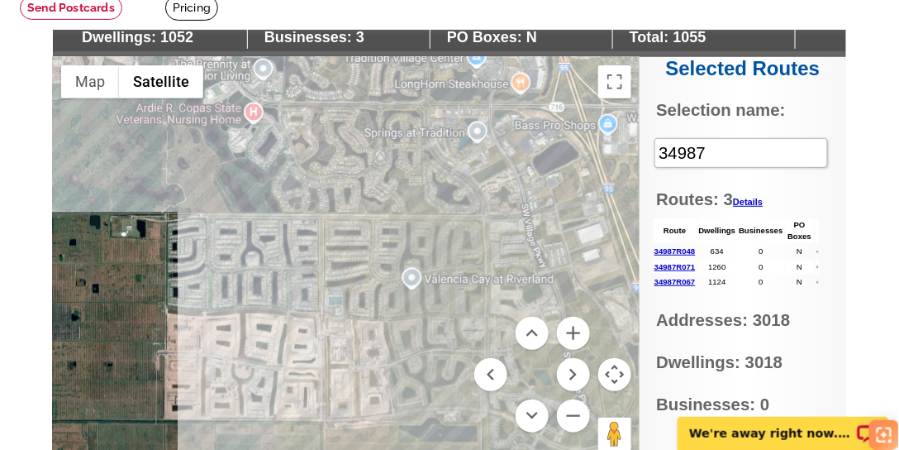
click at [391, 279] on div at bounding box center [346, 263] width 587 height 413
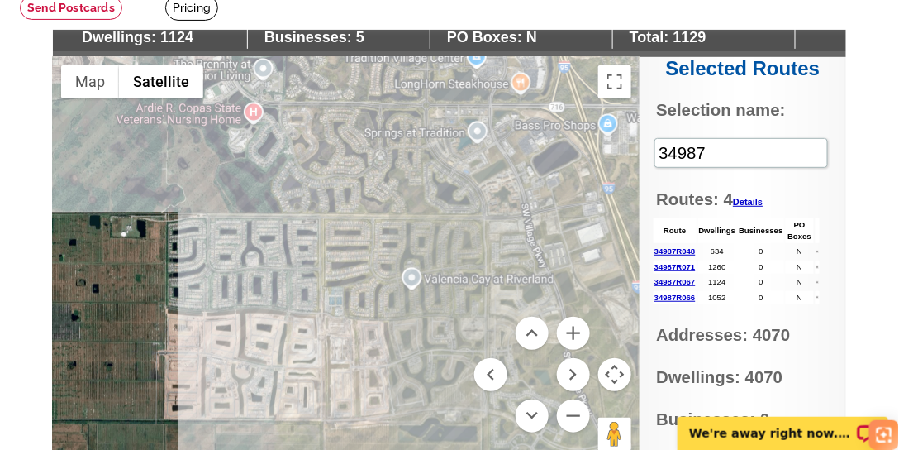
click at [270, 266] on div at bounding box center [346, 263] width 587 height 413
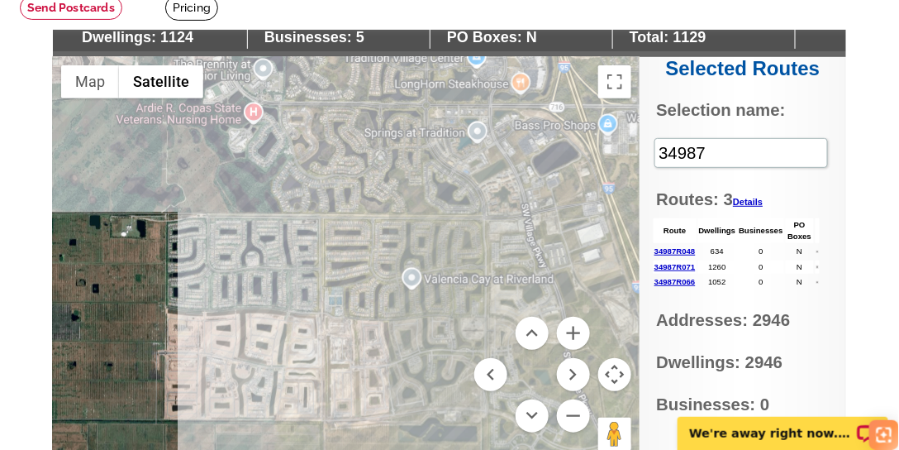
click at [270, 266] on div at bounding box center [346, 263] width 587 height 413
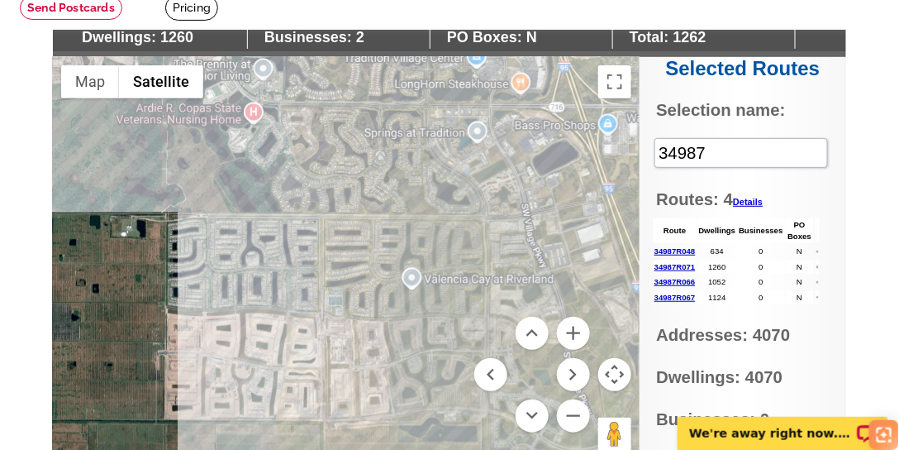
click at [351, 351] on div at bounding box center [346, 263] width 587 height 413
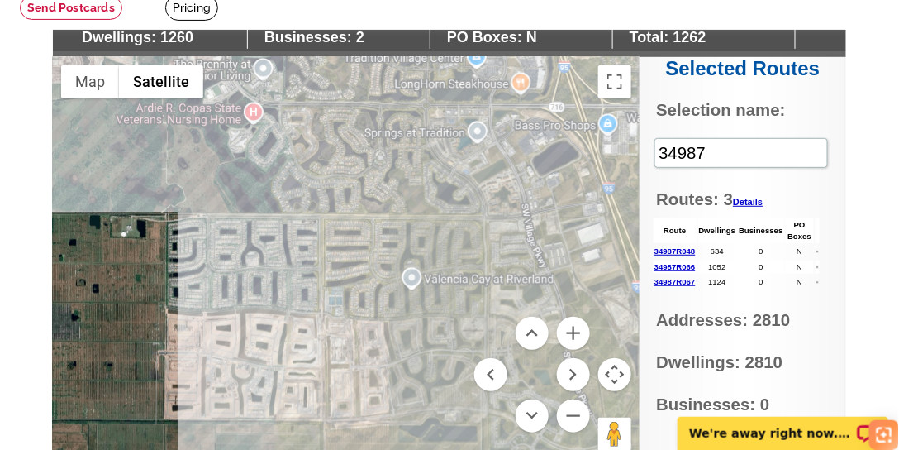
click at [351, 351] on div at bounding box center [346, 263] width 587 height 413
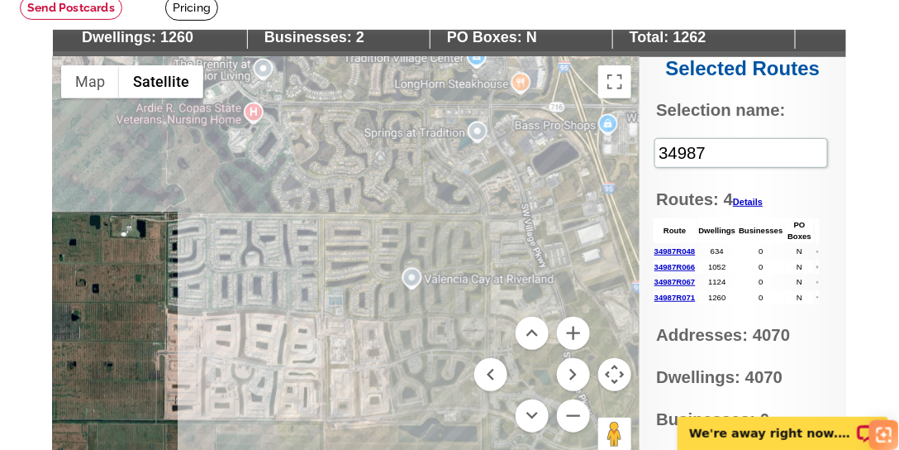
click at [351, 351] on div at bounding box center [346, 263] width 587 height 413
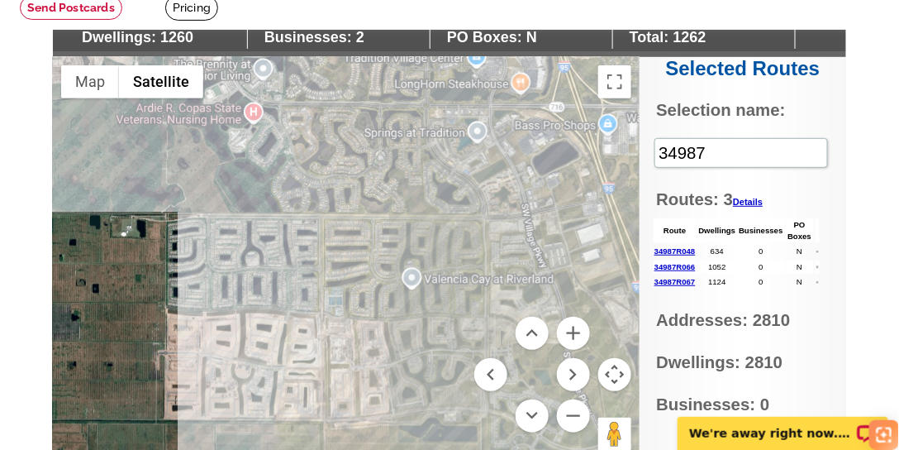
click at [351, 351] on div at bounding box center [346, 263] width 587 height 413
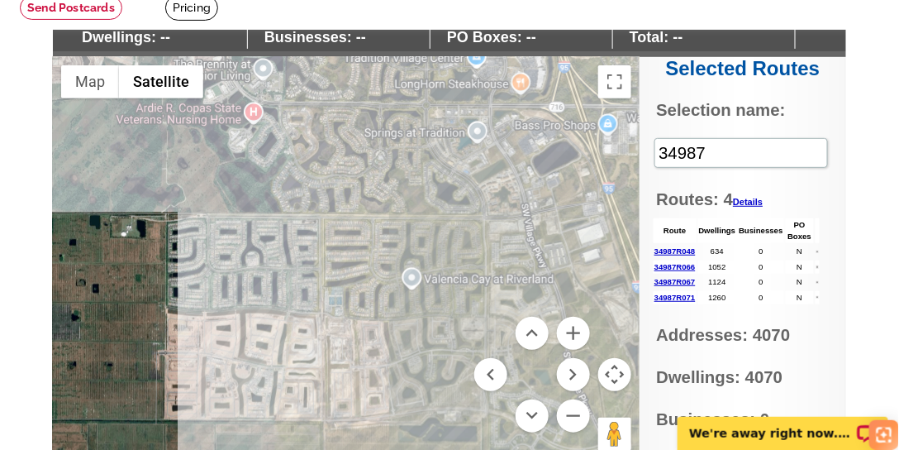
click at [619, 375] on button "Map camera controls" at bounding box center [615, 374] width 33 height 33
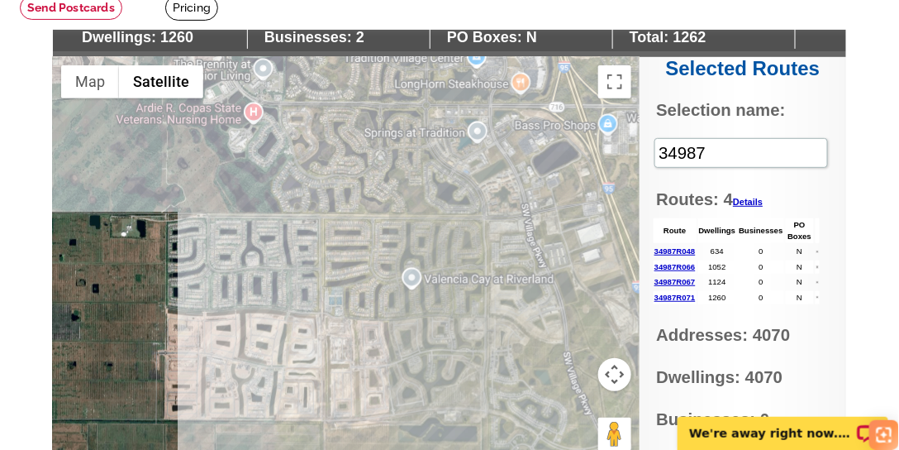
click at [411, 355] on div at bounding box center [346, 263] width 587 height 413
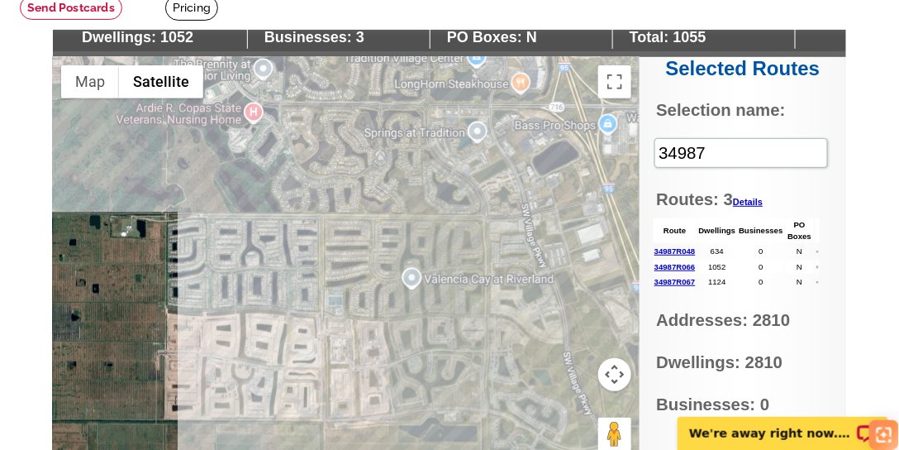
click at [386, 278] on div at bounding box center [346, 263] width 587 height 413
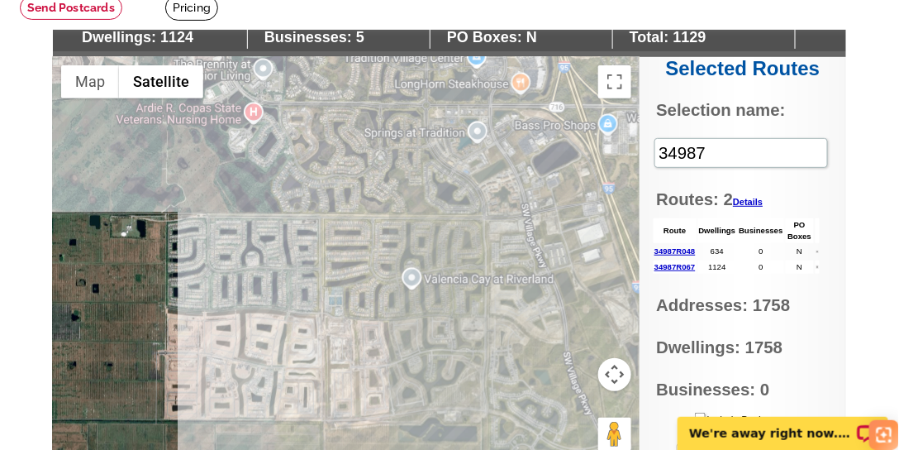
click at [281, 258] on div at bounding box center [346, 263] width 587 height 413
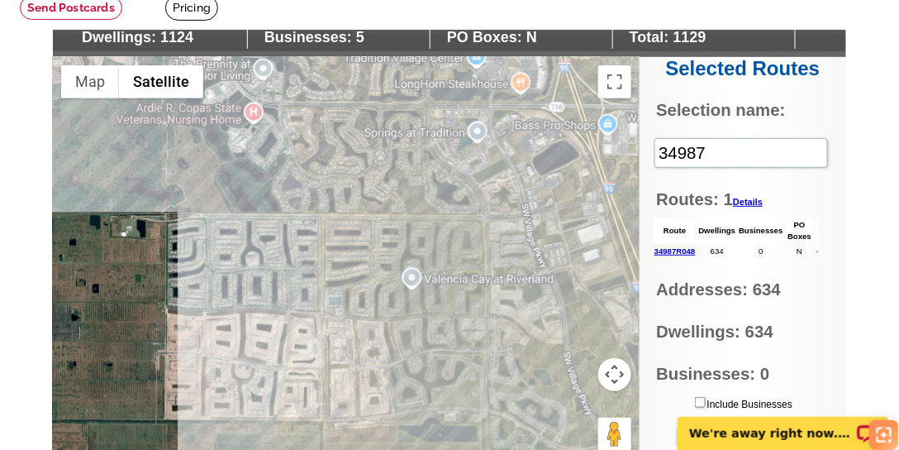
click at [294, 261] on div at bounding box center [346, 263] width 587 height 413
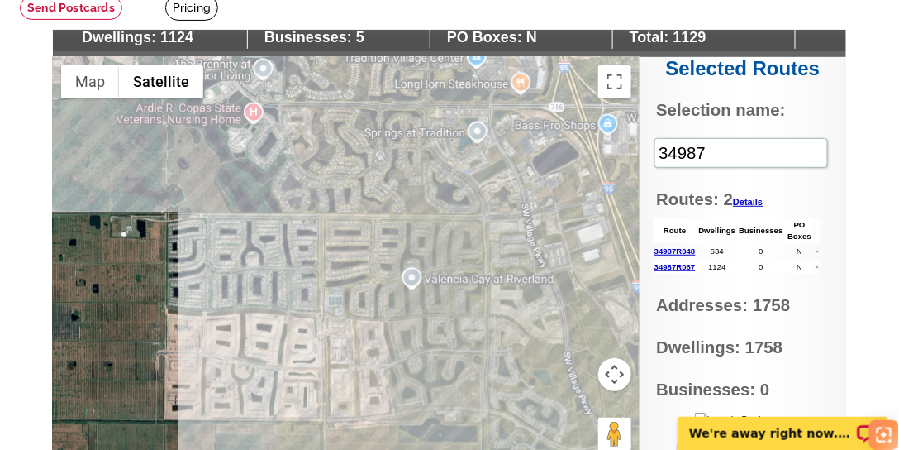
click at [292, 239] on div at bounding box center [346, 263] width 587 height 413
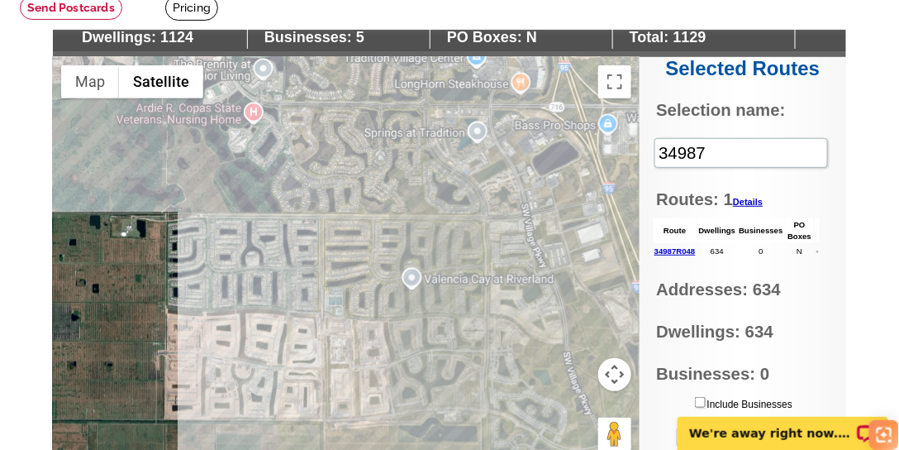
click at [292, 239] on div at bounding box center [346, 263] width 587 height 413
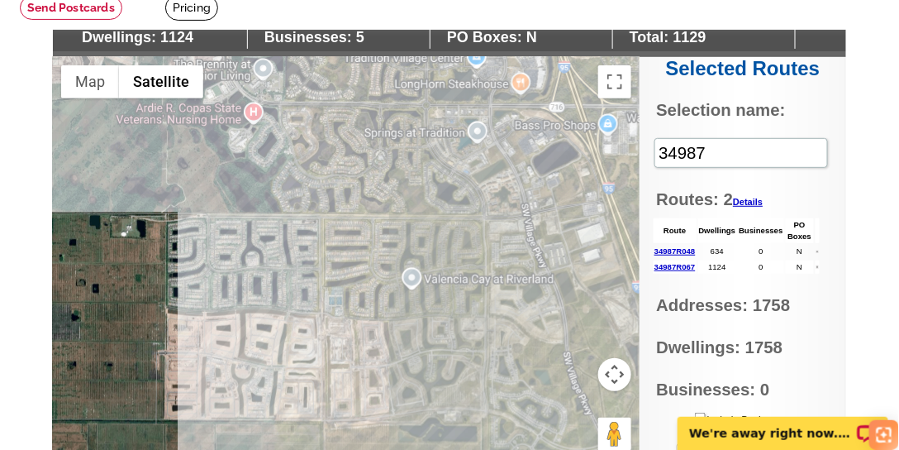
click at [292, 239] on div at bounding box center [346, 263] width 587 height 413
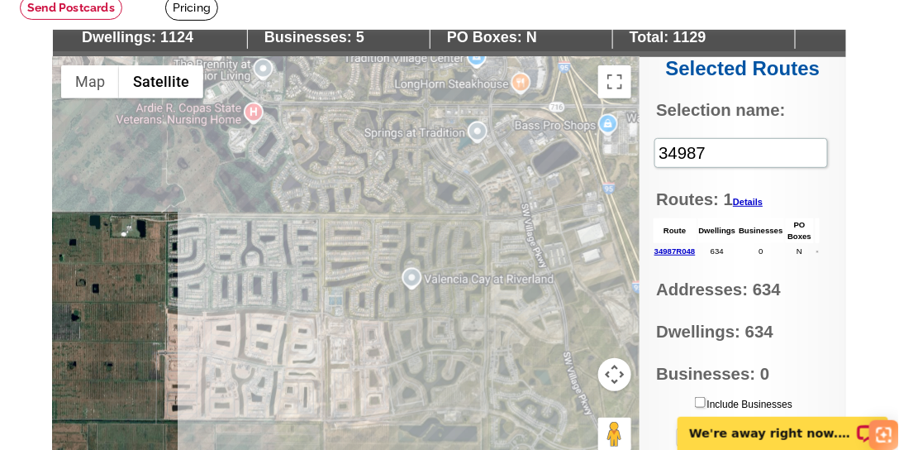
click at [292, 239] on div at bounding box center [346, 263] width 587 height 413
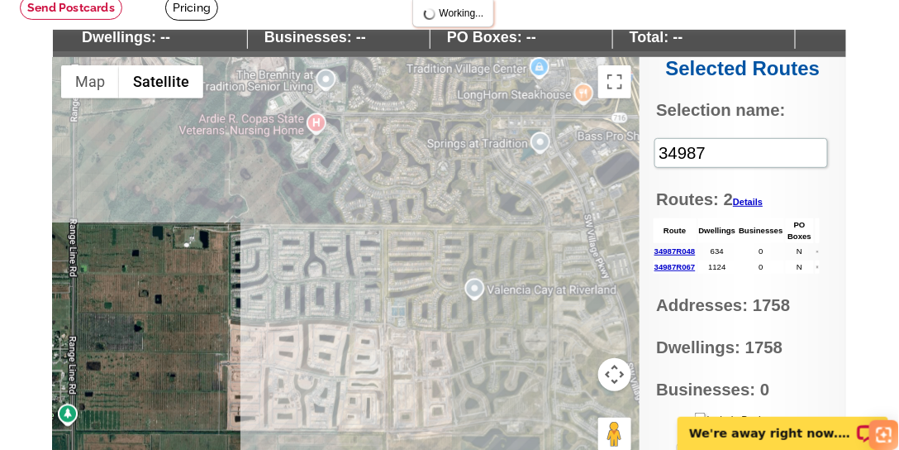
drag, startPoint x: 255, startPoint y: 272, endPoint x: 318, endPoint y: 281, distance: 63.5
click at [318, 281] on div at bounding box center [346, 263] width 587 height 413
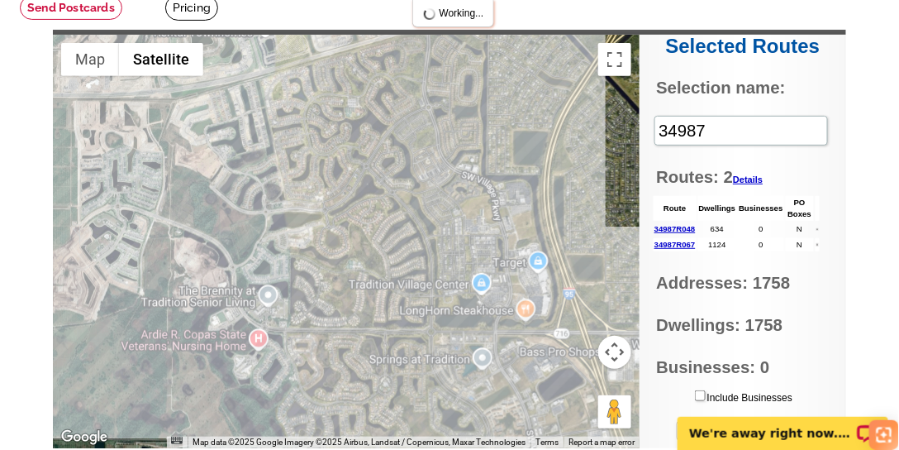
drag, startPoint x: 347, startPoint y: 240, endPoint x: 290, endPoint y: 455, distance: 222.4
click at [290, 455] on html "Customer Login Create New Account local_phone Same Day Design, Print, & Mail Po…" at bounding box center [449, 382] width 899 height 1018
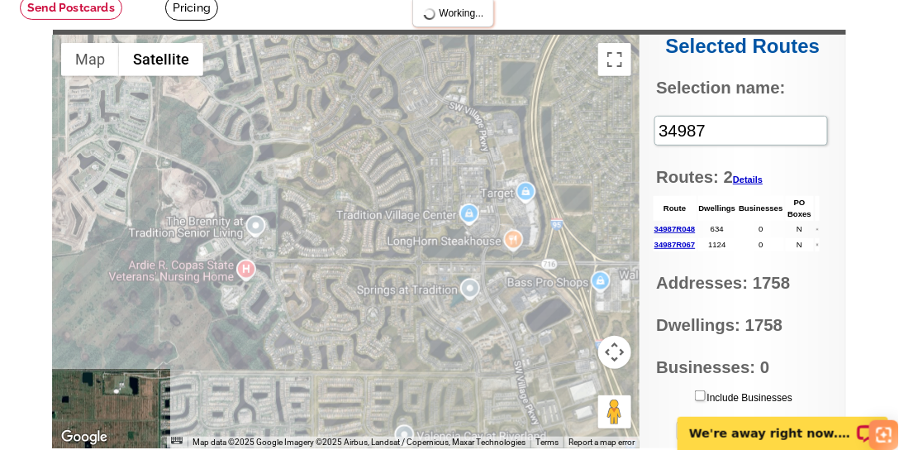
drag, startPoint x: 367, startPoint y: 267, endPoint x: 355, endPoint y: 170, distance: 97.5
click at [355, 170] on div at bounding box center [346, 241] width 587 height 413
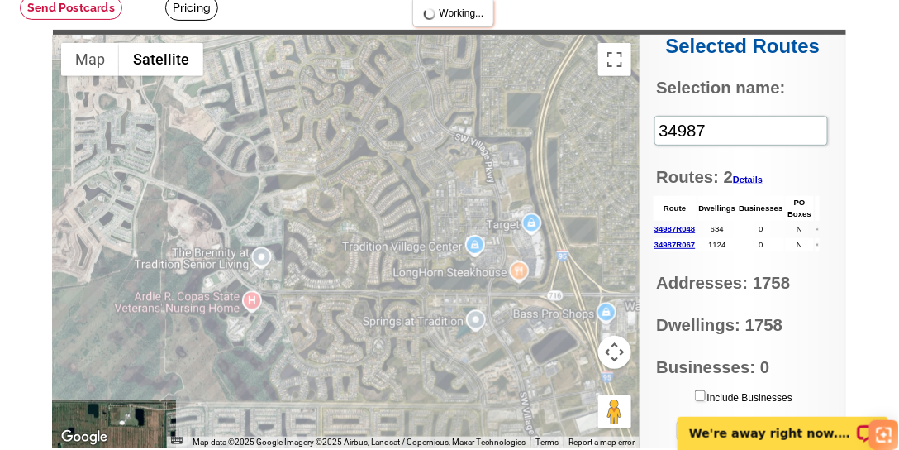
drag, startPoint x: 355, startPoint y: 187, endPoint x: 361, endPoint y: 220, distance: 33.6
click at [361, 220] on div at bounding box center [346, 241] width 587 height 413
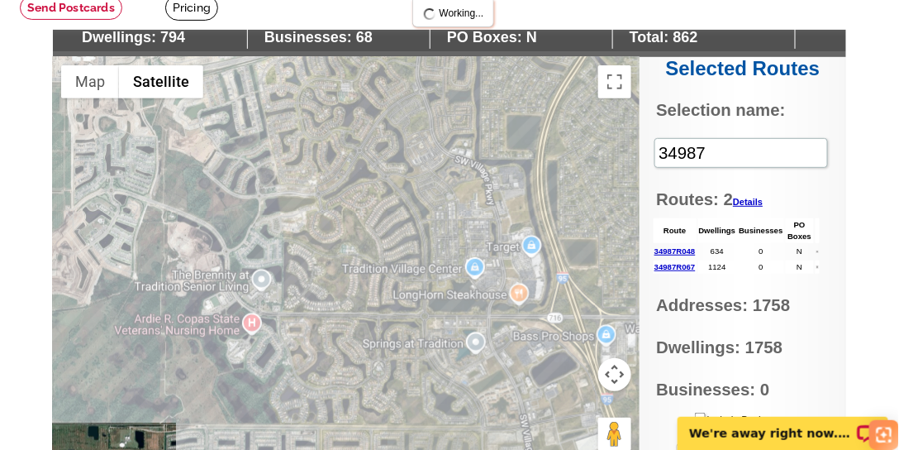
click at [455, 274] on div at bounding box center [346, 263] width 587 height 413
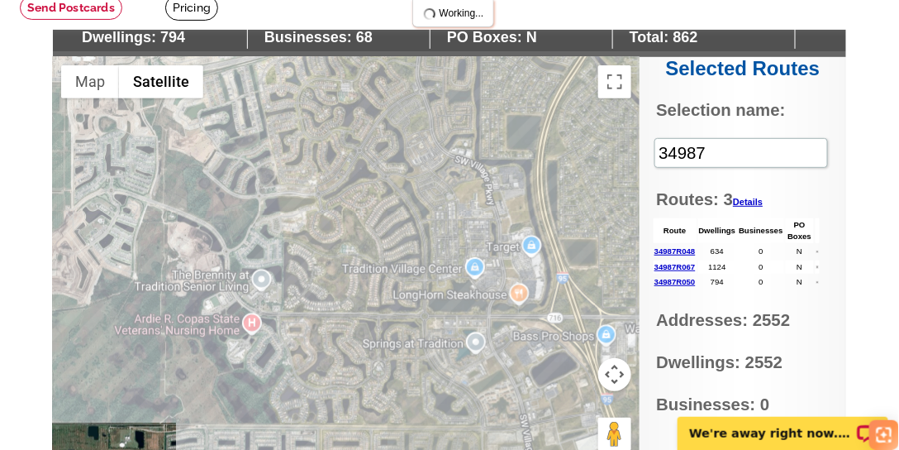
click at [455, 274] on div at bounding box center [346, 263] width 587 height 413
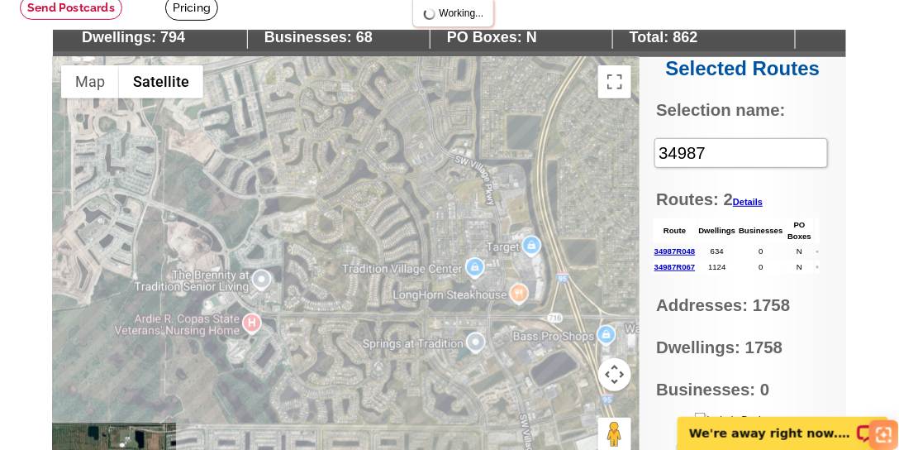
click at [455, 274] on div at bounding box center [346, 263] width 587 height 413
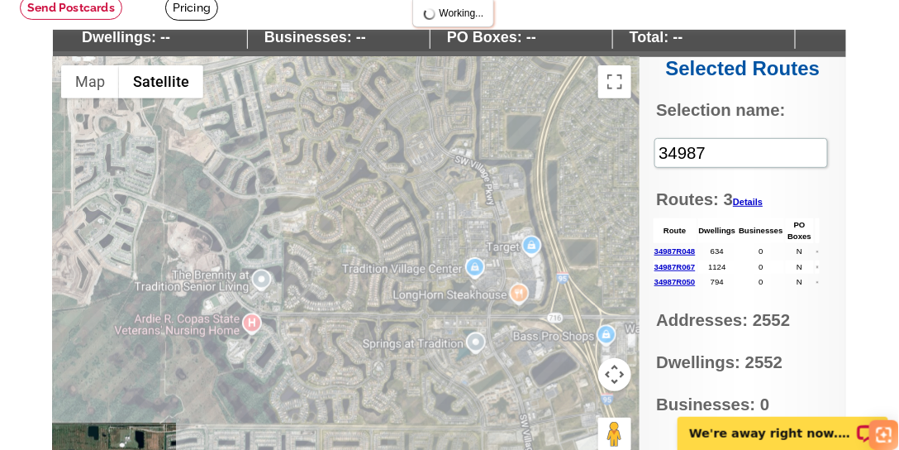
click at [380, 251] on div at bounding box center [346, 263] width 587 height 413
click at [363, 231] on div at bounding box center [346, 263] width 587 height 413
click at [326, 277] on div at bounding box center [346, 263] width 587 height 413
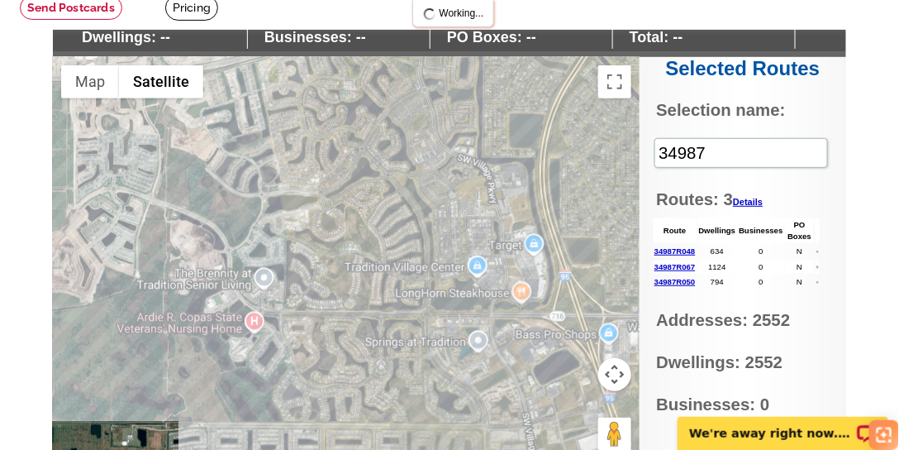
click at [405, 249] on div at bounding box center [346, 263] width 587 height 413
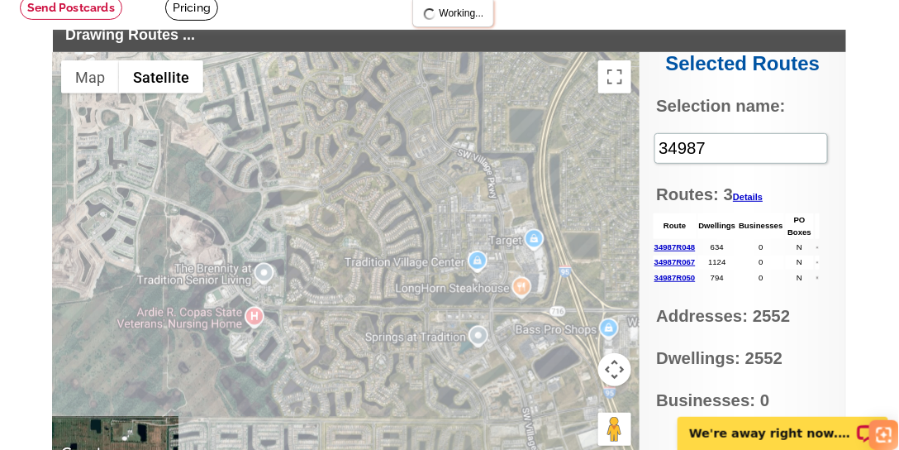
click at [298, 300] on div at bounding box center [346, 258] width 587 height 413
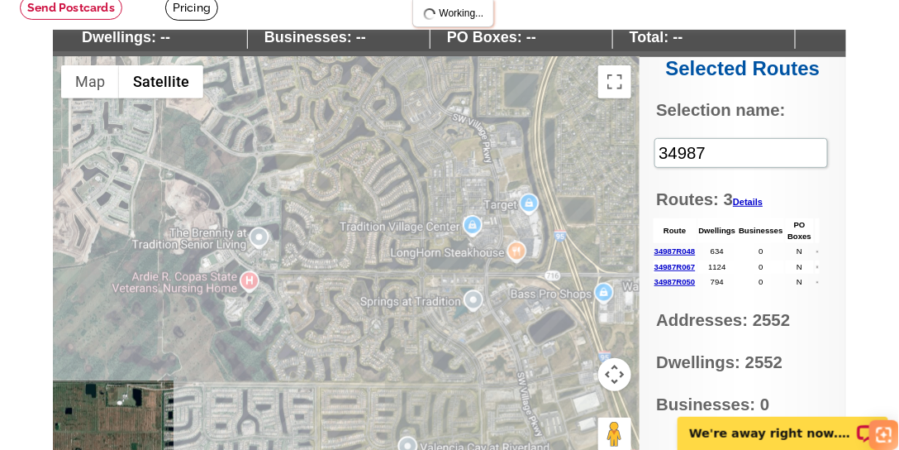
drag, startPoint x: 345, startPoint y: 301, endPoint x: 339, endPoint y: 260, distance: 41.7
click at [339, 260] on div at bounding box center [346, 263] width 587 height 413
click at [440, 135] on div at bounding box center [346, 263] width 587 height 413
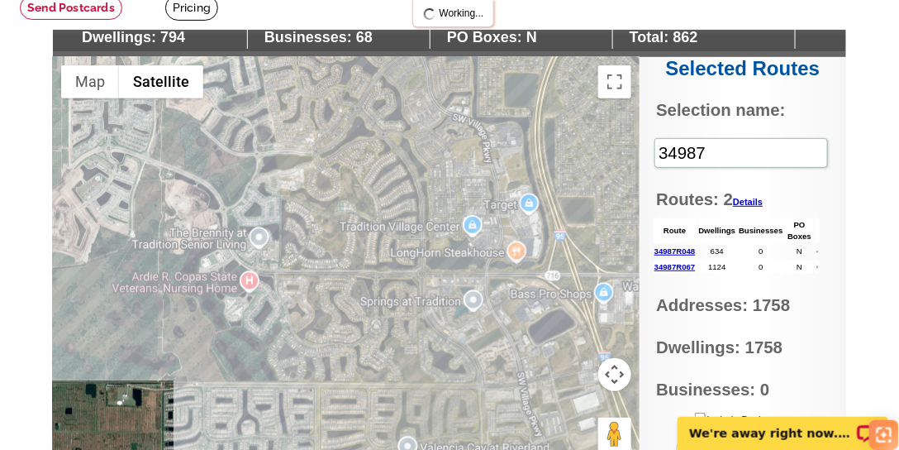
click at [440, 136] on div at bounding box center [346, 263] width 587 height 413
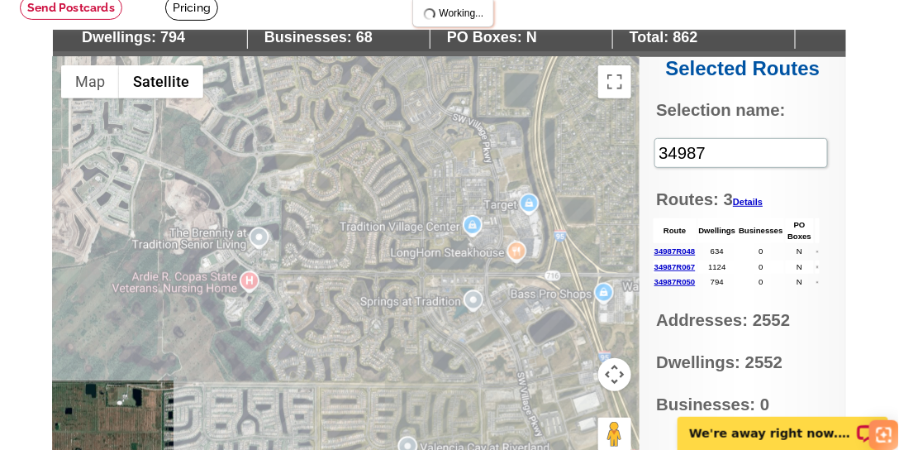
click at [440, 136] on div at bounding box center [346, 263] width 587 height 413
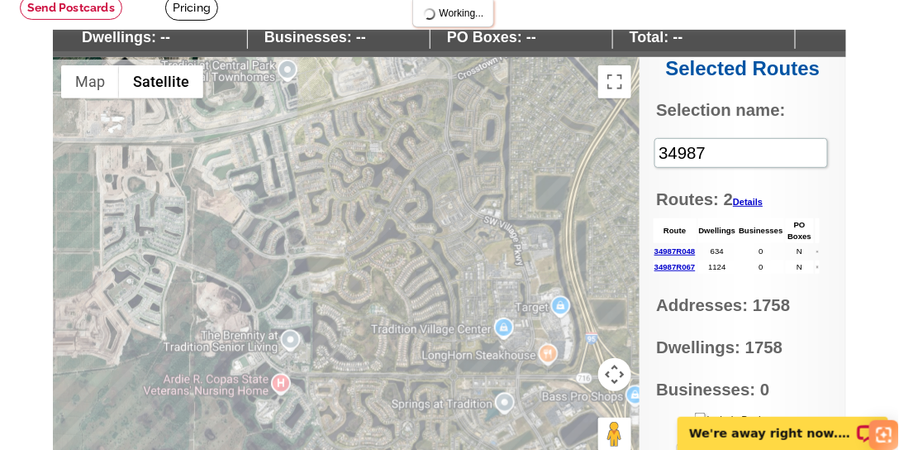
drag, startPoint x: 417, startPoint y: 157, endPoint x: 437, endPoint y: 208, distance: 55.0
click at [444, 252] on div at bounding box center [346, 263] width 587 height 413
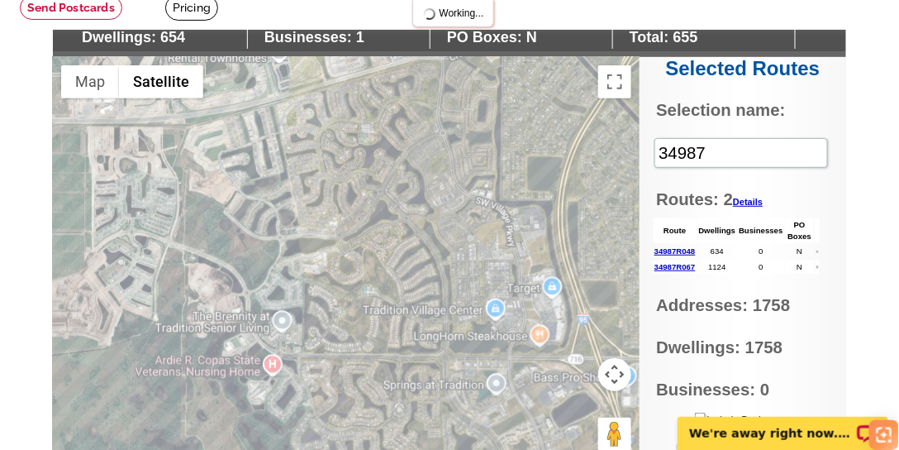
click at [418, 129] on div at bounding box center [346, 263] width 587 height 413
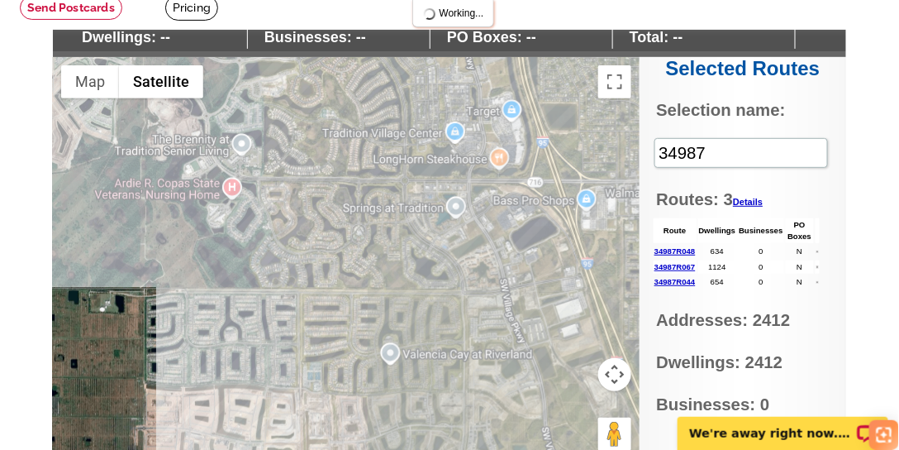
drag, startPoint x: 446, startPoint y: 291, endPoint x: 407, endPoint y: 114, distance: 181.1
click at [407, 114] on div at bounding box center [346, 263] width 587 height 413
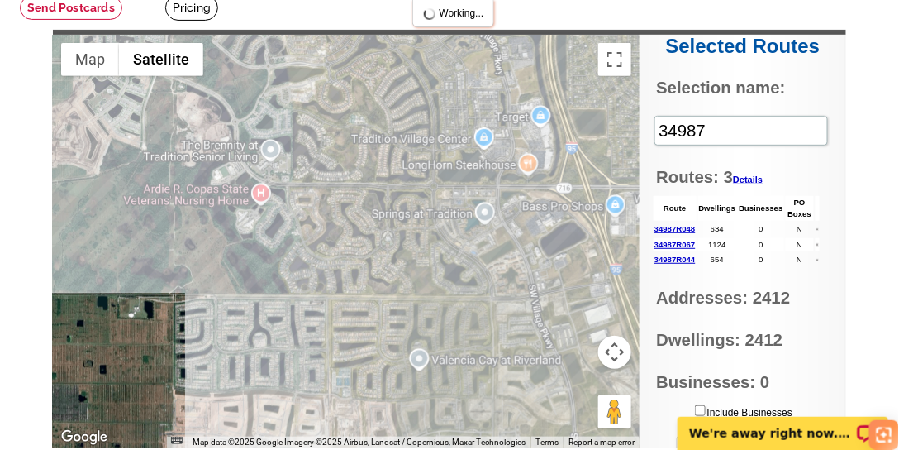
drag, startPoint x: 372, startPoint y: 169, endPoint x: 401, endPoint y: 173, distance: 29.2
click at [401, 173] on div at bounding box center [346, 241] width 587 height 413
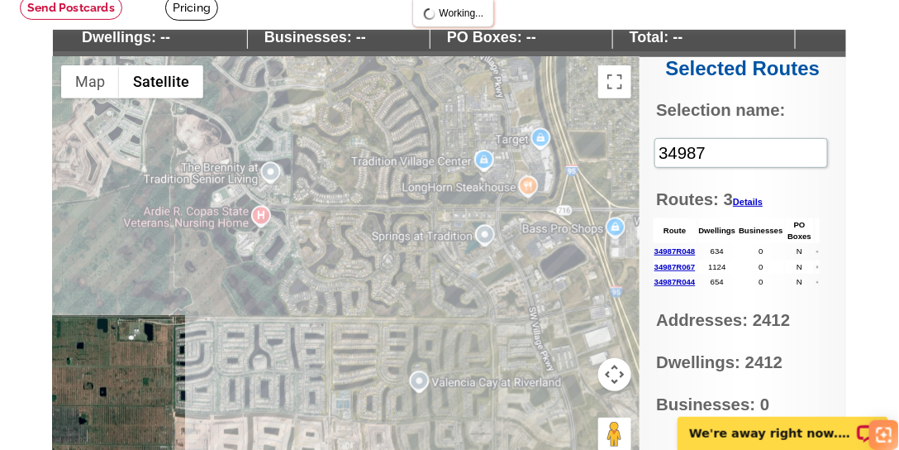
click at [615, 370] on button "Map camera controls" at bounding box center [615, 374] width 33 height 33
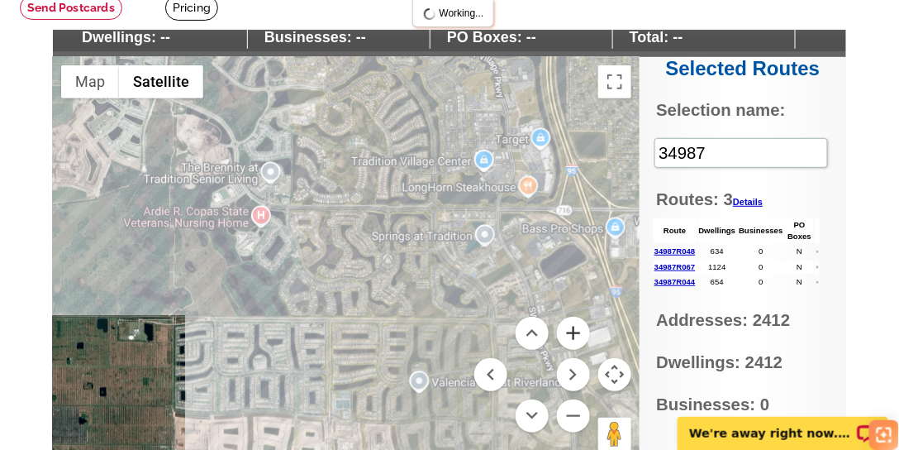
click at [577, 330] on button "Zoom in" at bounding box center [573, 333] width 33 height 33
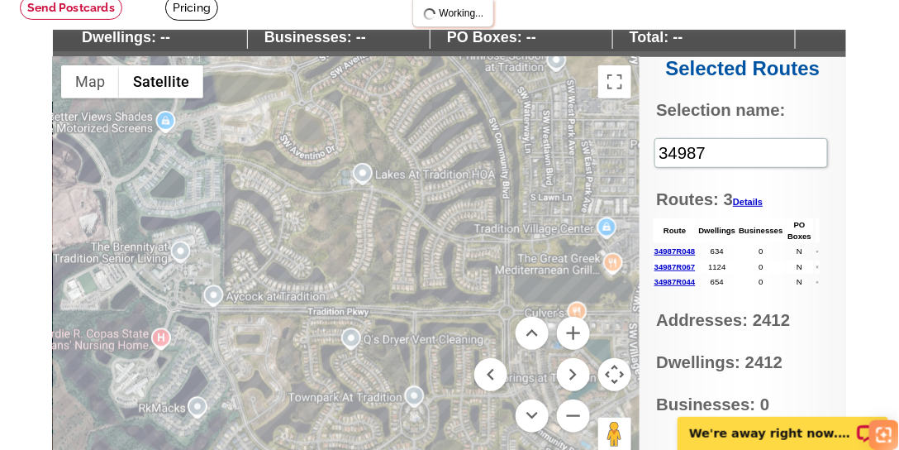
drag, startPoint x: 460, startPoint y: 188, endPoint x: 441, endPoint y: 348, distance: 160.7
click at [443, 351] on div at bounding box center [346, 263] width 587 height 413
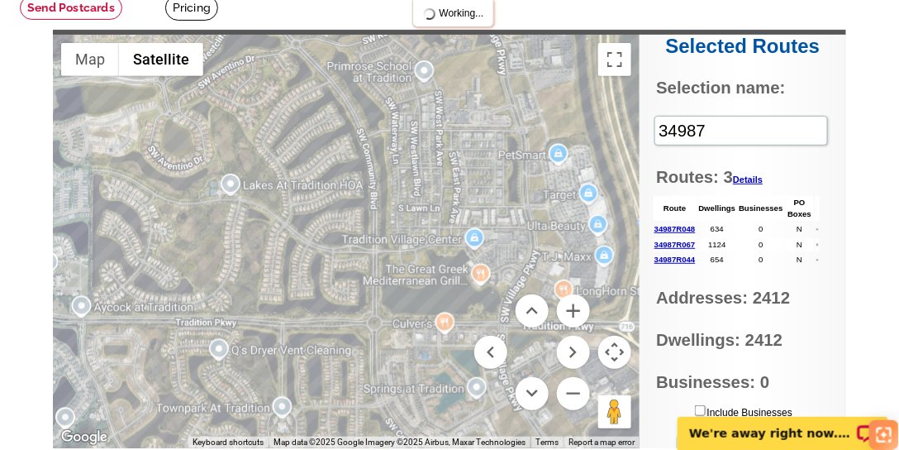
drag, startPoint x: 384, startPoint y: 279, endPoint x: 248, endPoint y: 290, distance: 136.8
click at [248, 290] on div at bounding box center [346, 241] width 587 height 413
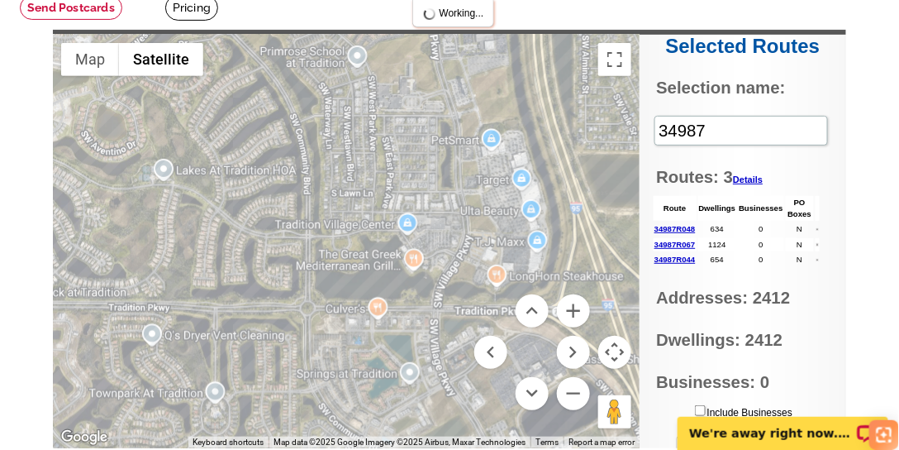
drag, startPoint x: 447, startPoint y: 294, endPoint x: 375, endPoint y: 279, distance: 73.4
click at [375, 279] on div at bounding box center [346, 241] width 587 height 413
click at [576, 308] on button "Zoom in" at bounding box center [573, 310] width 33 height 33
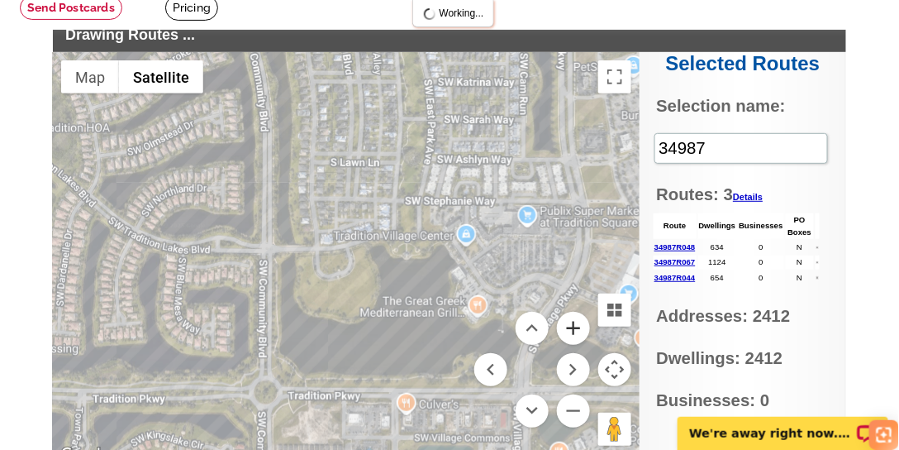
click at [576, 308] on div "Use ctrl + scroll to zoom the map Map Terrain Satellite Labels Keyboard shortcu…" at bounding box center [346, 258] width 587 height 413
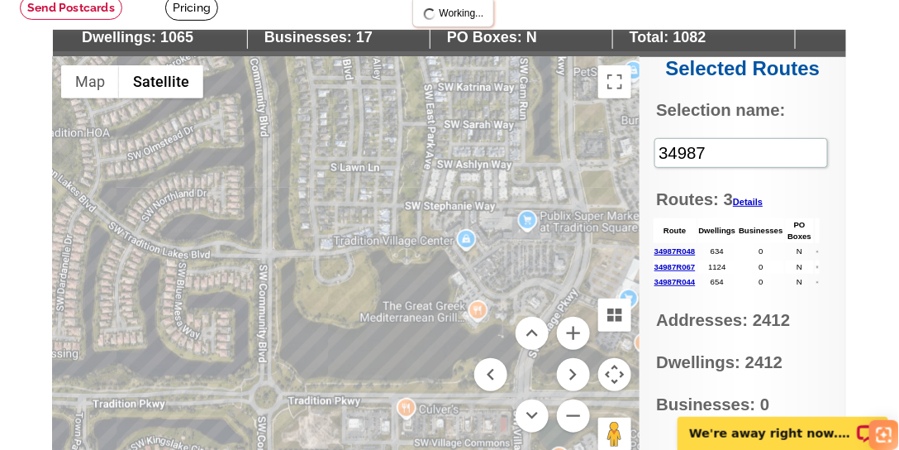
click at [356, 201] on div at bounding box center [346, 263] width 587 height 413
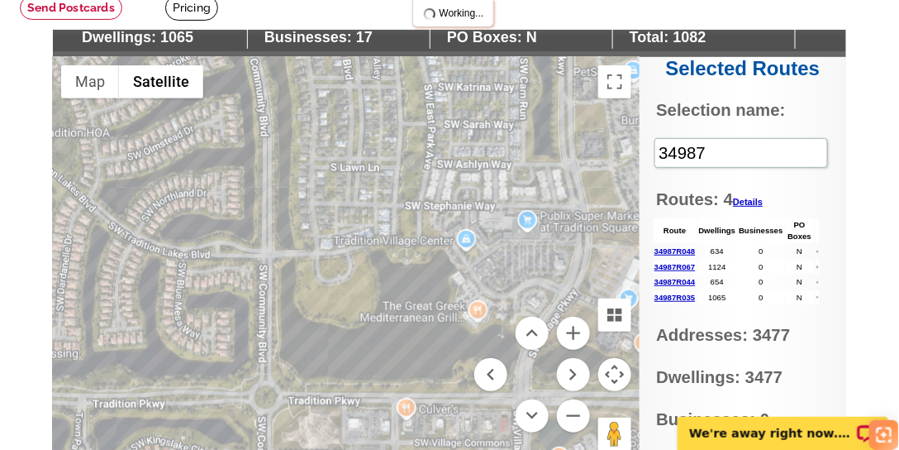
click at [356, 201] on div at bounding box center [346, 263] width 587 height 413
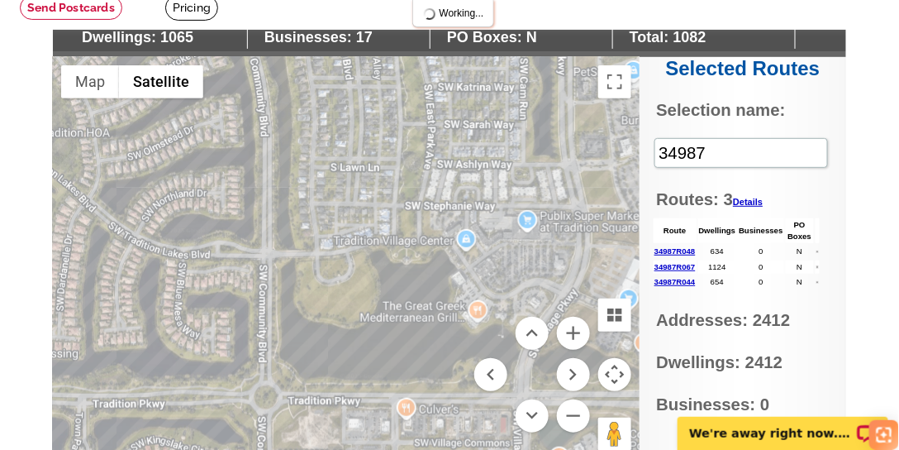
click at [356, 201] on div at bounding box center [346, 263] width 587 height 413
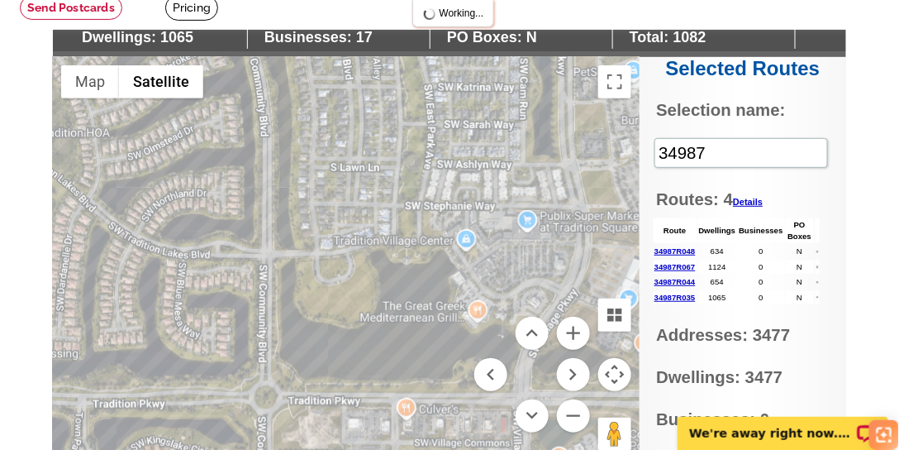
click at [356, 201] on div at bounding box center [346, 263] width 587 height 413
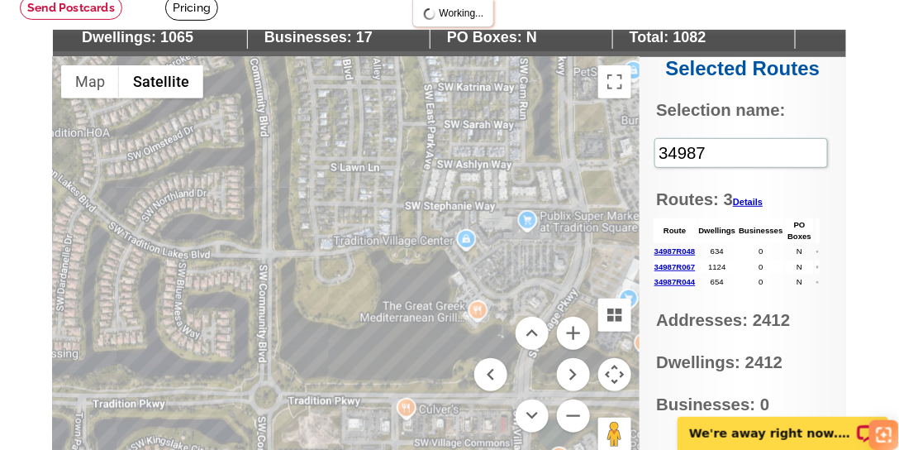
click at [355, 201] on div at bounding box center [346, 263] width 587 height 413
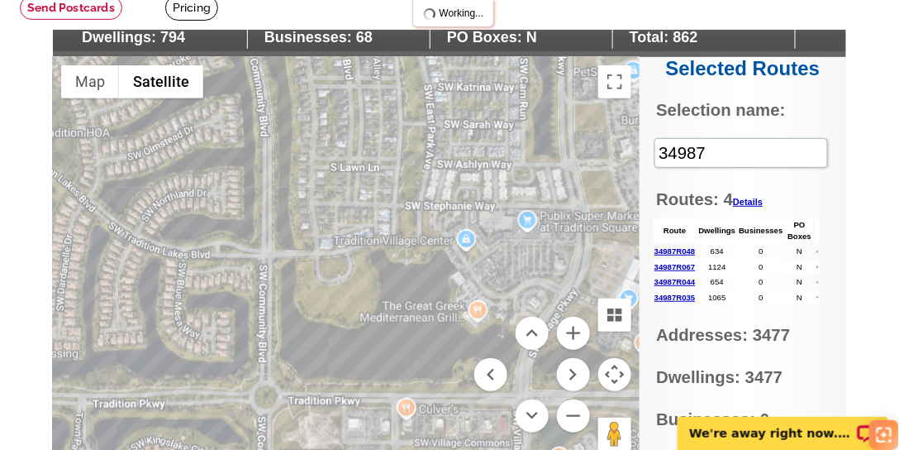
click at [351, 134] on div at bounding box center [346, 263] width 587 height 413
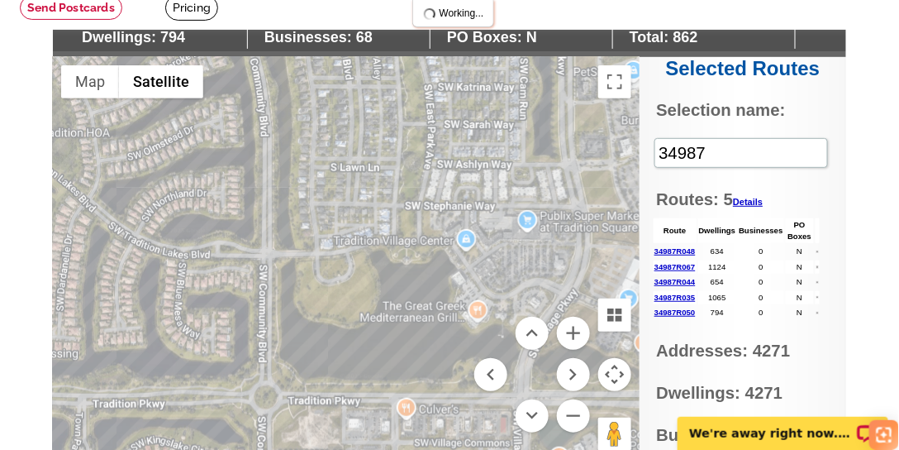
click at [351, 134] on div at bounding box center [346, 263] width 587 height 413
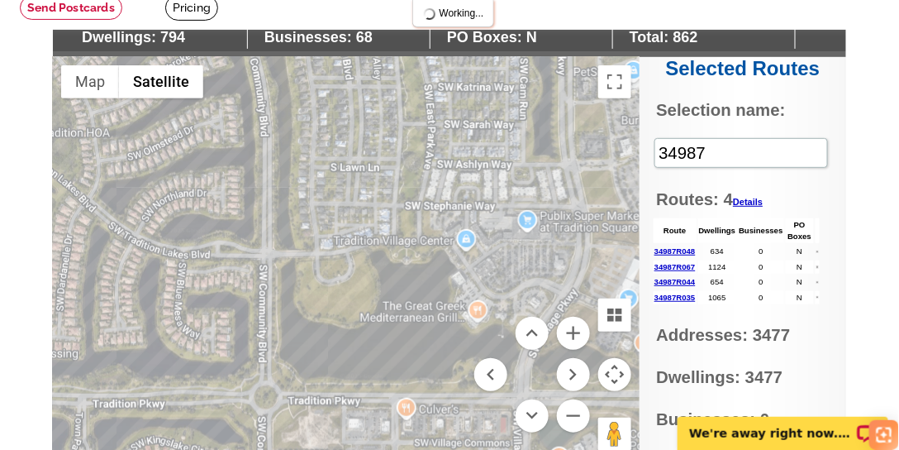
click at [351, 134] on div at bounding box center [346, 263] width 587 height 413
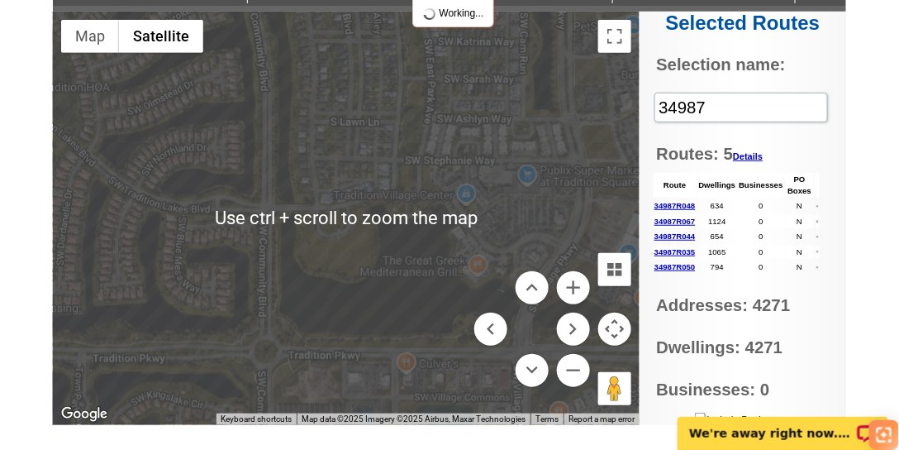
scroll to position [175, 0]
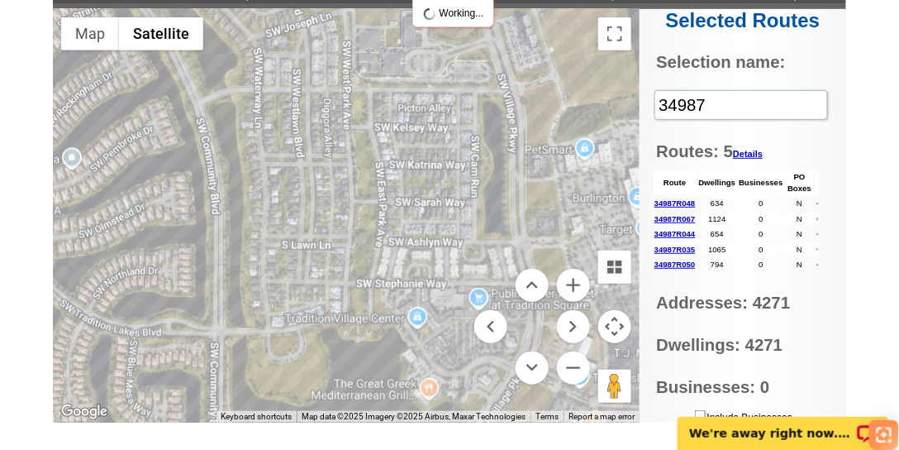
drag, startPoint x: 384, startPoint y: 273, endPoint x: 334, endPoint y: 398, distance: 134.3
click at [334, 398] on div at bounding box center [346, 215] width 587 height 413
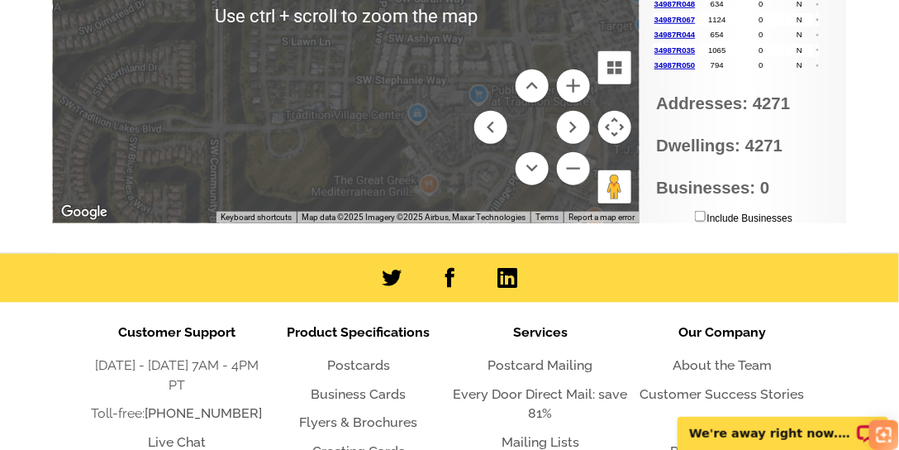
scroll to position [222, 0]
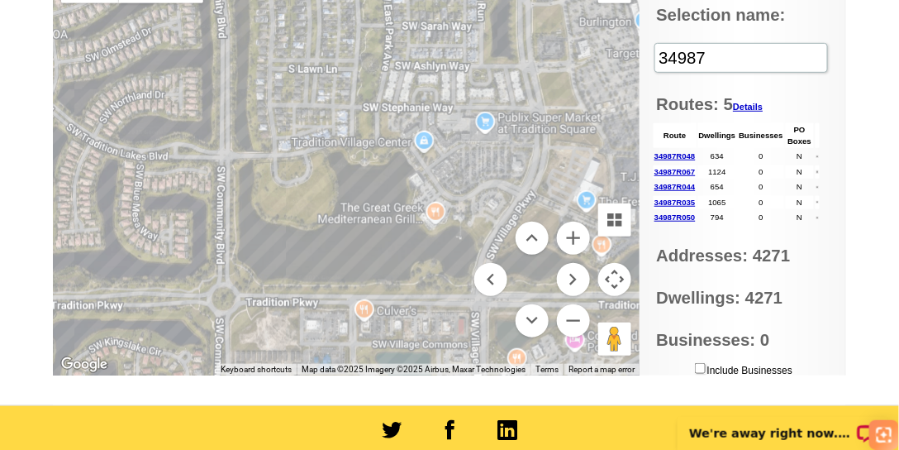
drag, startPoint x: 332, startPoint y: 221, endPoint x: 346, endPoint y: 81, distance: 140.3
click at [345, 82] on div at bounding box center [346, 168] width 587 height 413
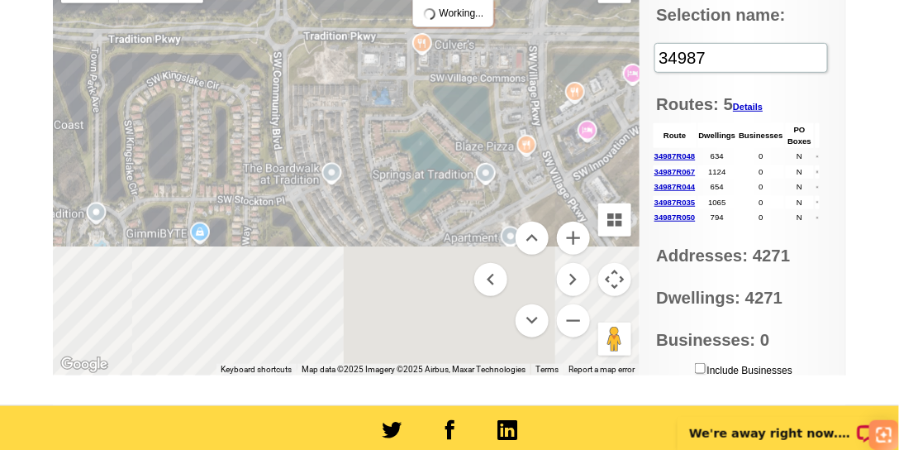
drag, startPoint x: 356, startPoint y: 288, endPoint x: 413, endPoint y: 41, distance: 253.5
click at [413, 41] on div at bounding box center [346, 168] width 587 height 413
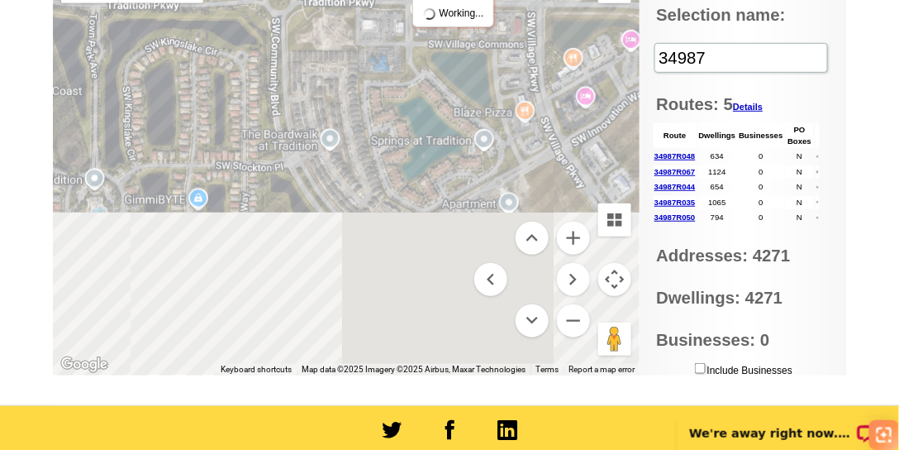
drag, startPoint x: 379, startPoint y: 222, endPoint x: 377, endPoint y: 184, distance: 38.9
click at [377, 184] on div at bounding box center [346, 168] width 587 height 413
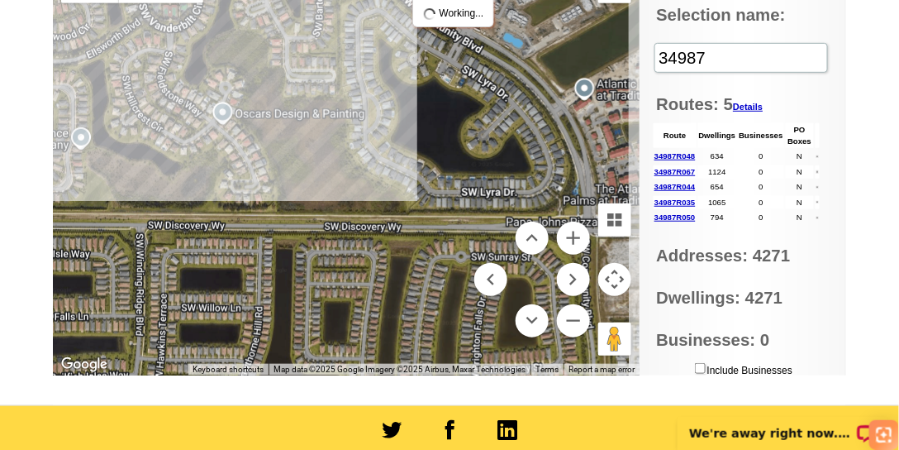
drag, startPoint x: 373, startPoint y: 260, endPoint x: 452, endPoint y: 39, distance: 234.6
click at [452, 39] on div at bounding box center [346, 168] width 587 height 413
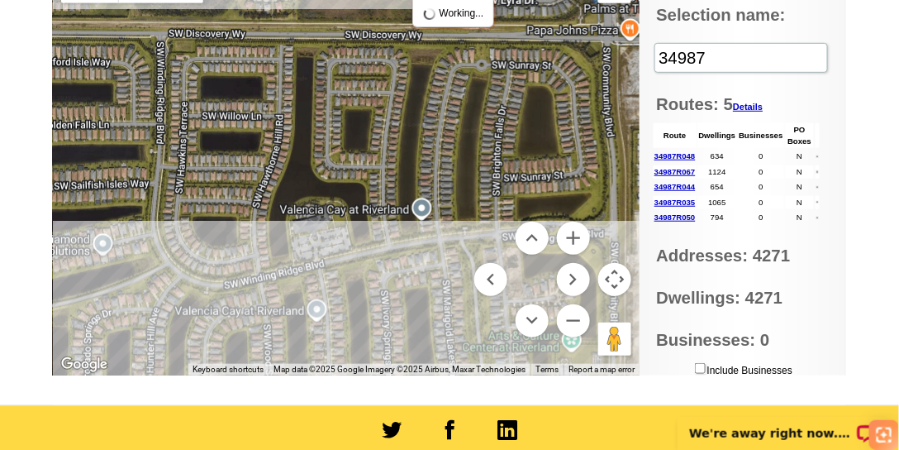
drag, startPoint x: 379, startPoint y: 293, endPoint x: 384, endPoint y: 114, distance: 178.6
click at [384, 114] on div at bounding box center [346, 168] width 587 height 413
click at [417, 242] on div at bounding box center [346, 168] width 587 height 413
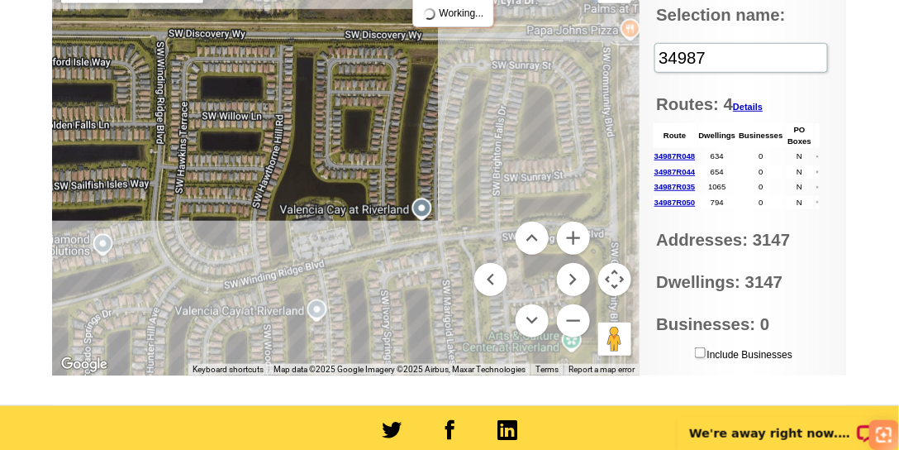
click at [414, 242] on div at bounding box center [346, 168] width 587 height 413
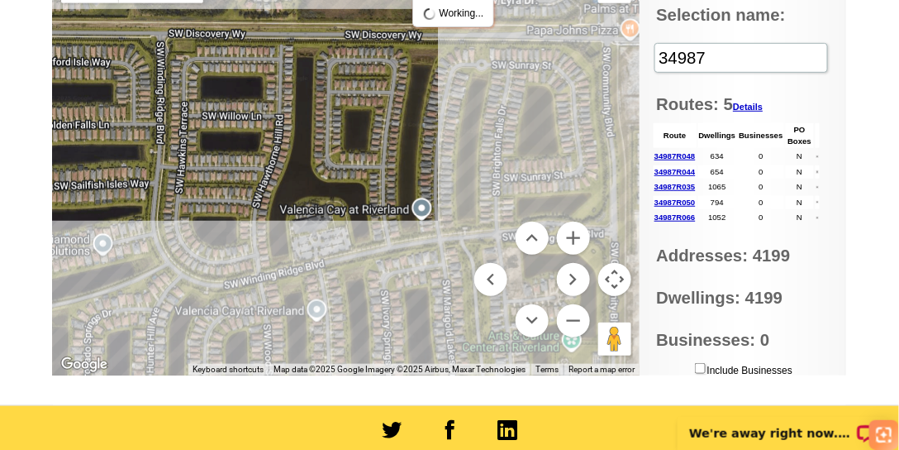
click at [413, 242] on div at bounding box center [346, 168] width 587 height 413
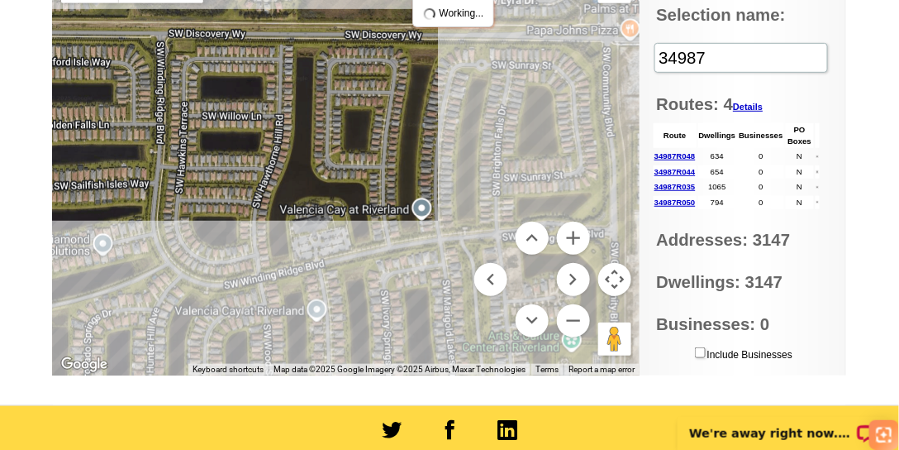
click at [541, 180] on div at bounding box center [346, 168] width 587 height 413
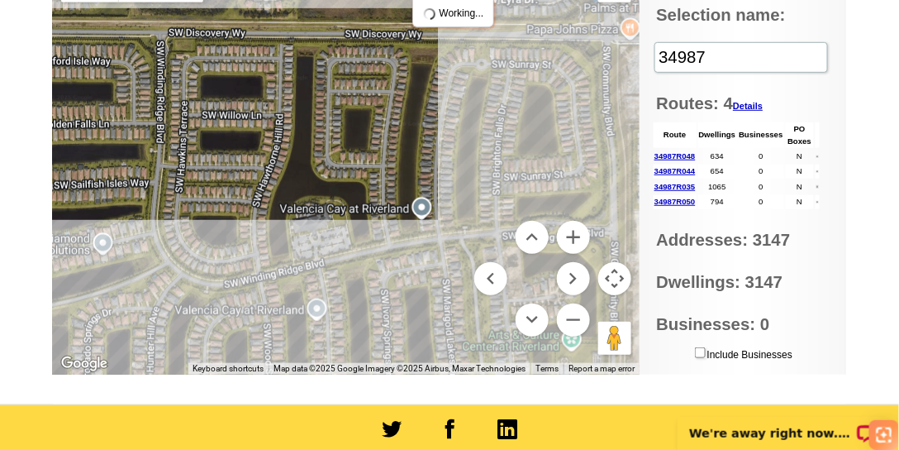
scroll to position [200, 0]
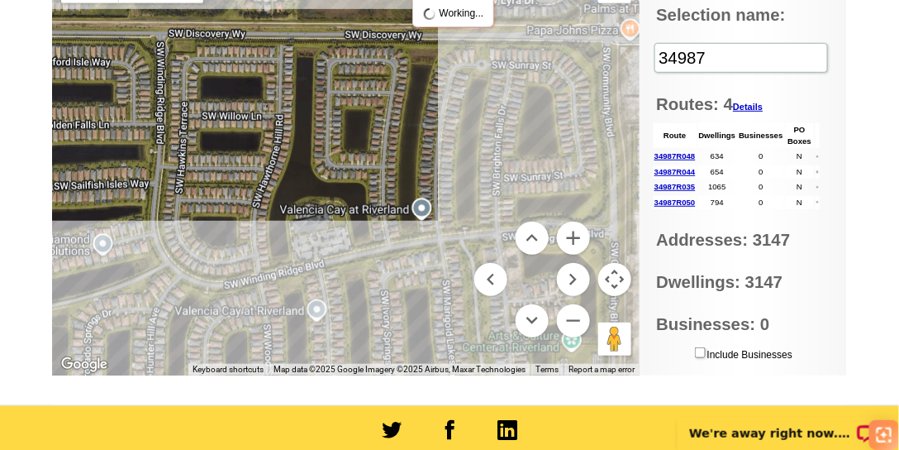
click at [527, 136] on div at bounding box center [346, 168] width 587 height 413
click at [557, 139] on div at bounding box center [346, 168] width 587 height 413
click at [283, 275] on div at bounding box center [346, 168] width 587 height 413
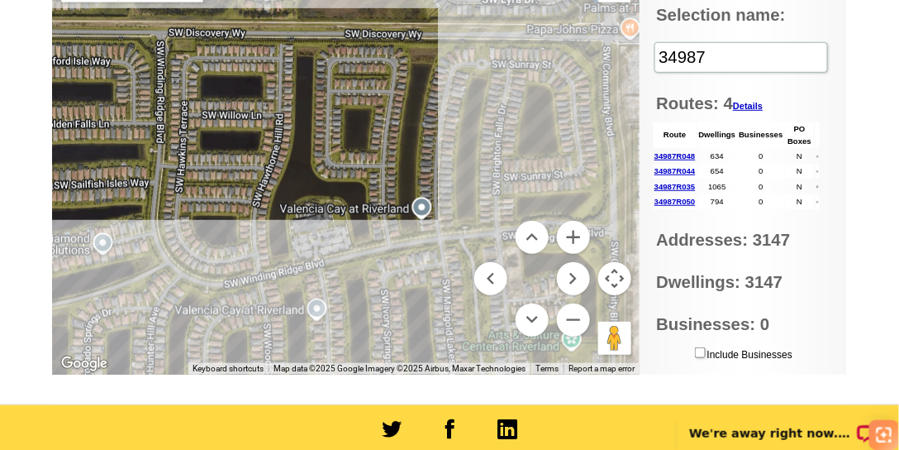
click at [350, 262] on div at bounding box center [346, 167] width 587 height 413
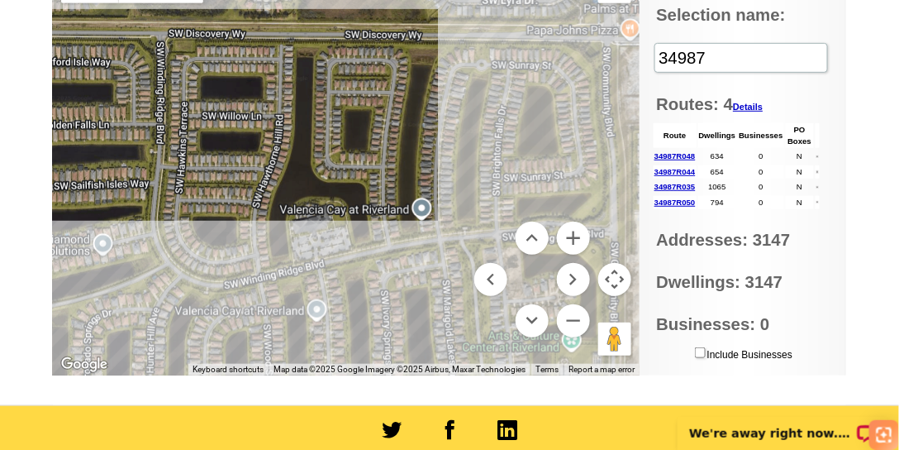
click at [350, 216] on div at bounding box center [346, 168] width 587 height 413
click at [378, 278] on div at bounding box center [346, 168] width 587 height 413
click at [417, 238] on div at bounding box center [346, 168] width 587 height 413
click at [428, 239] on div at bounding box center [346, 168] width 587 height 413
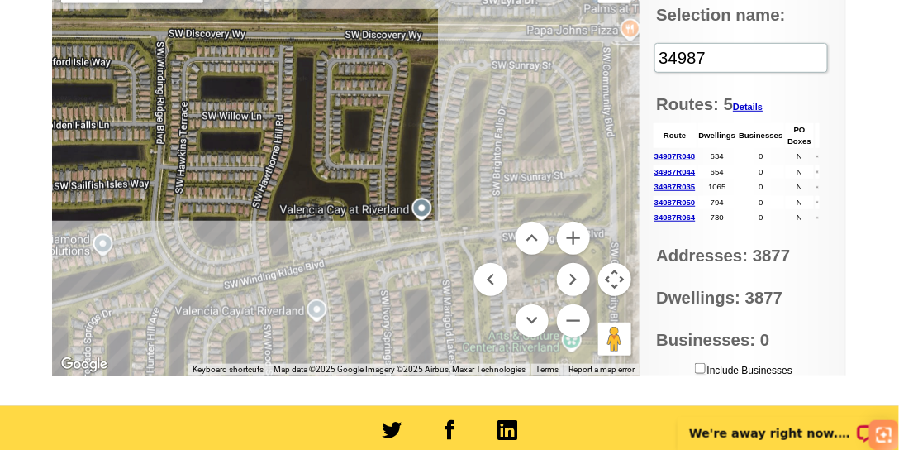
click at [427, 238] on div at bounding box center [346, 168] width 587 height 413
click at [416, 241] on div at bounding box center [346, 168] width 587 height 413
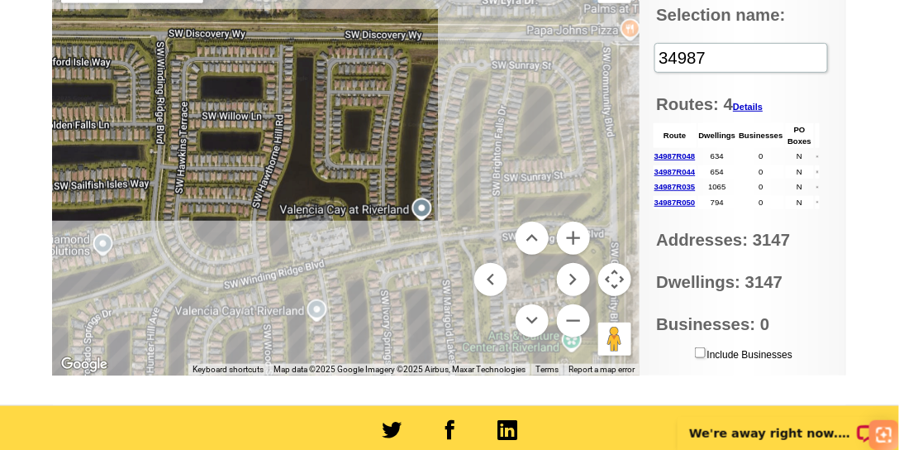
click at [422, 227] on div at bounding box center [346, 168] width 587 height 413
click at [422, 238] on div at bounding box center [346, 168] width 587 height 413
click at [420, 242] on div at bounding box center [346, 168] width 587 height 413
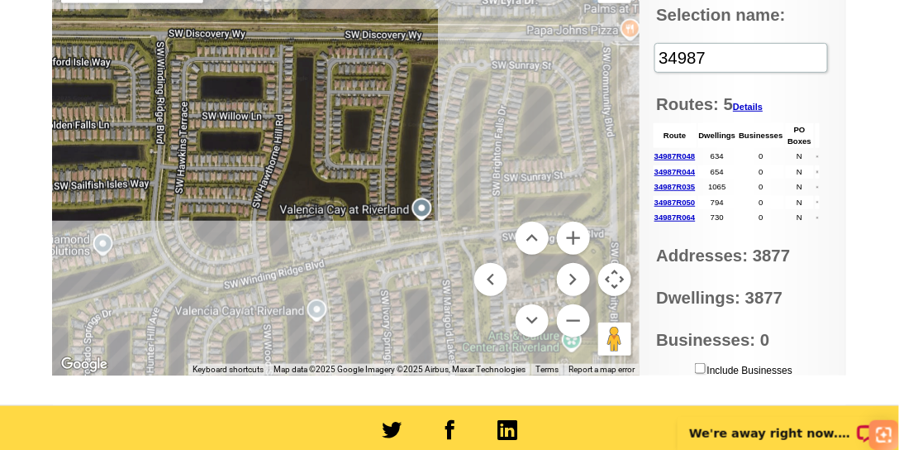
click at [398, 246] on div at bounding box center [346, 168] width 587 height 413
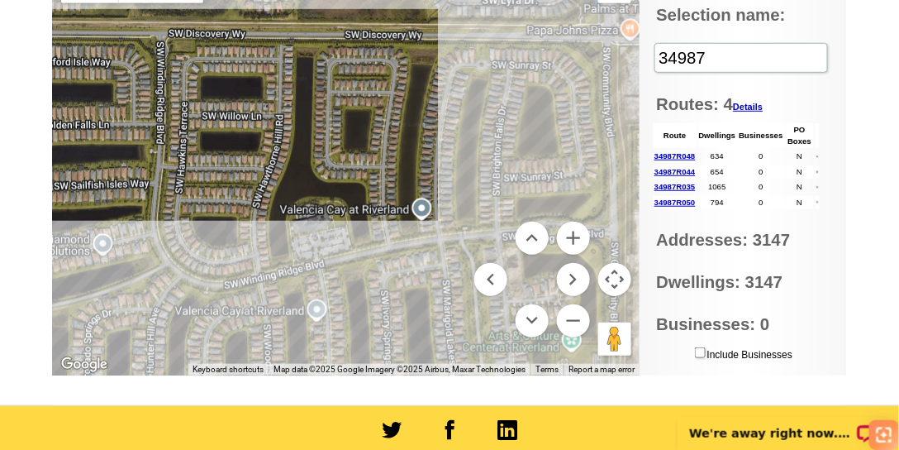
click at [398, 246] on div at bounding box center [346, 168] width 587 height 413
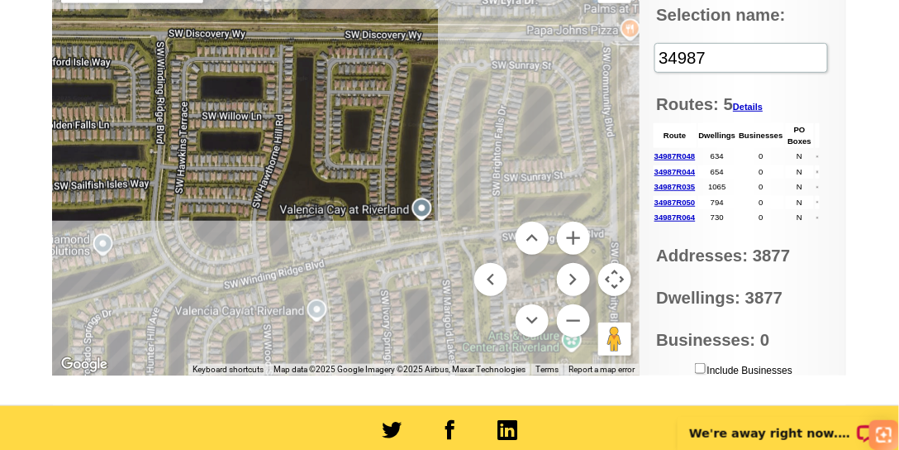
click at [599, 177] on div at bounding box center [346, 168] width 587 height 413
click at [607, 139] on div at bounding box center [346, 168] width 587 height 413
click at [610, 119] on div at bounding box center [346, 168] width 587 height 413
drag, startPoint x: 589, startPoint y: 113, endPoint x: 569, endPoint y: 108, distance: 21.3
click at [586, 113] on div at bounding box center [346, 168] width 587 height 413
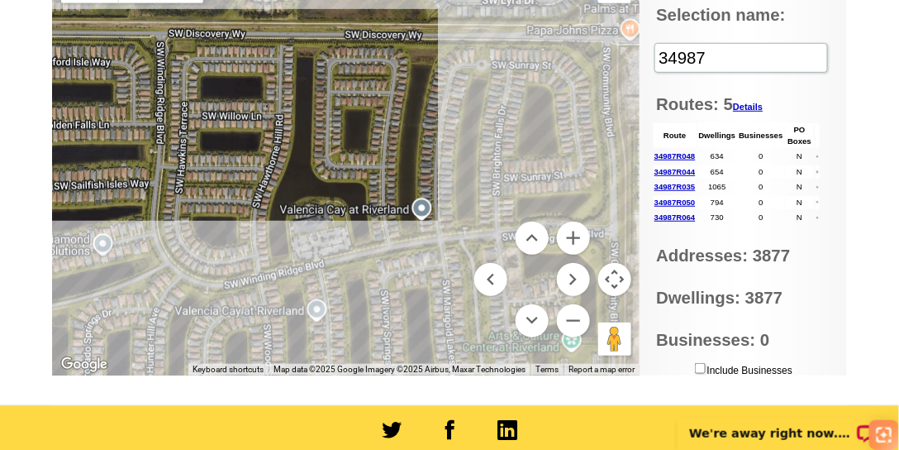
click at [508, 83] on div at bounding box center [346, 168] width 587 height 413
click at [434, 244] on div at bounding box center [346, 168] width 587 height 413
drag, startPoint x: 403, startPoint y: 246, endPoint x: 384, endPoint y: 250, distance: 18.5
click at [402, 246] on div at bounding box center [346, 168] width 587 height 413
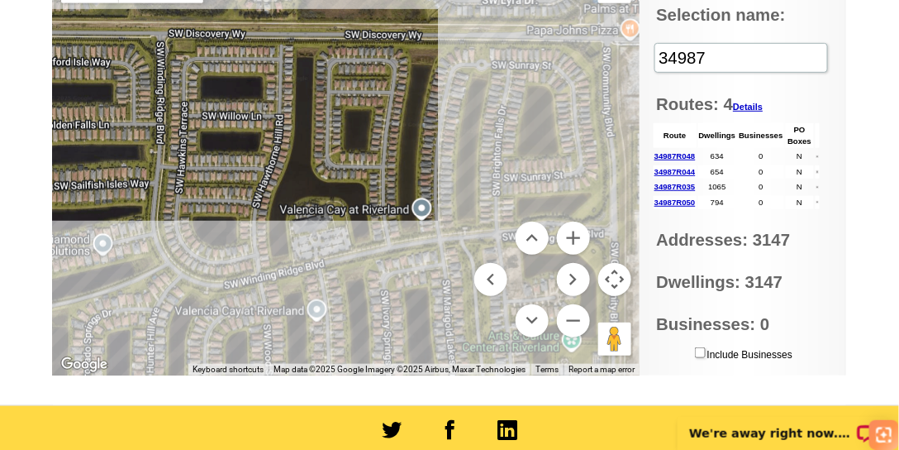
click at [383, 177] on div at bounding box center [346, 168] width 587 height 413
click at [275, 156] on div at bounding box center [346, 168] width 587 height 413
drag, startPoint x: 181, startPoint y: 159, endPoint x: 185, endPoint y: 199, distance: 40.7
click at [182, 160] on div at bounding box center [346, 168] width 587 height 413
drag, startPoint x: 358, startPoint y: 260, endPoint x: 360, endPoint y: 224, distance: 35.6
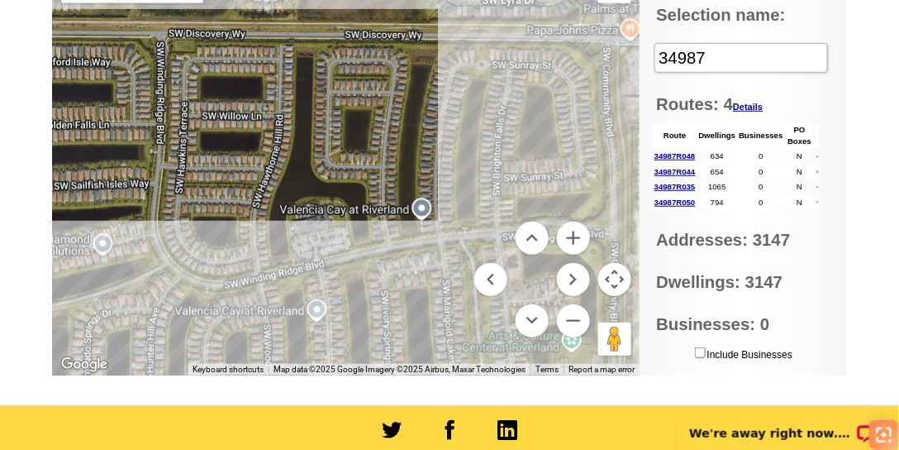
click at [360, 224] on div at bounding box center [346, 168] width 587 height 413
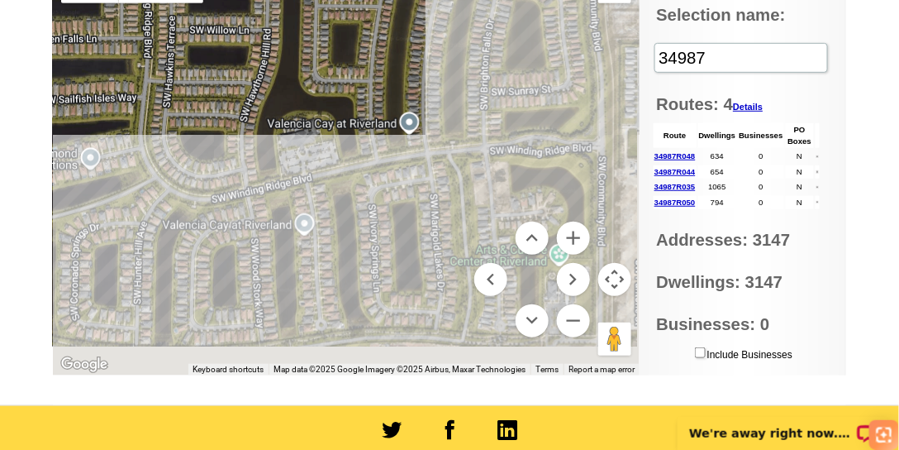
drag, startPoint x: 368, startPoint y: 279, endPoint x: 355, endPoint y: 193, distance: 86.9
click at [355, 193] on div at bounding box center [346, 168] width 587 height 413
click at [544, 208] on div at bounding box center [346, 168] width 587 height 413
drag, startPoint x: 493, startPoint y: 213, endPoint x: 486, endPoint y: 223, distance: 11.9
click at [493, 216] on div at bounding box center [346, 168] width 587 height 413
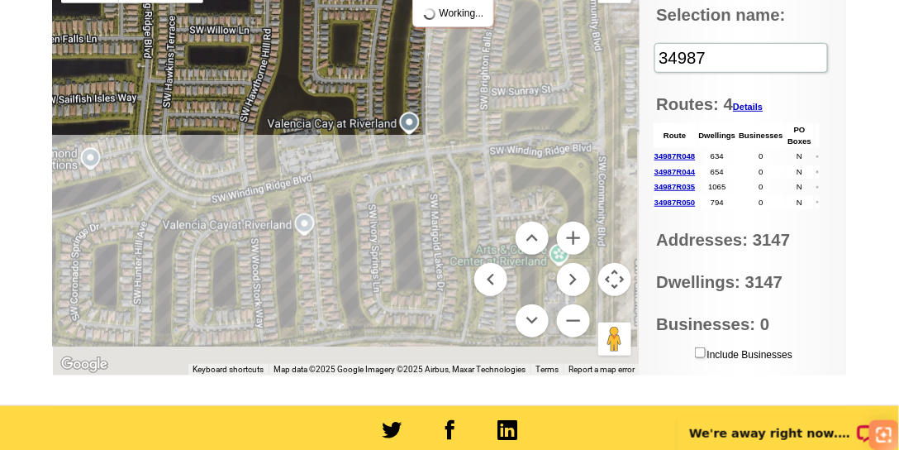
click at [445, 242] on div at bounding box center [346, 168] width 587 height 413
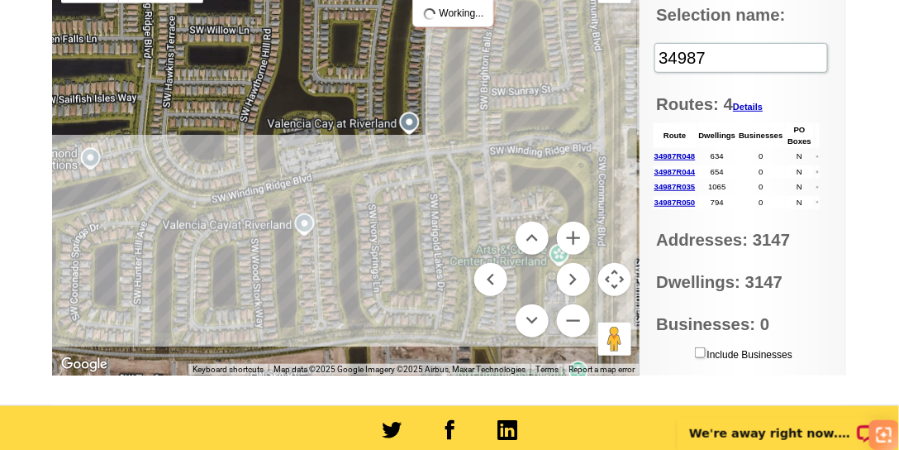
click at [380, 252] on div at bounding box center [346, 168] width 587 height 413
click at [315, 259] on div at bounding box center [346, 168] width 587 height 413
click at [305, 227] on div at bounding box center [346, 168] width 587 height 413
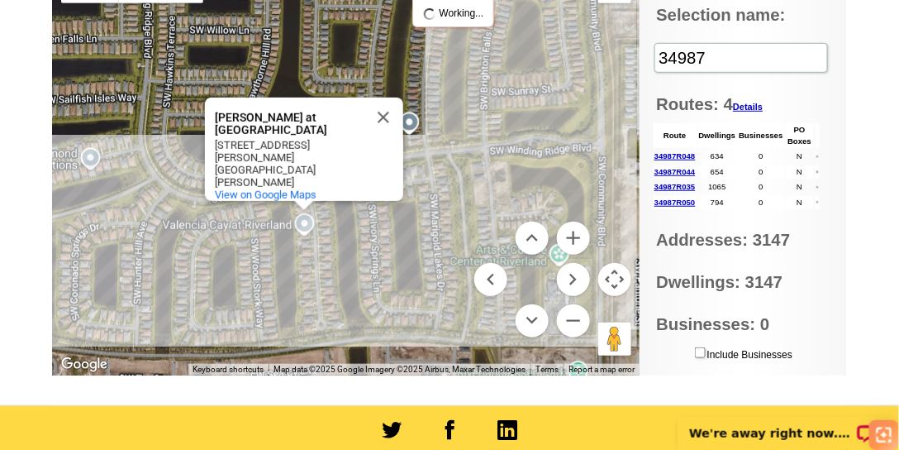
click at [252, 263] on div "Valencia Cay at Riverland Valencia Cay at Riverland 11914 SW Chestnut Grove Dr …" at bounding box center [346, 168] width 587 height 413
click at [381, 129] on button "Close" at bounding box center [384, 118] width 40 height 40
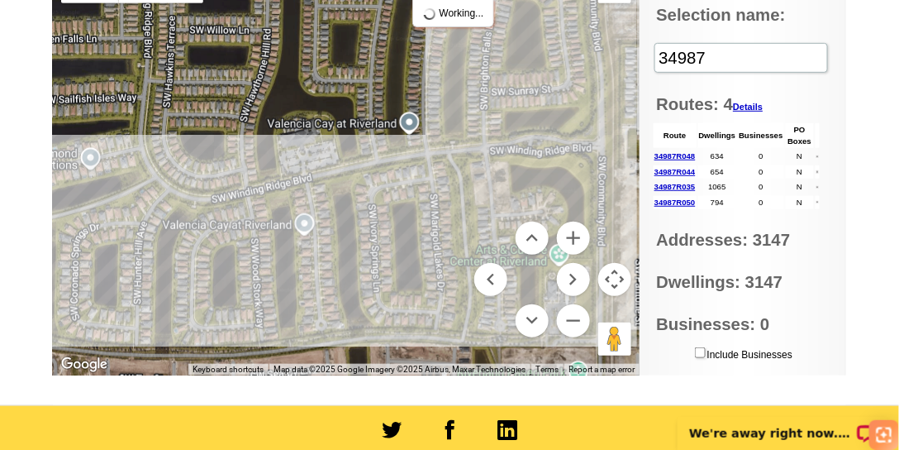
click at [251, 253] on div at bounding box center [346, 168] width 587 height 413
click at [196, 255] on div at bounding box center [346, 168] width 587 height 413
drag, startPoint x: 144, startPoint y: 223, endPoint x: 155, endPoint y: 226, distance: 11.8
click at [145, 223] on div at bounding box center [346, 168] width 587 height 413
click at [308, 226] on div at bounding box center [346, 168] width 587 height 413
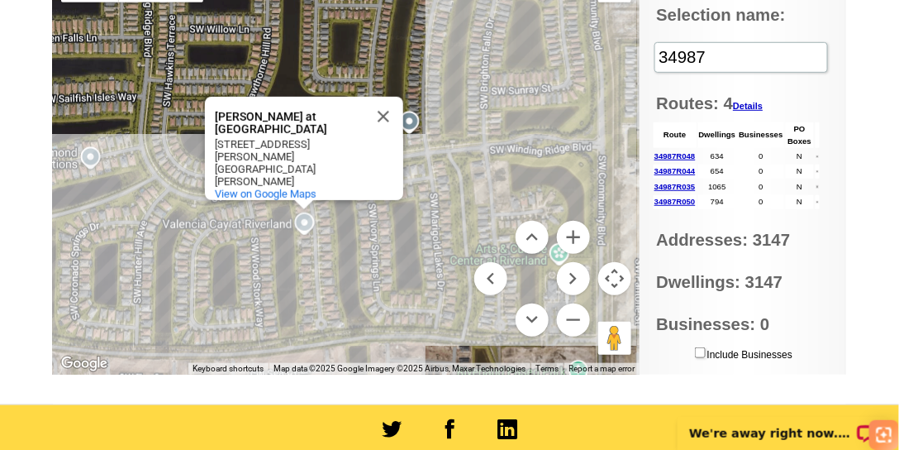
scroll to position [200, 0]
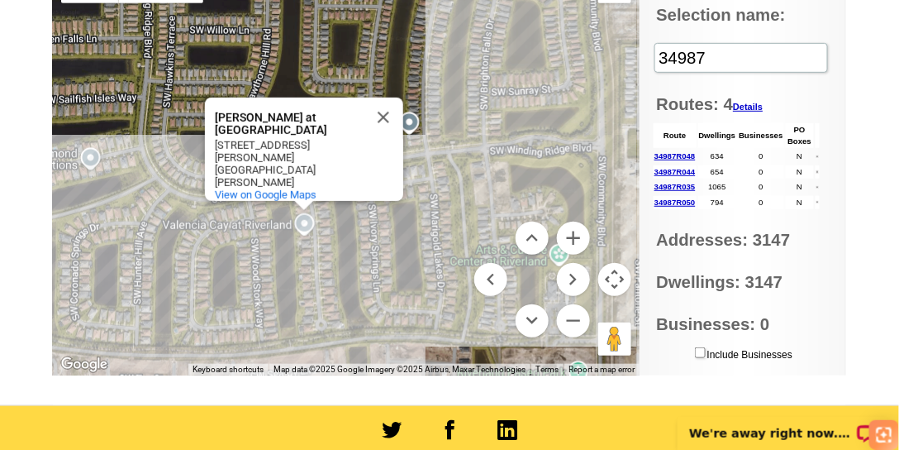
click at [375, 249] on div "Valencia Cay at Riverland Valencia Cay at Riverland 11914 SW Chestnut Grove Dr …" at bounding box center [346, 168] width 587 height 413
click at [386, 131] on button "Close" at bounding box center [384, 118] width 40 height 40
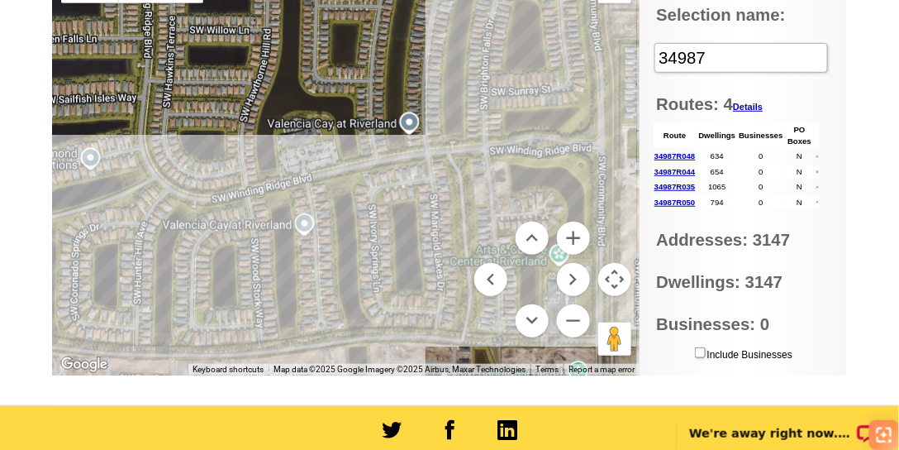
click at [617, 283] on button "Map camera controls" at bounding box center [615, 279] width 33 height 33
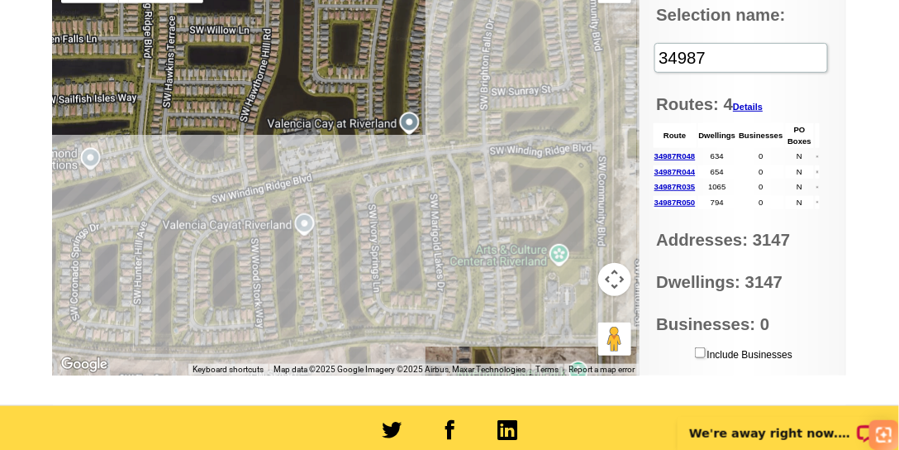
drag, startPoint x: 394, startPoint y: 203, endPoint x: 409, endPoint y: 198, distance: 15.4
click at [409, 198] on div at bounding box center [346, 168] width 587 height 413
click at [431, 315] on div at bounding box center [346, 168] width 587 height 413
drag, startPoint x: 365, startPoint y: 227, endPoint x: 358, endPoint y: 193, distance: 34.7
click at [365, 226] on div at bounding box center [346, 168] width 587 height 413
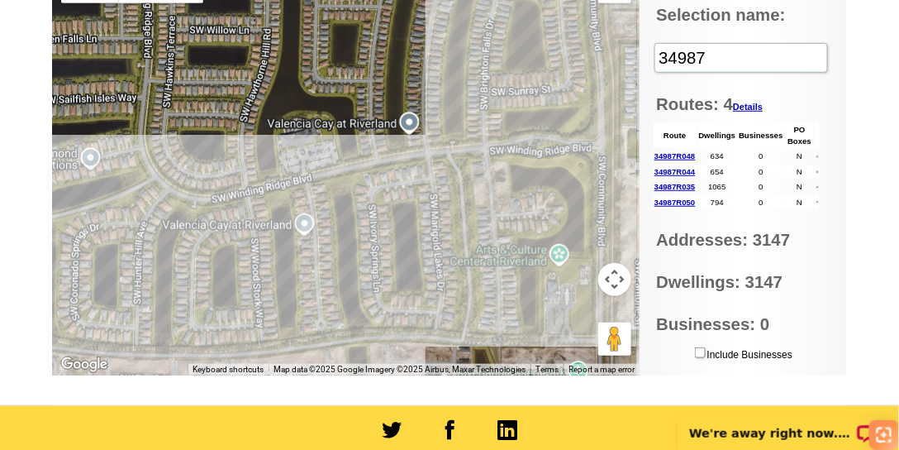
click at [357, 148] on div at bounding box center [346, 168] width 587 height 413
click at [418, 159] on div at bounding box center [346, 168] width 587 height 413
click at [454, 127] on div at bounding box center [346, 168] width 587 height 413
click at [503, 158] on div at bounding box center [346, 168] width 587 height 413
click at [460, 160] on div at bounding box center [346, 168] width 587 height 413
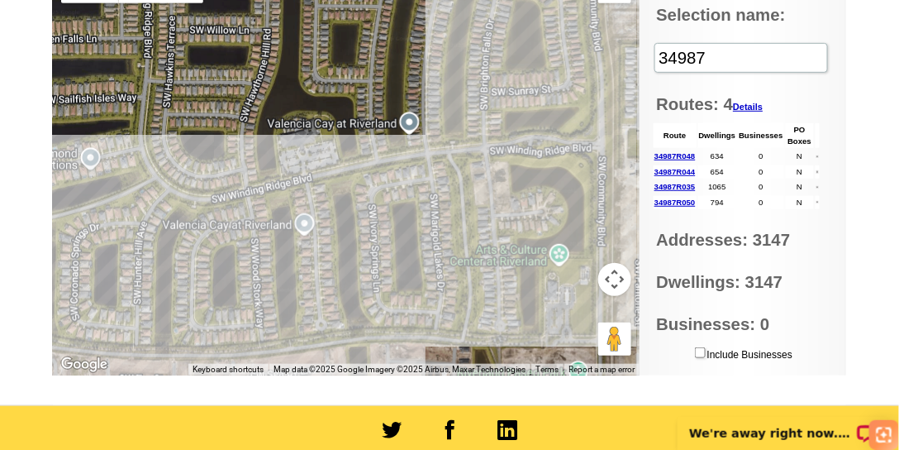
scroll to position [222, 0]
click at [437, 154] on div at bounding box center [346, 168] width 587 height 413
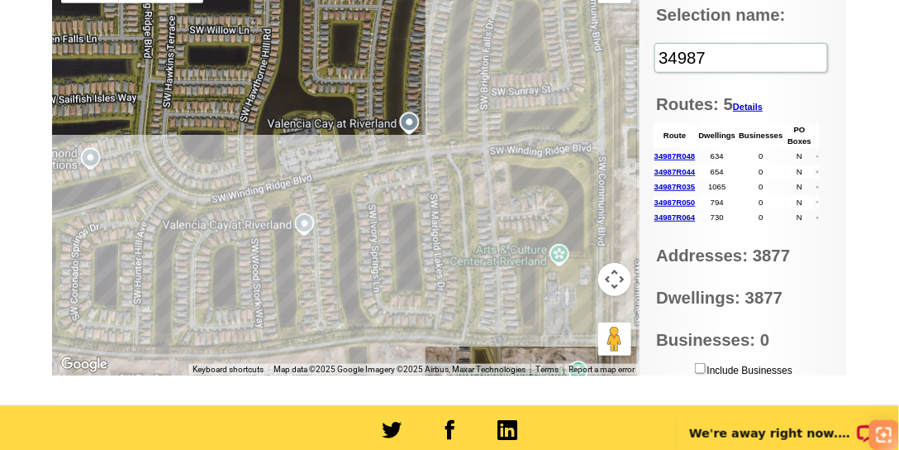
click at [202, 131] on div at bounding box center [346, 168] width 587 height 413
click at [141, 132] on div at bounding box center [346, 168] width 587 height 413
click at [117, 154] on div at bounding box center [346, 168] width 587 height 413
click at [121, 196] on div at bounding box center [346, 168] width 587 height 413
click at [143, 248] on div at bounding box center [346, 168] width 587 height 413
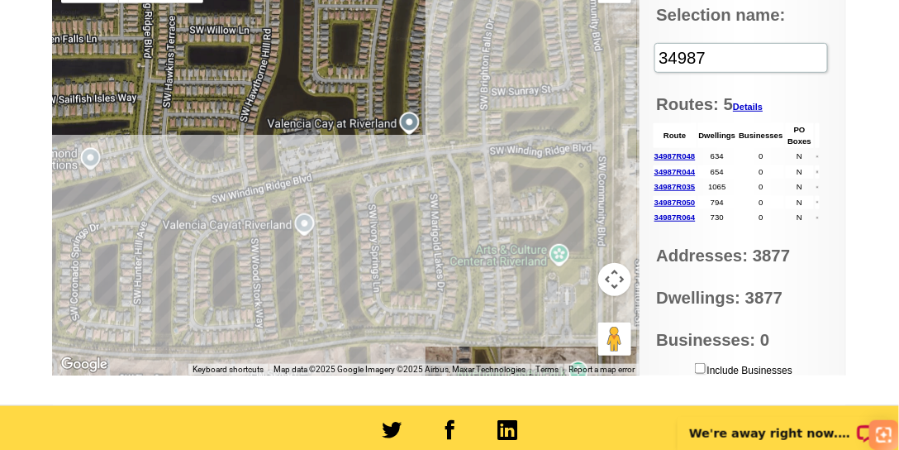
click at [291, 355] on div at bounding box center [346, 168] width 587 height 413
click at [380, 305] on div at bounding box center [346, 168] width 587 height 413
drag, startPoint x: 436, startPoint y: 316, endPoint x: 460, endPoint y: 311, distance: 24.5
click at [437, 316] on div at bounding box center [346, 168] width 587 height 413
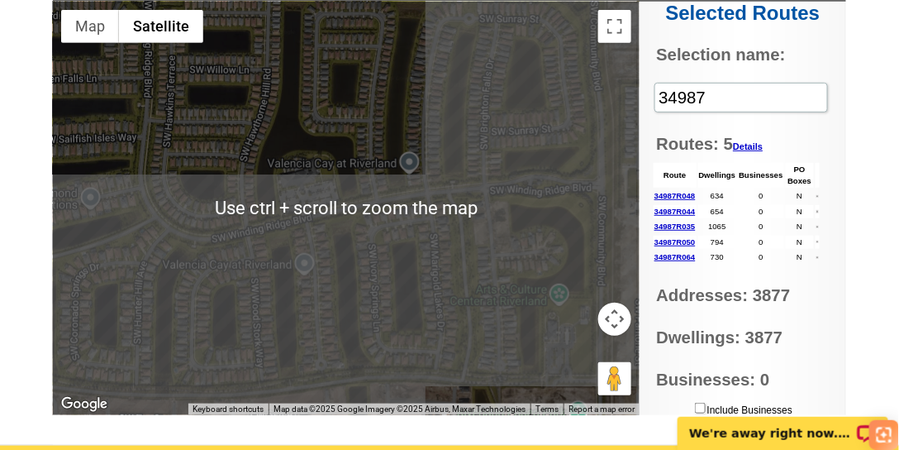
scroll to position [175, 0]
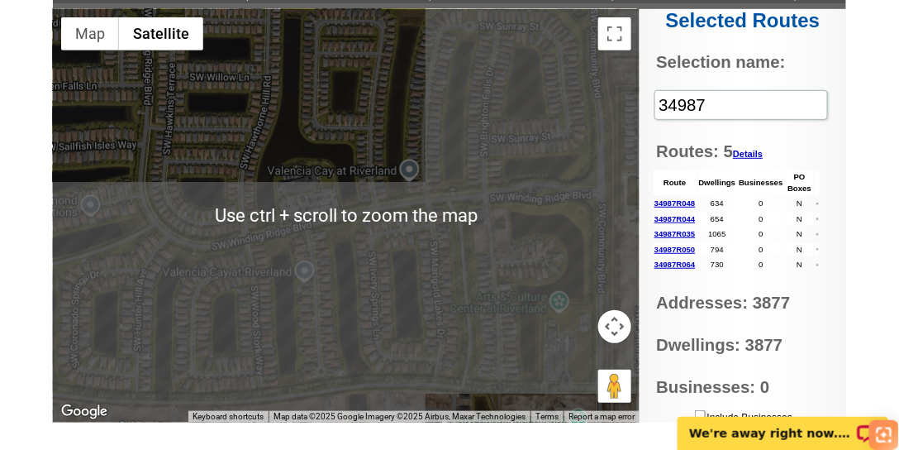
click at [496, 118] on div at bounding box center [346, 215] width 587 height 413
click at [490, 126] on div at bounding box center [346, 215] width 587 height 413
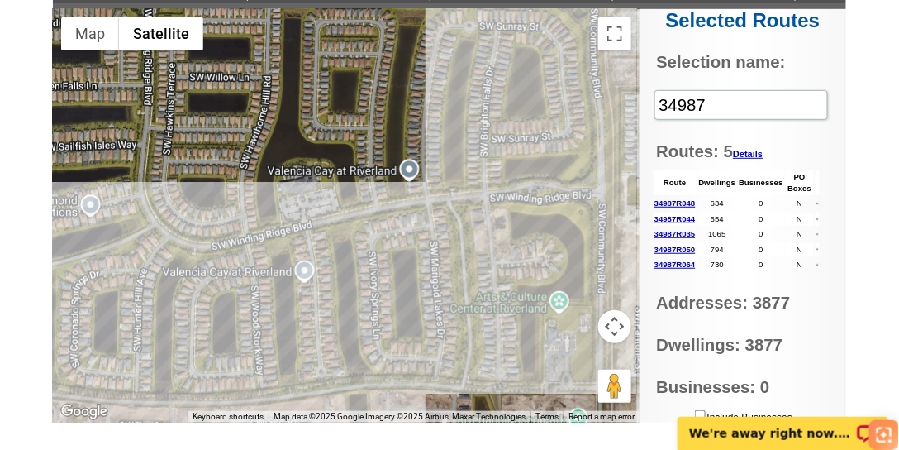
click at [337, 131] on div at bounding box center [346, 215] width 587 height 413
drag, startPoint x: 202, startPoint y: 134, endPoint x: 262, endPoint y: 137, distance: 60.4
click at [252, 83] on div at bounding box center [346, 215] width 587 height 413
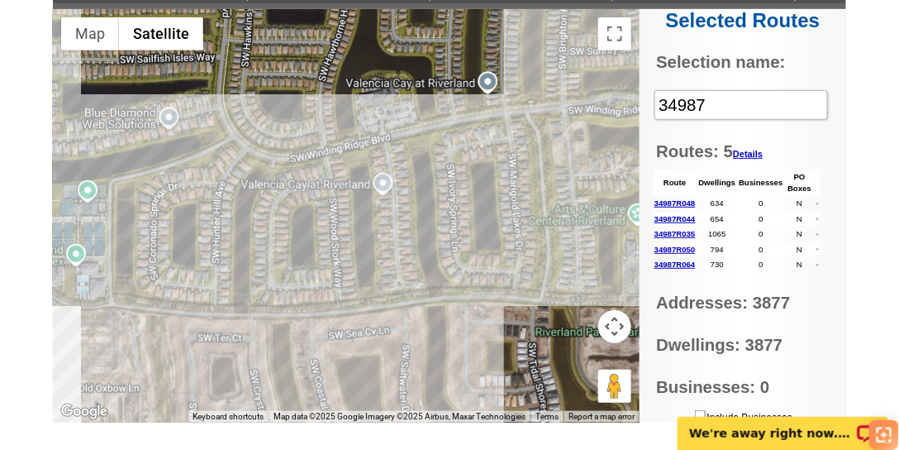
drag, startPoint x: 302, startPoint y: 241, endPoint x: 396, endPoint y: 150, distance: 131.0
click at [398, 150] on div at bounding box center [346, 215] width 587 height 413
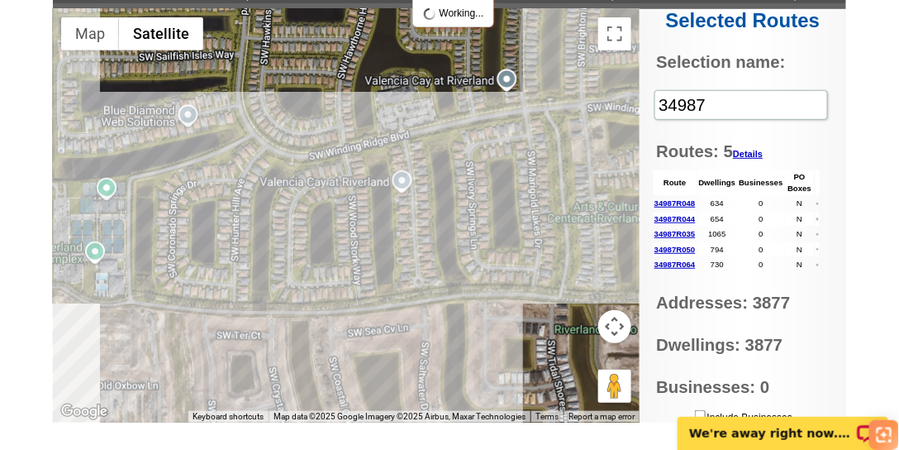
click at [255, 162] on div at bounding box center [346, 215] width 587 height 413
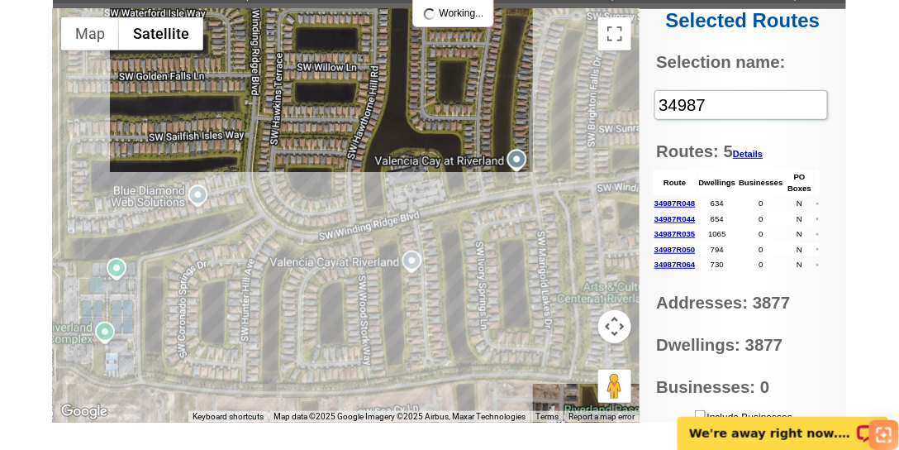
drag, startPoint x: 344, startPoint y: 155, endPoint x: 355, endPoint y: 234, distance: 79.3
click at [355, 234] on div at bounding box center [346, 215] width 587 height 413
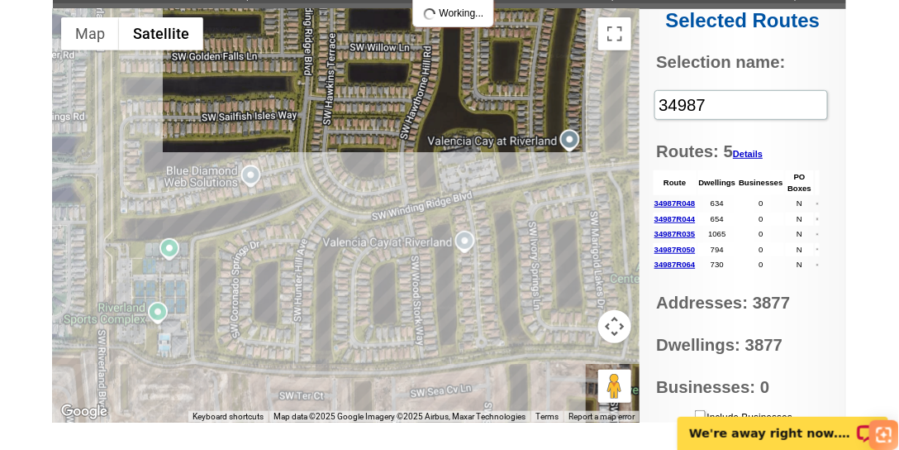
drag, startPoint x: 244, startPoint y: 272, endPoint x: 292, endPoint y: 252, distance: 51.9
click at [292, 252] on div at bounding box center [346, 215] width 587 height 413
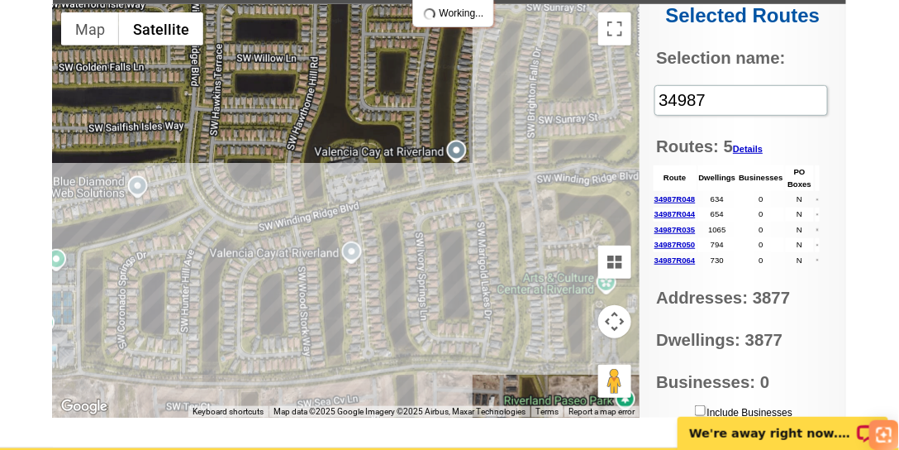
drag, startPoint x: 554, startPoint y: 220, endPoint x: 440, endPoint y: 233, distance: 114.9
click at [440, 233] on div at bounding box center [346, 210] width 587 height 413
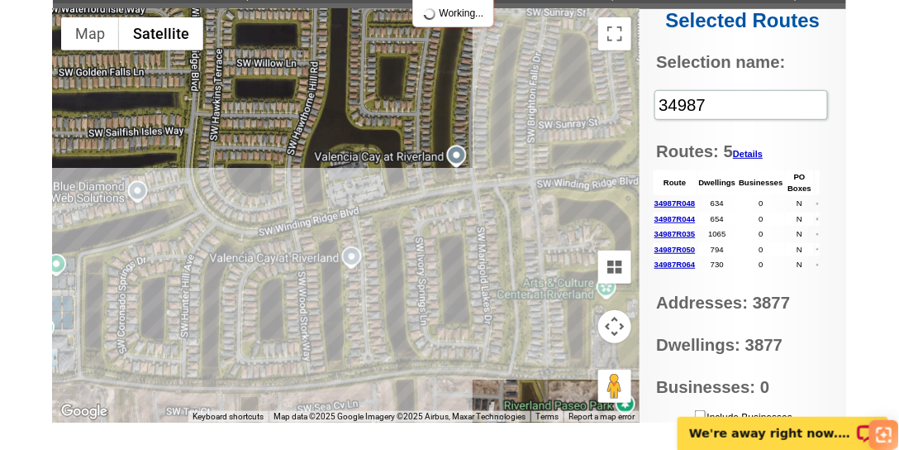
click at [481, 183] on div at bounding box center [346, 215] width 587 height 413
click at [405, 200] on div at bounding box center [346, 215] width 587 height 413
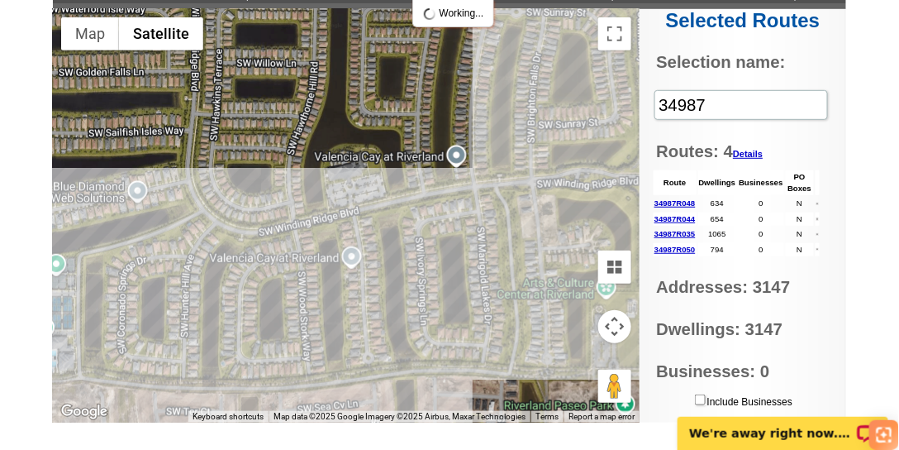
click at [407, 201] on div at bounding box center [346, 215] width 587 height 413
click at [394, 187] on div at bounding box center [346, 215] width 587 height 413
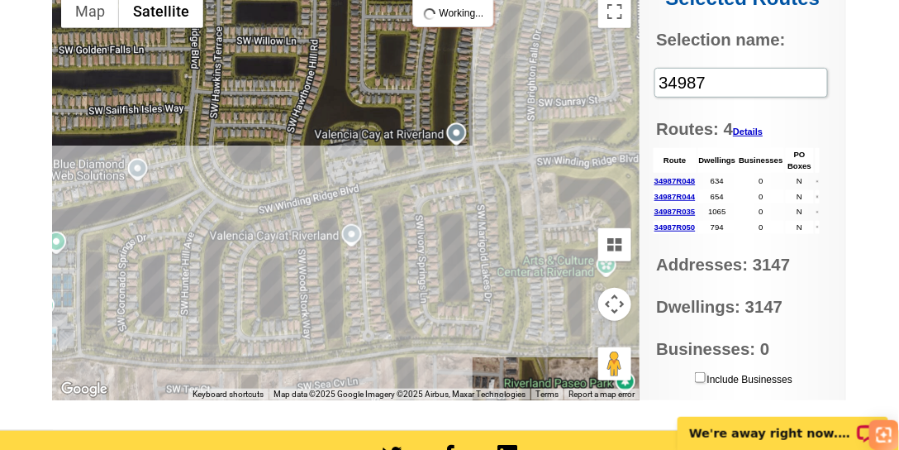
click at [397, 181] on div at bounding box center [346, 193] width 587 height 413
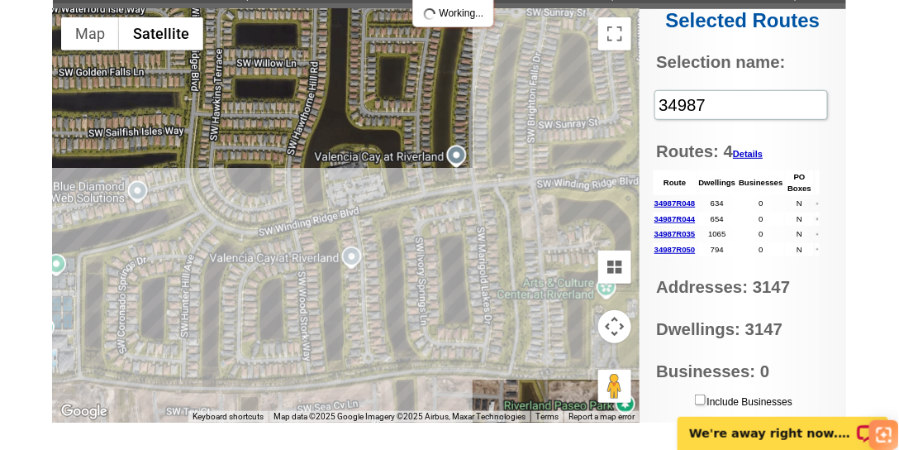
scroll to position [197, 0]
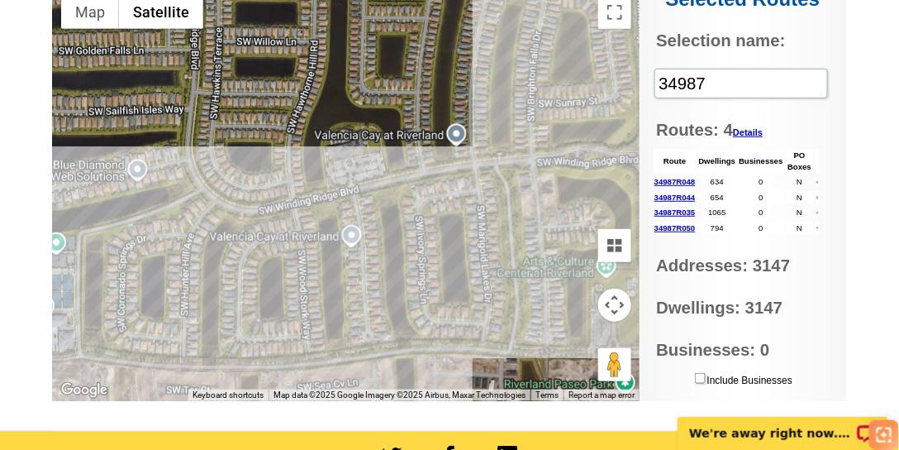
click at [394, 193] on div at bounding box center [346, 194] width 587 height 413
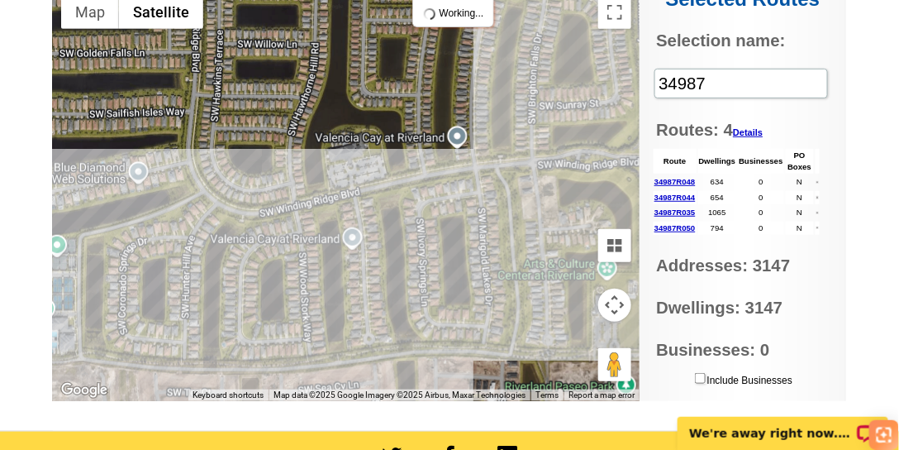
click at [389, 163] on div at bounding box center [346, 194] width 587 height 413
click at [427, 178] on div at bounding box center [346, 194] width 587 height 413
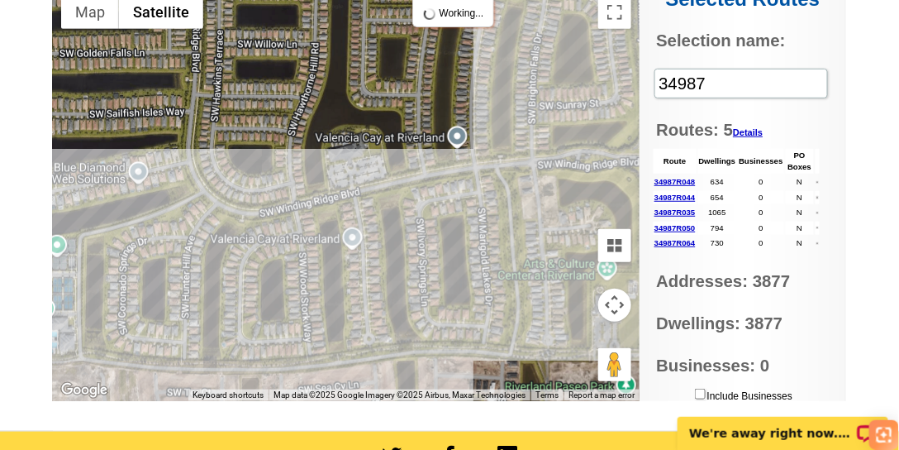
click at [428, 173] on div at bounding box center [346, 194] width 587 height 413
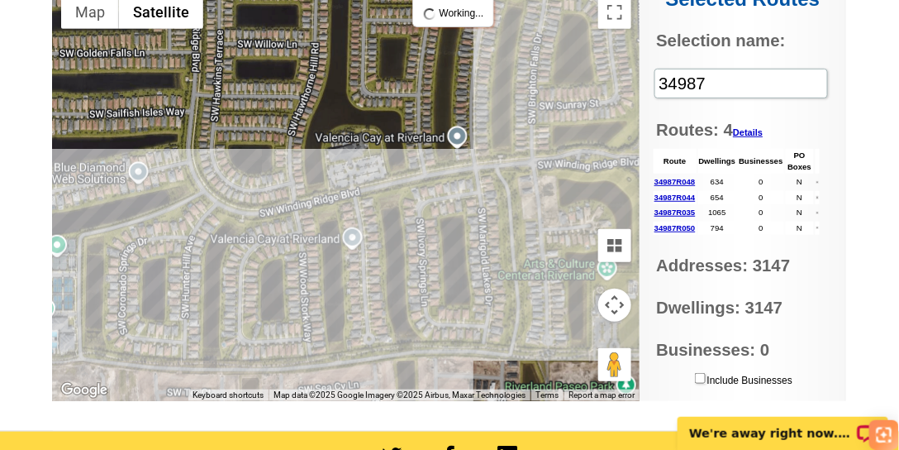
click at [428, 173] on div at bounding box center [346, 194] width 587 height 413
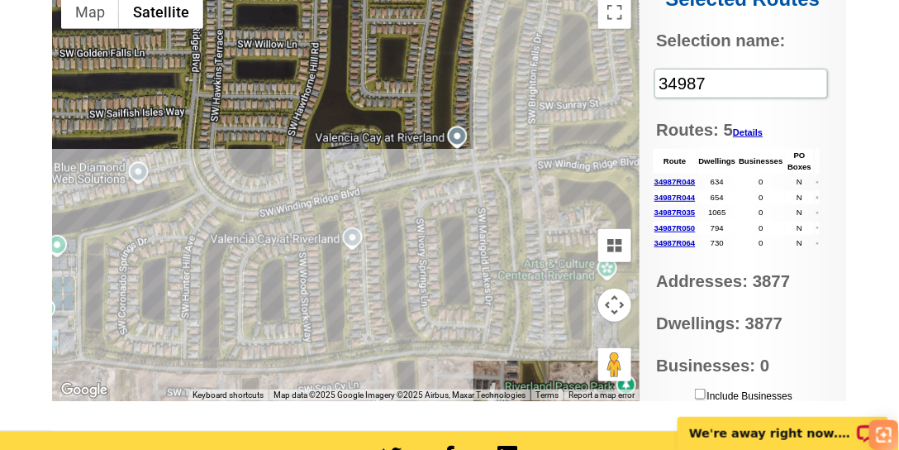
click at [409, 179] on div at bounding box center [346, 194] width 587 height 413
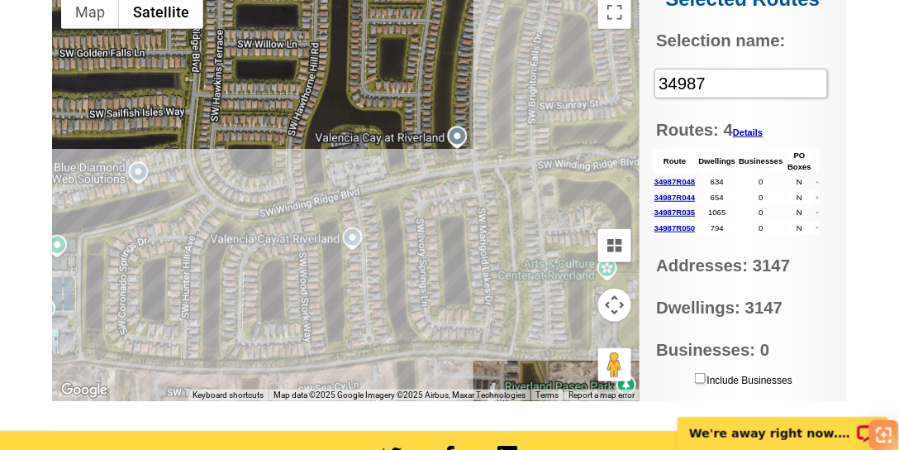
click at [334, 260] on div at bounding box center [346, 194] width 587 height 413
click at [394, 331] on div at bounding box center [346, 194] width 587 height 413
click at [520, 328] on div at bounding box center [346, 194] width 587 height 413
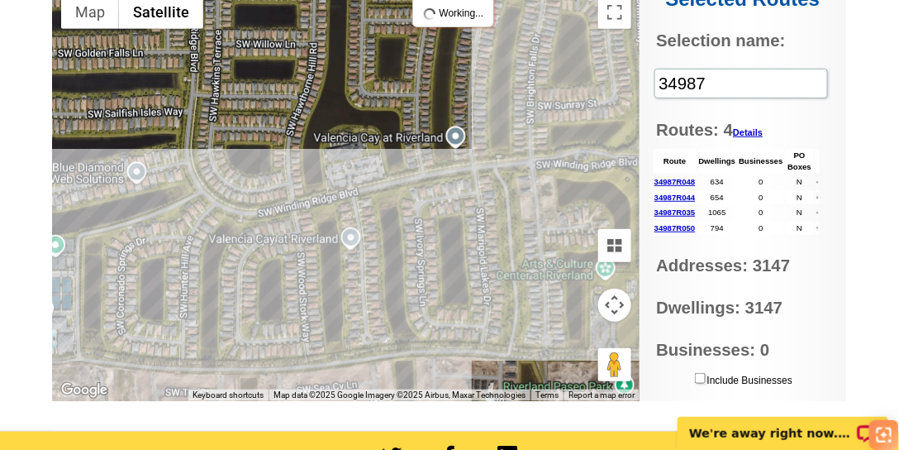
click at [407, 271] on div at bounding box center [346, 194] width 587 height 413
click at [153, 215] on div at bounding box center [346, 194] width 587 height 413
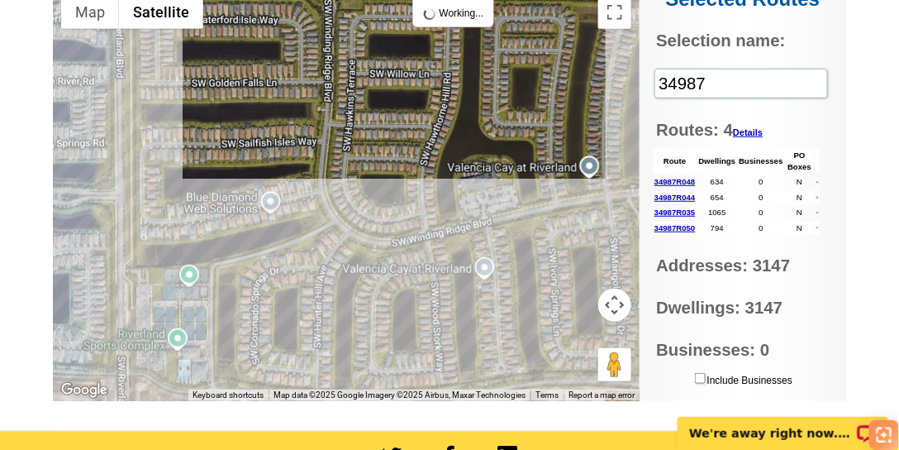
drag, startPoint x: 260, startPoint y: 249, endPoint x: 394, endPoint y: 278, distance: 137.0
click at [394, 278] on div at bounding box center [346, 194] width 587 height 413
click at [297, 194] on div at bounding box center [346, 194] width 587 height 413
click at [190, 212] on div at bounding box center [346, 194] width 587 height 413
click at [202, 145] on div at bounding box center [346, 194] width 587 height 413
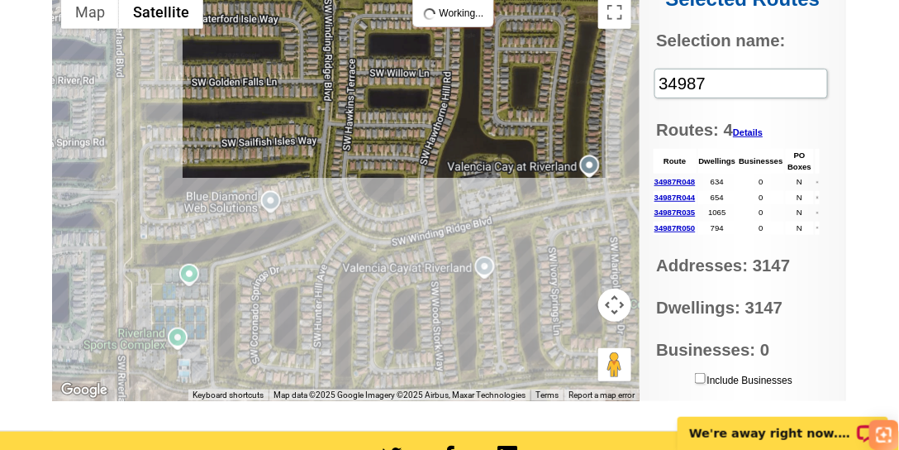
click at [244, 83] on div at bounding box center [346, 194] width 587 height 413
click at [408, 94] on div at bounding box center [346, 194] width 587 height 413
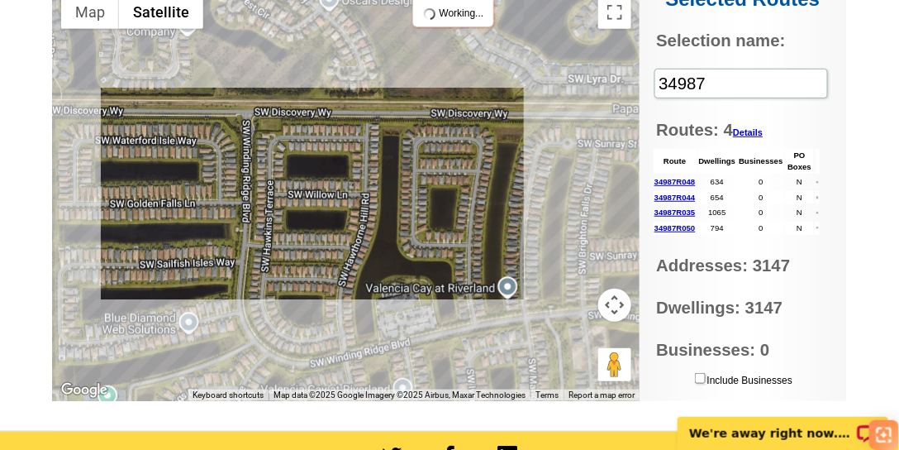
drag, startPoint x: 409, startPoint y: 93, endPoint x: 324, endPoint y: 221, distance: 153.2
click at [324, 221] on div at bounding box center [346, 194] width 587 height 413
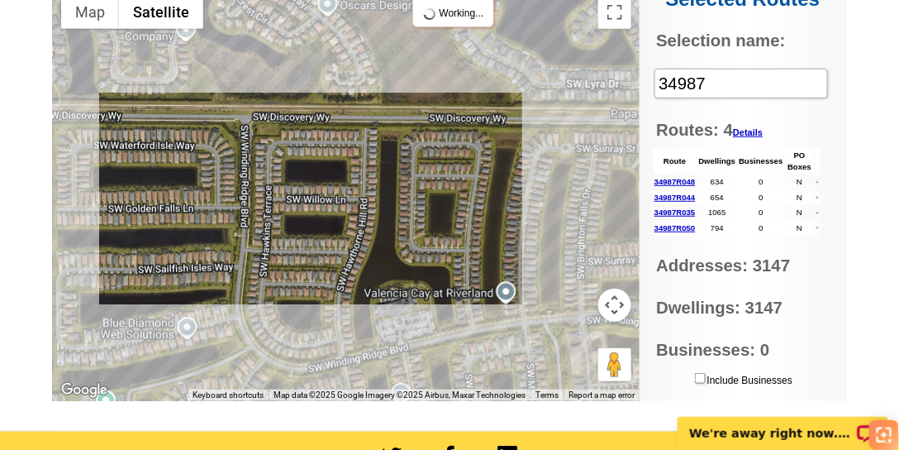
click at [402, 154] on div at bounding box center [346, 194] width 587 height 413
click at [476, 156] on div at bounding box center [346, 194] width 587 height 413
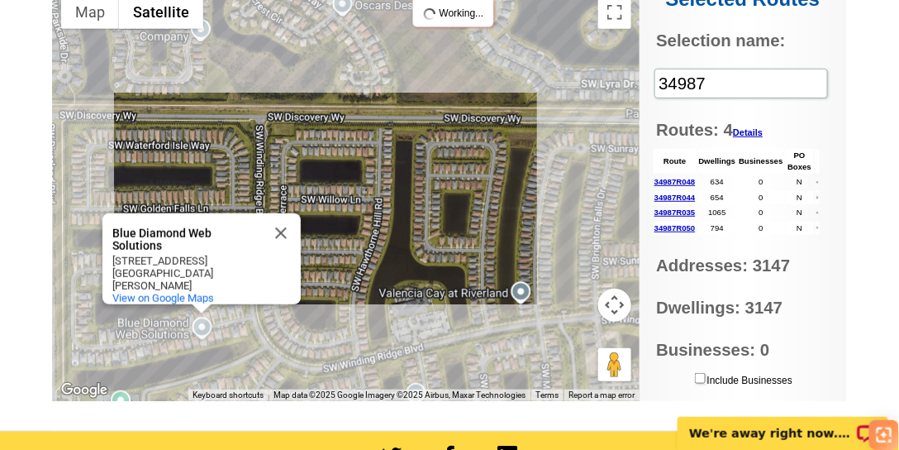
click at [591, 198] on div "Blue Diamond Web Solutions Blue Diamond Web Solutions 11941 SW Sailfish Isles W…" at bounding box center [346, 194] width 587 height 413
click at [599, 238] on div "Blue Diamond Web Solutions Blue Diamond Web Solutions 11941 SW Sailfish Isles W…" at bounding box center [346, 194] width 587 height 413
drag, startPoint x: 424, startPoint y: 223, endPoint x: 424, endPoint y: 212, distance: 11.6
click at [425, 213] on div "Blue Diamond Web Solutions Blue Diamond Web Solutions 11941 SW Sailfish Isles W…" at bounding box center [346, 194] width 587 height 413
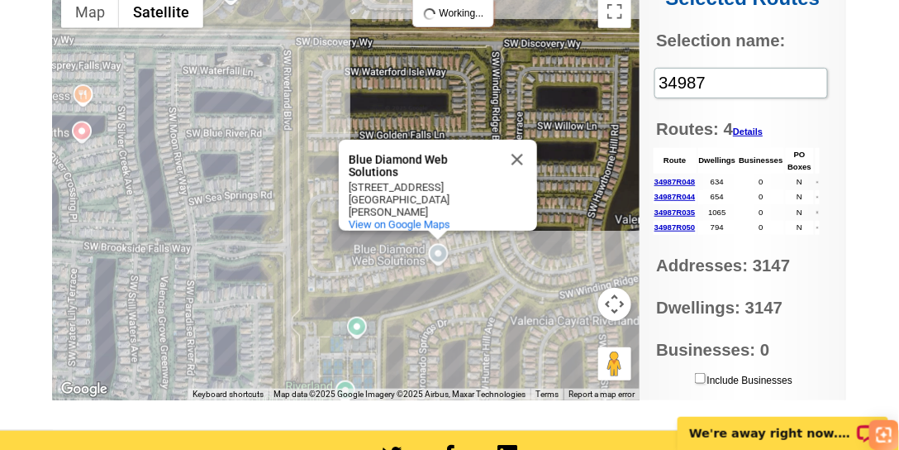
drag, startPoint x: 331, startPoint y: 159, endPoint x: 565, endPoint y: 96, distance: 243.1
click at [565, 96] on div "Blue Diamond Web Solutions Blue Diamond Web Solutions 11941 SW Sailfish Isles W…" at bounding box center [346, 193] width 587 height 413
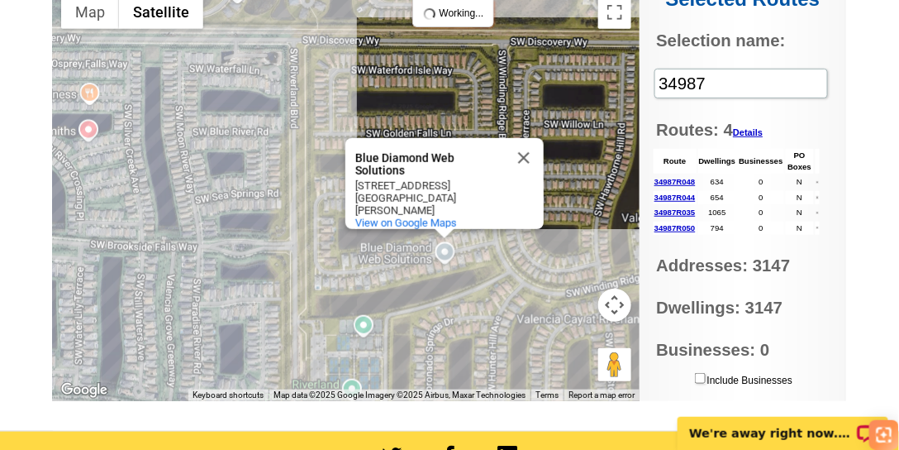
click at [266, 157] on div "Blue Diamond Web Solutions Blue Diamond Web Solutions 11941 SW Sailfish Isles W…" at bounding box center [346, 194] width 587 height 413
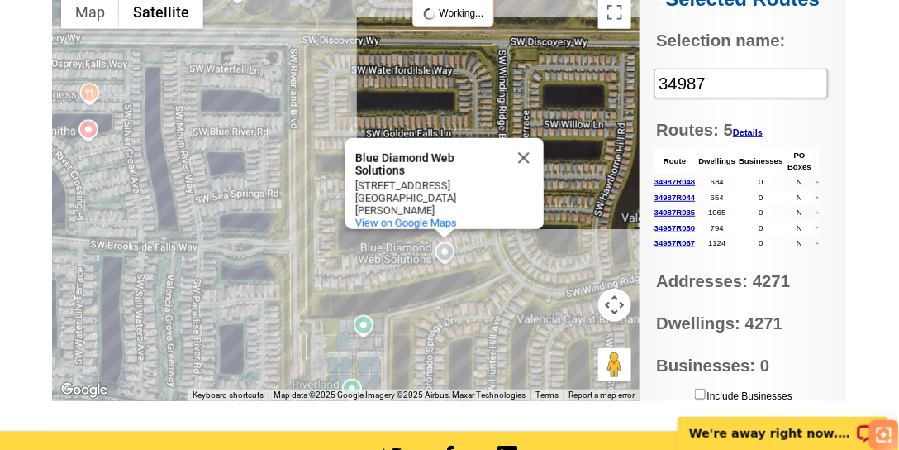
click at [261, 155] on div "Blue Diamond Web Solutions Blue Diamond Web Solutions 11941 SW Sailfish Isles W…" at bounding box center [346, 194] width 587 height 413
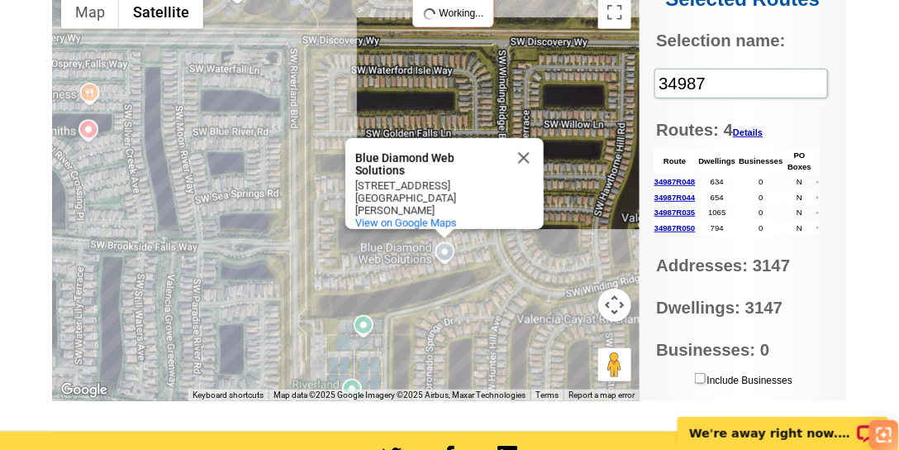
click at [261, 155] on div "Blue Diamond Web Solutions Blue Diamond Web Solutions 11941 SW Sailfish Isles W…" at bounding box center [346, 194] width 587 height 413
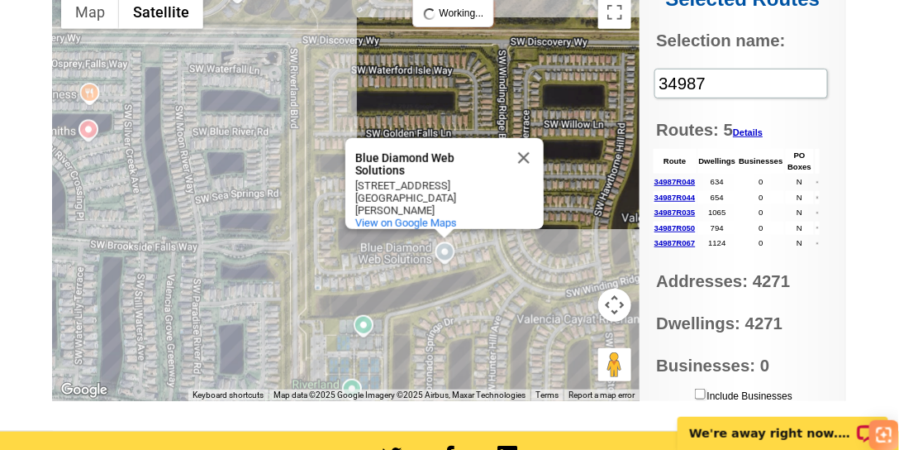
click at [261, 155] on div "Blue Diamond Web Solutions Blue Diamond Web Solutions 11941 SW Sailfish Isles W…" at bounding box center [346, 194] width 587 height 413
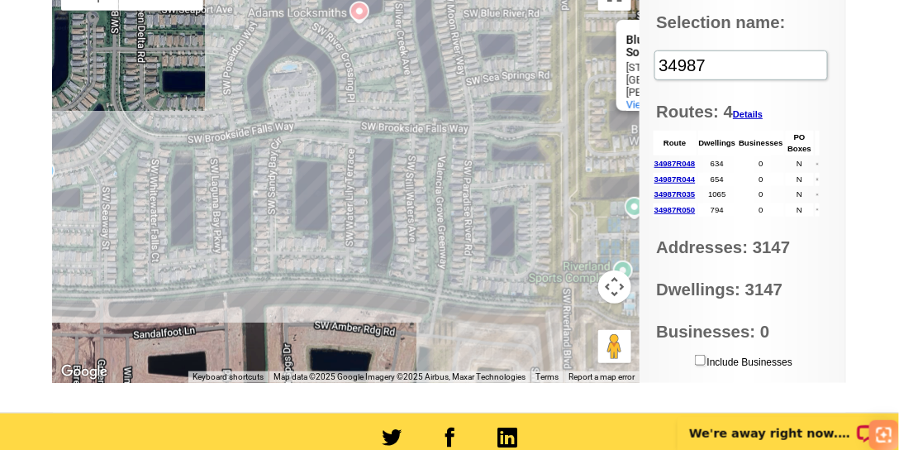
scroll to position [175, 0]
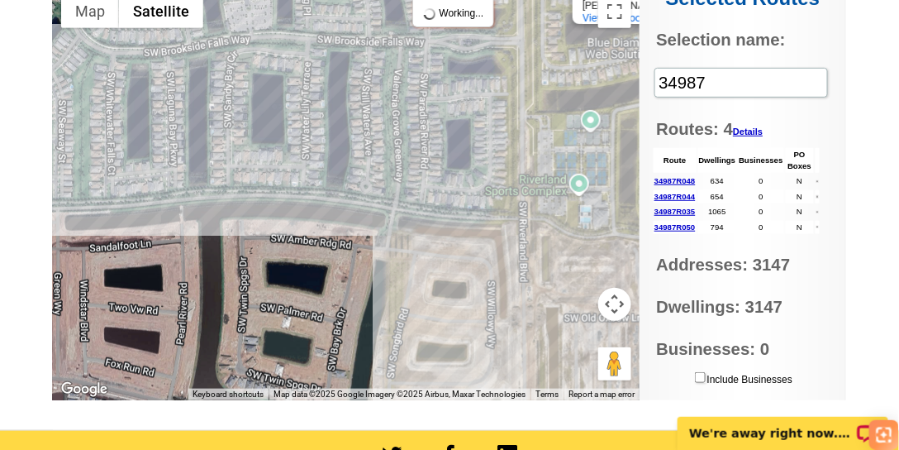
drag, startPoint x: 225, startPoint y: 313, endPoint x: 446, endPoint y: 107, distance: 301.9
click at [449, 107] on div "Blue Diamond Web Solutions Blue Diamond Web Solutions 11941 SW Sailfish Isles W…" at bounding box center [346, 193] width 587 height 413
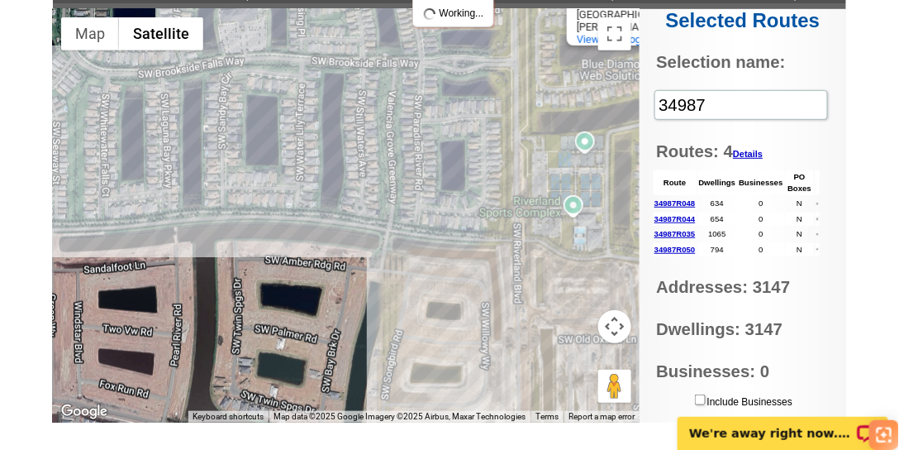
scroll to position [197, 0]
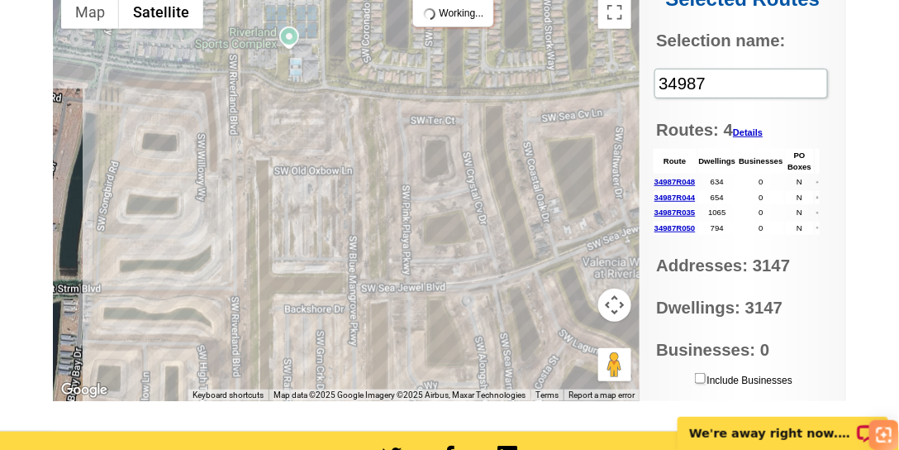
drag, startPoint x: 464, startPoint y: 274, endPoint x: 175, endPoint y: 127, distance: 323.9
click at [175, 127] on div "Blue Diamond Web Solutions Blue Diamond Web Solutions 11941 SW Sailfish Isles W…" at bounding box center [346, 194] width 587 height 413
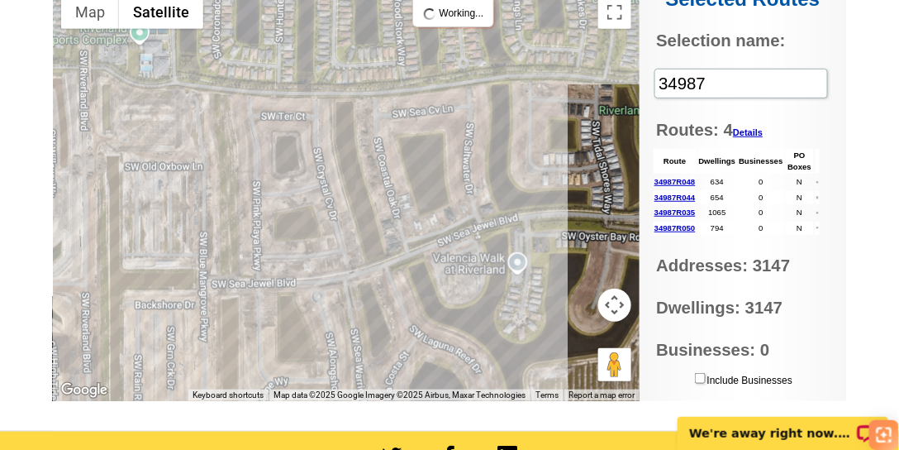
drag, startPoint x: 470, startPoint y: 236, endPoint x: 316, endPoint y: 231, distance: 153.9
click at [316, 231] on div "Blue Diamond Web Solutions Blue Diamond Web Solutions 11941 SW Sailfish Isles W…" at bounding box center [346, 194] width 587 height 413
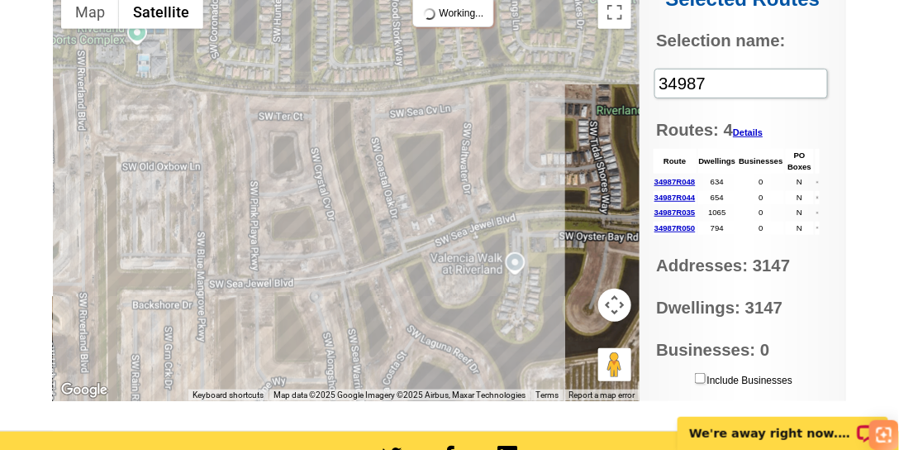
click at [412, 250] on div "Blue Diamond Web Solutions Blue Diamond Web Solutions 11941 SW Sailfish Isles W…" at bounding box center [346, 194] width 587 height 413
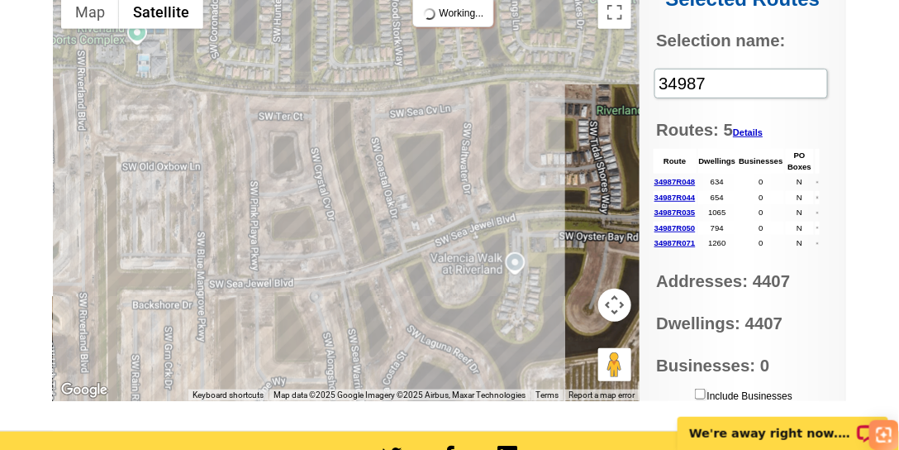
click at [412, 250] on div "Blue Diamond Web Solutions Blue Diamond Web Solutions 11941 SW Sailfish Isles W…" at bounding box center [346, 194] width 587 height 413
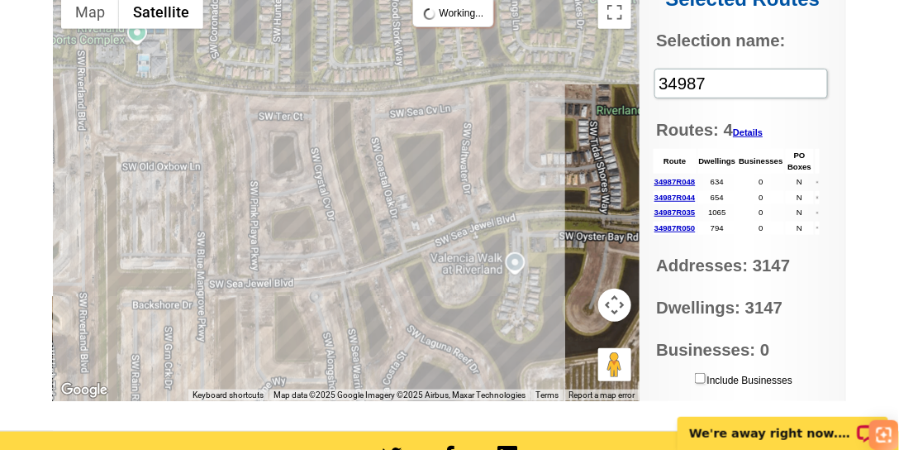
click at [412, 250] on div "Blue Diamond Web Solutions Blue Diamond Web Solutions 11941 SW Sailfish Isles W…" at bounding box center [346, 194] width 587 height 413
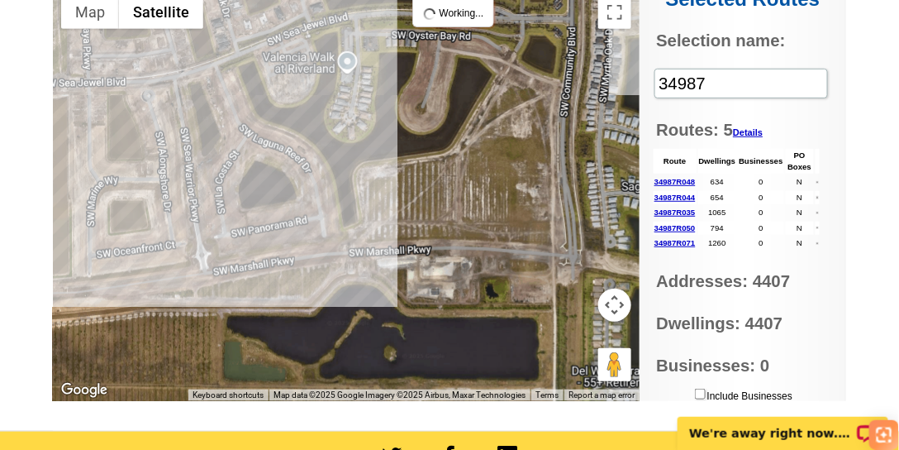
drag, startPoint x: 476, startPoint y: 293, endPoint x: 310, endPoint y: 93, distance: 259.4
click at [309, 91] on div "Blue Diamond Web Solutions Blue Diamond Web Solutions 11941 SW Sailfish Isles W…" at bounding box center [346, 194] width 587 height 413
click at [383, 255] on div "Blue Diamond Web Solutions Blue Diamond Web Solutions 11941 SW Sailfish Isles W…" at bounding box center [346, 194] width 587 height 413
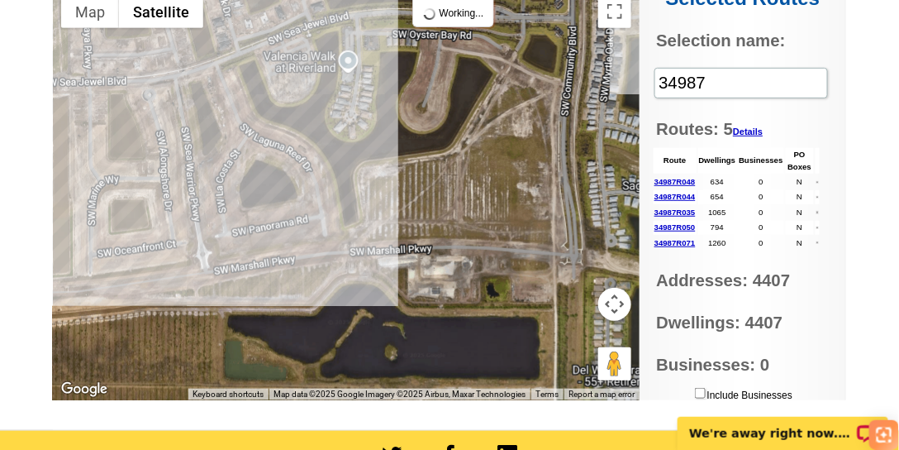
click at [303, 265] on div "Blue Diamond Web Solutions Blue Diamond Web Solutions 11941 SW Sailfish Isles W…" at bounding box center [346, 193] width 587 height 413
click at [564, 203] on div "Blue Diamond Web Solutions Blue Diamond Web Solutions 11941 SW Sailfish Isles W…" at bounding box center [346, 193] width 587 height 413
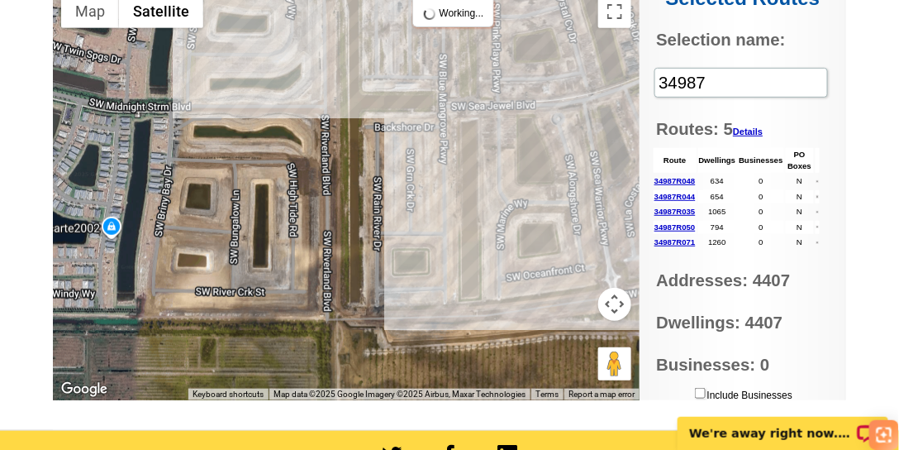
drag, startPoint x: 322, startPoint y: 156, endPoint x: 716, endPoint y: 179, distance: 394.2
click at [737, 179] on div "Settings Display PO Boxes 34987 Search Selected Routes Selection name: 34987 Ro…" at bounding box center [450, 168] width 794 height 465
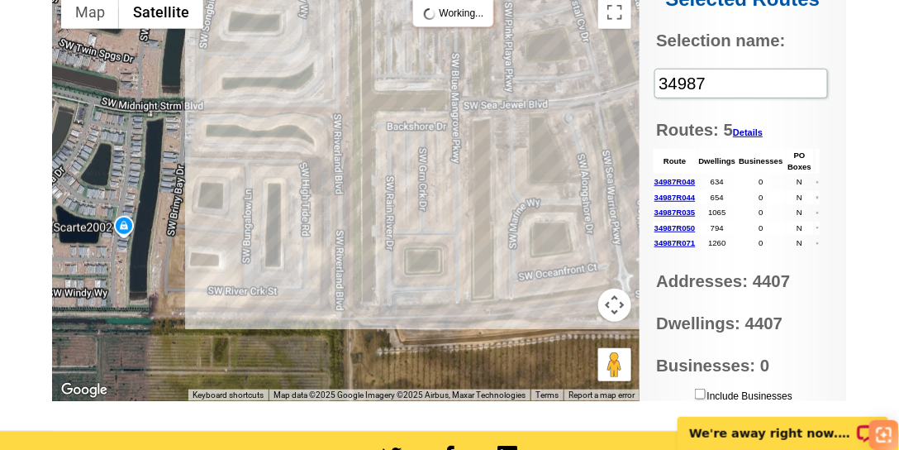
click at [338, 176] on div "Blue Diamond Web Solutions Blue Diamond Web Solutions 11941 SW Sailfish Isles W…" at bounding box center [346, 194] width 587 height 413
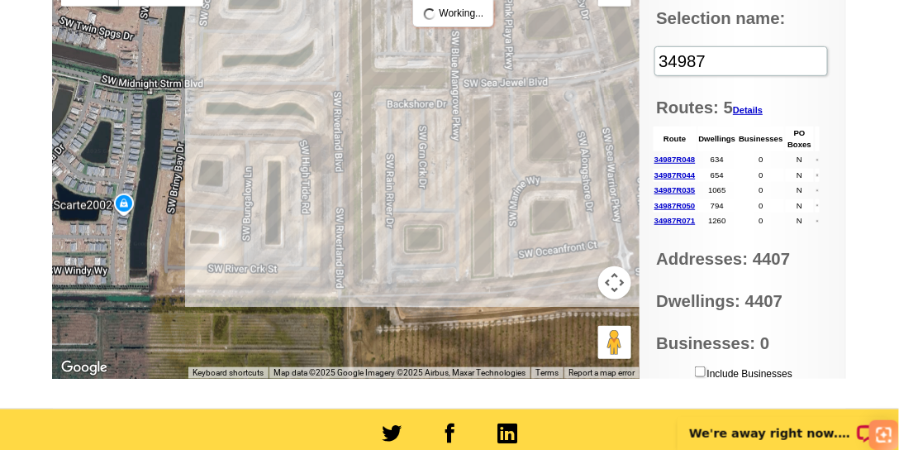
scroll to position [175, 0]
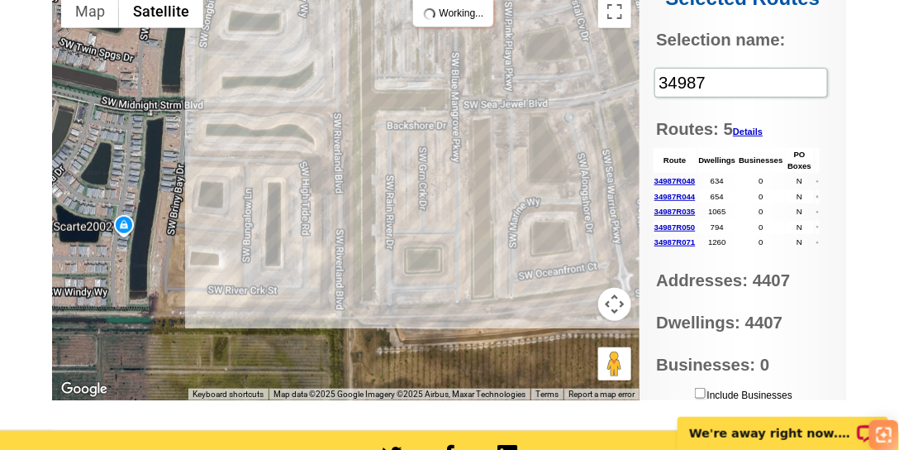
click at [230, 175] on div "Blue Diamond Web Solutions Blue Diamond Web Solutions 11941 SW Sailfish Isles W…" at bounding box center [346, 193] width 587 height 413
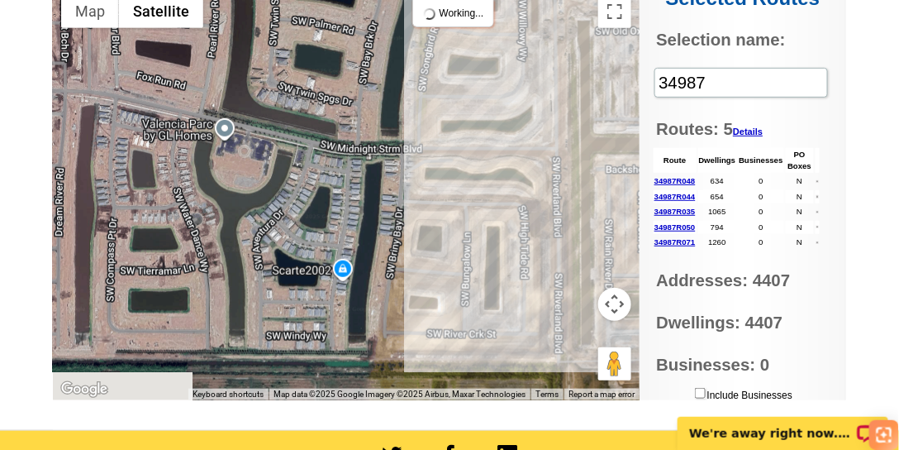
drag, startPoint x: 175, startPoint y: 165, endPoint x: 463, endPoint y: 199, distance: 289.7
click at [467, 199] on div "Blue Diamond Web Solutions Blue Diamond Web Solutions 11941 SW Sailfish Isles W…" at bounding box center [346, 193] width 587 height 413
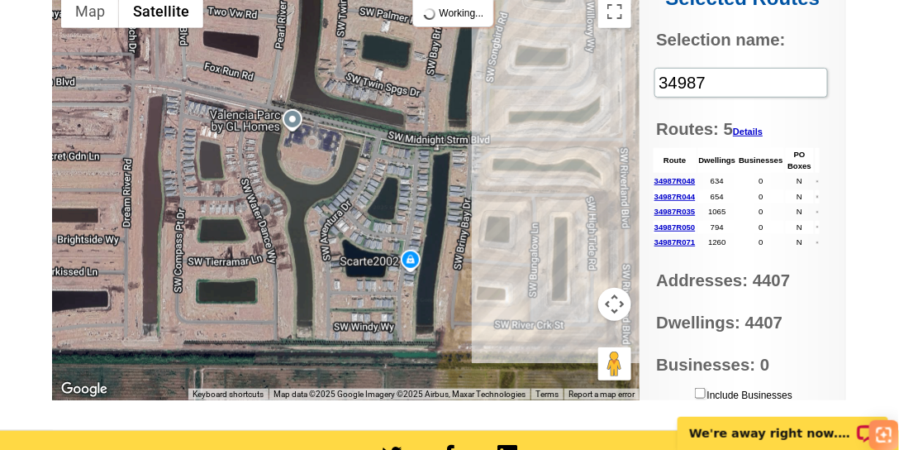
click at [408, 195] on div "Blue Diamond Web Solutions Blue Diamond Web Solutions 11941 SW Sailfish Isles W…" at bounding box center [346, 193] width 587 height 413
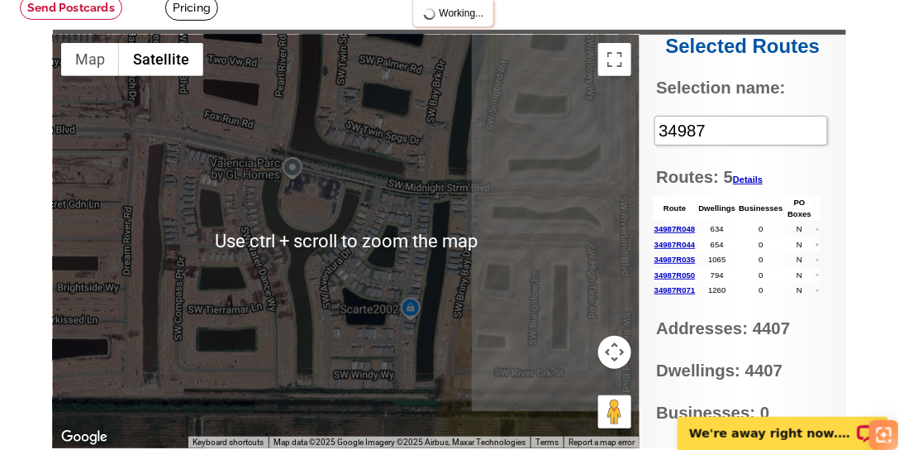
scroll to position [127, 0]
click at [380, 184] on div "Blue Diamond Web Solutions Blue Diamond Web Solutions 11941 SW Sailfish Isles W…" at bounding box center [346, 241] width 587 height 413
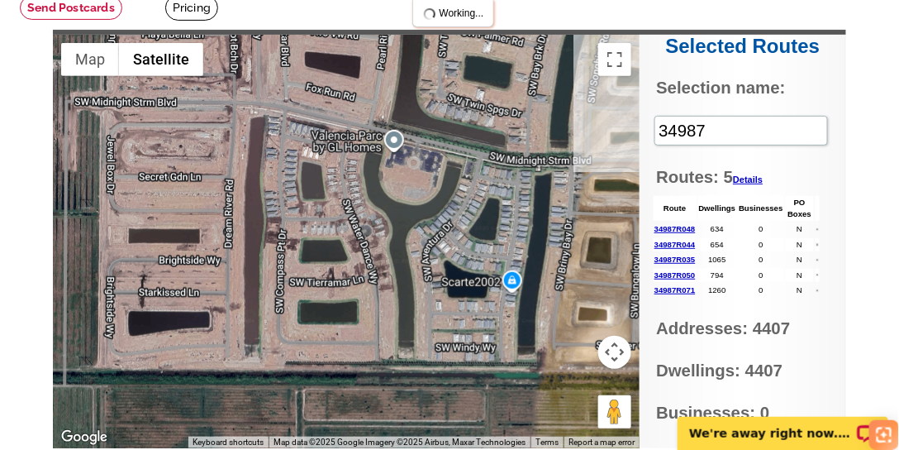
drag, startPoint x: 298, startPoint y: 228, endPoint x: 400, endPoint y: 200, distance: 106.3
click at [400, 200] on div "Blue Diamond Web Solutions Blue Diamond Web Solutions 11941 SW Sailfish Isles W…" at bounding box center [346, 241] width 587 height 413
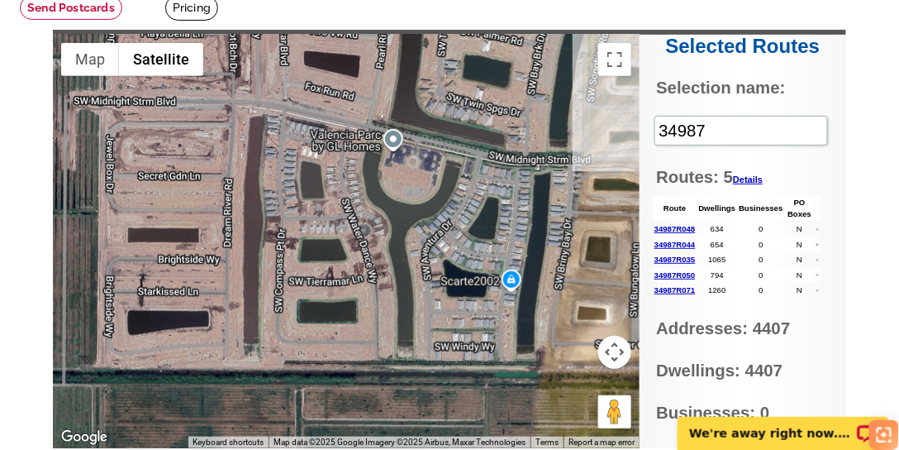
click at [526, 162] on div "Blue Diamond Web Solutions Blue Diamond Web Solutions 11941 SW Sailfish Isles W…" at bounding box center [346, 241] width 587 height 413
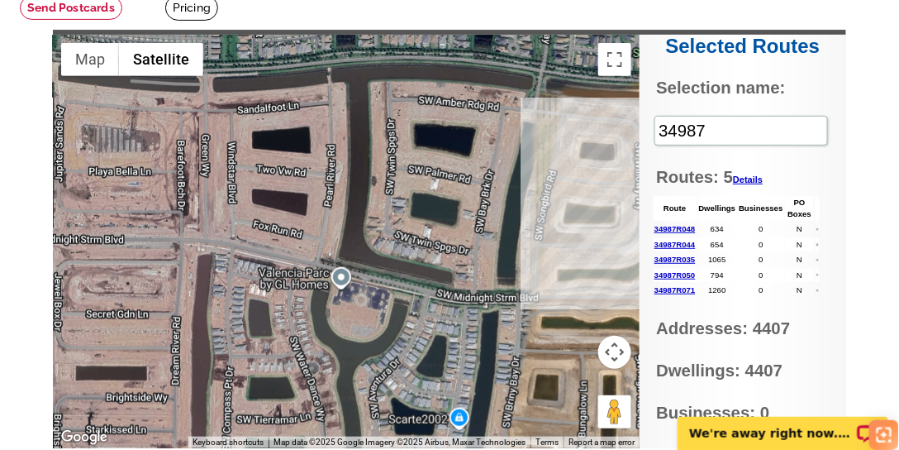
drag, startPoint x: 480, startPoint y: 191, endPoint x: 427, endPoint y: 317, distance: 137.1
click at [427, 327] on div "Blue Diamond Web Solutions Blue Diamond Web Solutions 11941 SW Sailfish Isles W…" at bounding box center [346, 241] width 587 height 413
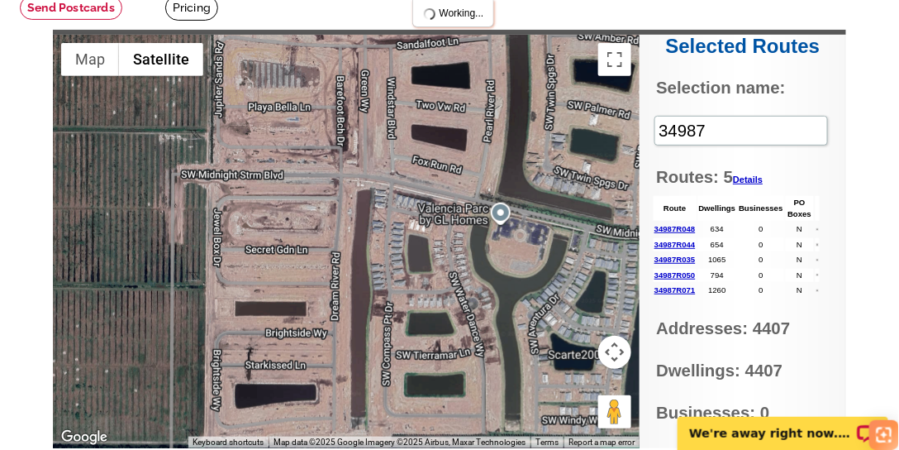
drag, startPoint x: 469, startPoint y: 209, endPoint x: 627, endPoint y: 146, distance: 169.9
click at [628, 146] on div "Blue Diamond Web Solutions Blue Diamond Web Solutions 11941 SW Sailfish Isles W…" at bounding box center [346, 241] width 587 height 413
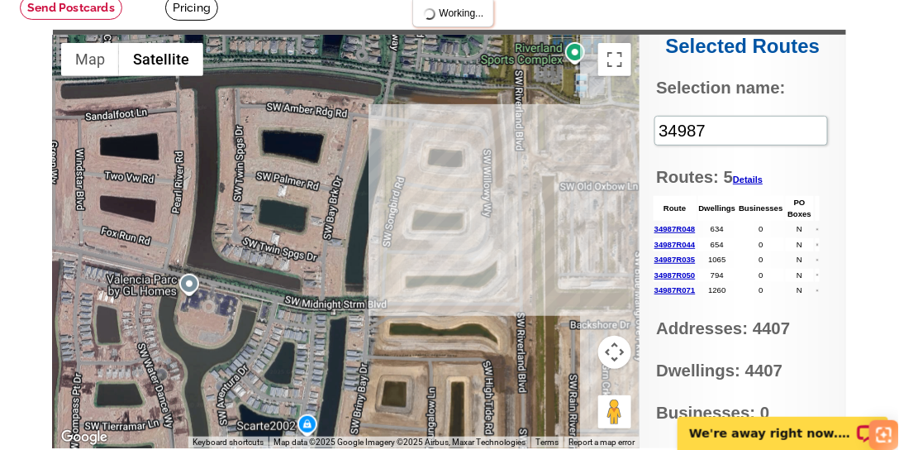
drag, startPoint x: 522, startPoint y: 157, endPoint x: 211, endPoint y: 227, distance: 319.5
click at [211, 227] on div "Blue Diamond Web Solutions Blue Diamond Web Solutions 11941 SW Sailfish Isles W…" at bounding box center [346, 241] width 587 height 413
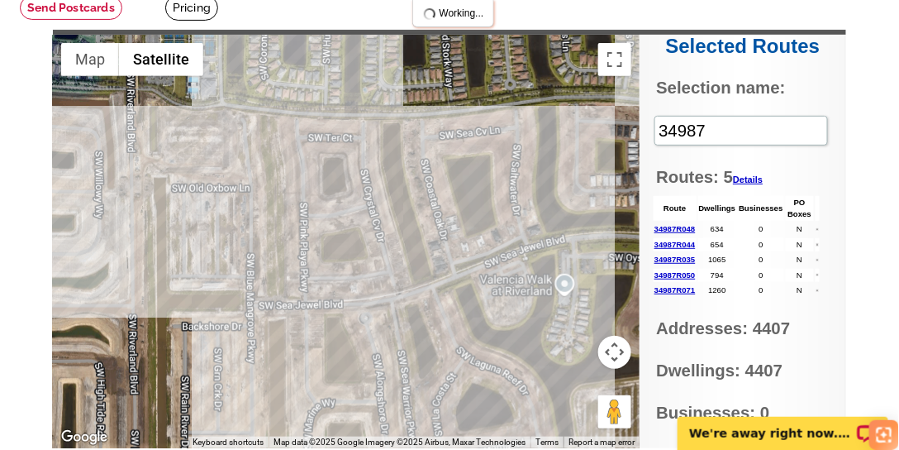
drag, startPoint x: 551, startPoint y: 251, endPoint x: 161, endPoint y: 251, distance: 389.4
click at [161, 251] on div "Blue Diamond Web Solutions Blue Diamond Web Solutions 11941 SW Sailfish Isles W…" at bounding box center [346, 241] width 587 height 413
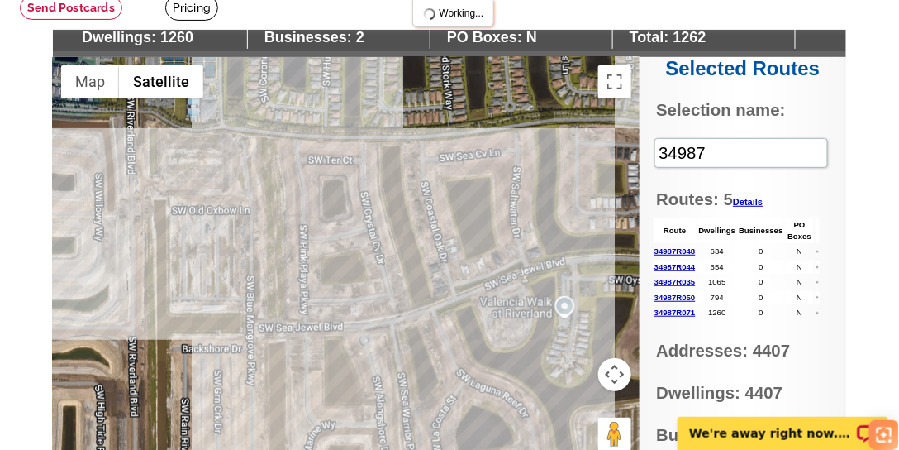
click at [367, 208] on div "Blue Diamond Web Solutions Blue Diamond Web Solutions 11941 SW Sailfish Isles W…" at bounding box center [346, 263] width 587 height 413
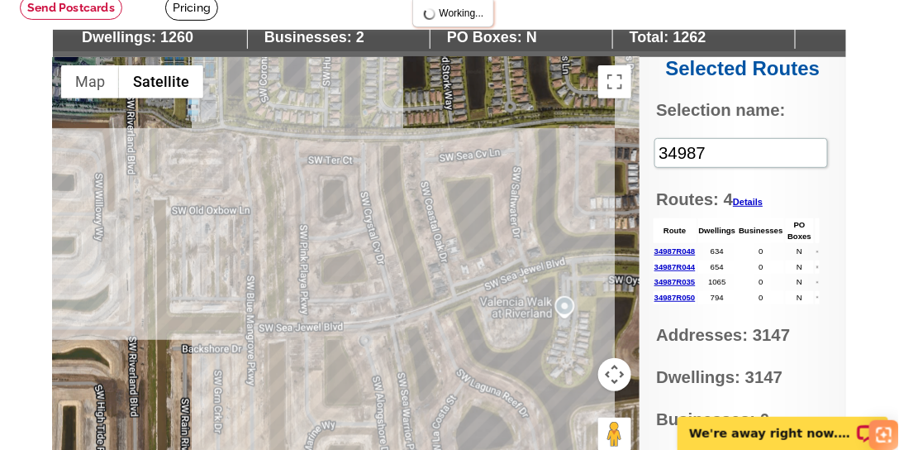
click at [367, 208] on div "Blue Diamond Web Solutions Blue Diamond Web Solutions 11941 SW Sailfish Isles W…" at bounding box center [346, 263] width 587 height 413
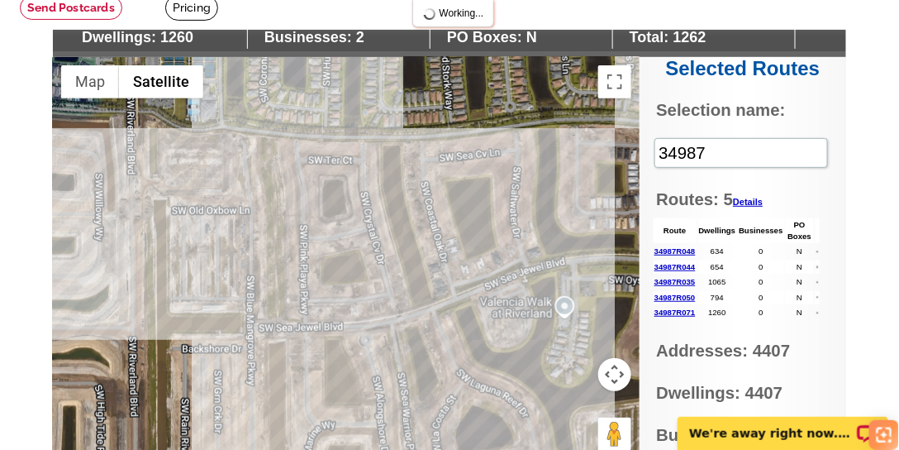
click at [367, 208] on div "Blue Diamond Web Solutions Blue Diamond Web Solutions 11941 SW Sailfish Isles W…" at bounding box center [346, 263] width 587 height 413
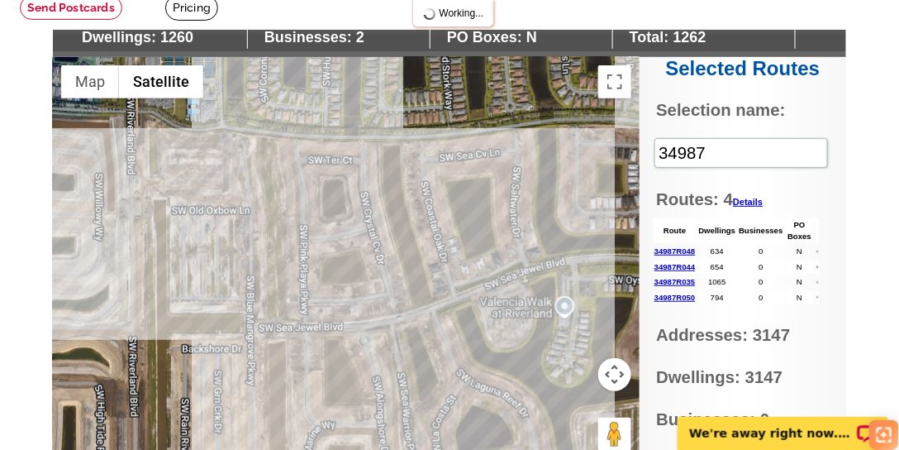
click at [367, 208] on div "Blue Diamond Web Solutions Blue Diamond Web Solutions 11941 SW Sailfish Isles W…" at bounding box center [346, 263] width 587 height 413
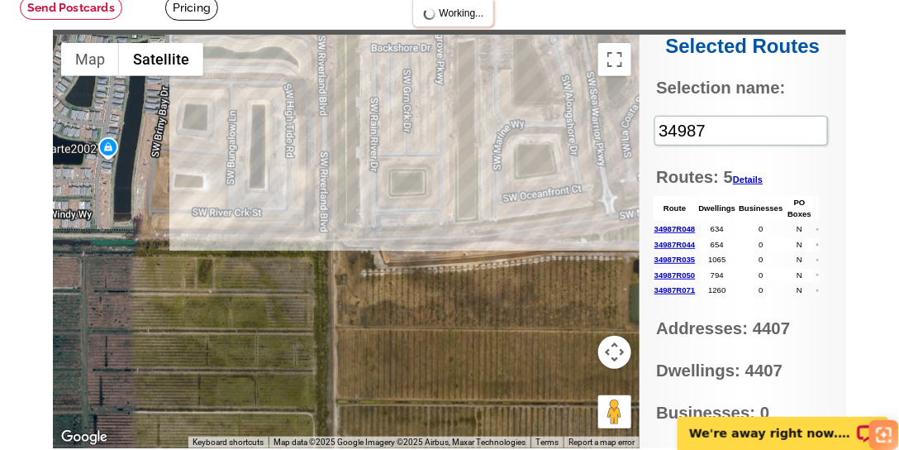
drag, startPoint x: 355, startPoint y: 333, endPoint x: 533, endPoint y: 60, distance: 326.8
click at [533, 60] on div "Blue Diamond Web Solutions Blue Diamond Web Solutions 11941 SW Sailfish Isles W…" at bounding box center [346, 241] width 587 height 413
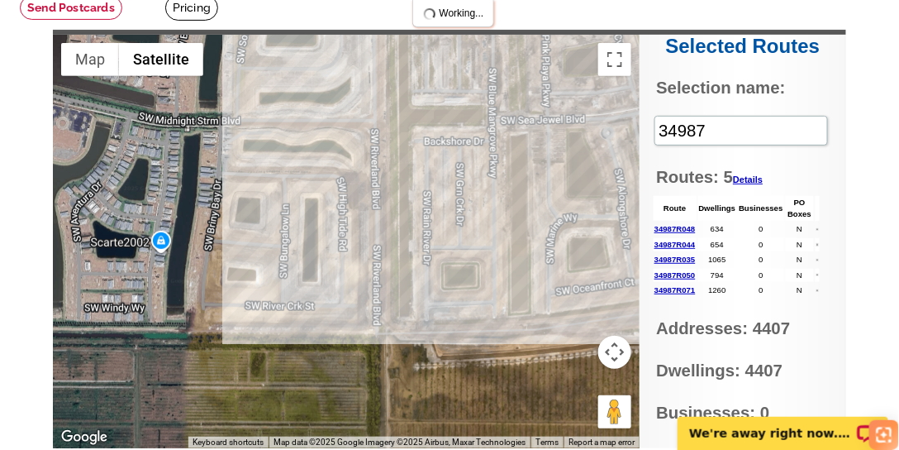
drag, startPoint x: 379, startPoint y: 367, endPoint x: 433, endPoint y: 458, distance: 106.1
click at [433, 458] on html "Customer Login Create New Account local_phone Same Day Design, Print, & Mail Po…" at bounding box center [449, 382] width 899 height 1018
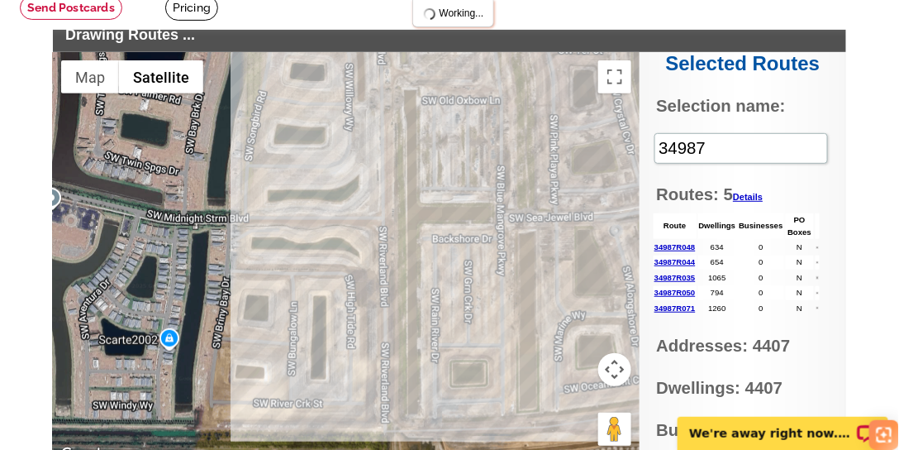
drag, startPoint x: 407, startPoint y: 274, endPoint x: 416, endPoint y: 363, distance: 88.9
click at [416, 363] on div "Blue Diamond Web Solutions Blue Diamond Web Solutions 11941 SW Sailfish Isles W…" at bounding box center [346, 258] width 587 height 413
